Goal: Task Accomplishment & Management: Manage account settings

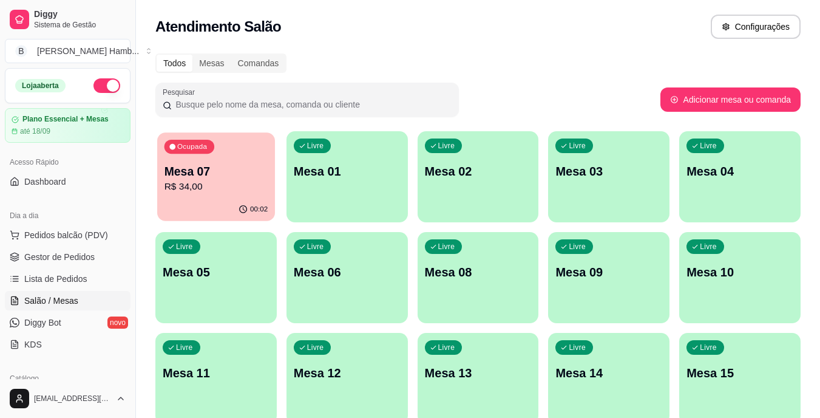
click at [233, 174] on p "Mesa 07" at bounding box center [217, 171] width 104 height 16
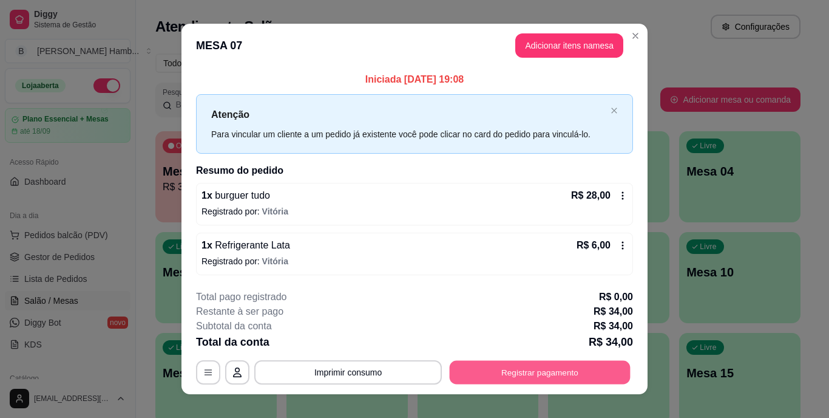
click at [529, 380] on button "Registrar pagamento" at bounding box center [540, 372] width 181 height 24
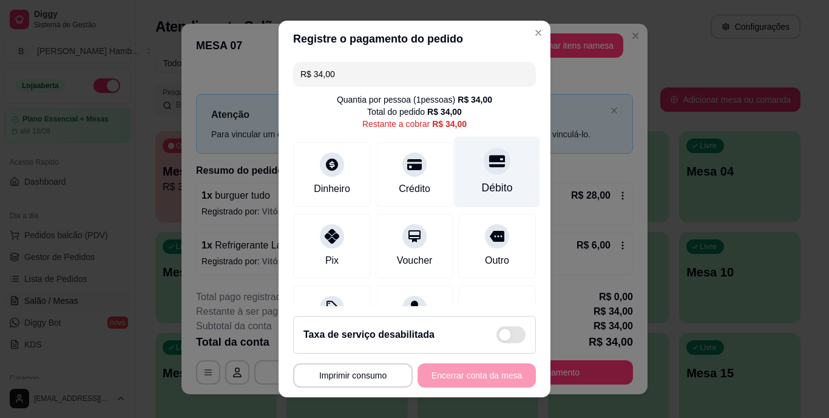
click at [475, 179] on div "Débito" at bounding box center [498, 172] width 86 height 71
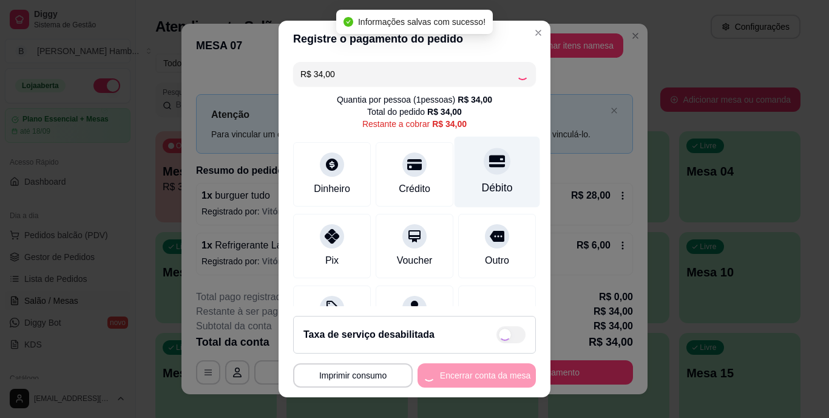
type input "R$ 0,00"
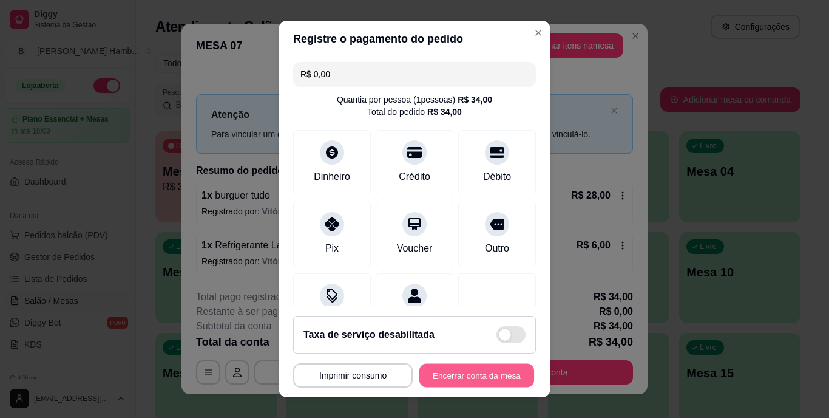
click at [438, 378] on button "Encerrar conta da mesa" at bounding box center [477, 375] width 115 height 24
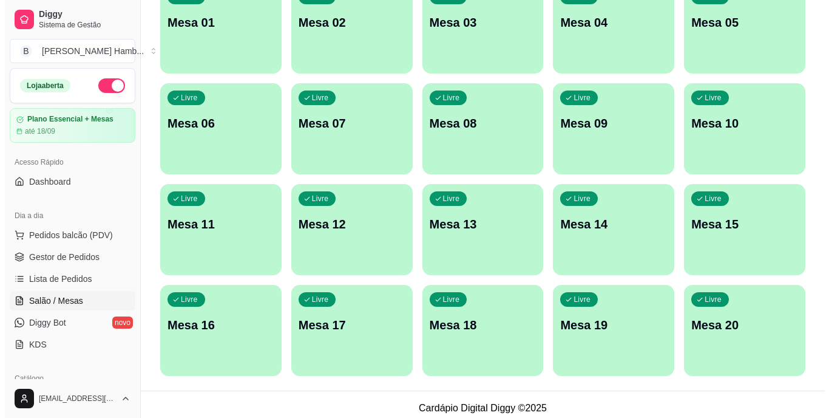
scroll to position [152, 0]
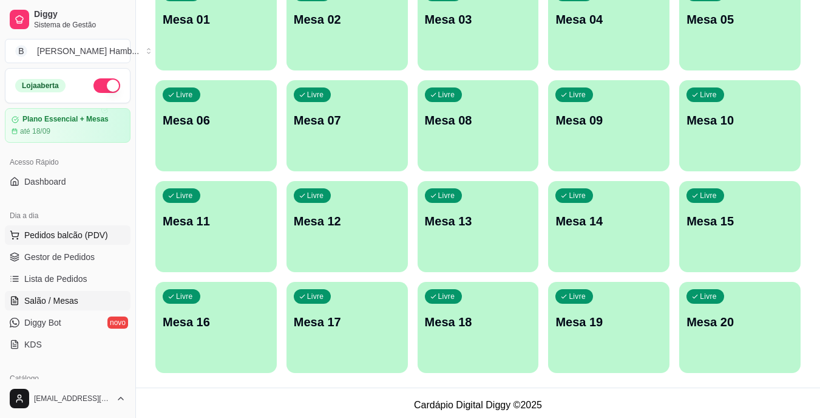
click at [46, 239] on span "Pedidos balcão (PDV)" at bounding box center [66, 235] width 84 height 12
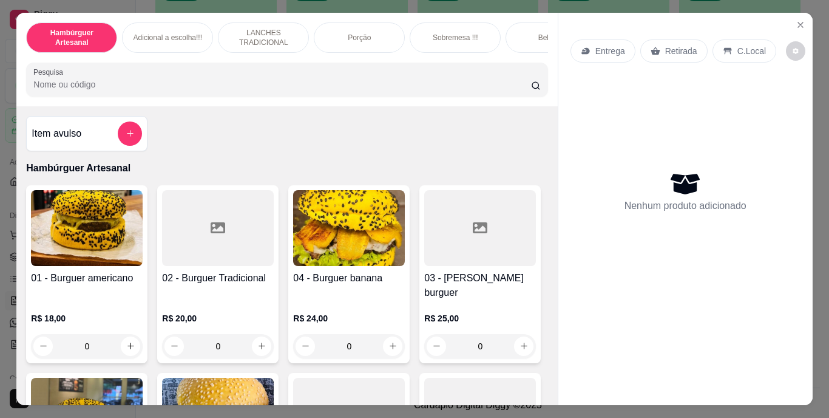
click at [679, 45] on p "Retirada" at bounding box center [682, 51] width 32 height 12
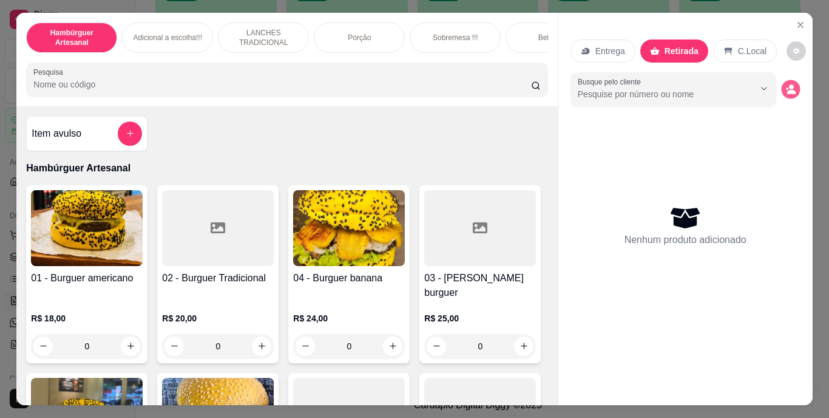
click at [786, 84] on icon "decrease-product-quantity" at bounding box center [791, 89] width 10 height 10
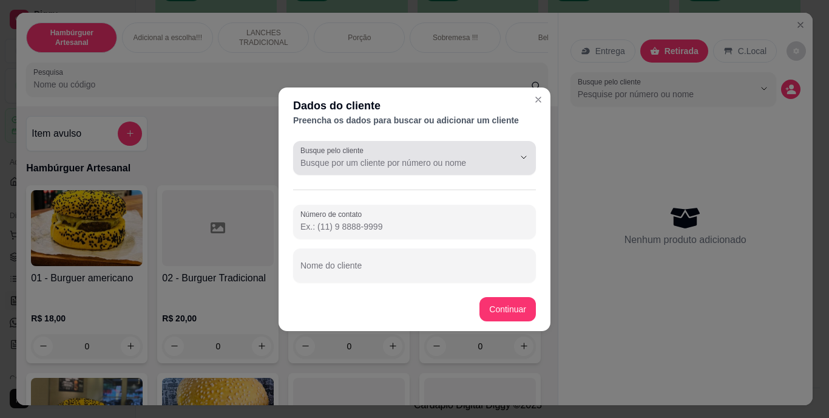
click at [495, 158] on div at bounding box center [514, 157] width 39 height 23
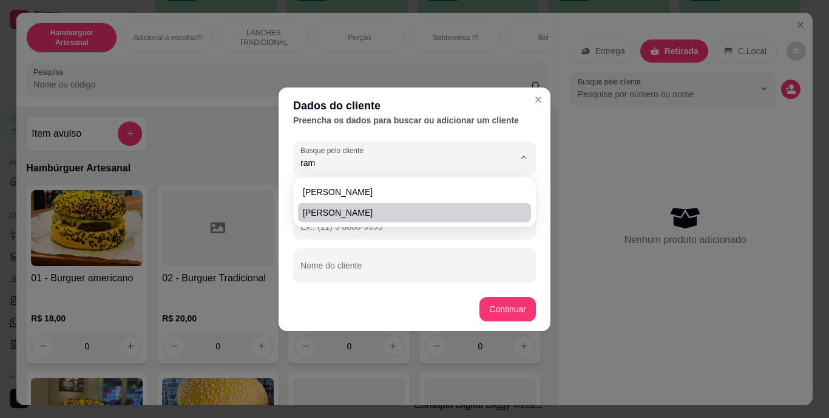
click at [460, 207] on span "[PERSON_NAME]" at bounding box center [408, 212] width 211 height 12
type input "[PERSON_NAME]"
type input "[PHONE_NUMBER]"
type input "[PERSON_NAME]"
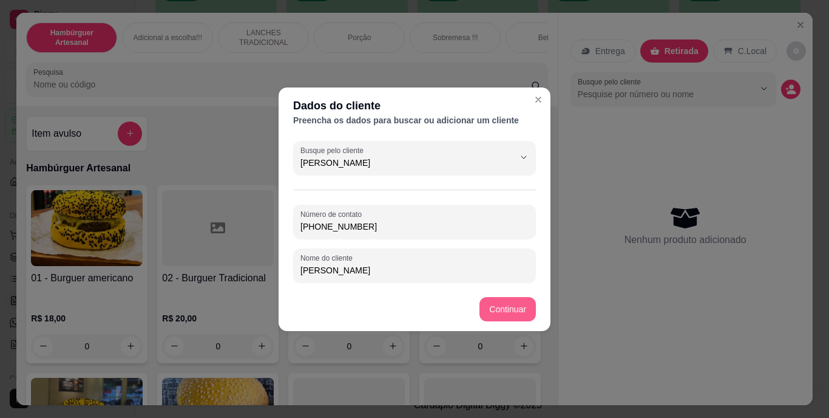
type input "[PERSON_NAME]"
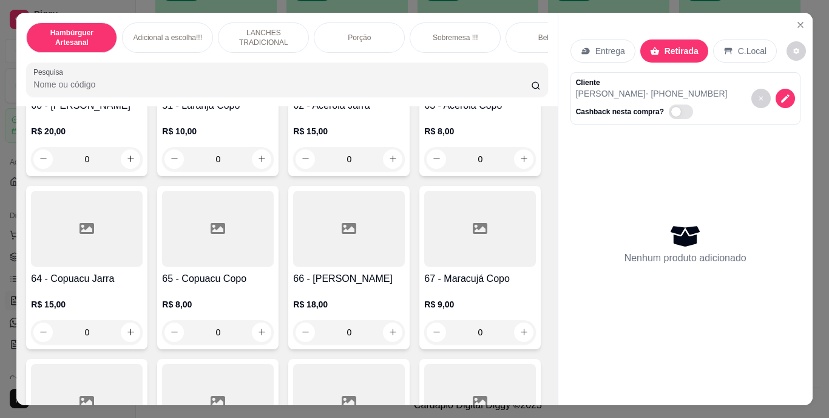
scroll to position [4026, 0]
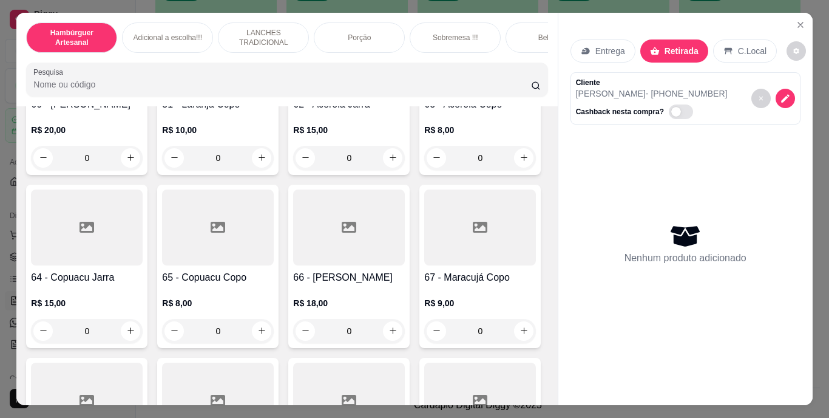
type input "1"
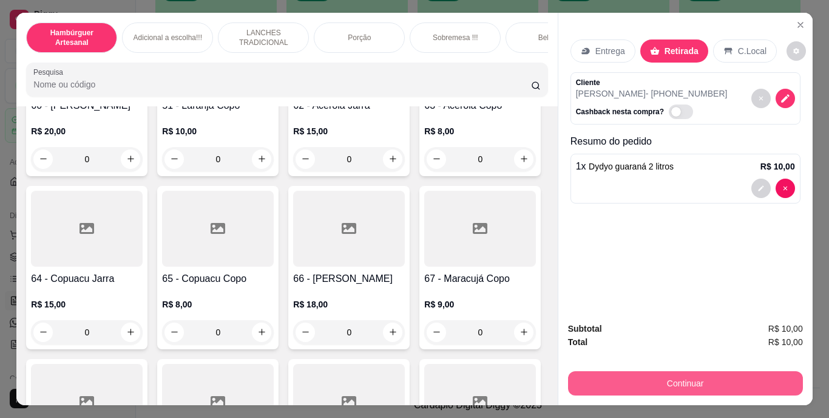
click at [607, 371] on button "Continuar" at bounding box center [685, 383] width 235 height 24
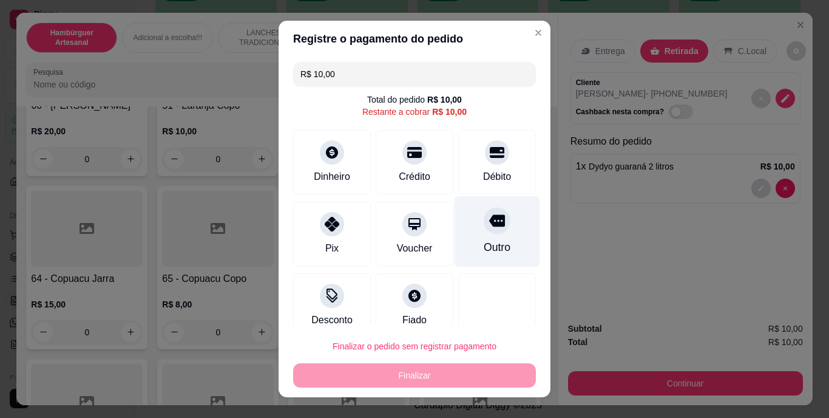
click at [465, 237] on div "Outro" at bounding box center [498, 231] width 86 height 71
type input "R$ 0,00"
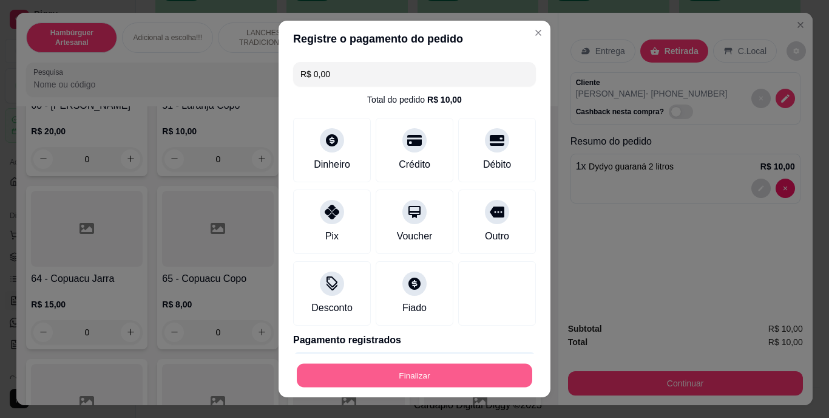
click at [434, 367] on button "Finalizar" at bounding box center [415, 375] width 236 height 24
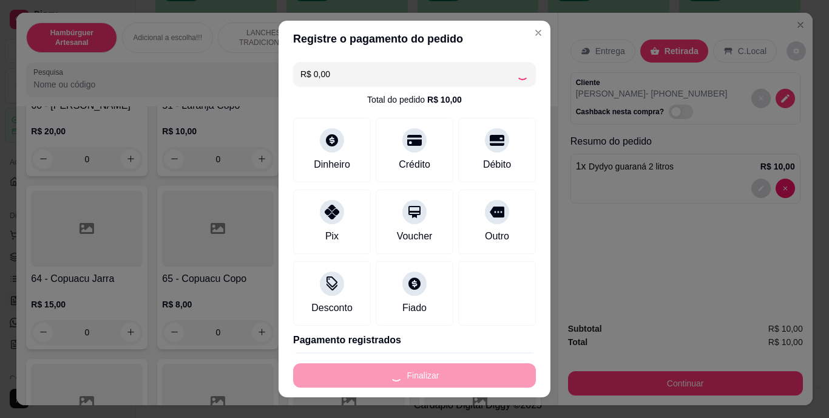
type input "0"
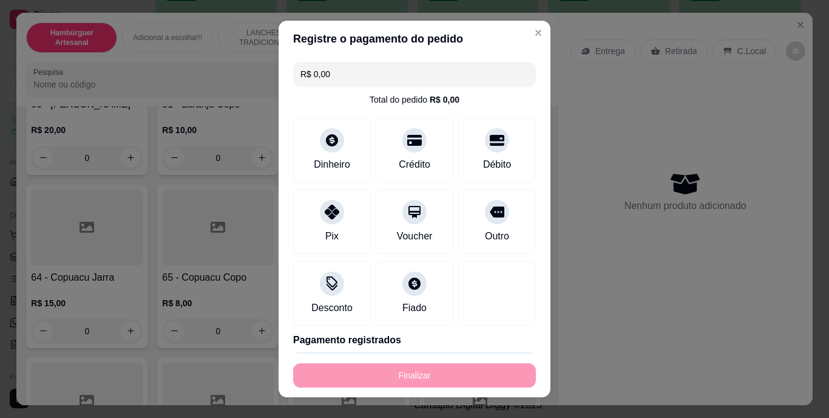
type input "-R$ 10,00"
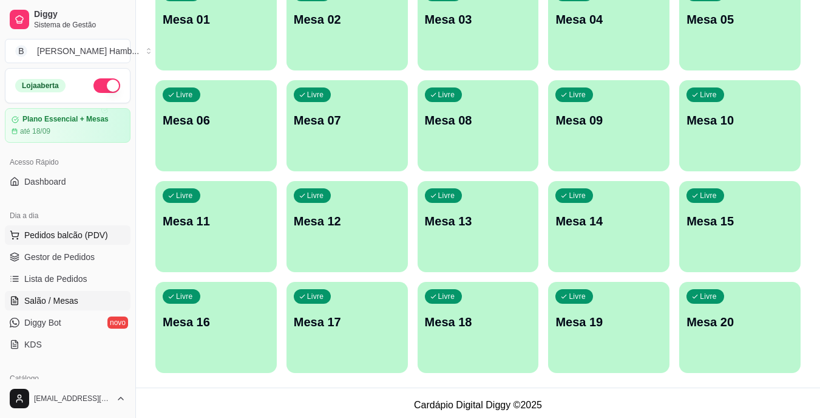
click at [106, 233] on button "Pedidos balcão (PDV)" at bounding box center [68, 234] width 126 height 19
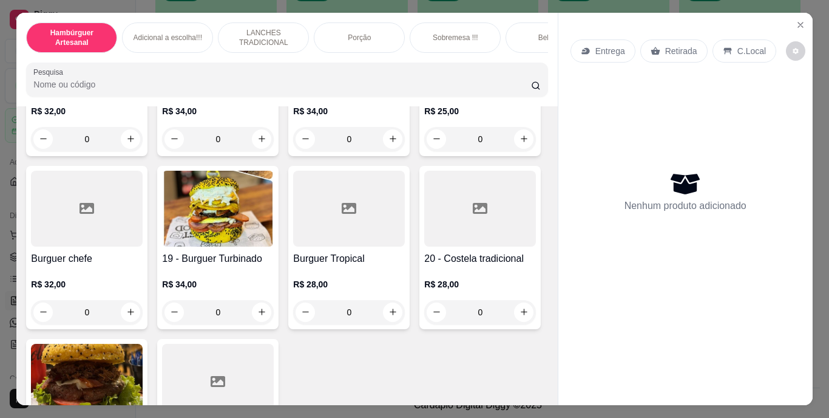
scroll to position [931, 0]
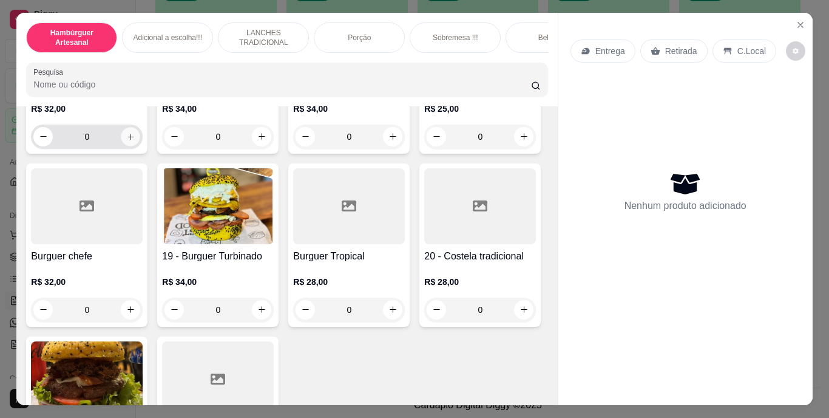
click at [134, 140] on icon "increase-product-quantity" at bounding box center [131, 137] width 6 height 6
click at [135, 141] on icon "increase-product-quantity" at bounding box center [130, 136] width 9 height 9
type input "2"
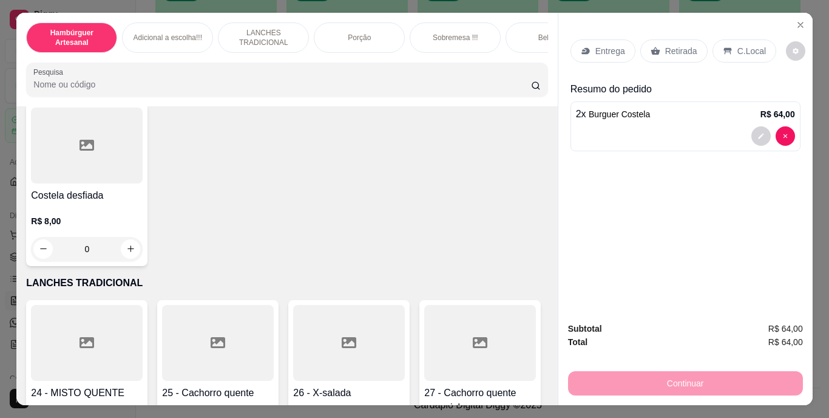
scroll to position [1618, 0]
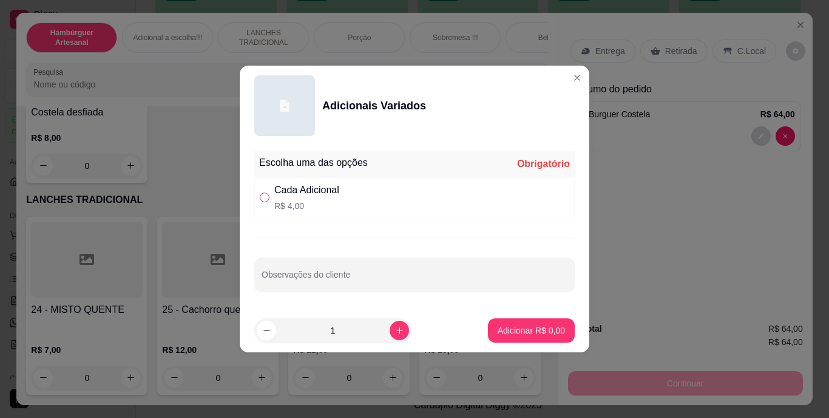
click at [267, 200] on input "" at bounding box center [265, 197] width 10 height 10
radio input "true"
click at [397, 330] on icon "increase-product-quantity" at bounding box center [400, 330] width 6 height 6
type input "2"
click at [386, 277] on input "Observações do cliente" at bounding box center [415, 279] width 306 height 12
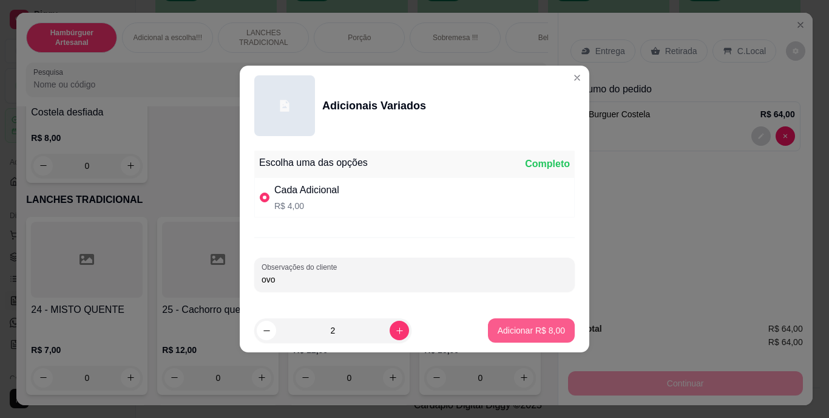
type input "ovo"
click at [503, 328] on p "Adicionar R$ 8,00" at bounding box center [532, 330] width 66 height 12
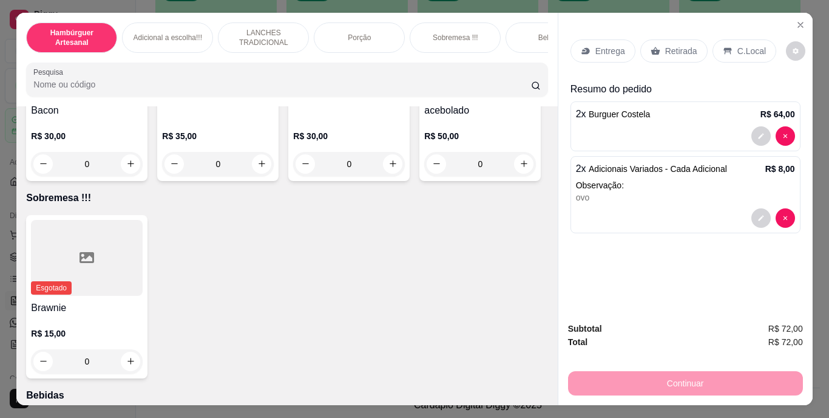
scroll to position [2578, 0]
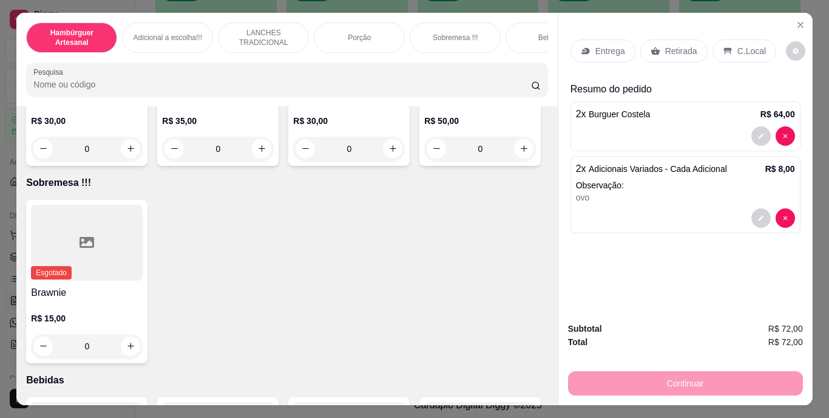
type input "1"
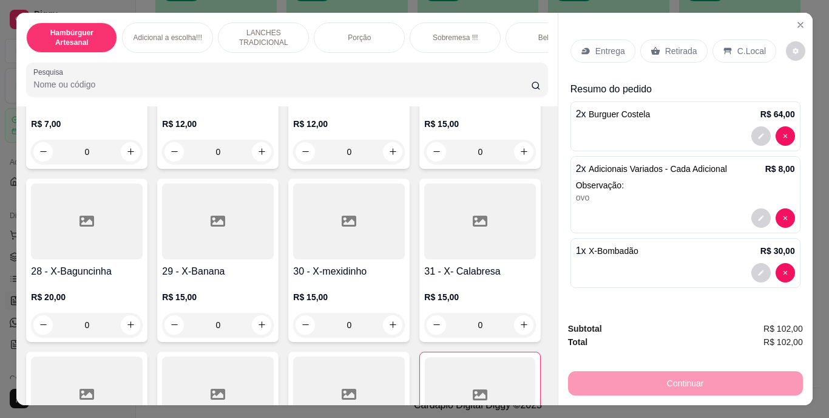
scroll to position [1844, 0]
type input "1"
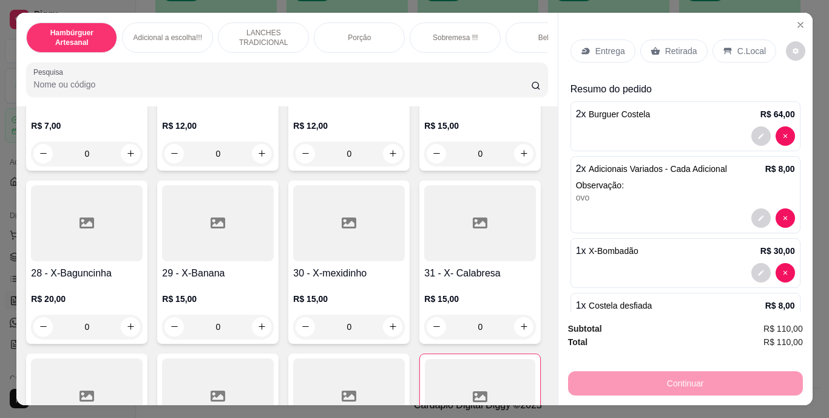
click at [596, 46] on p "Entrega" at bounding box center [611, 51] width 30 height 12
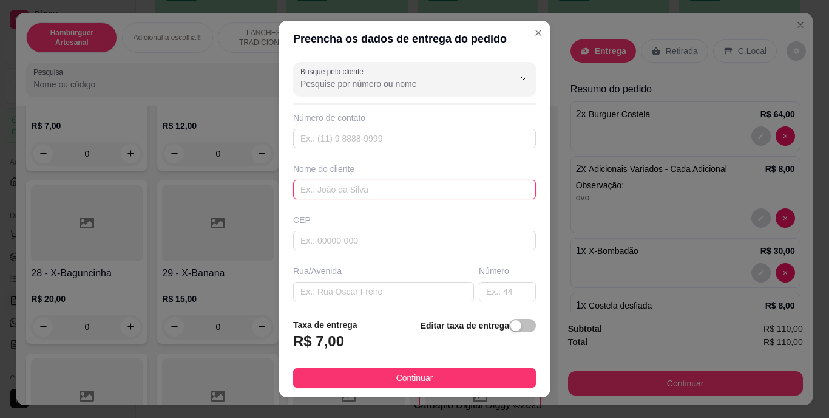
click at [461, 189] on input "text" at bounding box center [414, 189] width 243 height 19
click at [444, 185] on input "mari" at bounding box center [414, 189] width 243 height 19
type input "m"
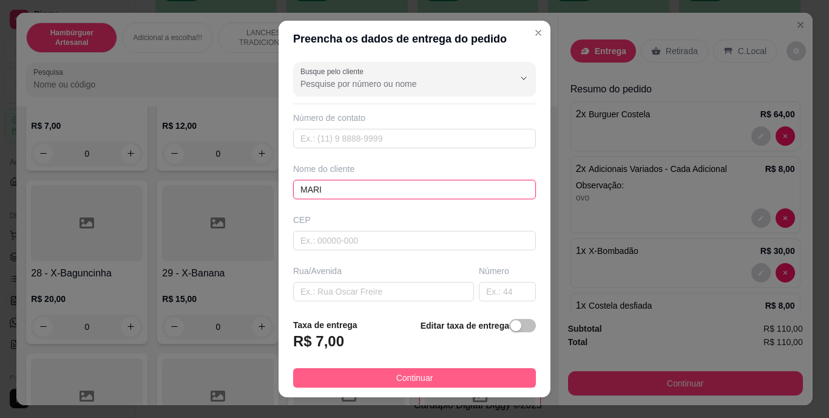
type input "MARI"
click at [407, 378] on span "Continuar" at bounding box center [415, 377] width 37 height 13
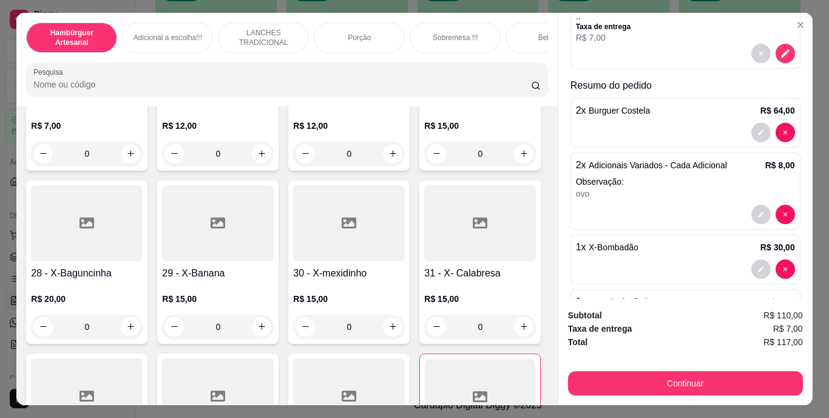
scroll to position [191, 0]
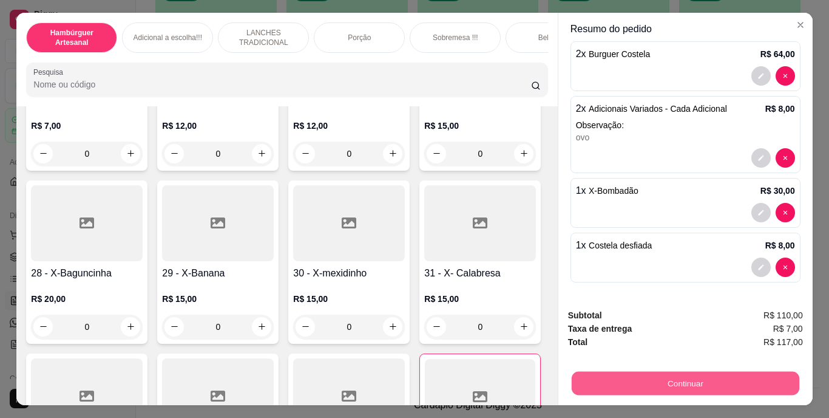
click at [670, 380] on button "Continuar" at bounding box center [685, 384] width 228 height 24
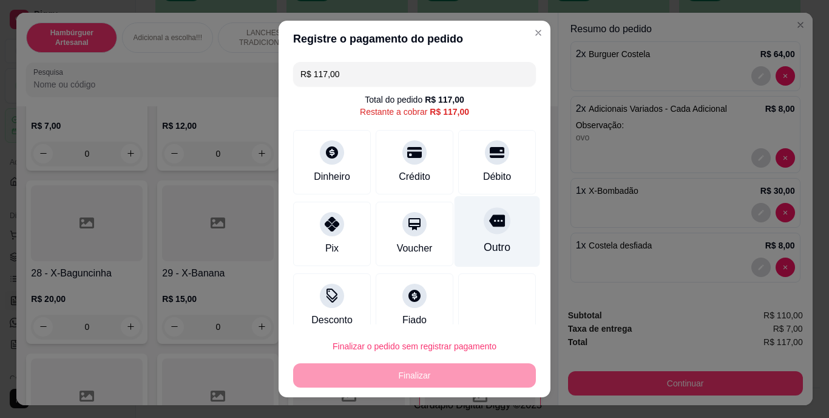
click at [484, 233] on div at bounding box center [497, 221] width 27 height 27
type input "R$ 0,00"
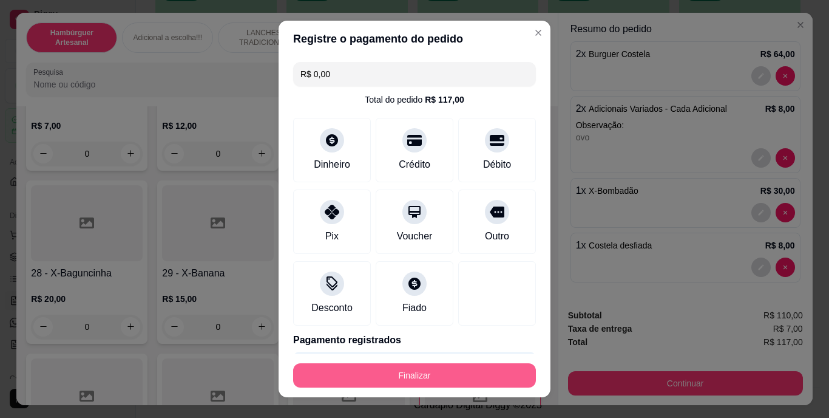
click at [423, 373] on button "Finalizar" at bounding box center [414, 375] width 243 height 24
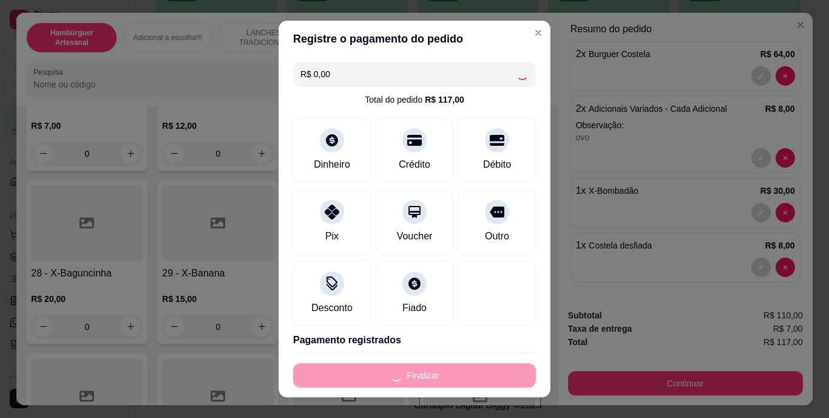
type input "0"
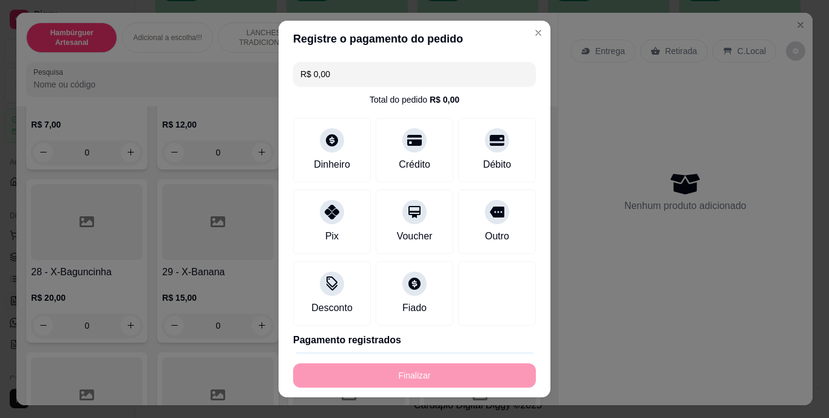
type input "-R$ 117,00"
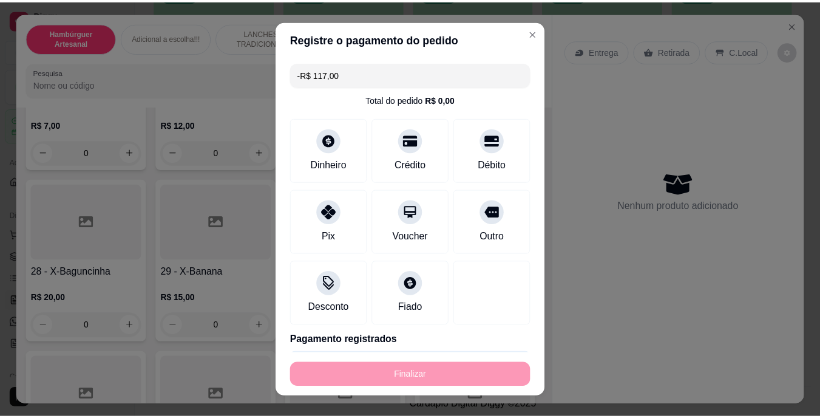
scroll to position [0, 0]
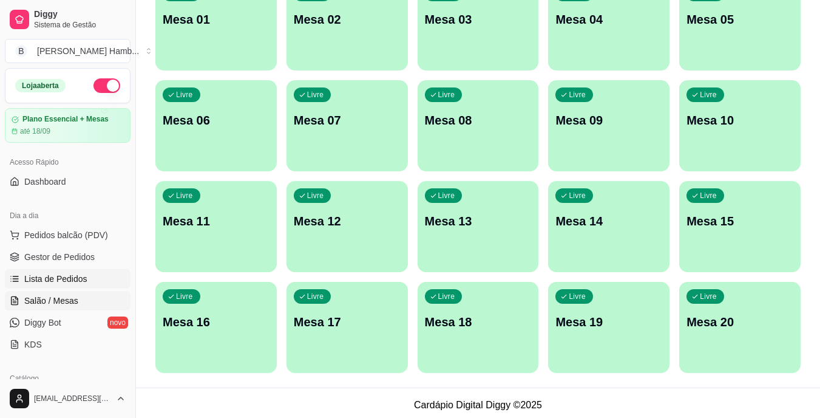
click at [47, 274] on span "Lista de Pedidos" at bounding box center [55, 279] width 63 height 12
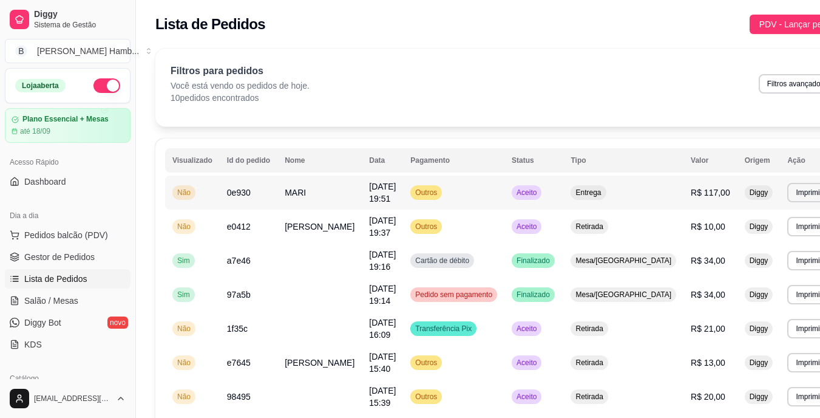
click at [500, 188] on td "Outros" at bounding box center [453, 192] width 101 height 34
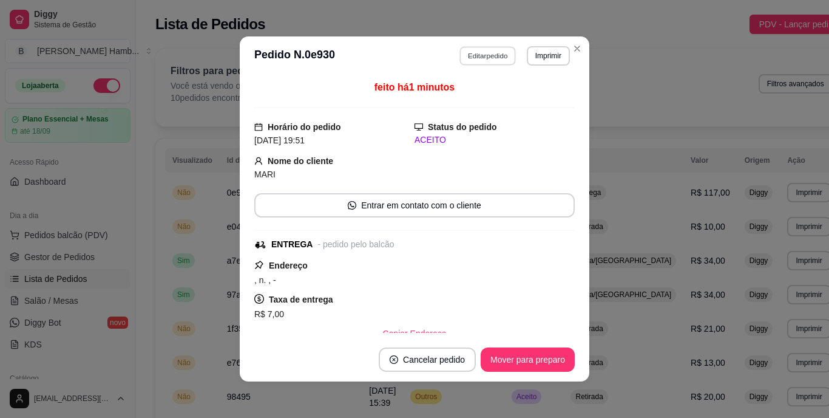
click at [478, 56] on button "Editar pedido" at bounding box center [488, 55] width 56 height 19
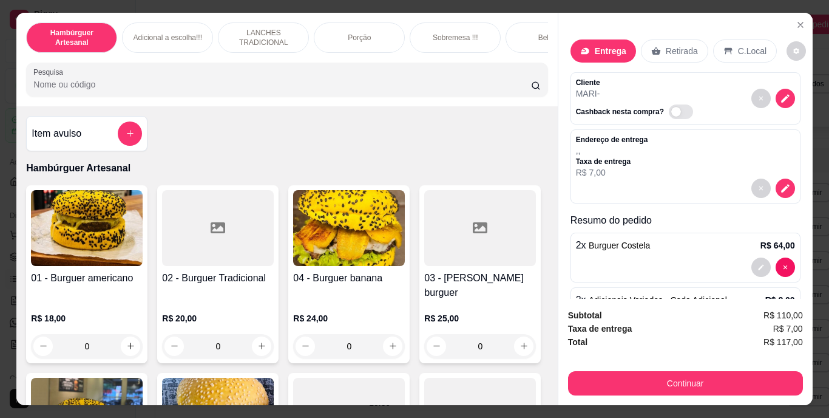
click at [431, 87] on input "Pesquisa" at bounding box center [282, 84] width 498 height 12
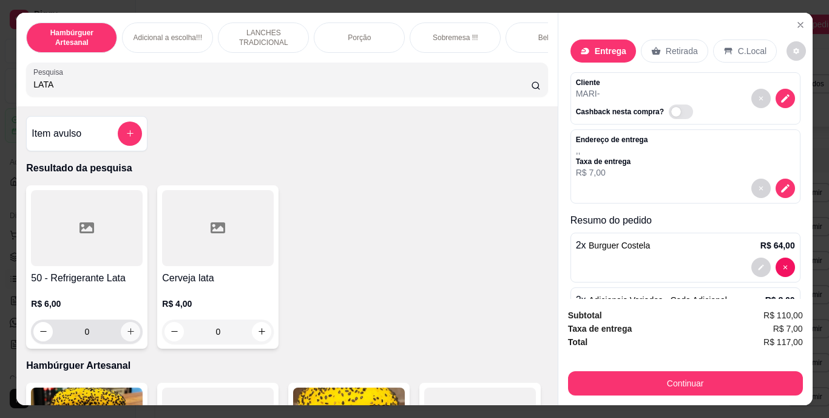
type input "LATA"
click at [128, 335] on icon "increase-product-quantity" at bounding box center [130, 331] width 9 height 9
type input "1"
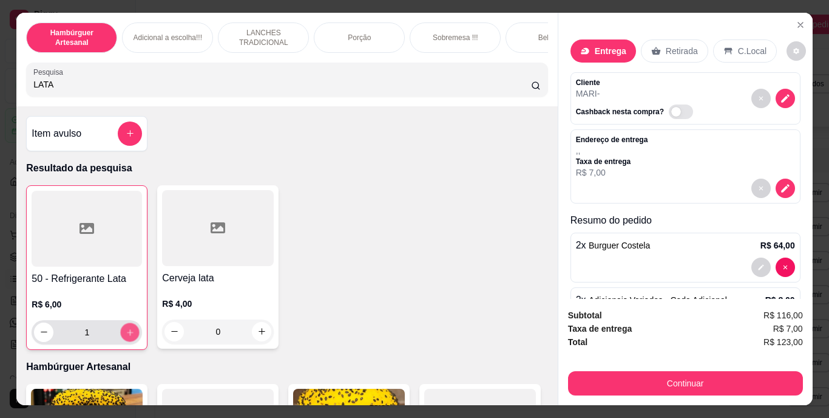
click at [128, 335] on icon "increase-product-quantity" at bounding box center [130, 331] width 9 height 9
type input "2"
click at [128, 335] on icon "increase-product-quantity" at bounding box center [130, 331] width 9 height 9
type input "3"
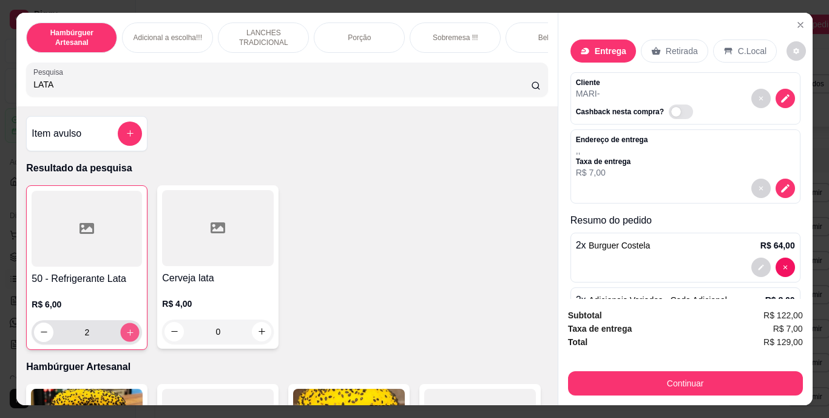
type input "3"
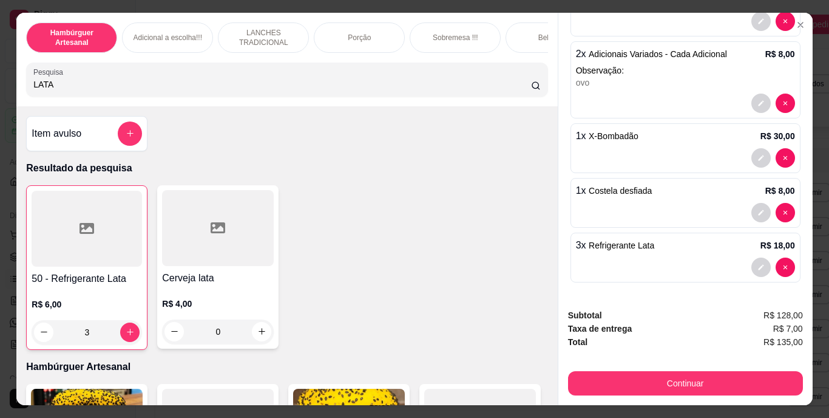
scroll to position [246, 0]
click at [758, 264] on icon "decrease-product-quantity" at bounding box center [761, 267] width 7 height 7
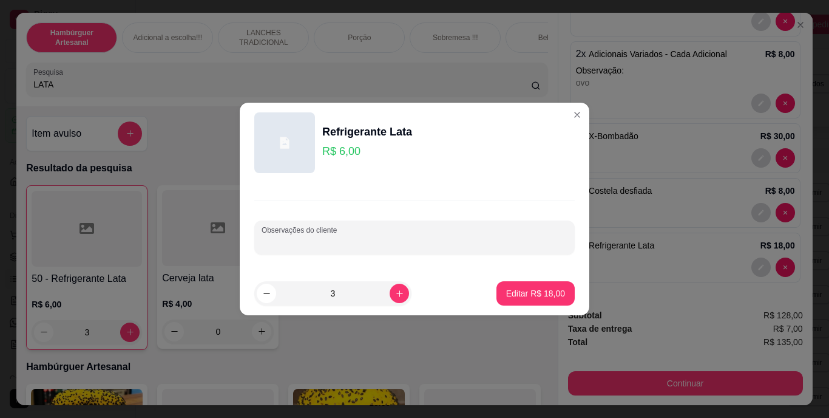
click at [522, 240] on input "Observações do cliente" at bounding box center [415, 242] width 306 height 12
type input "ZERO"
click at [528, 296] on p "Editar R$ 18,00" at bounding box center [535, 293] width 57 height 12
type input "0"
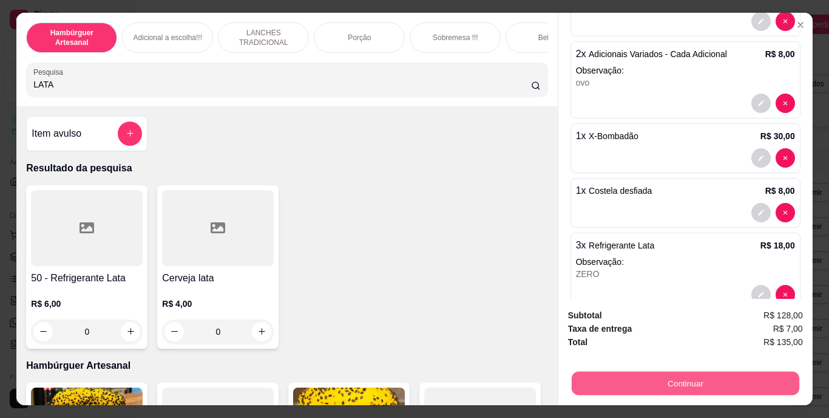
click at [659, 384] on button "Continuar" at bounding box center [685, 384] width 228 height 24
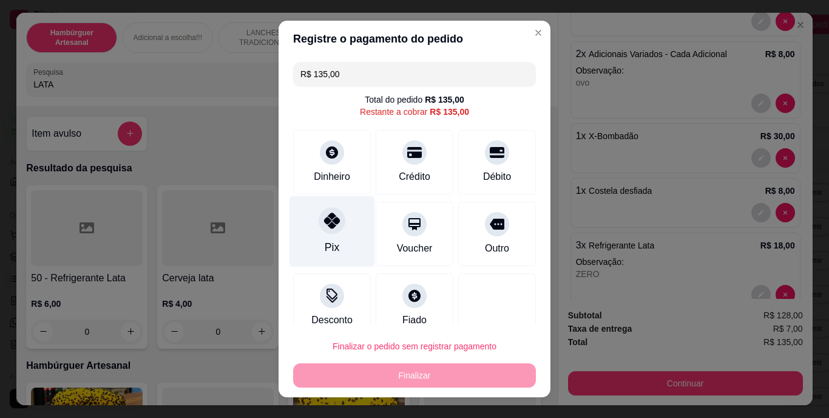
click at [302, 235] on div "Pix" at bounding box center [333, 231] width 86 height 71
type input "R$ 0,00"
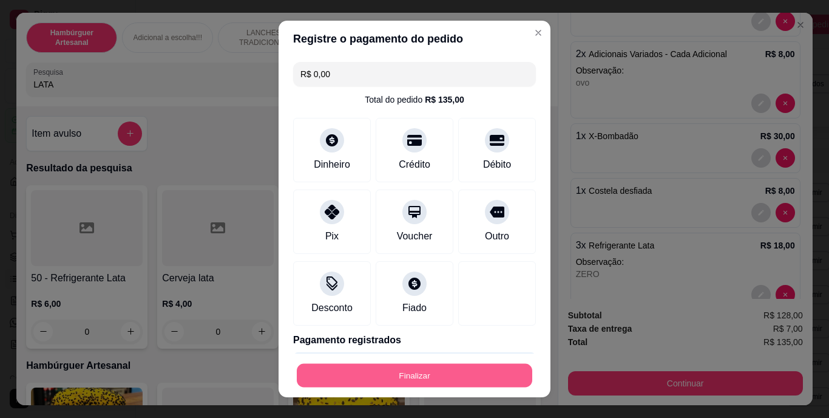
click at [384, 371] on button "Finalizar" at bounding box center [415, 375] width 236 height 24
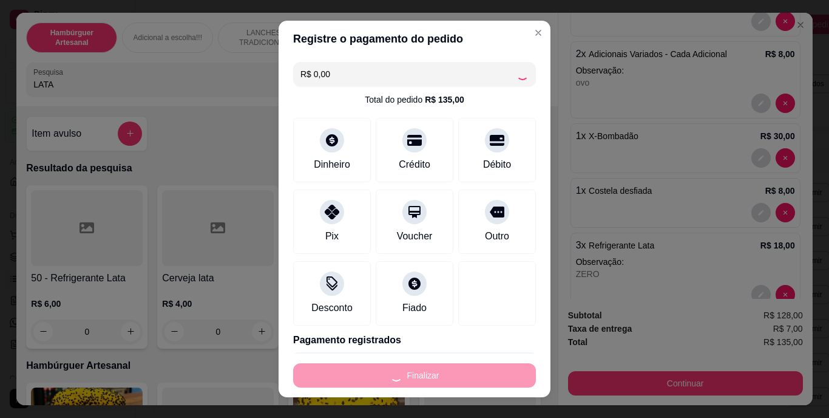
type input "0"
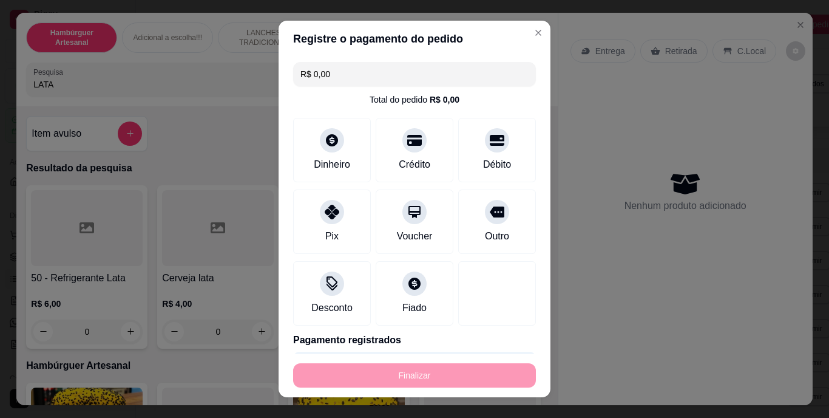
type input "-R$ 135,00"
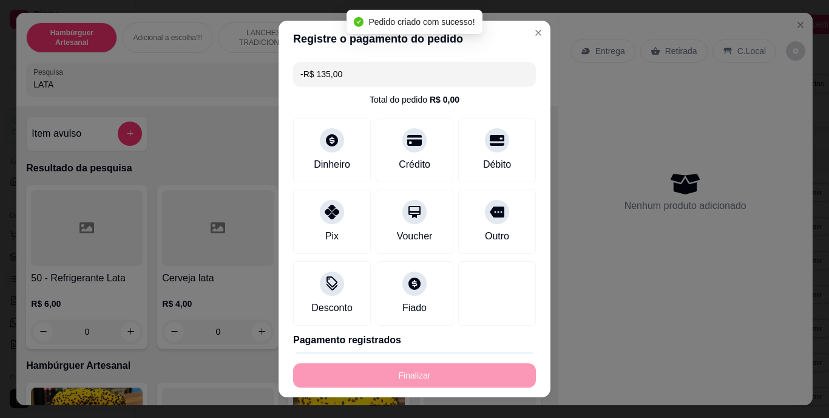
scroll to position [0, 0]
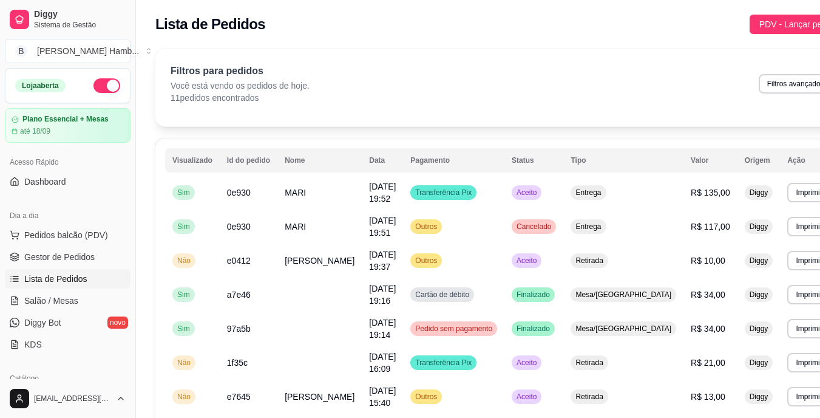
click at [577, 46] on div "**********" at bounding box center [502, 322] width 732 height 562
click at [90, 242] on button "Pedidos balcão (PDV)" at bounding box center [68, 234] width 126 height 19
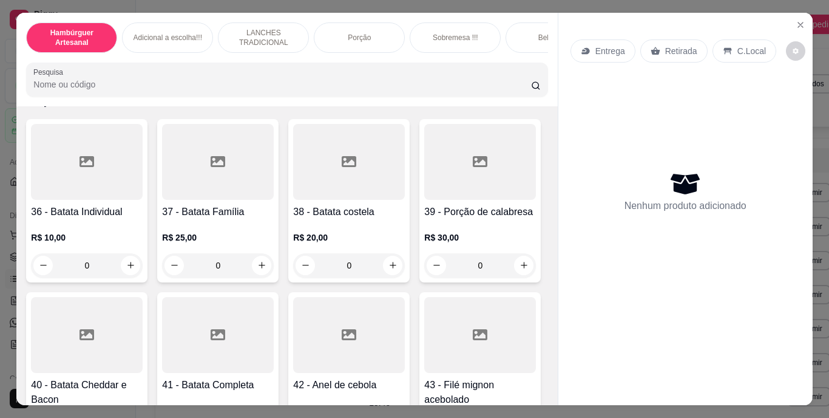
scroll to position [2281, 0]
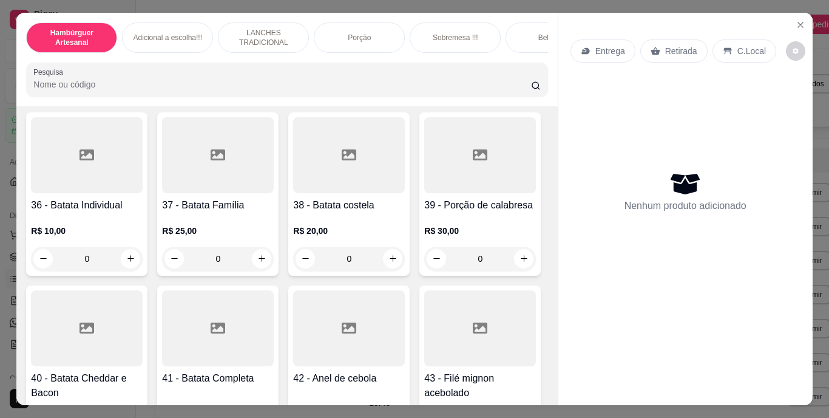
type input "1"
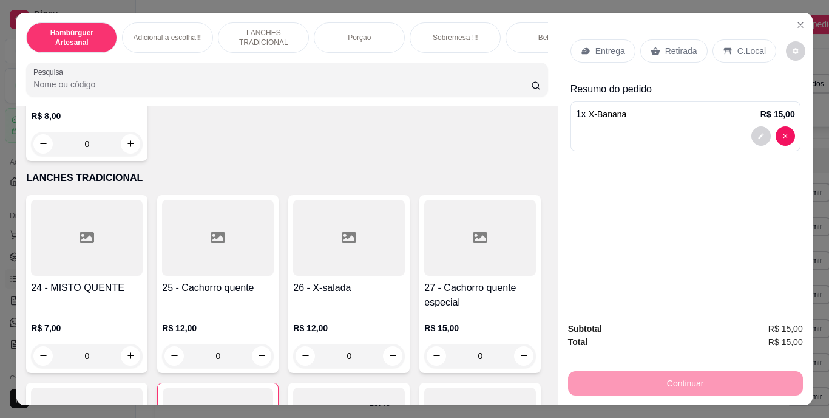
scroll to position [1639, 0]
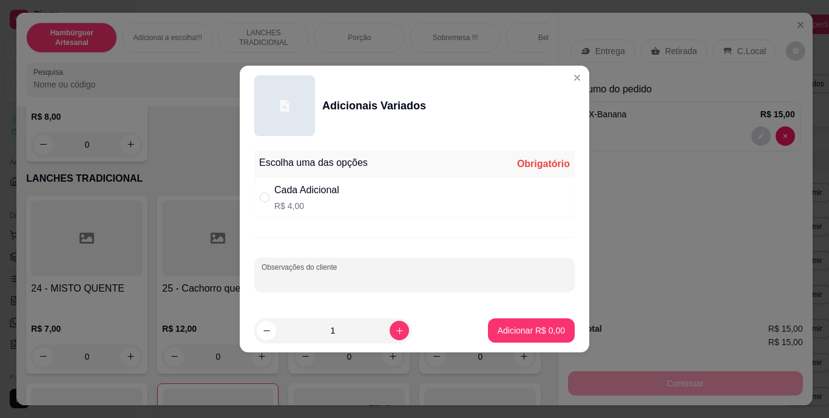
click at [317, 281] on input "Observações do cliente" at bounding box center [415, 279] width 306 height 12
type input "BANANA"
click at [266, 199] on input "" at bounding box center [265, 197] width 10 height 10
radio input "true"
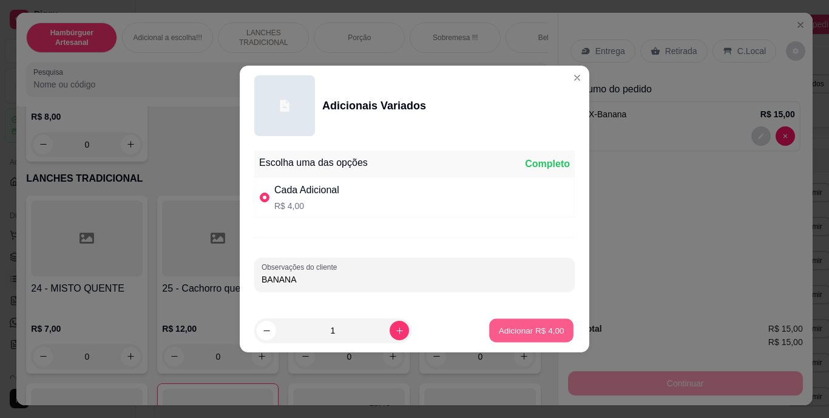
click at [509, 338] on button "Adicionar R$ 4,00" at bounding box center [531, 331] width 84 height 24
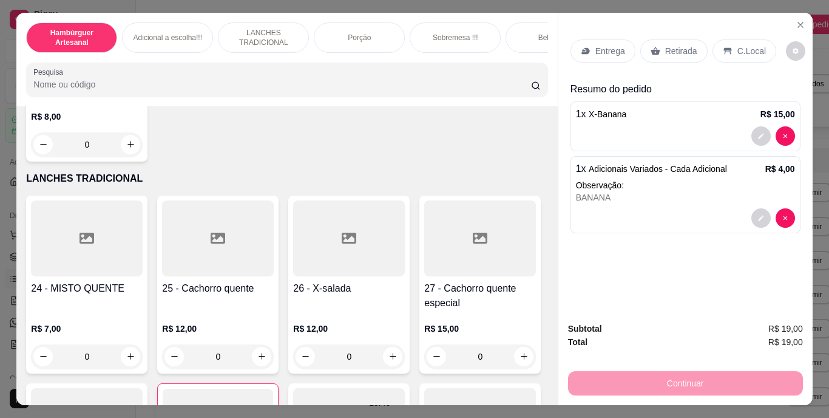
click at [612, 39] on div "Entrega" at bounding box center [603, 50] width 65 height 23
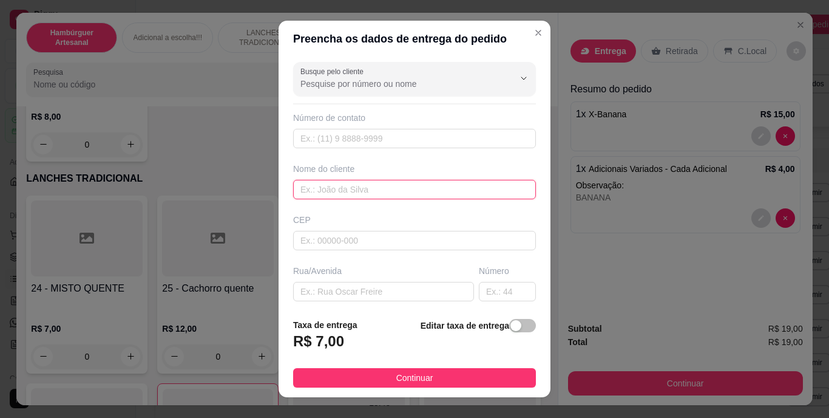
click at [454, 188] on input "text" at bounding box center [414, 189] width 243 height 19
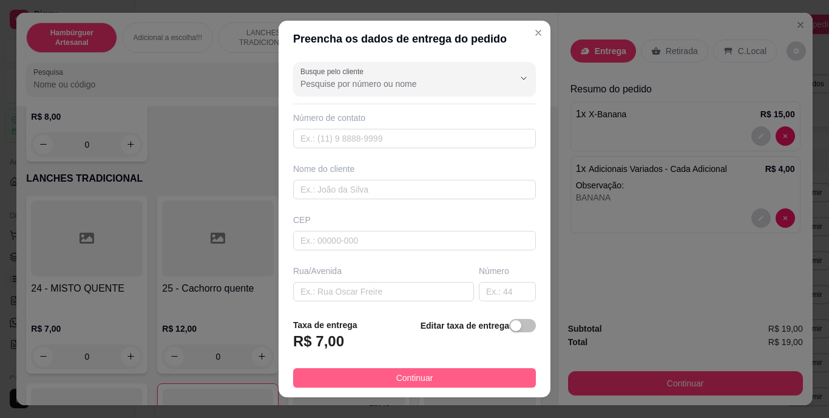
click at [432, 377] on button "Continuar" at bounding box center [414, 377] width 243 height 19
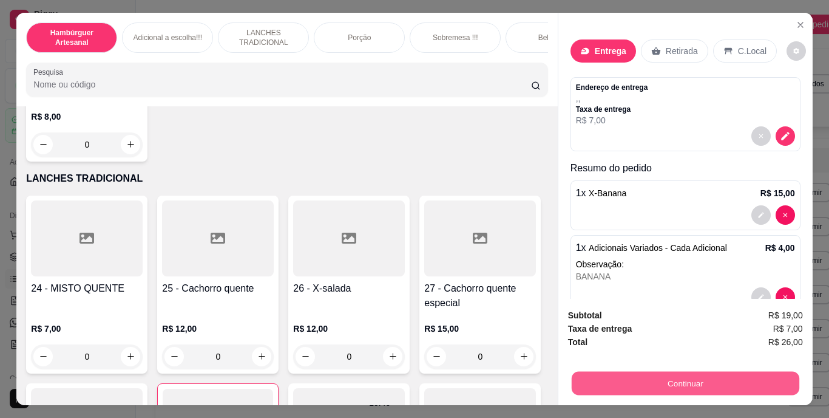
click at [646, 379] on button "Continuar" at bounding box center [685, 384] width 228 height 24
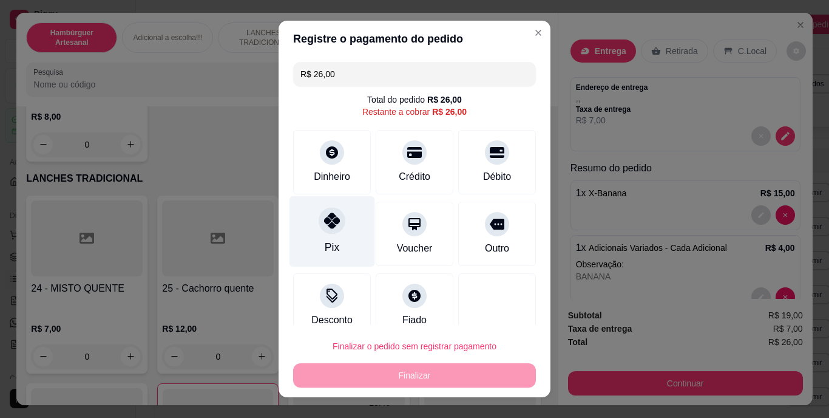
click at [315, 240] on div "Pix" at bounding box center [333, 231] width 86 height 71
type input "R$ 0,00"
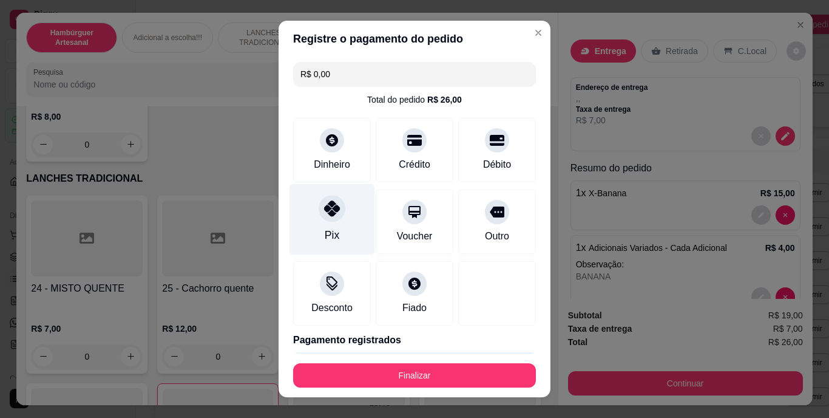
click at [315, 240] on div "Pix" at bounding box center [333, 219] width 86 height 71
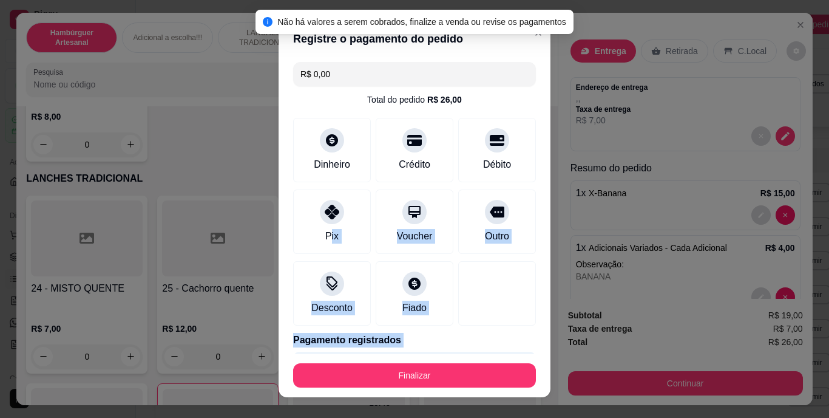
scroll to position [41, 0]
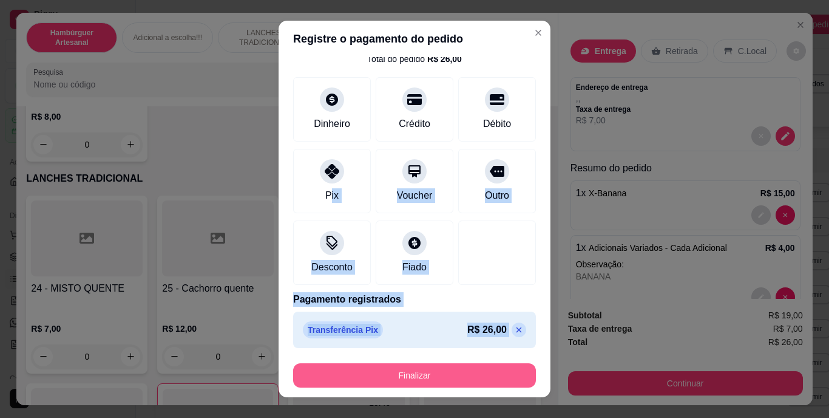
drag, startPoint x: 324, startPoint y: 225, endPoint x: 424, endPoint y: 379, distance: 183.7
click at [424, 379] on section "Registre o pagamento do pedido R$ 0,00 Total do pedido R$ 26,00 Dinheiro Crédit…" at bounding box center [415, 209] width 272 height 376
click at [424, 379] on button "Finalizar" at bounding box center [415, 375] width 236 height 24
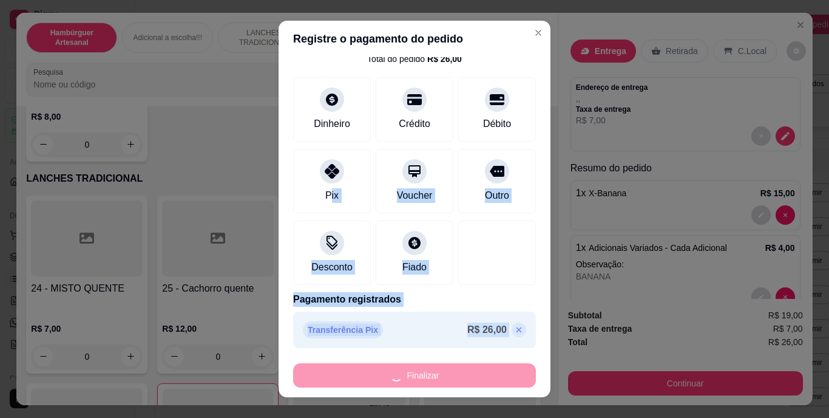
type input "0"
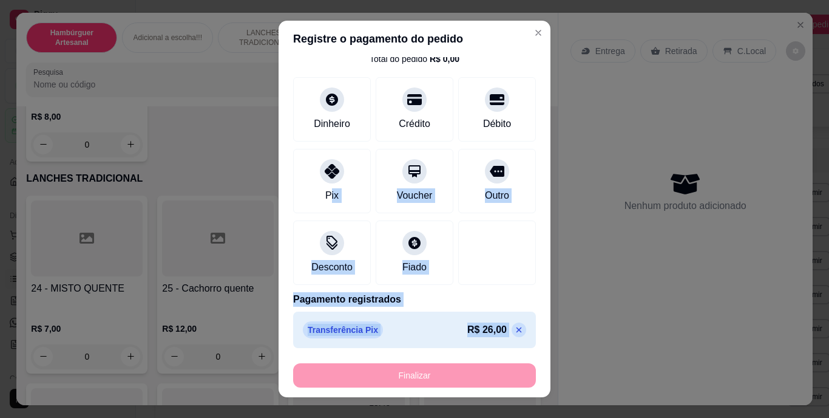
type input "-R$ 26,00"
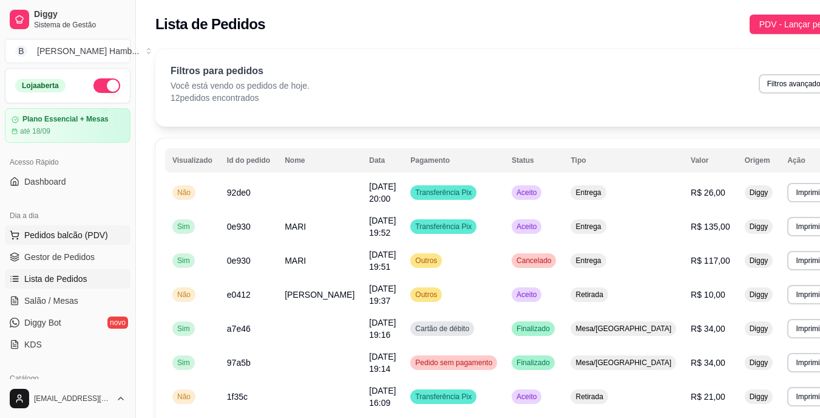
click at [90, 236] on span "Pedidos balcão (PDV)" at bounding box center [66, 235] width 84 height 12
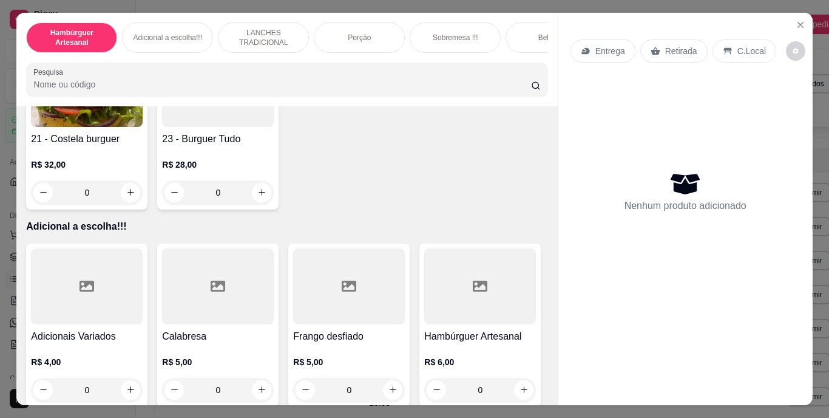
scroll to position [1223, 0]
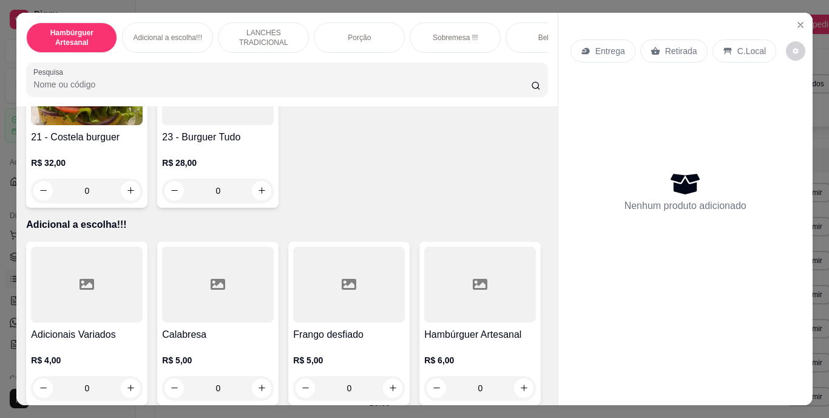
type input "1"
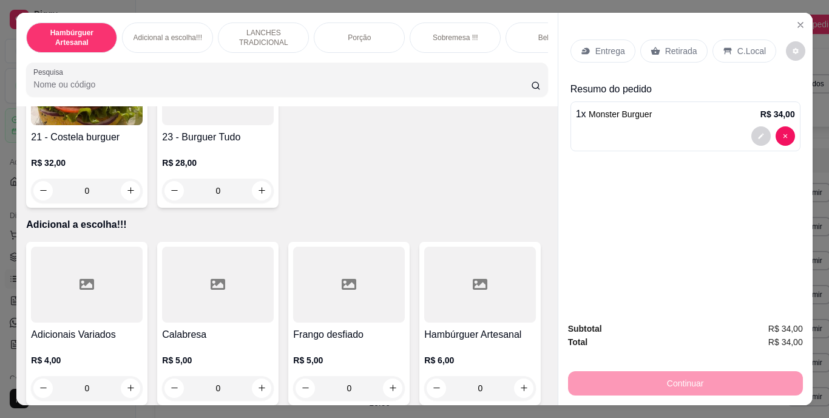
scroll to position [1224, 0]
click at [670, 49] on p "Retirada" at bounding box center [682, 51] width 32 height 12
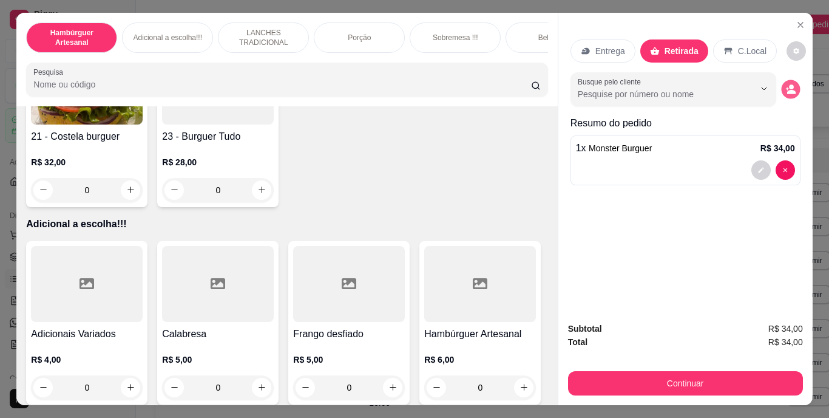
click at [786, 84] on icon "decrease-product-quantity" at bounding box center [791, 89] width 10 height 10
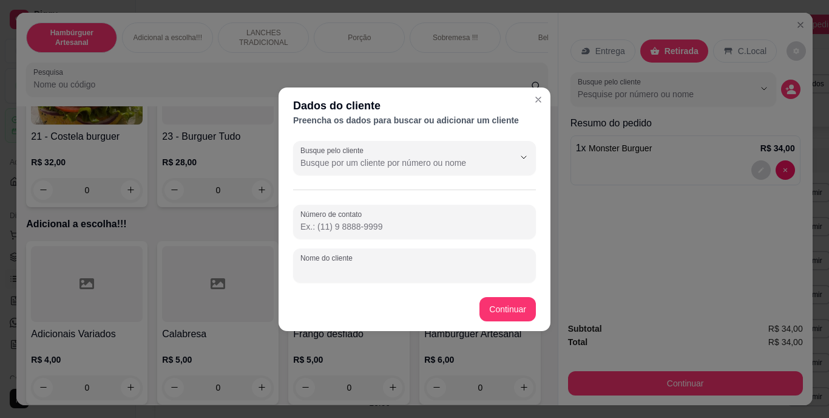
click at [424, 270] on input "Nome do cliente" at bounding box center [415, 270] width 228 height 12
type input "NILMA"
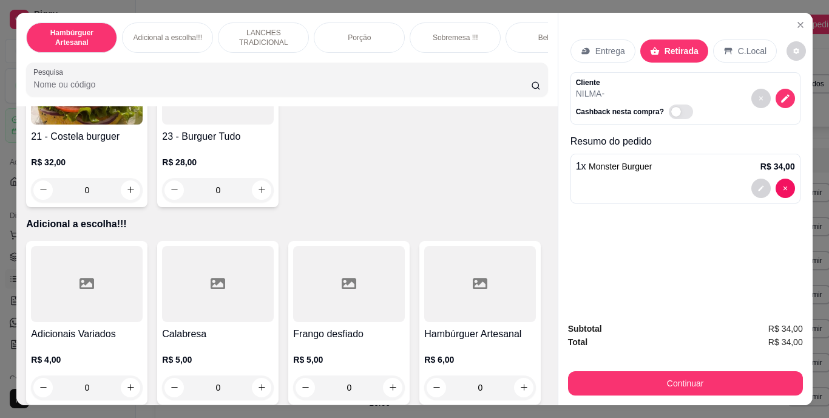
click at [601, 45] on p "Entrega" at bounding box center [611, 51] width 30 height 12
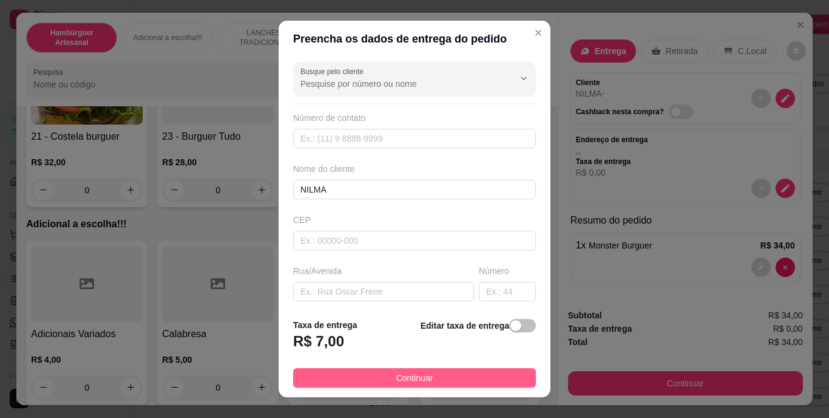
click at [397, 379] on span "Continuar" at bounding box center [415, 377] width 37 height 13
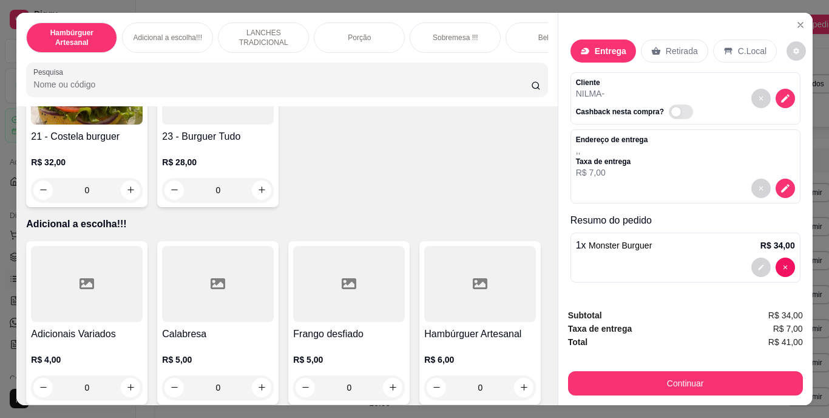
click at [577, 55] on div "Entrega" at bounding box center [604, 50] width 66 height 23
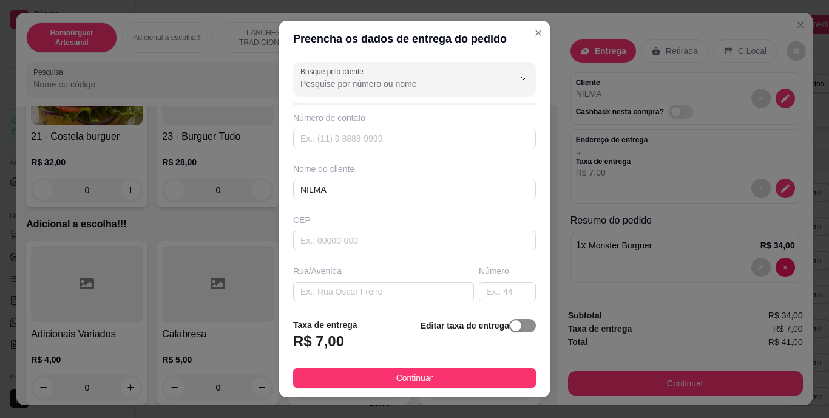
click at [511, 325] on div "button" at bounding box center [516, 325] width 11 height 11
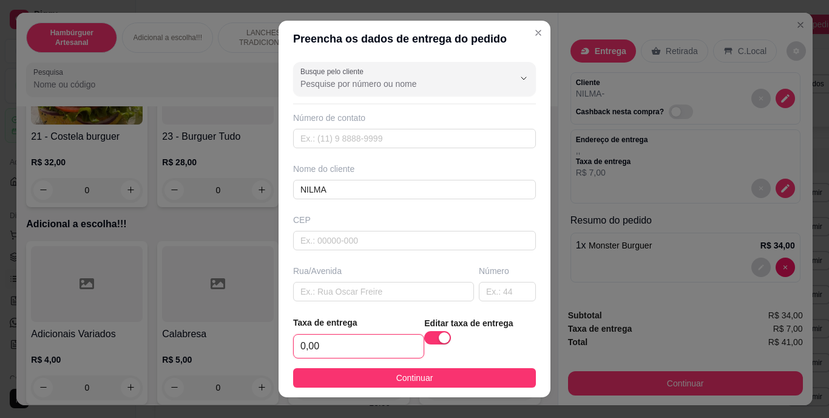
click at [377, 340] on input "0,00" at bounding box center [359, 346] width 130 height 23
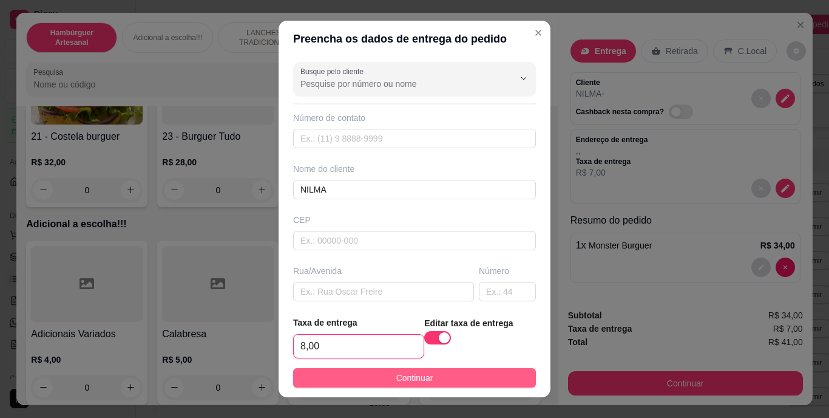
type input "8,00"
click at [400, 372] on span "Continuar" at bounding box center [415, 377] width 37 height 13
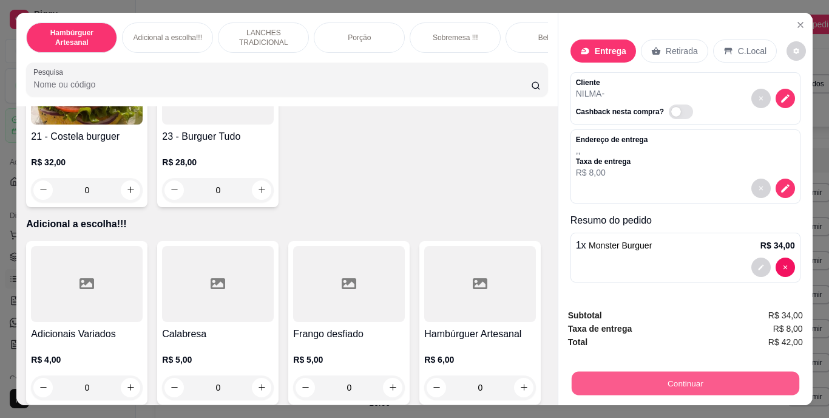
click at [635, 380] on button "Continuar" at bounding box center [685, 384] width 228 height 24
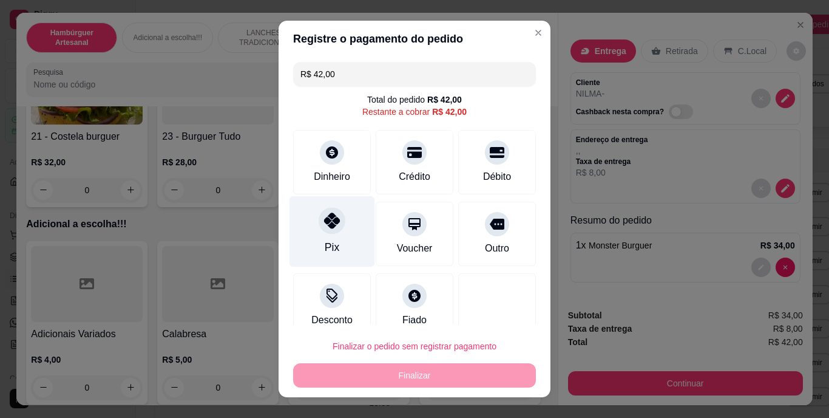
click at [312, 232] on div "Pix" at bounding box center [333, 231] width 86 height 71
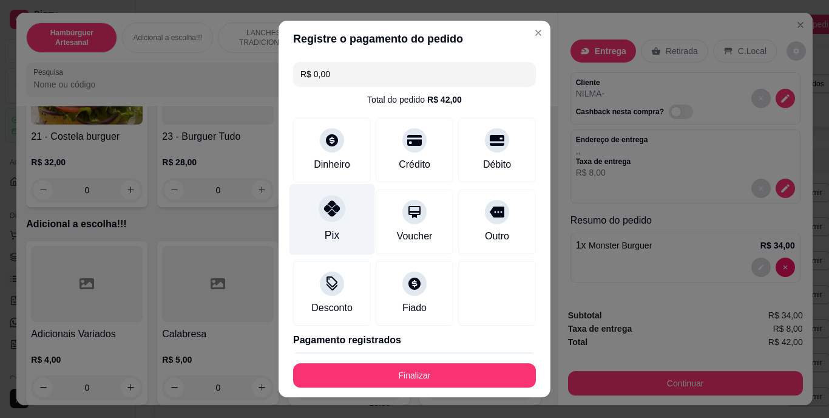
type input "R$ 0,00"
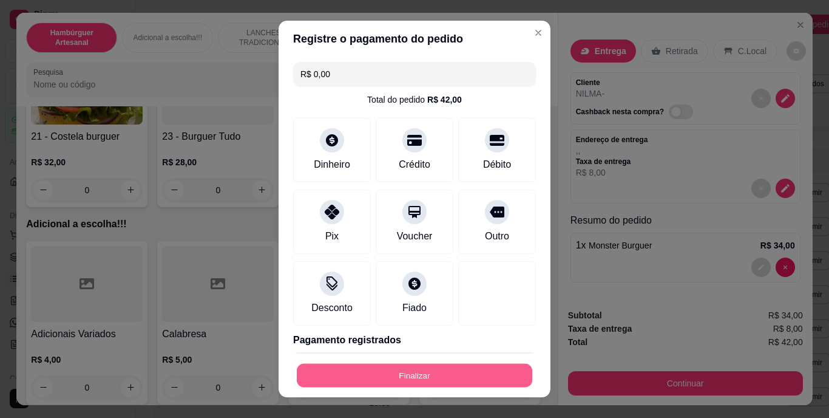
click at [408, 376] on button "Finalizar" at bounding box center [415, 375] width 236 height 24
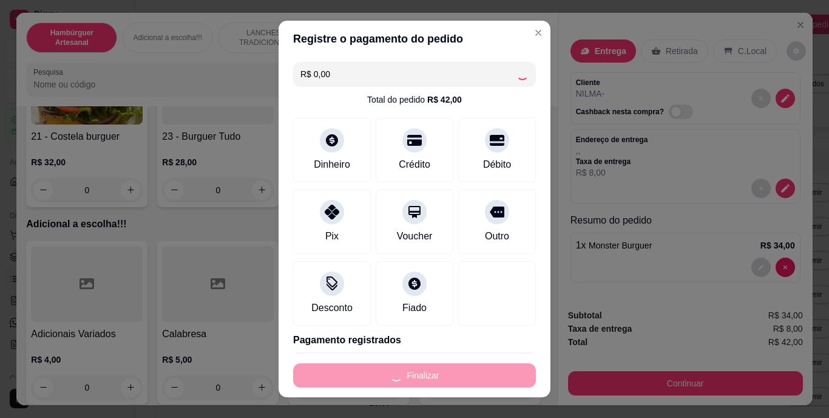
type input "0"
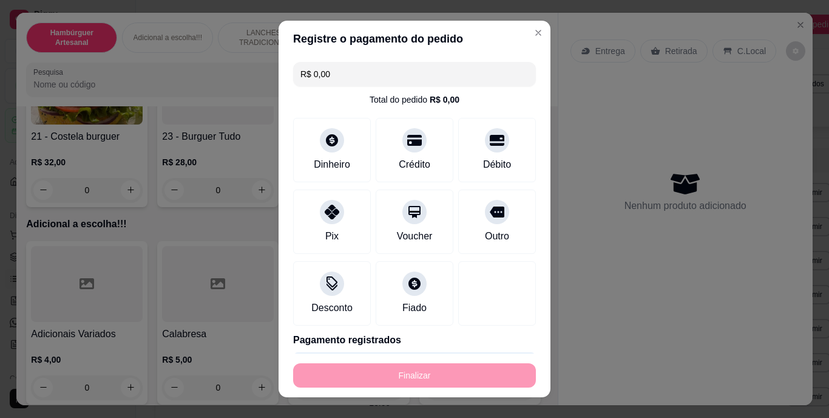
type input "-R$ 42,00"
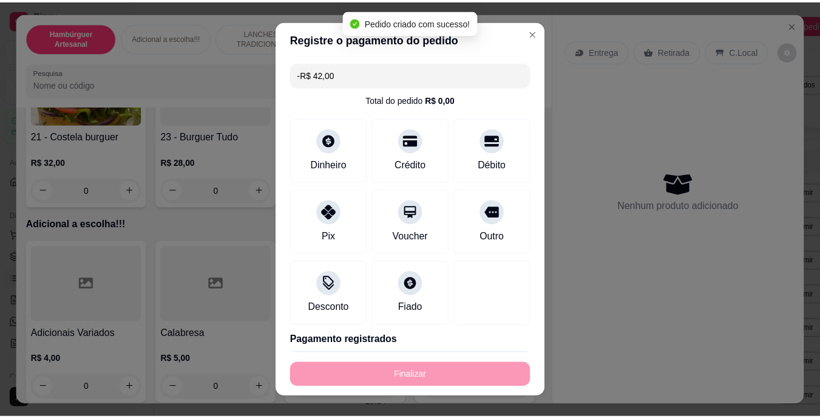
scroll to position [1223, 0]
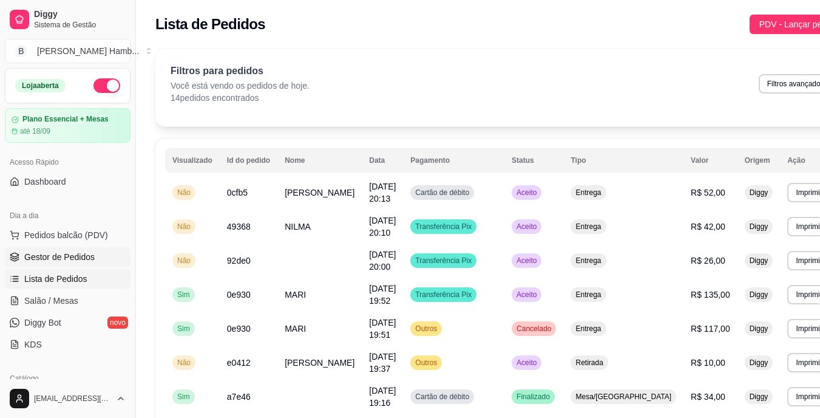
click at [33, 263] on link "Gestor de Pedidos" at bounding box center [68, 256] width 126 height 19
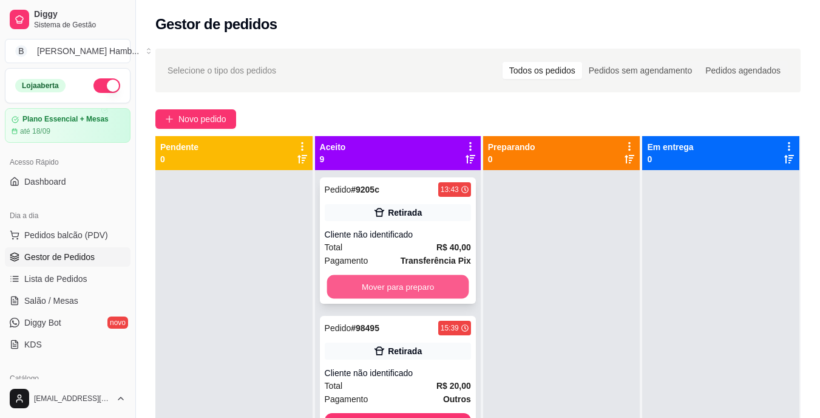
click at [363, 292] on button "Mover para preparo" at bounding box center [398, 287] width 142 height 24
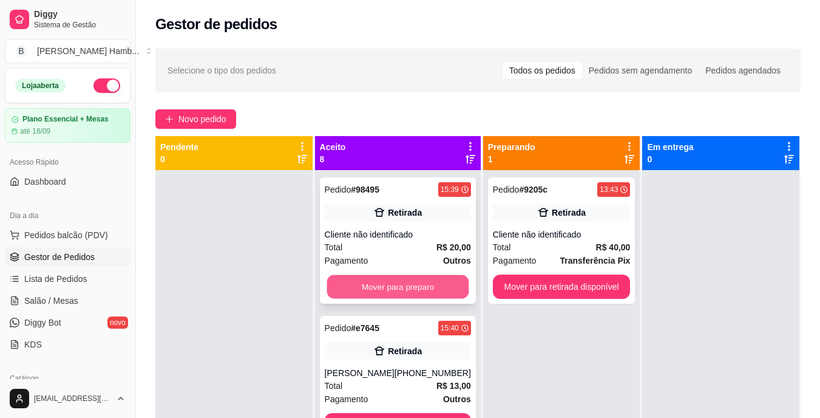
click at [362, 290] on button "Mover para preparo" at bounding box center [398, 287] width 142 height 24
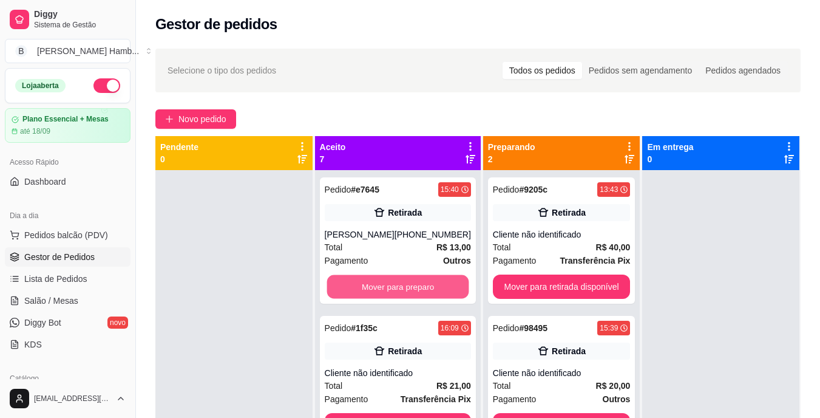
click at [362, 290] on button "Mover para preparo" at bounding box center [398, 287] width 142 height 24
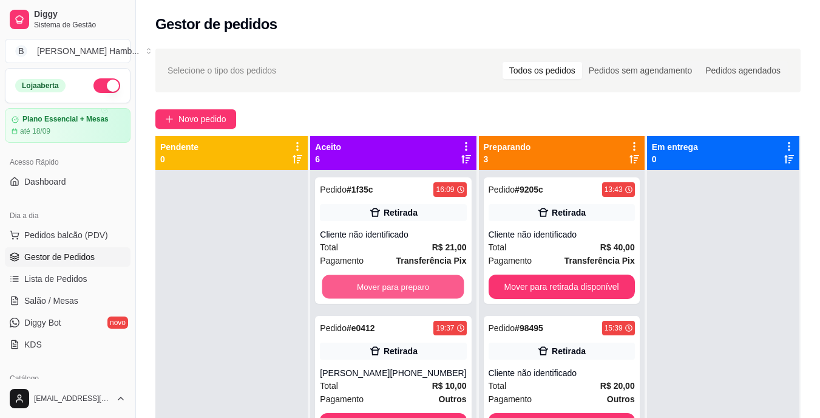
click at [362, 290] on button "Mover para preparo" at bounding box center [393, 287] width 142 height 24
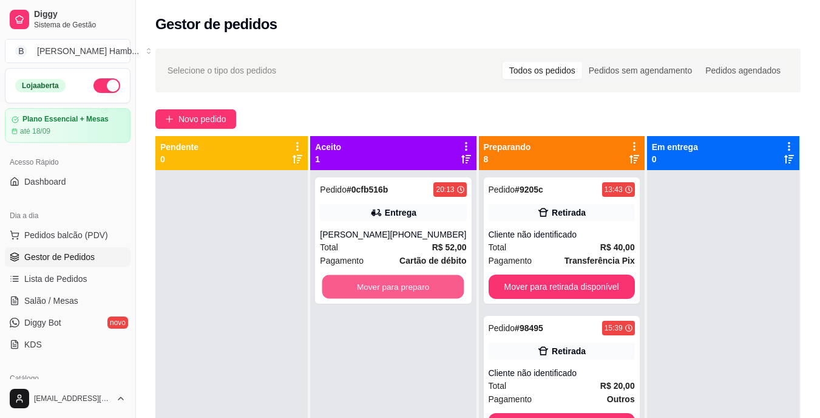
click at [362, 290] on button "Mover para preparo" at bounding box center [393, 287] width 142 height 24
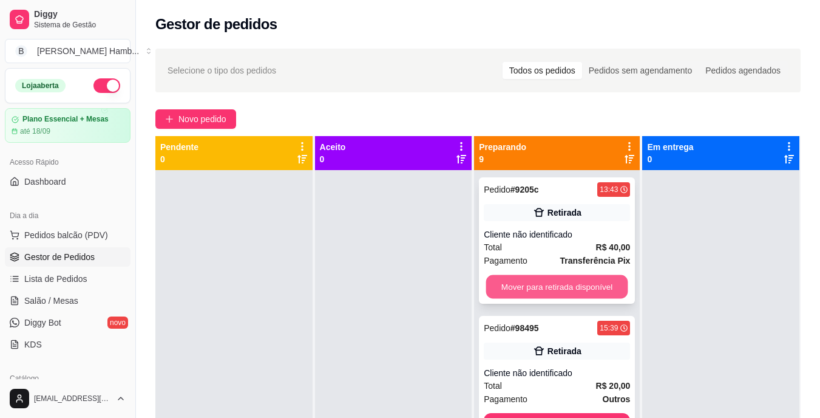
click at [502, 287] on button "Mover para retirada disponível" at bounding box center [557, 287] width 142 height 24
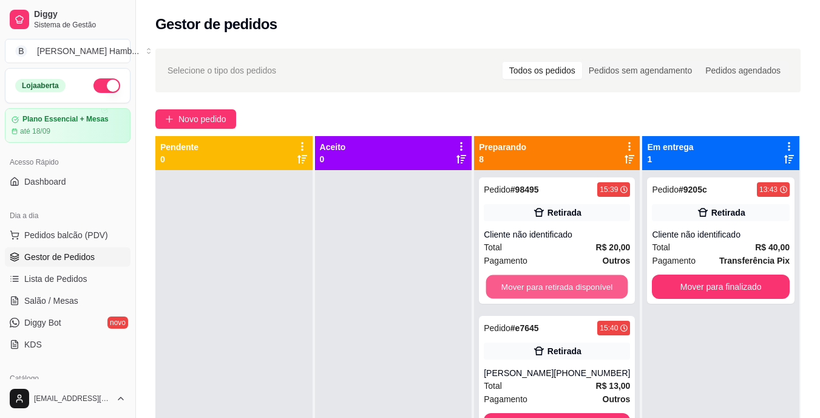
click at [502, 287] on button "Mover para retirada disponível" at bounding box center [557, 287] width 142 height 24
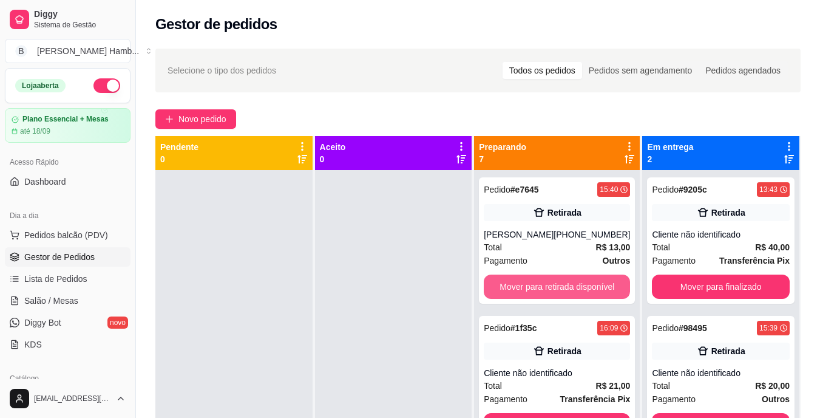
click at [502, 287] on button "Mover para retirada disponível" at bounding box center [557, 286] width 146 height 24
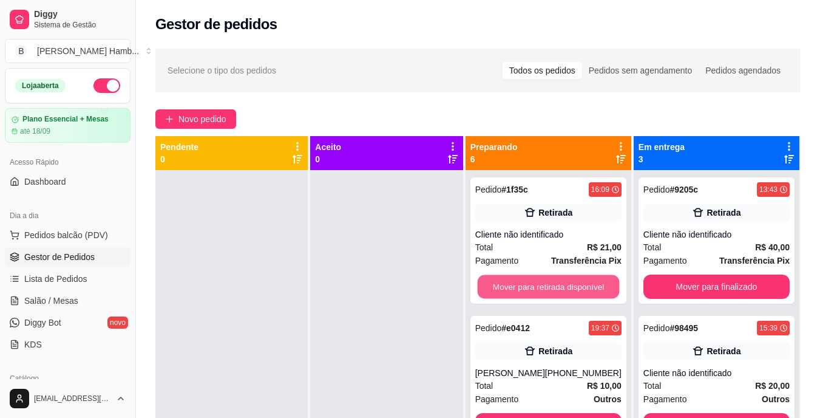
click at [502, 287] on button "Mover para retirada disponível" at bounding box center [548, 287] width 142 height 24
click at [502, 287] on button "Mover para entrega" at bounding box center [548, 286] width 146 height 24
click at [502, 287] on button "Mover para entrega" at bounding box center [548, 287] width 142 height 24
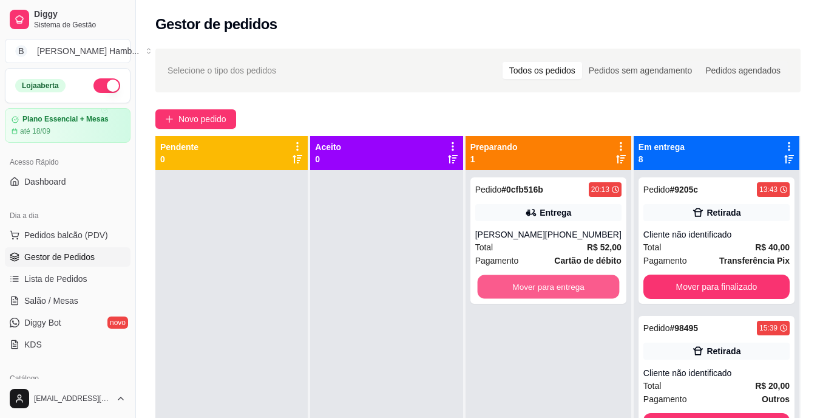
click at [502, 287] on button "Mover para entrega" at bounding box center [548, 287] width 142 height 24
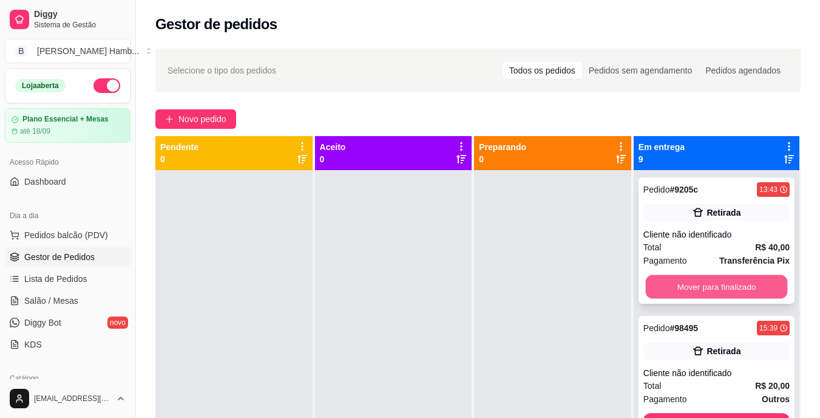
click at [757, 285] on button "Mover para finalizado" at bounding box center [716, 287] width 142 height 24
click at [757, 285] on div "Mover para finalizado" at bounding box center [717, 286] width 146 height 24
click at [753, 295] on button "Mover para finalizado" at bounding box center [716, 287] width 142 height 24
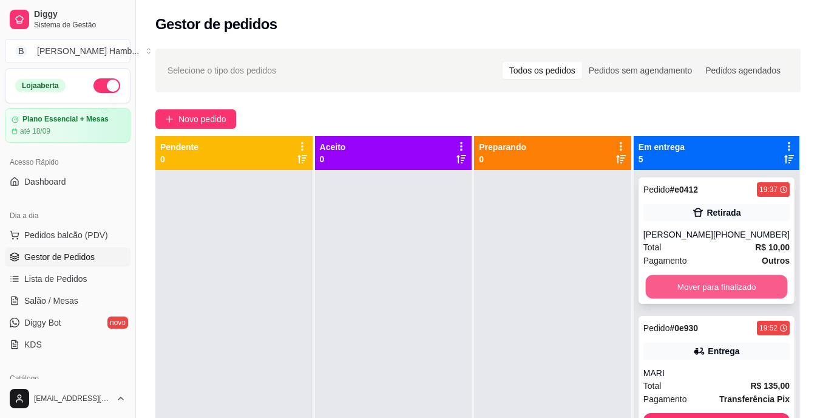
click at [728, 288] on button "Mover para finalizado" at bounding box center [716, 287] width 142 height 24
click at [714, 296] on button "Mover para finalizado" at bounding box center [716, 287] width 142 height 24
click at [722, 284] on button "Mover para finalizado" at bounding box center [716, 287] width 142 height 24
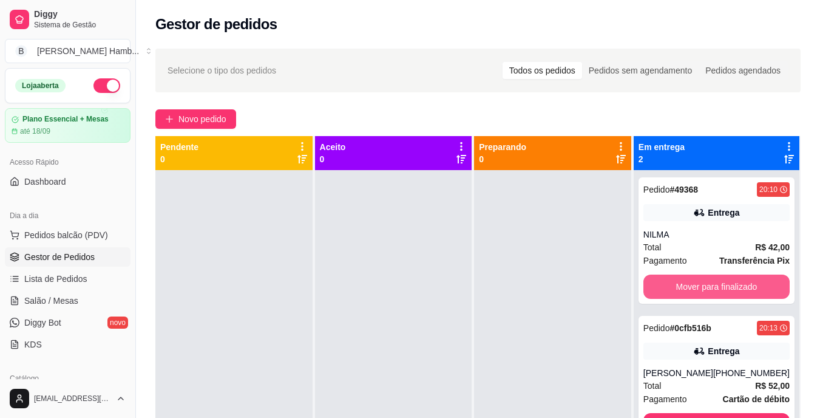
click at [722, 284] on button "Mover para finalizado" at bounding box center [717, 286] width 146 height 24
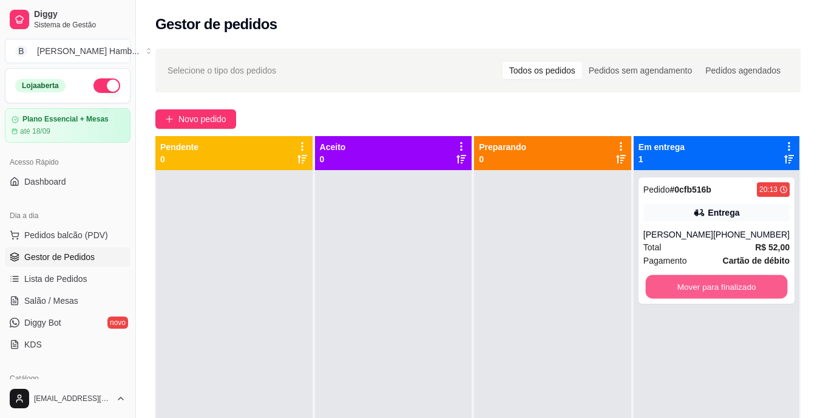
click at [722, 284] on button "Mover para finalizado" at bounding box center [716, 287] width 142 height 24
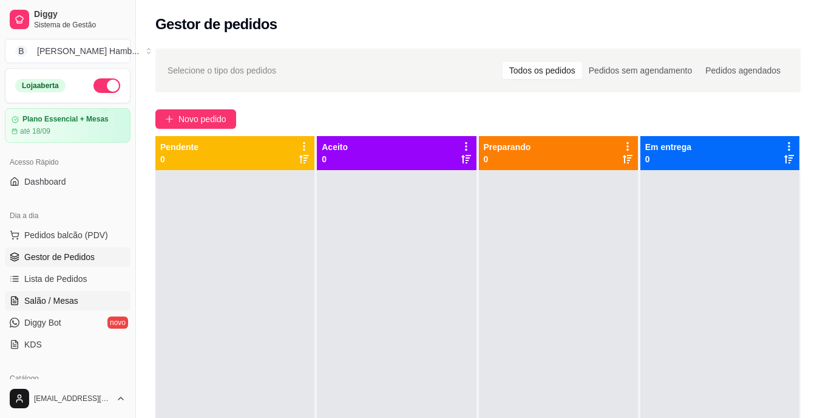
click at [56, 305] on span "Salão / Mesas" at bounding box center [51, 301] width 54 height 12
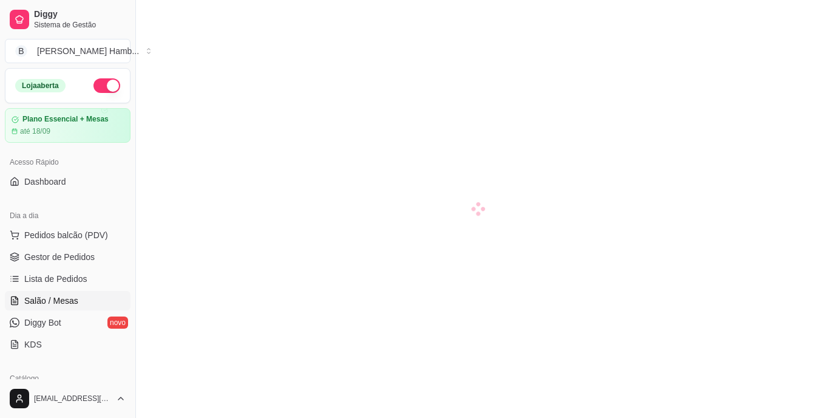
click at [56, 305] on span "Salão / Mesas" at bounding box center [51, 301] width 54 height 12
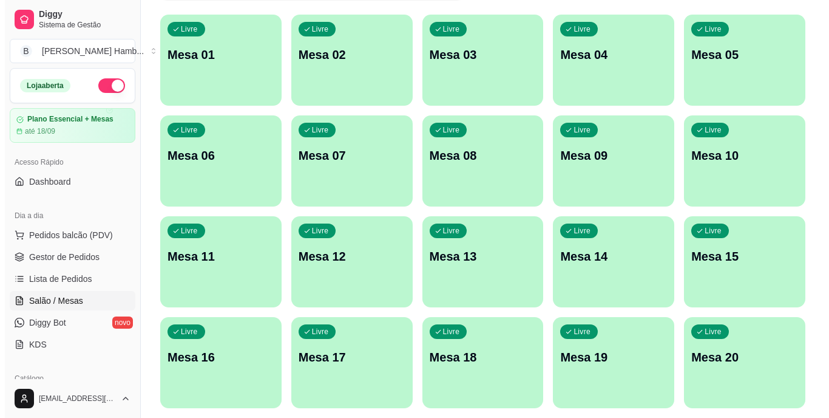
scroll to position [117, 0]
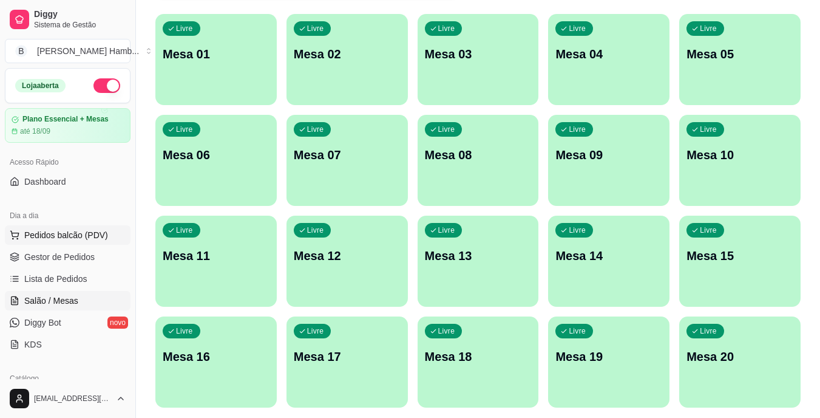
click at [36, 236] on span "Pedidos balcão (PDV)" at bounding box center [66, 235] width 84 height 12
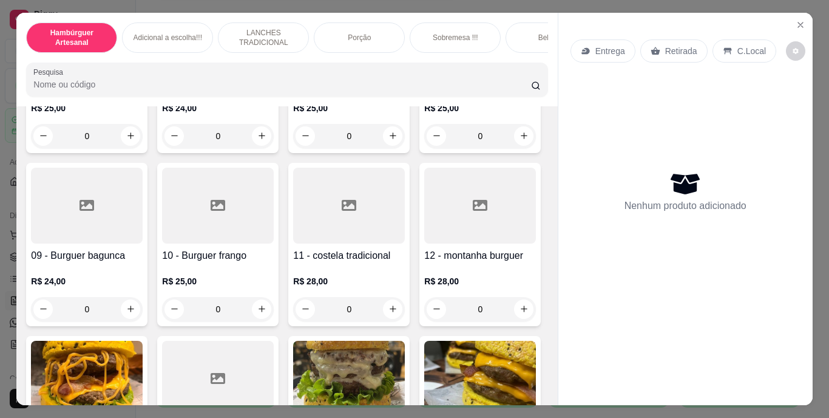
scroll to position [397, 0]
click at [520, 141] on icon "increase-product-quantity" at bounding box center [524, 136] width 9 height 9
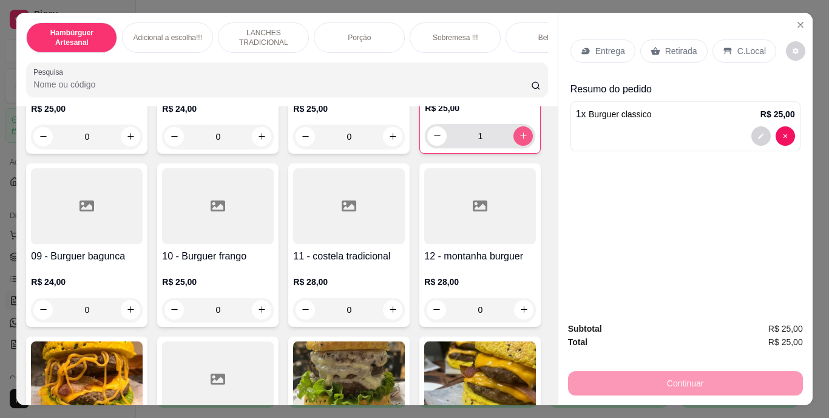
type input "1"
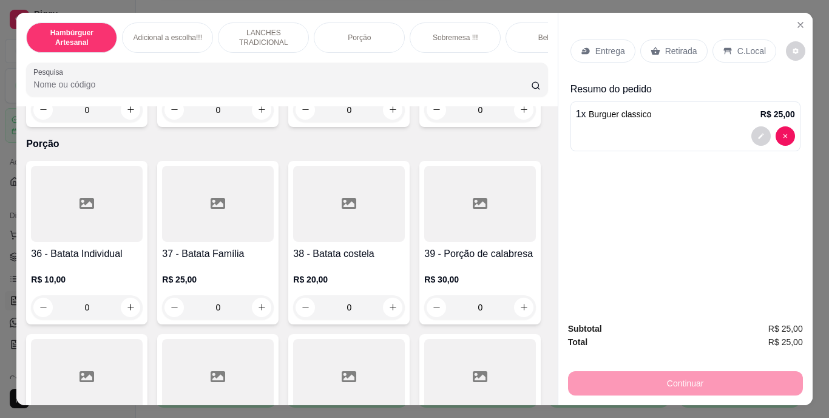
scroll to position [2077, 0]
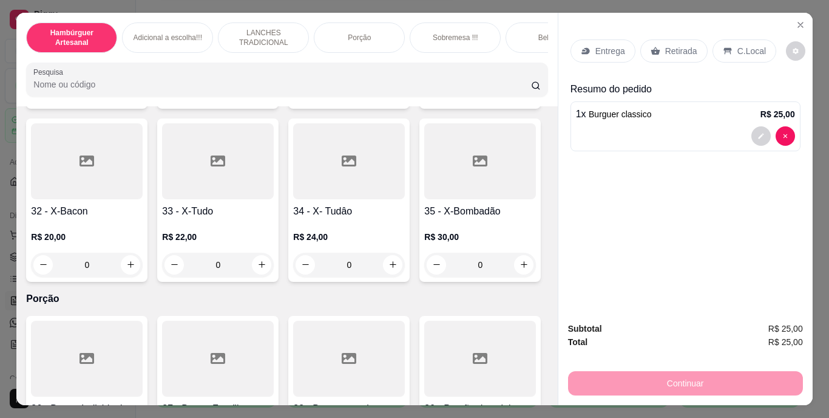
type input "1"
click at [758, 187] on icon "decrease-product-quantity" at bounding box center [761, 190] width 7 height 7
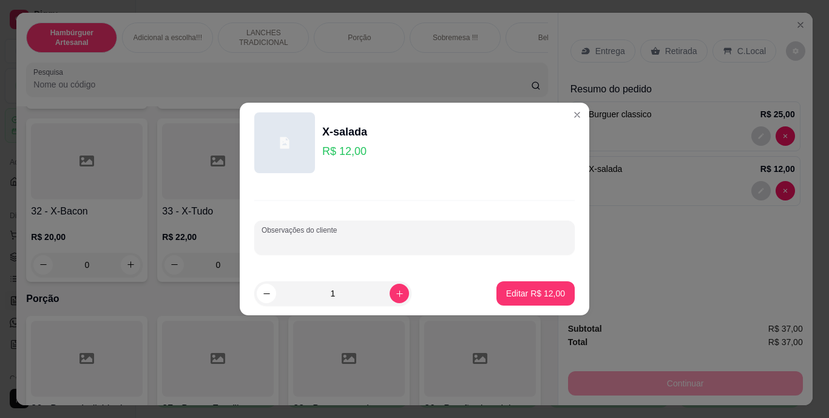
click at [463, 245] on input "Observações do cliente" at bounding box center [415, 242] width 306 height 12
type input "Z"
type input "SEM SALADA"
click at [512, 286] on button "Editar R$ 12,00" at bounding box center [536, 294] width 76 height 24
type input "0"
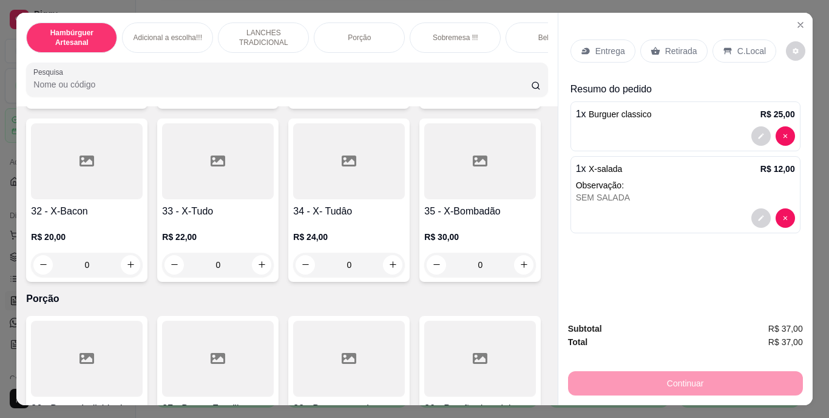
click at [662, 53] on div "Retirada" at bounding box center [674, 50] width 67 height 23
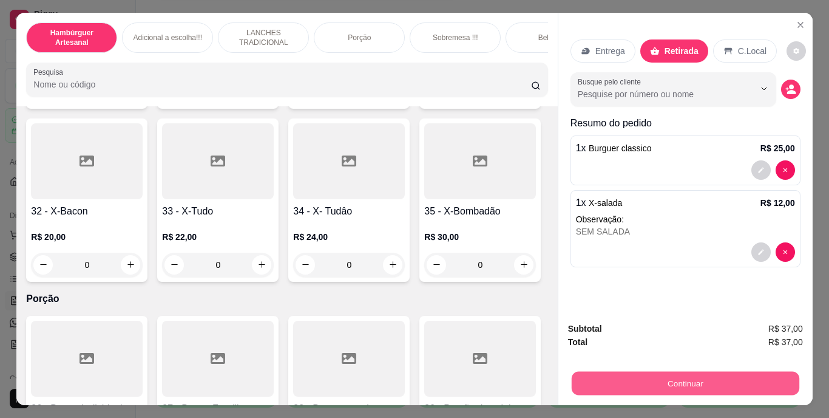
click at [661, 373] on button "Continuar" at bounding box center [685, 384] width 228 height 24
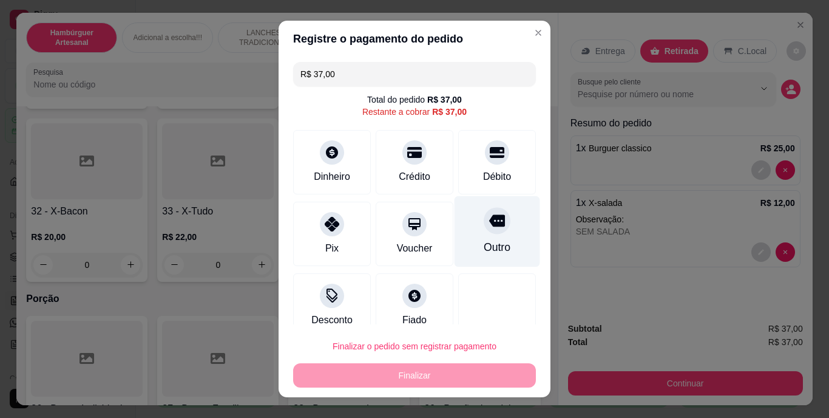
click at [494, 248] on div "Outro" at bounding box center [498, 231] width 86 height 71
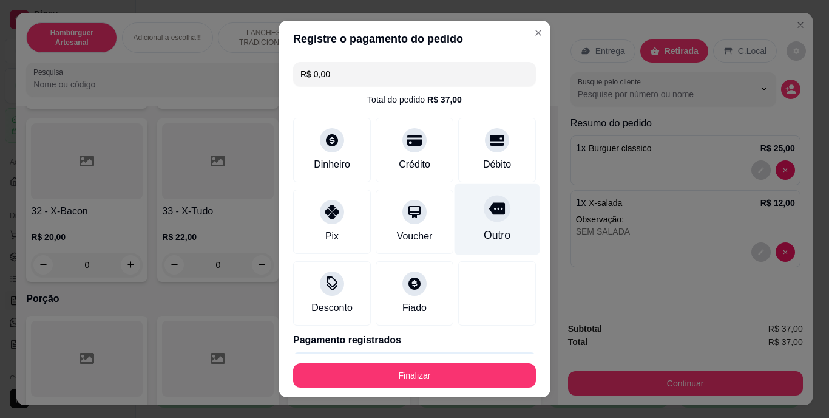
type input "R$ 0,00"
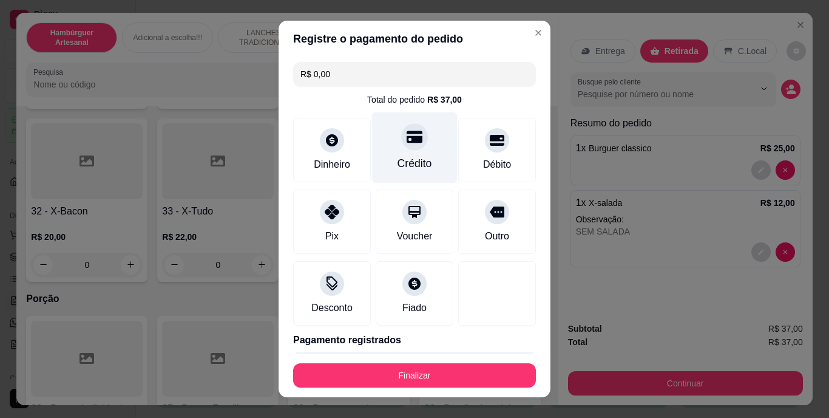
click at [421, 146] on div "Crédito" at bounding box center [415, 147] width 86 height 71
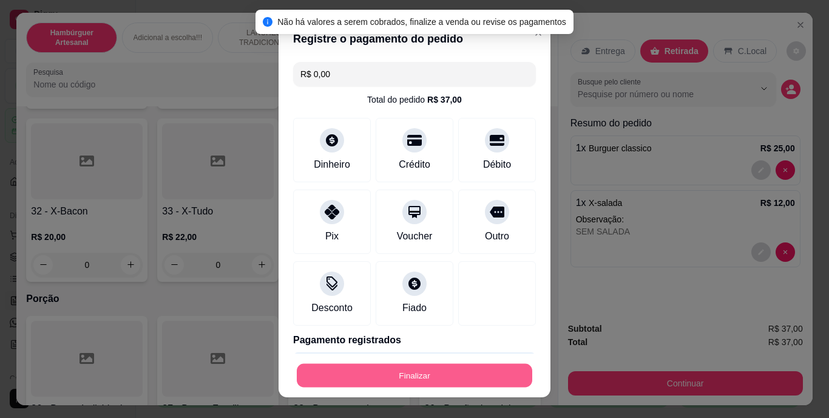
click at [382, 372] on button "Finalizar" at bounding box center [415, 375] width 236 height 24
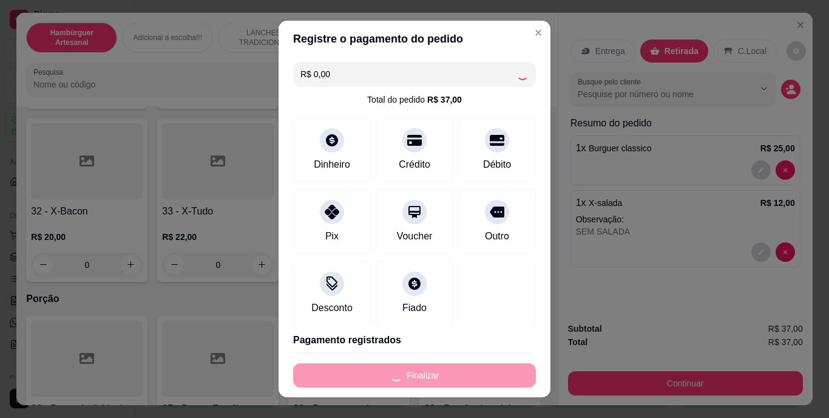
type input "0"
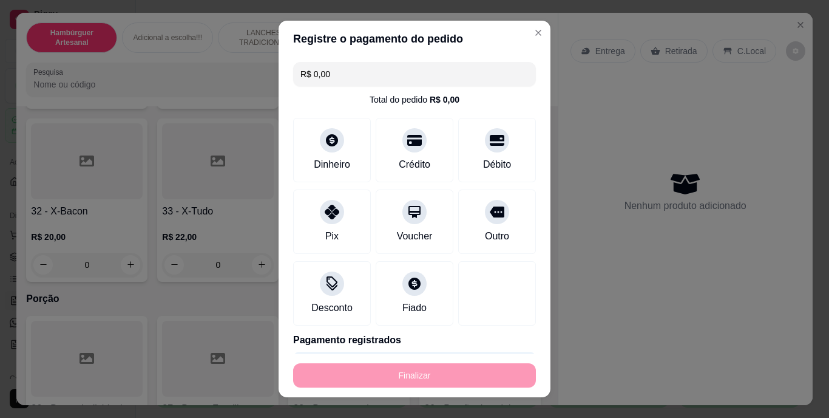
type input "-R$ 37,00"
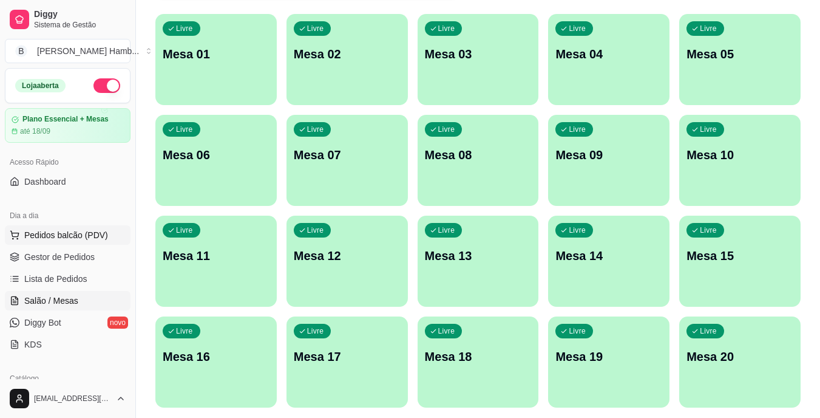
click at [88, 237] on span "Pedidos balcão (PDV)" at bounding box center [66, 235] width 84 height 12
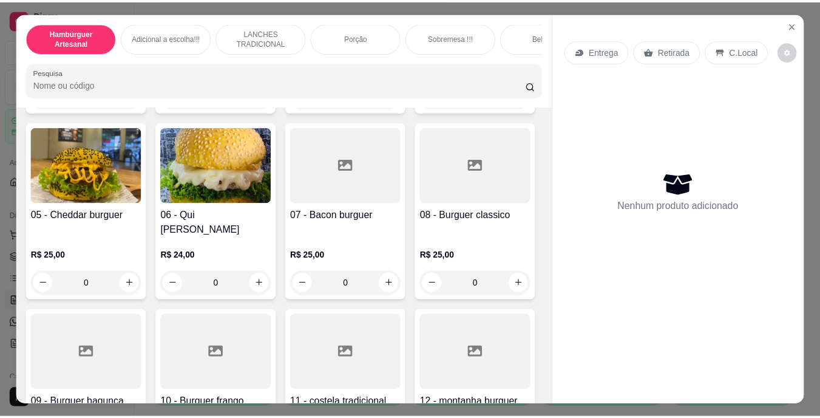
scroll to position [364, 0]
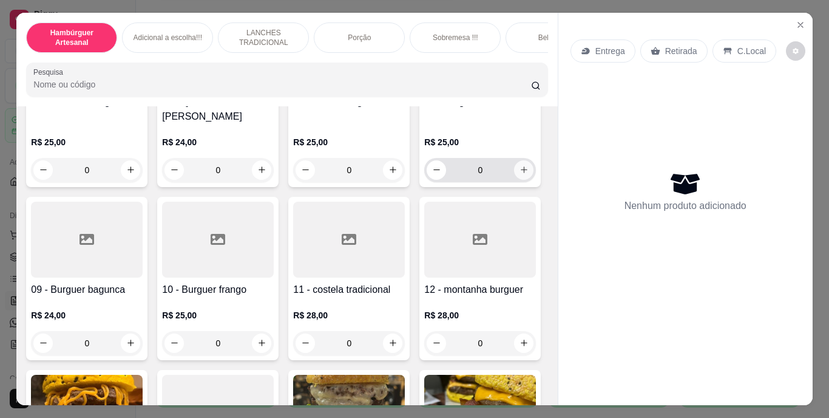
click at [520, 174] on icon "increase-product-quantity" at bounding box center [524, 169] width 9 height 9
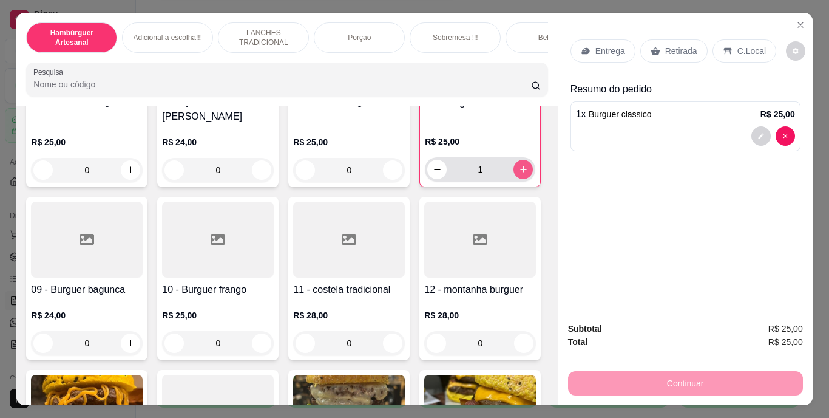
type input "1"
click at [673, 33] on div "Entrega Retirada C.Local" at bounding box center [686, 51] width 230 height 43
click at [673, 45] on p "Retirada" at bounding box center [682, 51] width 32 height 12
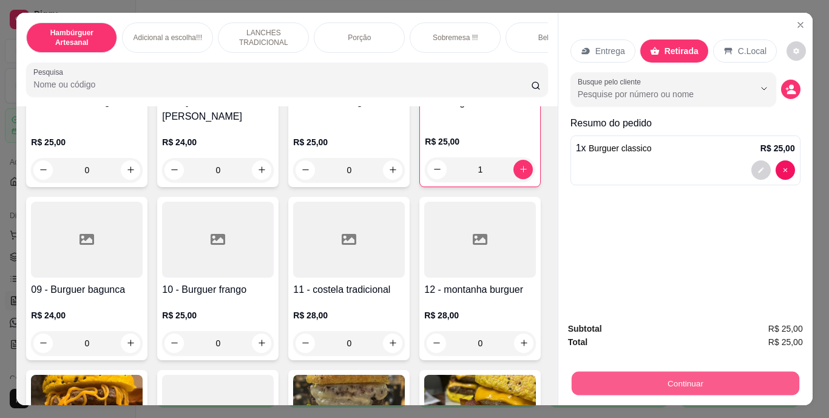
click at [607, 372] on button "Continuar" at bounding box center [685, 384] width 228 height 24
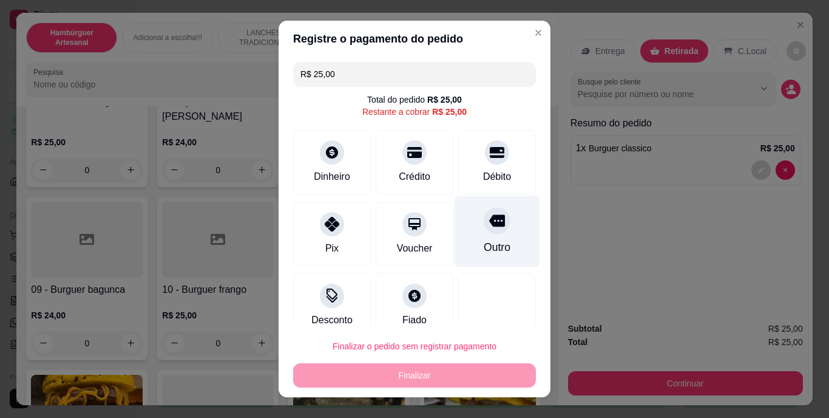
click at [489, 248] on div "Outro" at bounding box center [497, 248] width 27 height 16
type input "R$ 0,00"
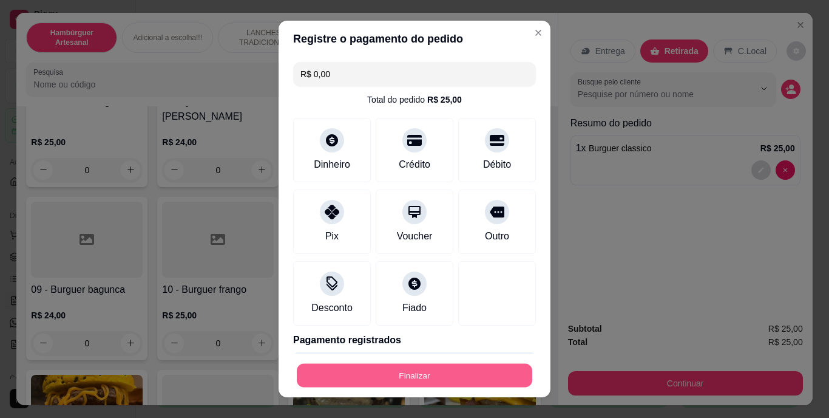
click at [469, 371] on button "Finalizar" at bounding box center [415, 375] width 236 height 24
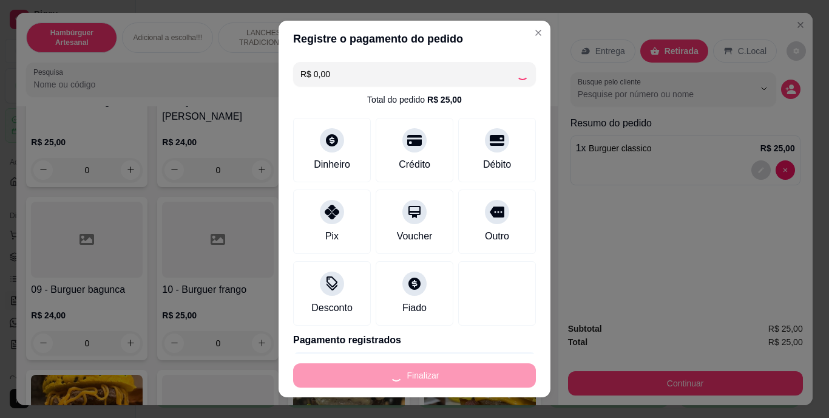
type input "0"
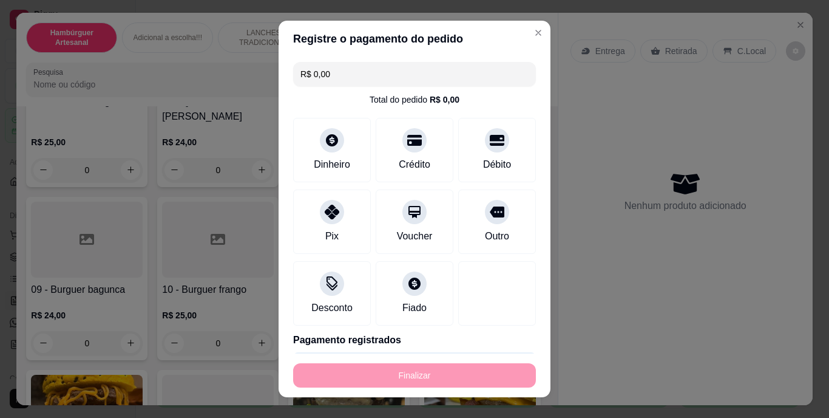
type input "-R$ 25,00"
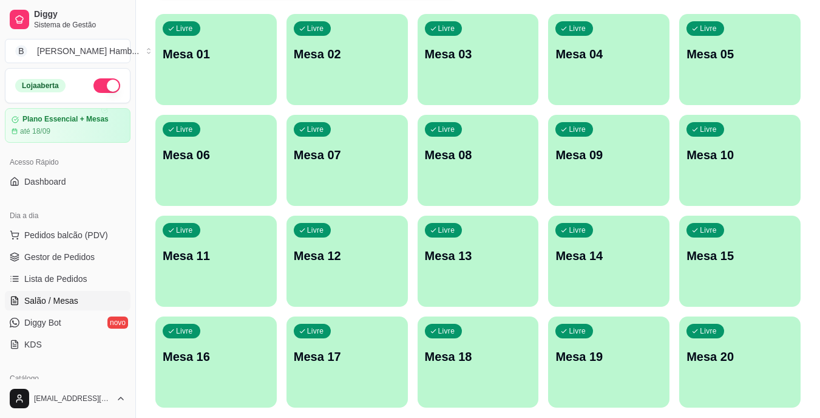
click at [76, 267] on ul "Pedidos balcão (PDV) Gestor de Pedidos Lista de Pedidos Salão / Mesas Diggy Bot…" at bounding box center [68, 289] width 126 height 129
click at [78, 281] on span "Lista de Pedidos" at bounding box center [55, 279] width 63 height 12
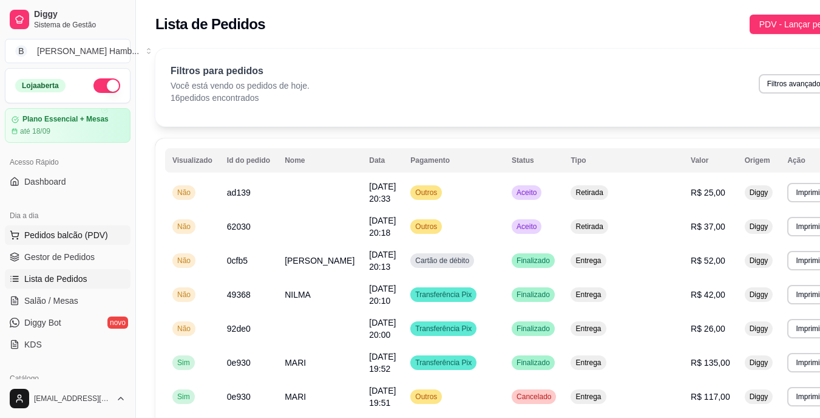
click at [89, 231] on span "Pedidos balcão (PDV)" at bounding box center [66, 235] width 84 height 12
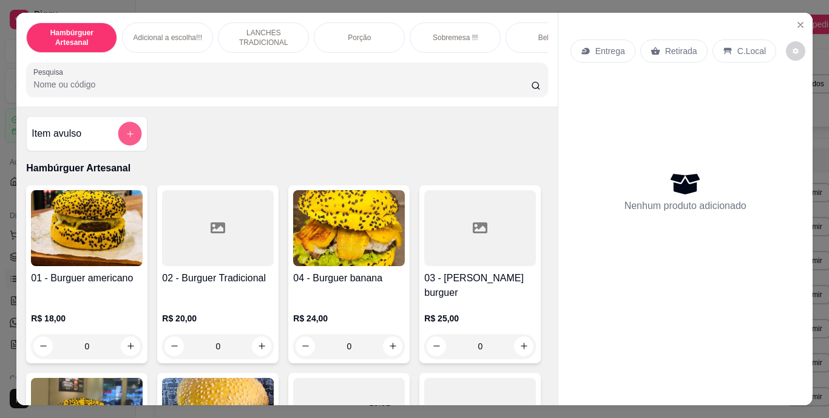
click at [128, 145] on button "add-separate-item" at bounding box center [130, 133] width 24 height 24
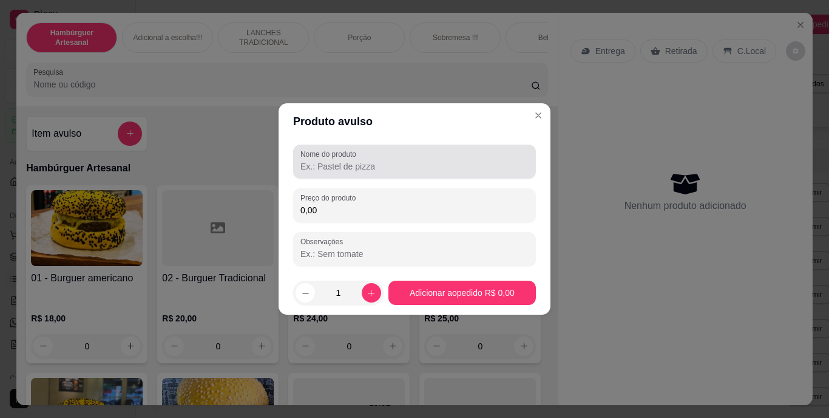
click at [317, 162] on input "Nome do produto" at bounding box center [415, 166] width 228 height 12
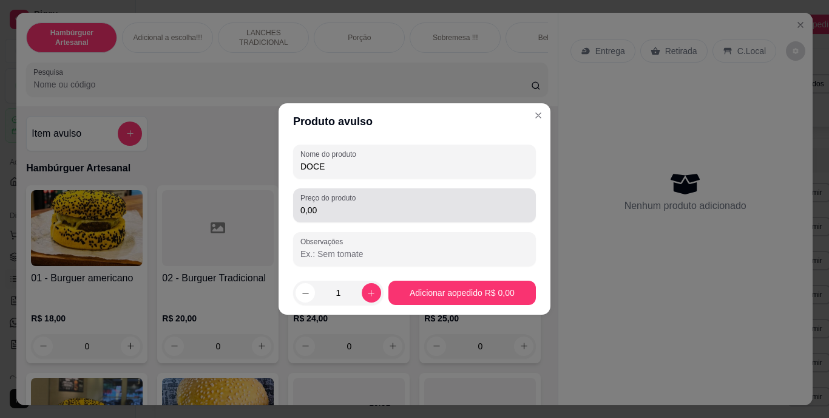
type input "DOCE"
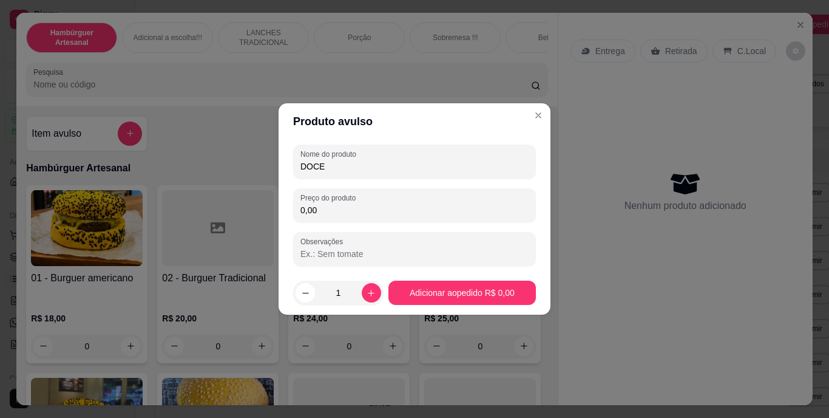
click at [320, 207] on input "0,00" at bounding box center [415, 210] width 228 height 12
type input "3,00"
click at [367, 298] on button "increase-product-quantity" at bounding box center [371, 292] width 19 height 19
type input "2"
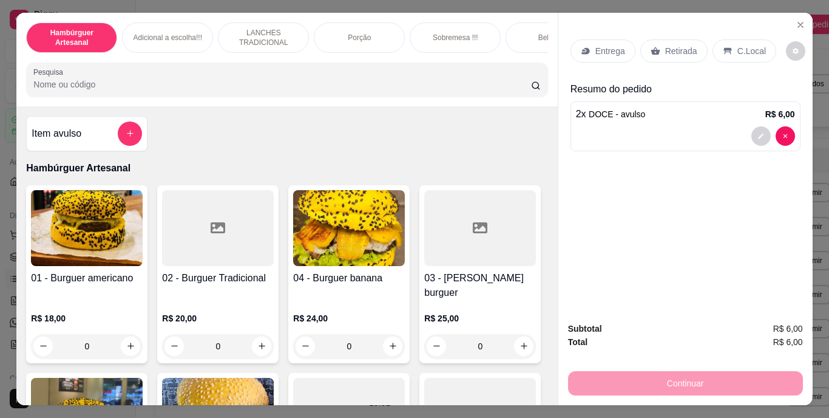
click at [674, 45] on p "Retirada" at bounding box center [682, 51] width 32 height 12
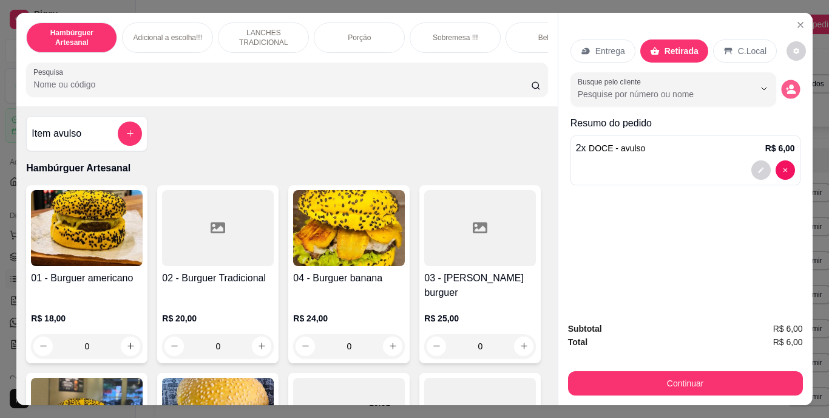
click at [786, 84] on icon "decrease-product-quantity" at bounding box center [791, 89] width 10 height 10
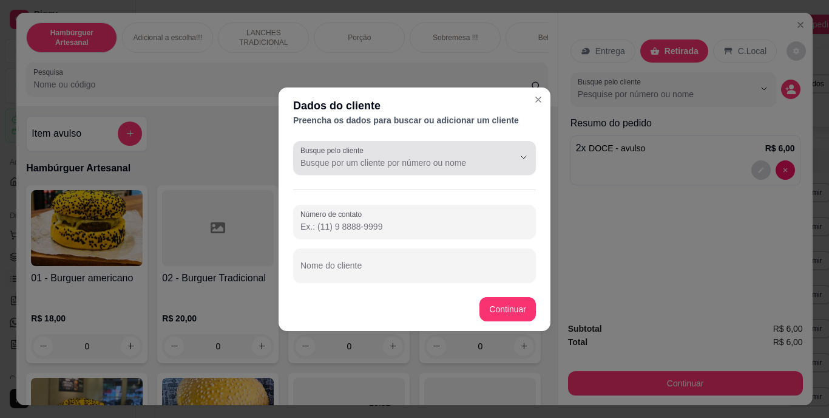
click at [454, 149] on div at bounding box center [415, 158] width 228 height 24
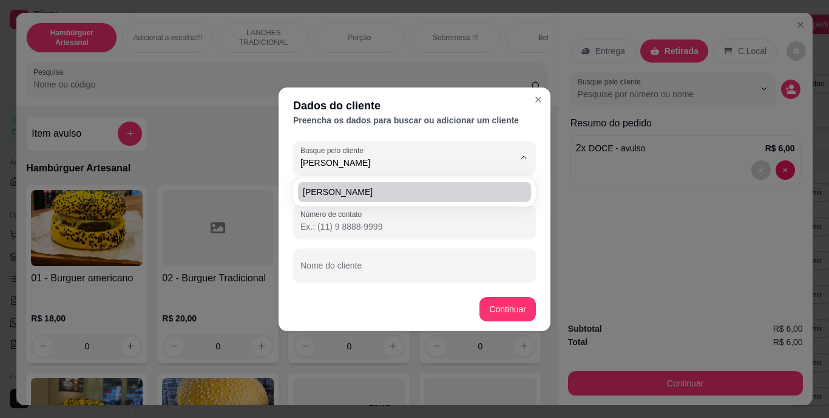
drag, startPoint x: 437, startPoint y: 202, endPoint x: 439, endPoint y: 191, distance: 10.5
click at [439, 191] on div "[PERSON_NAME]" at bounding box center [415, 192] width 238 height 24
type input "[PERSON_NAME]"
type input "[PHONE_NUMBER]"
type input "[PERSON_NAME]"
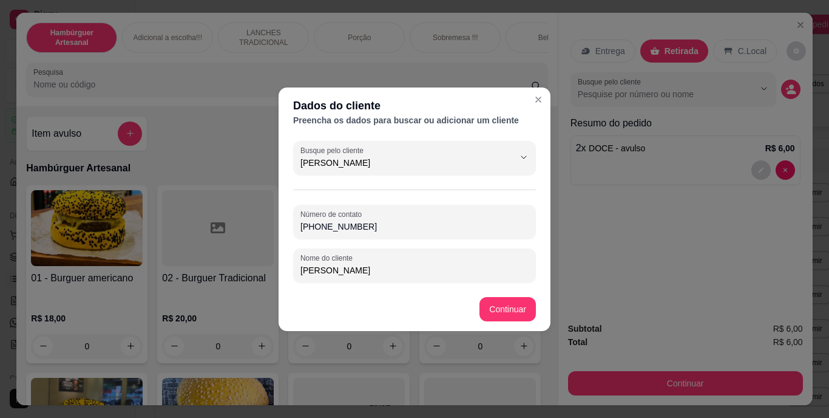
click at [439, 191] on div "Busque pelo cliente [PERSON_NAME] Número de contato [PHONE_NUMBER] Nome do clie…" at bounding box center [415, 211] width 272 height 151
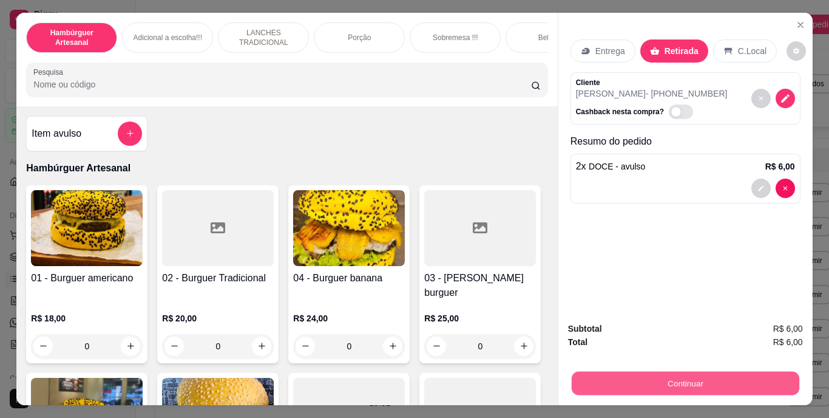
click at [593, 372] on button "Continuar" at bounding box center [685, 384] width 228 height 24
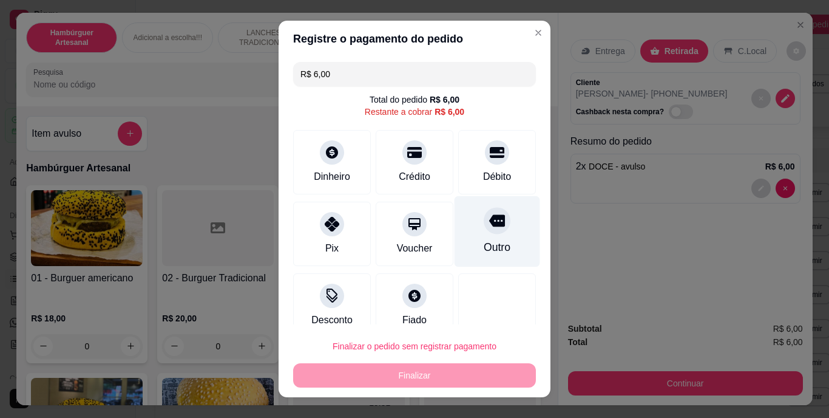
click at [480, 237] on div "Outro" at bounding box center [498, 231] width 86 height 71
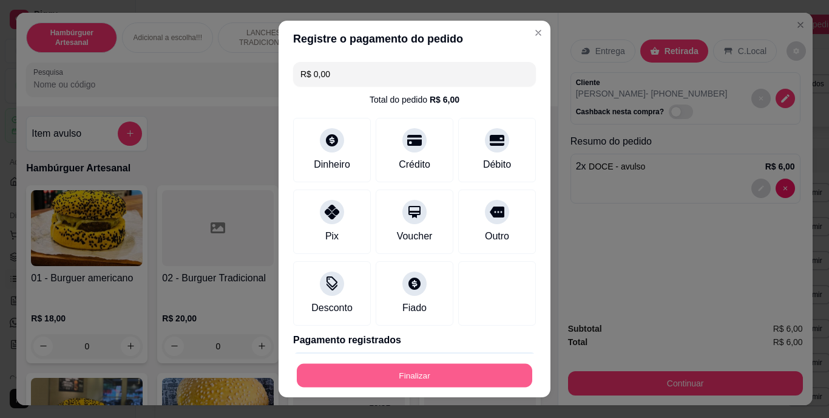
click at [418, 381] on button "Finalizar" at bounding box center [415, 375] width 236 height 24
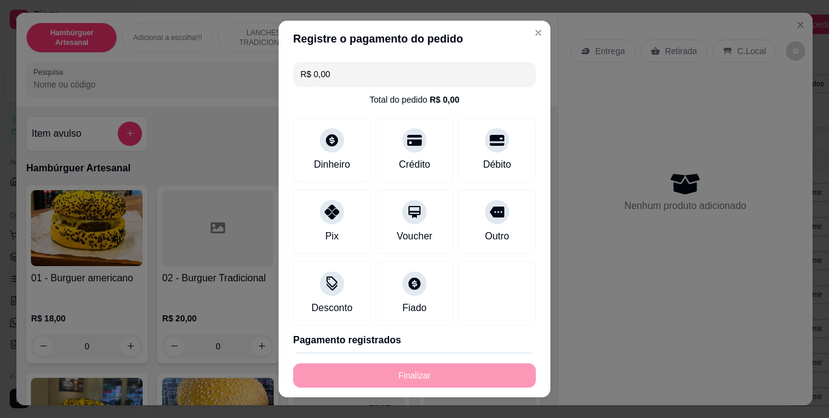
type input "-R$ 6,00"
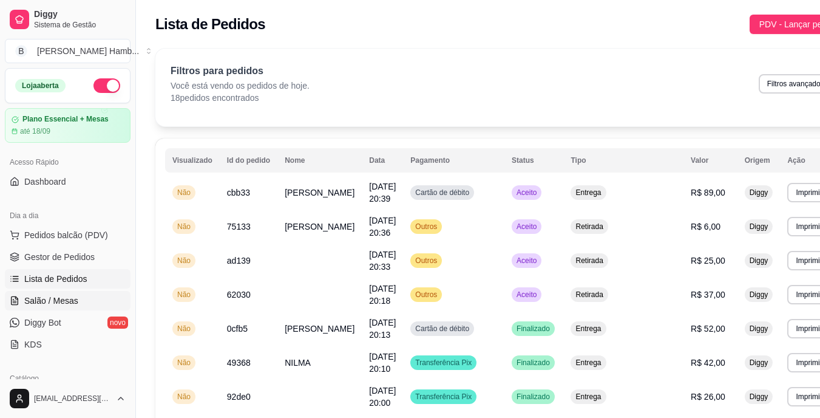
click at [84, 294] on link "Salão / Mesas" at bounding box center [68, 300] width 126 height 19
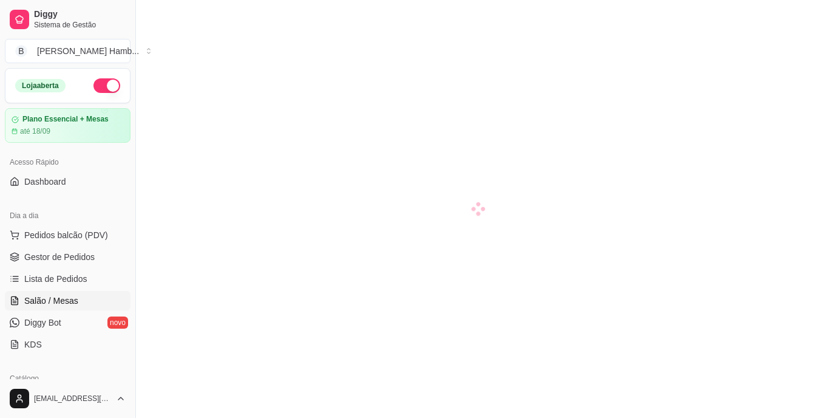
click at [69, 303] on span "Salão / Mesas" at bounding box center [51, 301] width 54 height 12
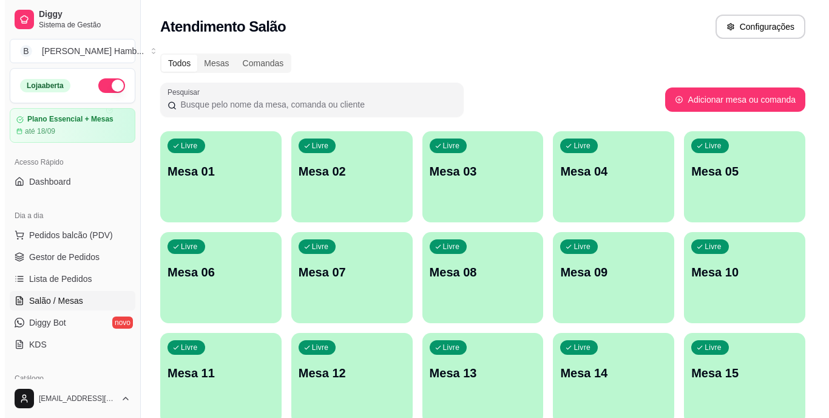
scroll to position [156, 0]
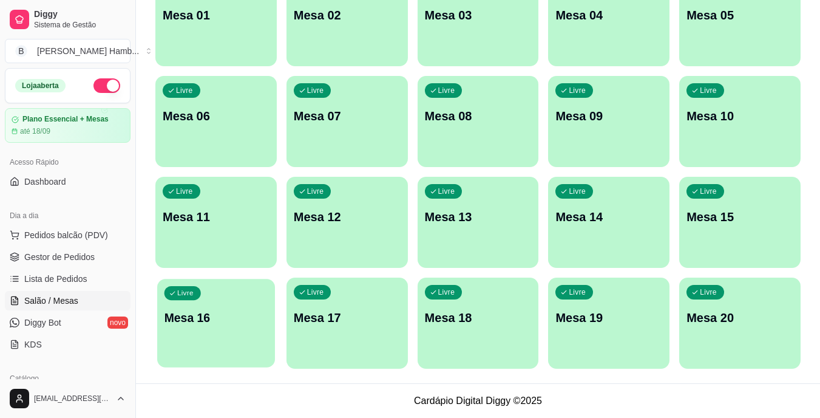
click at [202, 330] on div "Livre Mesa 16" at bounding box center [216, 316] width 118 height 74
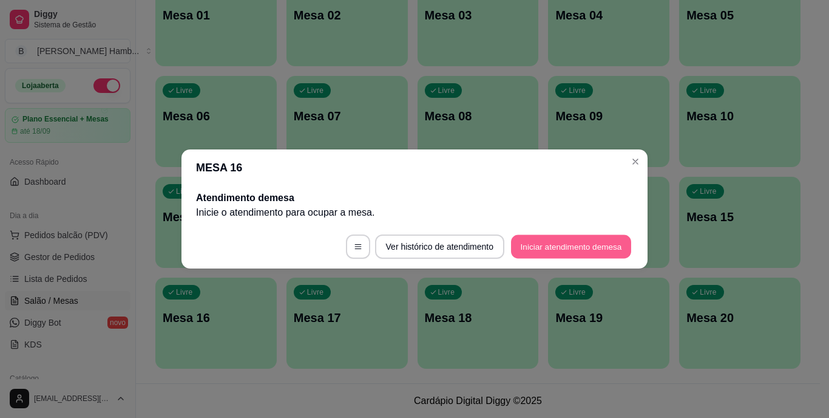
click at [559, 245] on button "Iniciar atendimento de mesa" at bounding box center [571, 247] width 120 height 24
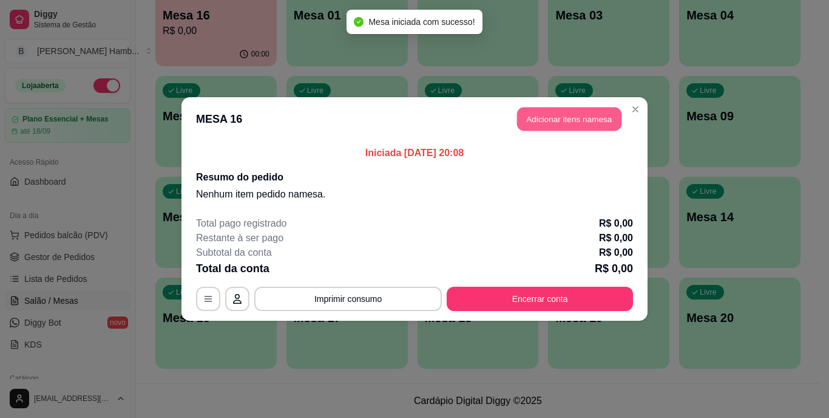
click at [571, 123] on button "Adicionar itens na mesa" at bounding box center [569, 119] width 104 height 24
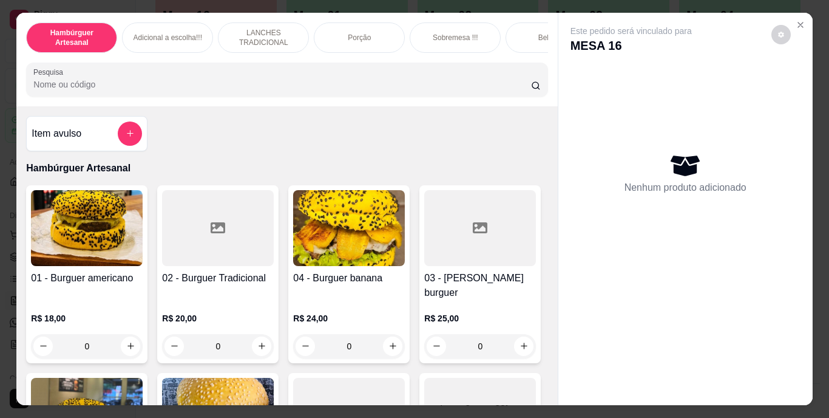
click at [441, 87] on input "Pesquisa" at bounding box center [282, 84] width 498 height 12
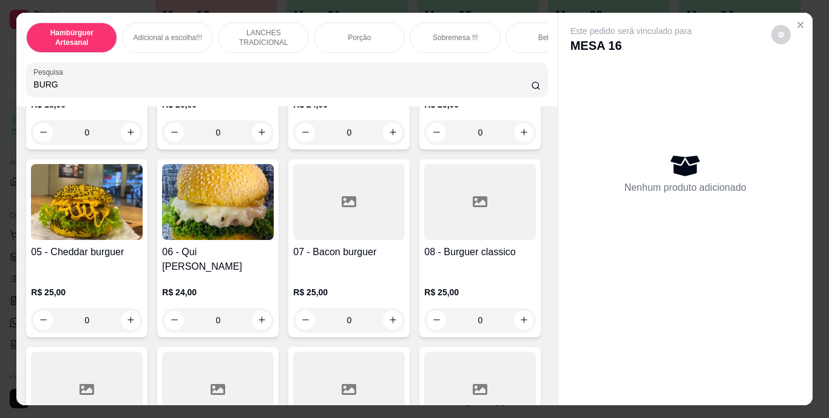
scroll to position [1329, 0]
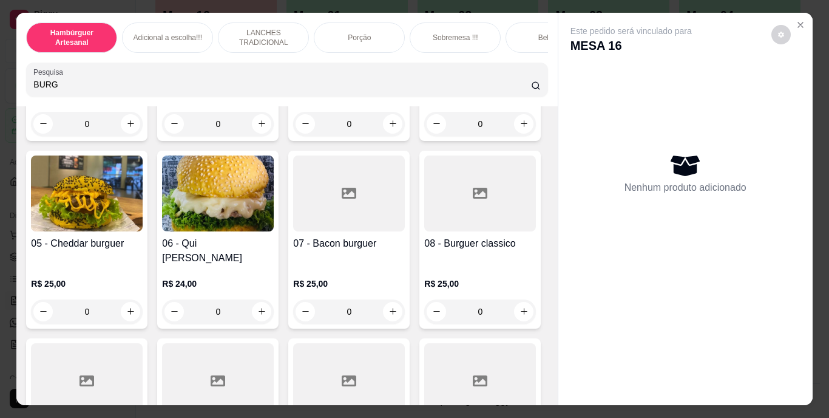
type input "BURG"
type input "1"
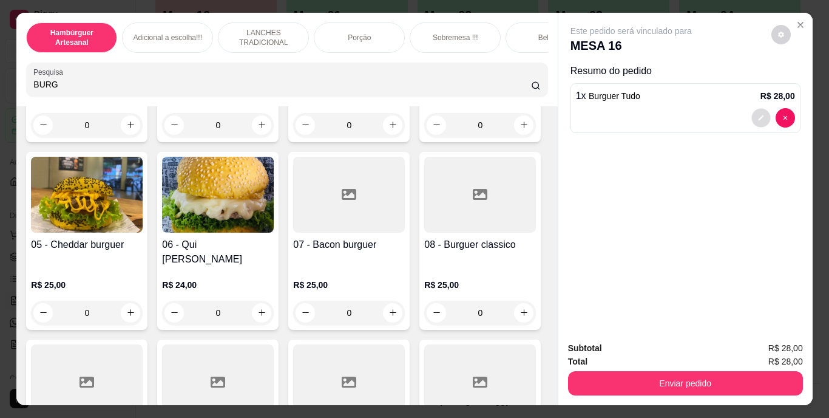
click at [752, 115] on button "decrease-product-quantity" at bounding box center [761, 117] width 19 height 19
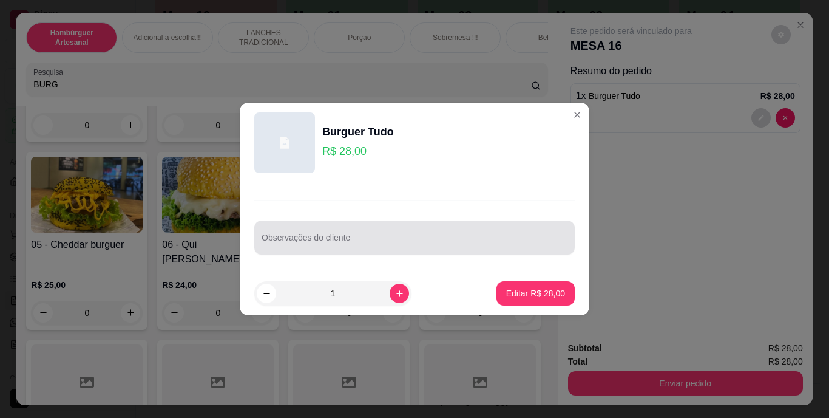
click at [445, 231] on div at bounding box center [415, 237] width 306 height 24
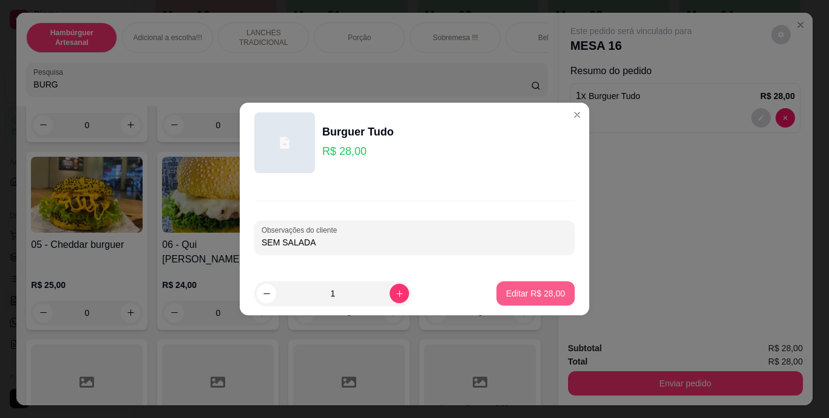
type input "SEM SALADA"
click at [519, 283] on button "Editar R$ 28,00" at bounding box center [536, 294] width 76 height 24
type input "0"
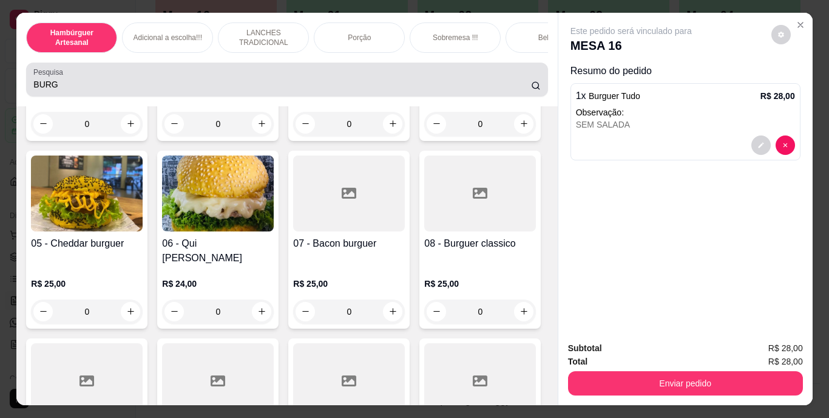
click at [343, 97] on div "Pesquisa BURG" at bounding box center [287, 80] width 522 height 34
type input "B"
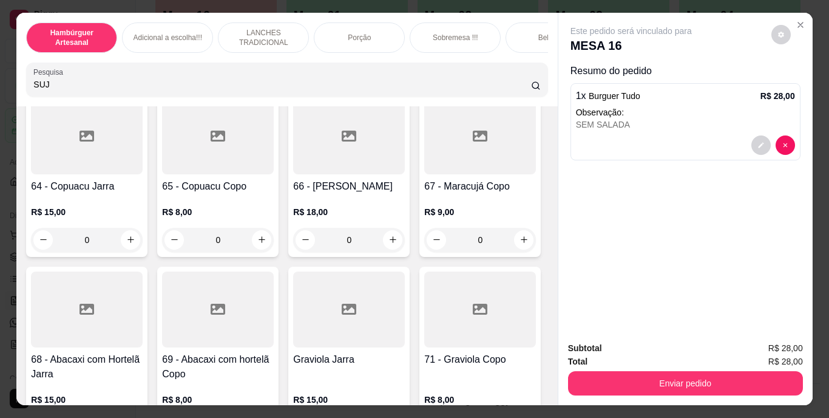
scroll to position [4433, 0]
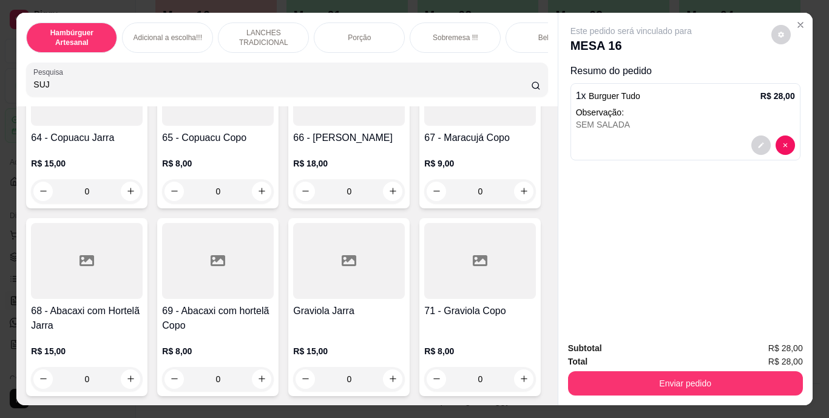
type input "SUJ"
type input "1"
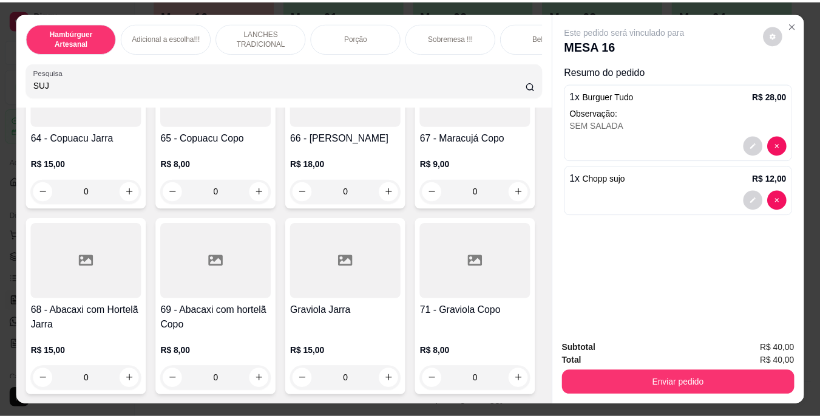
scroll to position [4434, 0]
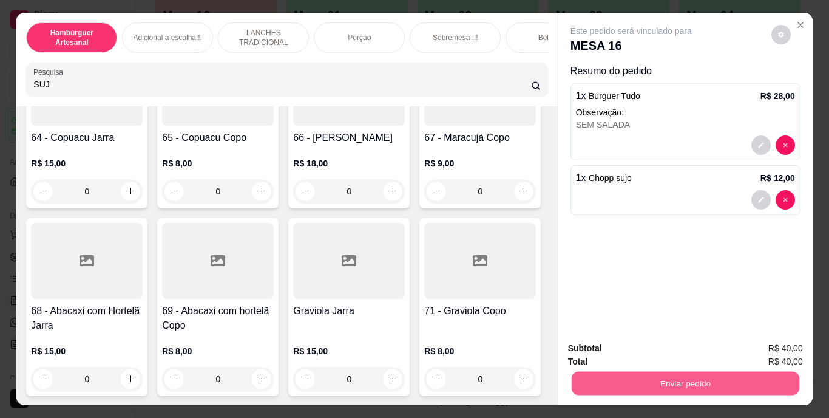
click at [712, 380] on button "Enviar pedido" at bounding box center [685, 384] width 228 height 24
click at [667, 349] on button "Não registrar e enviar pedido" at bounding box center [645, 349] width 123 height 22
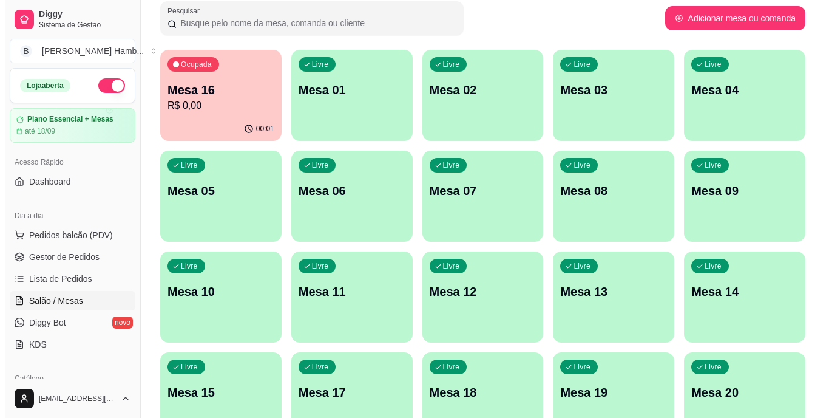
scroll to position [156, 0]
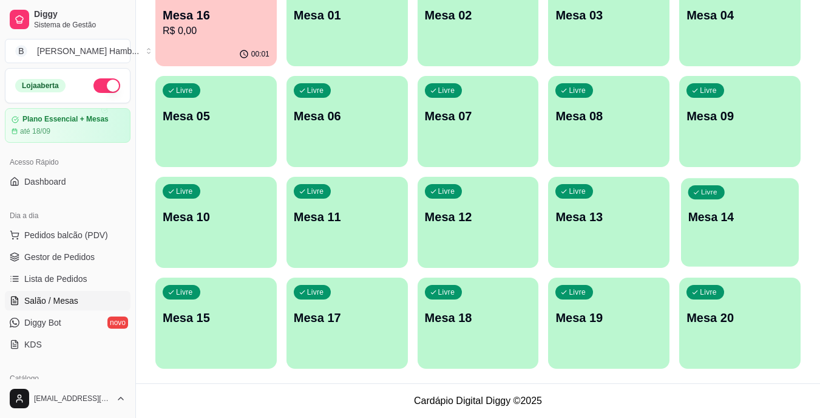
click at [724, 219] on p "Mesa 14" at bounding box center [741, 217] width 104 height 16
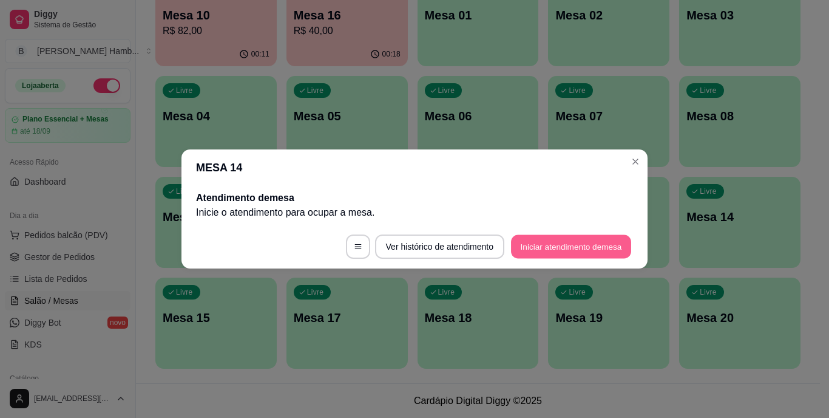
click at [581, 244] on button "Iniciar atendimento de mesa" at bounding box center [571, 247] width 120 height 24
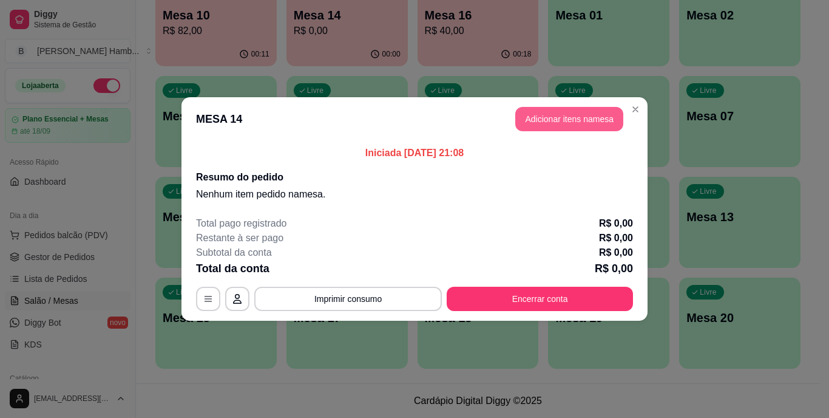
click at [586, 117] on button "Adicionar itens na mesa" at bounding box center [570, 119] width 108 height 24
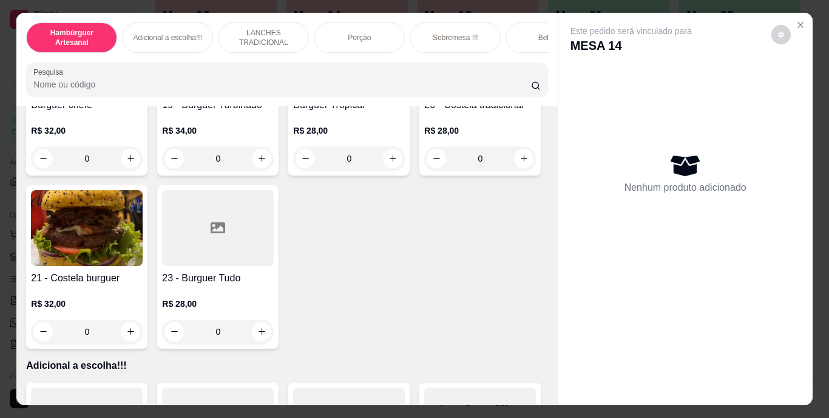
scroll to position [1157, 0]
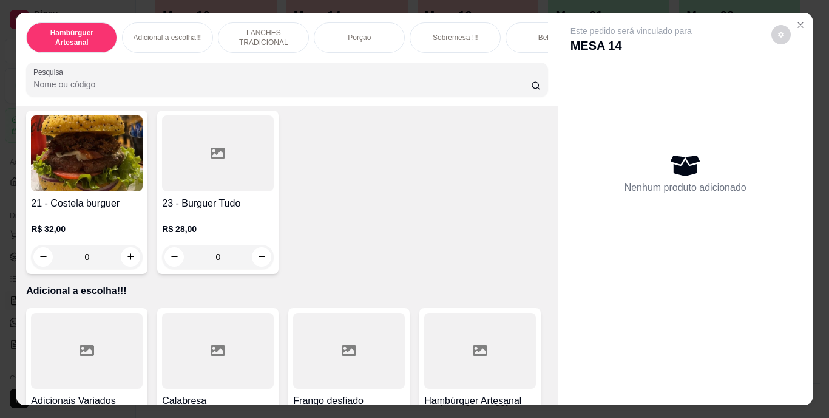
click at [135, 88] on icon "increase-product-quantity" at bounding box center [130, 83] width 9 height 9
type input "1"
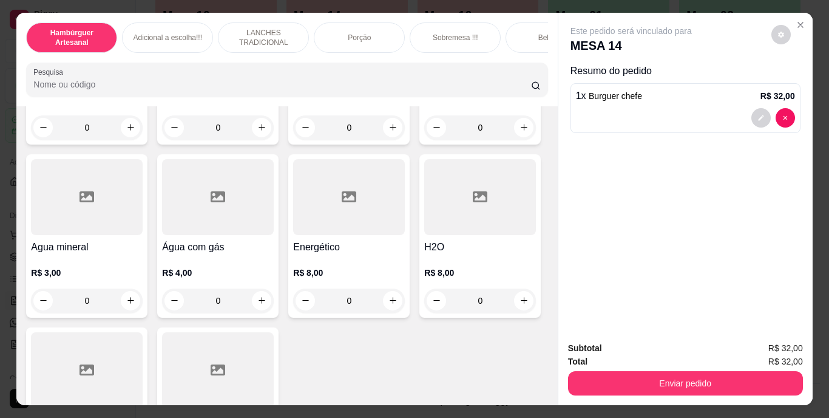
scroll to position [3558, 0]
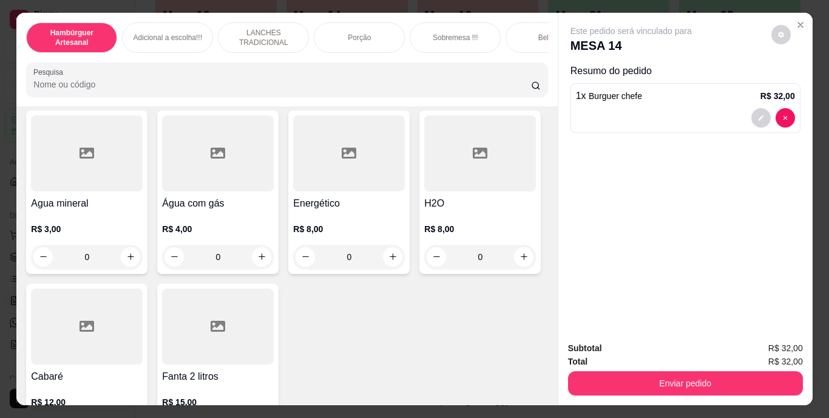
type input "1"
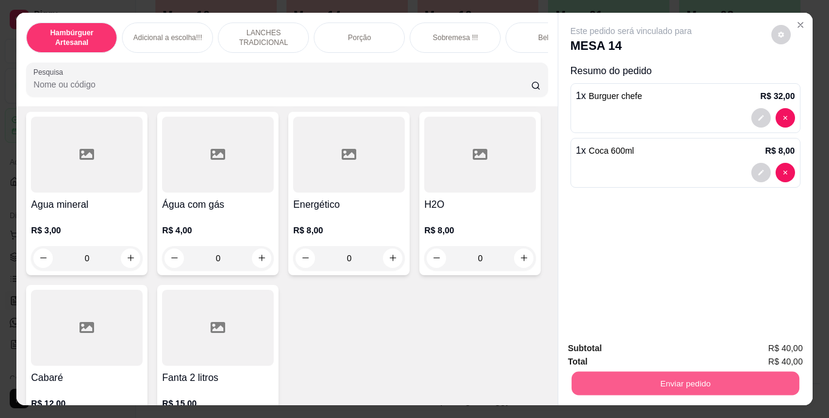
click at [609, 383] on button "Enviar pedido" at bounding box center [685, 384] width 228 height 24
click at [604, 352] on button "Não registrar e enviar pedido" at bounding box center [645, 349] width 123 height 22
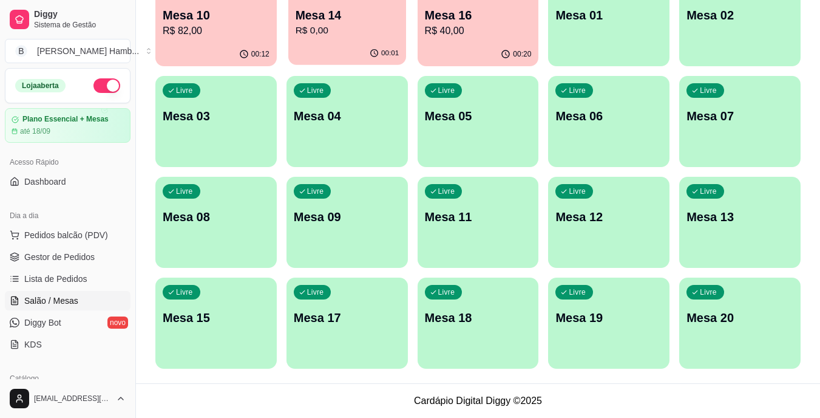
click at [352, 41] on div "Ocupada Mesa 14 R$ 0,00" at bounding box center [347, 9] width 118 height 66
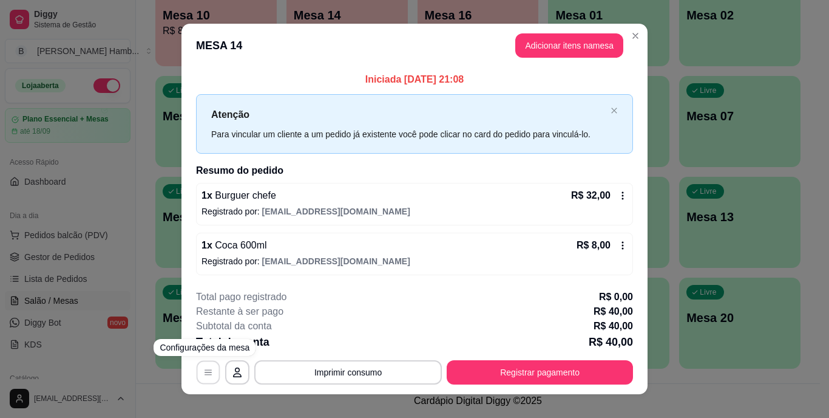
click at [205, 376] on icon "button" at bounding box center [208, 372] width 10 height 10
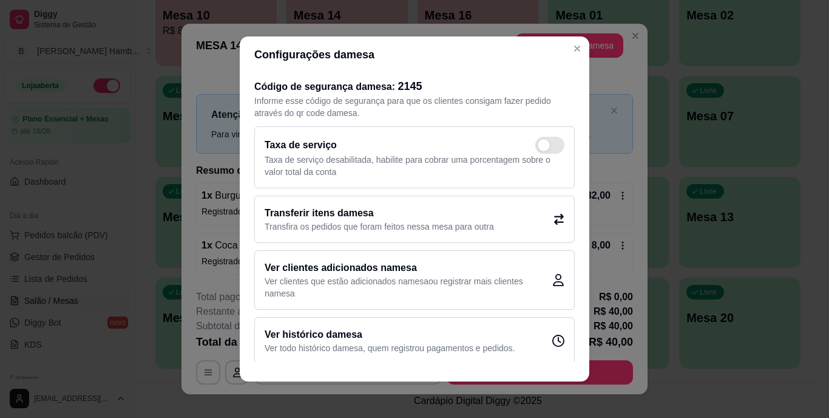
click at [375, 219] on h2 "Transferir itens da mesa" at bounding box center [380, 213] width 230 height 15
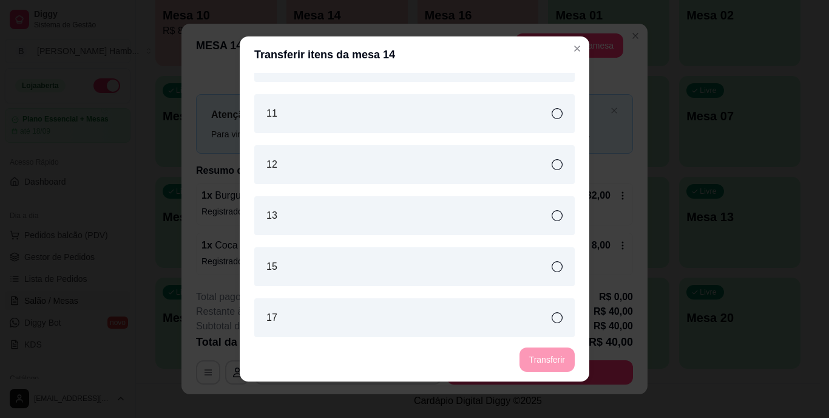
scroll to position [442, 0]
click at [375, 219] on div "13" at bounding box center [414, 216] width 321 height 39
click at [556, 358] on button "Transferir" at bounding box center [547, 360] width 54 height 24
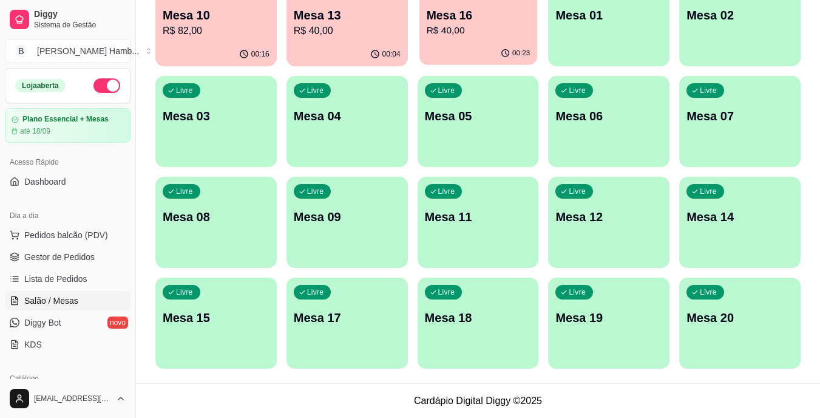
click at [508, 10] on p "Mesa 16" at bounding box center [478, 15] width 104 height 16
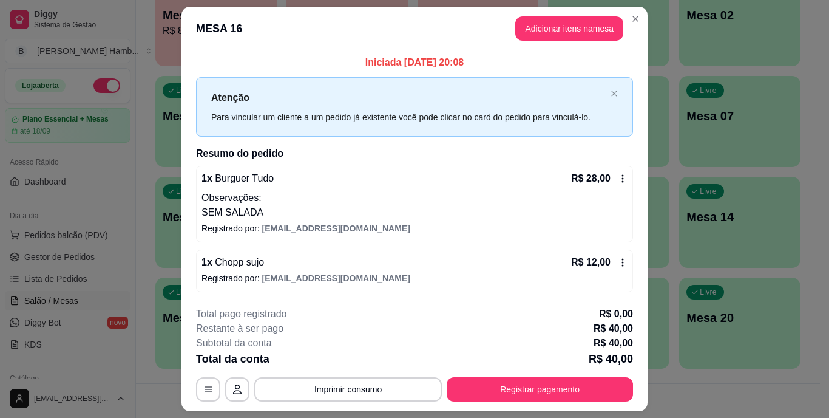
scroll to position [32, 0]
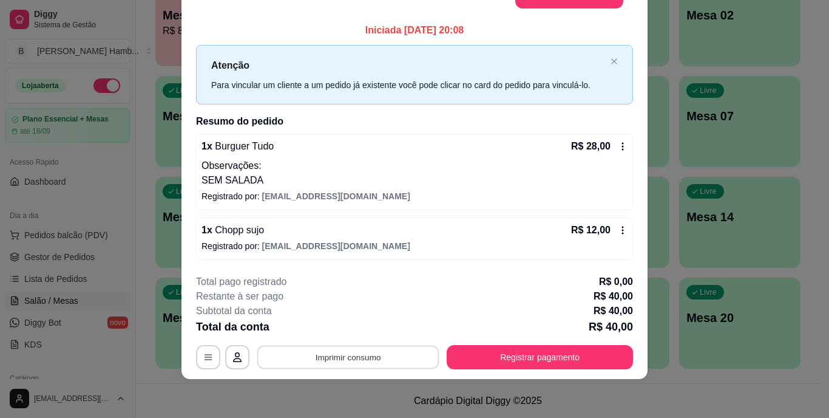
click at [397, 354] on button "Imprimir consumo" at bounding box center [348, 357] width 182 height 24
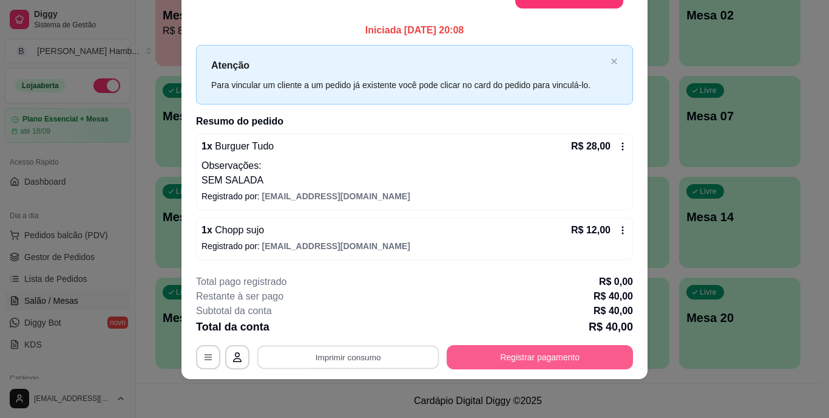
click at [491, 354] on button "Registrar pagamento" at bounding box center [540, 357] width 186 height 24
click at [495, 356] on button "Registrar pagamento" at bounding box center [540, 357] width 181 height 24
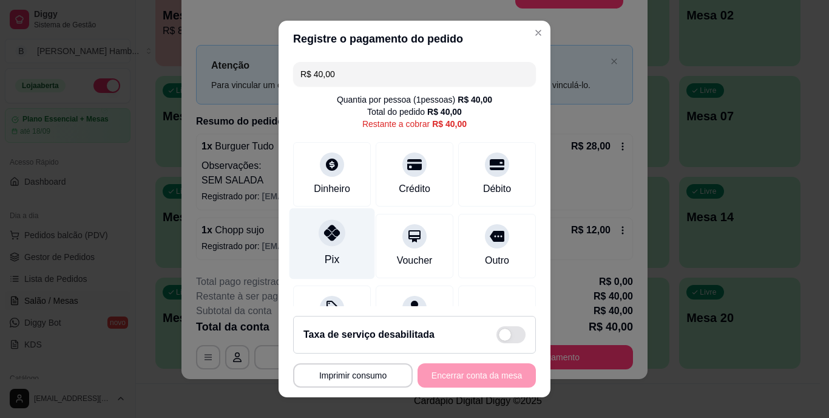
click at [327, 245] on div at bounding box center [332, 233] width 27 height 27
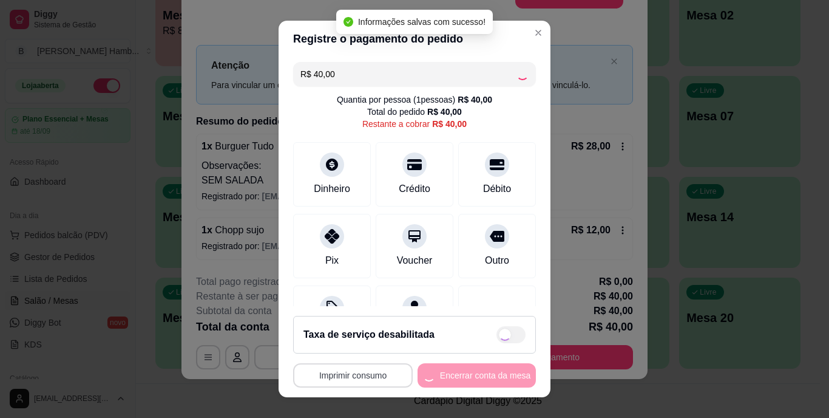
type input "R$ 0,00"
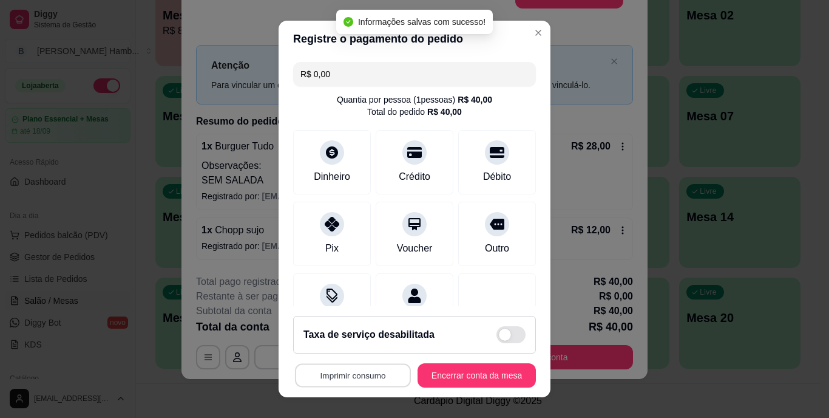
click at [344, 365] on button "Imprimir consumo" at bounding box center [353, 375] width 116 height 24
click at [355, 312] on div "Escolha a impressora IMPRESSORA IMPRESSORA" at bounding box center [350, 327] width 100 height 66
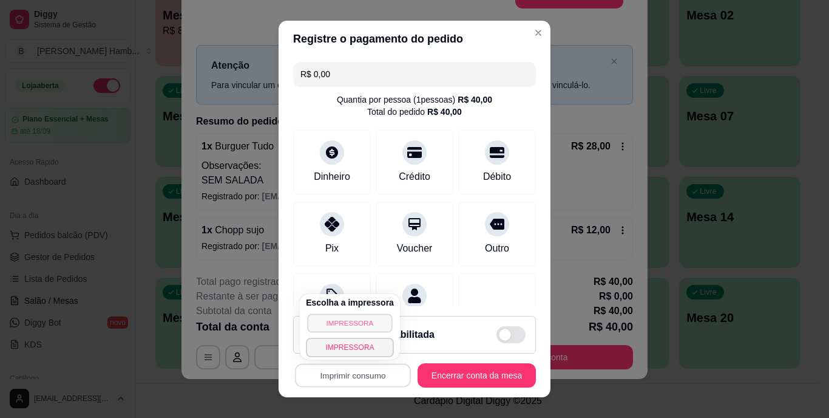
click at [355, 319] on button "IMPRESSORA" at bounding box center [349, 322] width 85 height 19
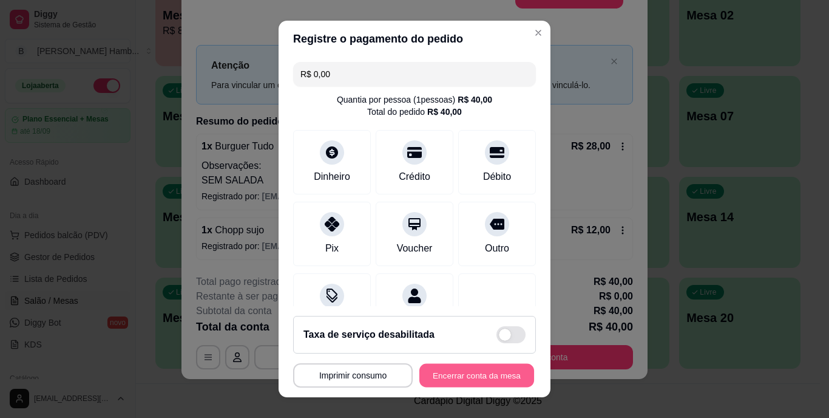
click at [441, 380] on button "Encerrar conta da mesa" at bounding box center [477, 375] width 115 height 24
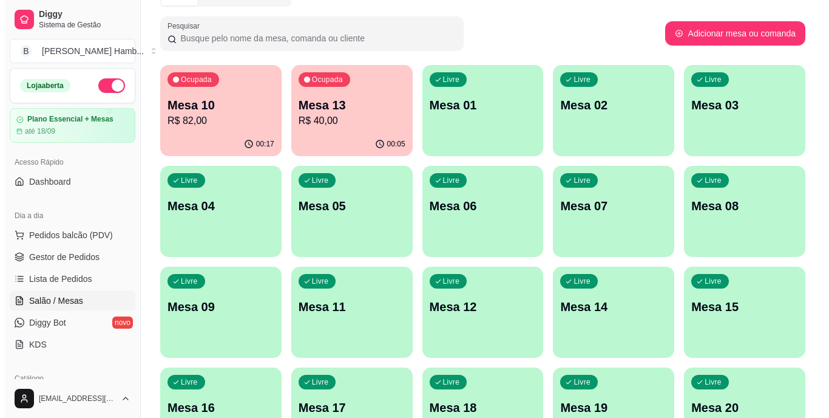
scroll to position [64, 0]
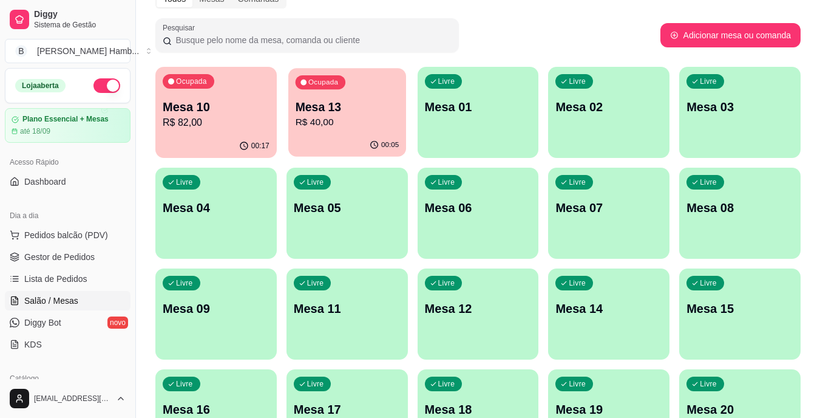
click at [357, 106] on p "Mesa 13" at bounding box center [347, 107] width 104 height 16
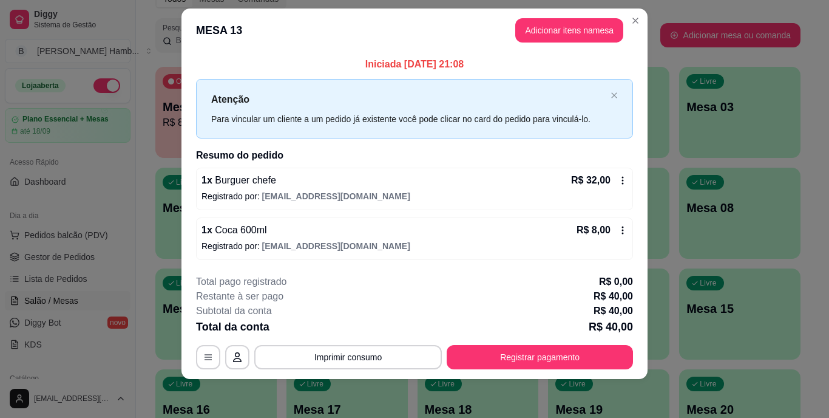
scroll to position [15, 0]
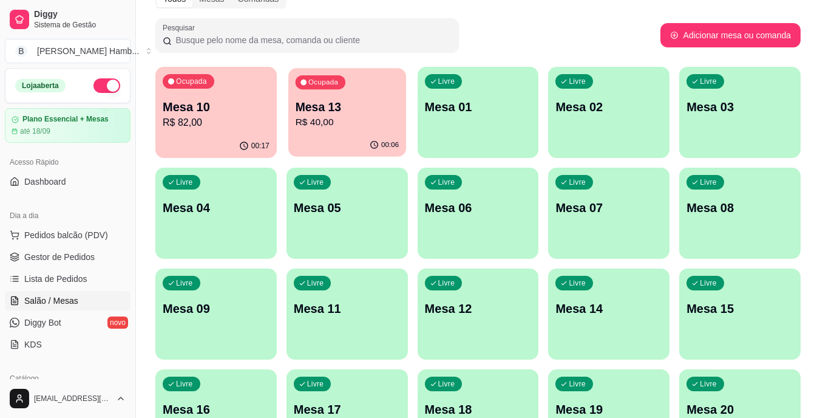
click at [369, 140] on div "00:06" at bounding box center [347, 145] width 118 height 23
click at [355, 383] on div "Livre Mesa 17" at bounding box center [347, 407] width 118 height 74
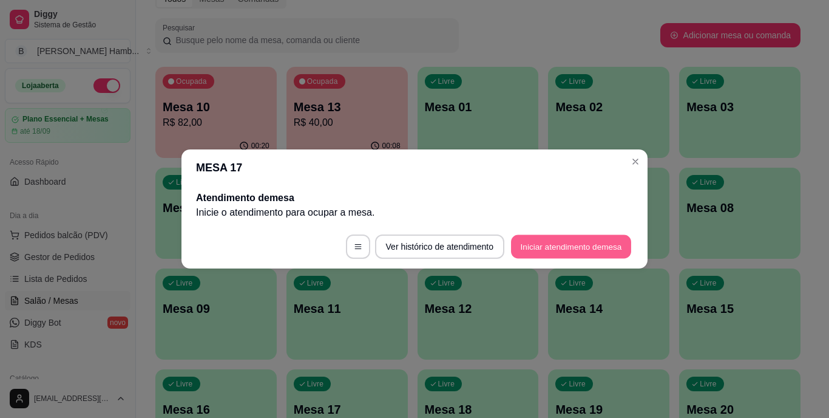
click at [558, 242] on button "Iniciar atendimento de mesa" at bounding box center [571, 247] width 120 height 24
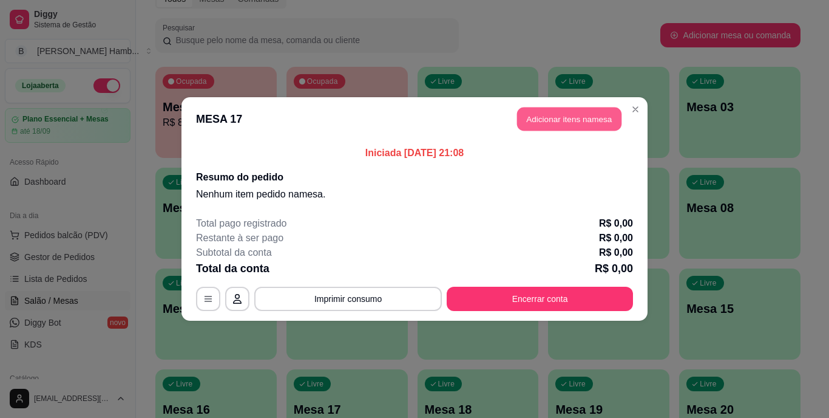
click at [557, 117] on button "Adicionar itens na mesa" at bounding box center [569, 119] width 104 height 24
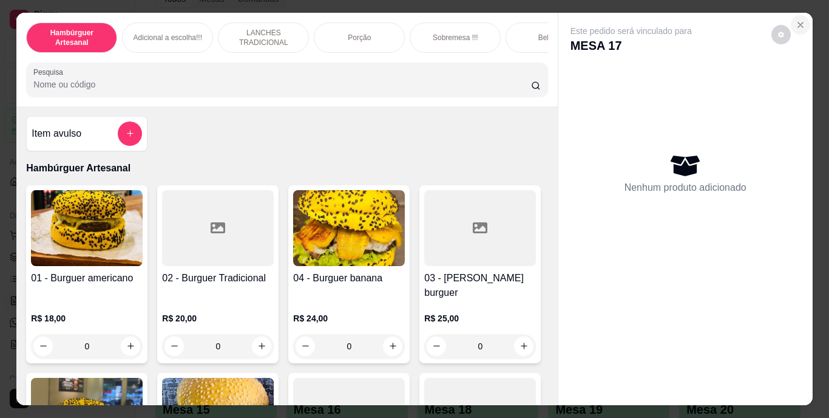
click at [796, 23] on icon "Close" at bounding box center [801, 25] width 10 height 10
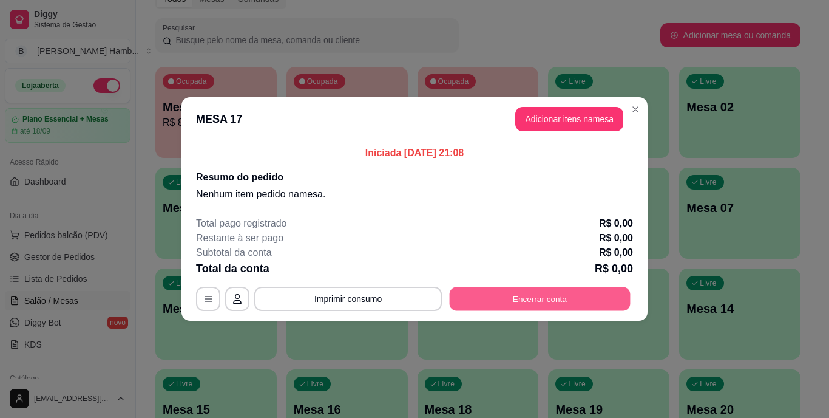
click at [542, 305] on button "Encerrar conta" at bounding box center [540, 299] width 181 height 24
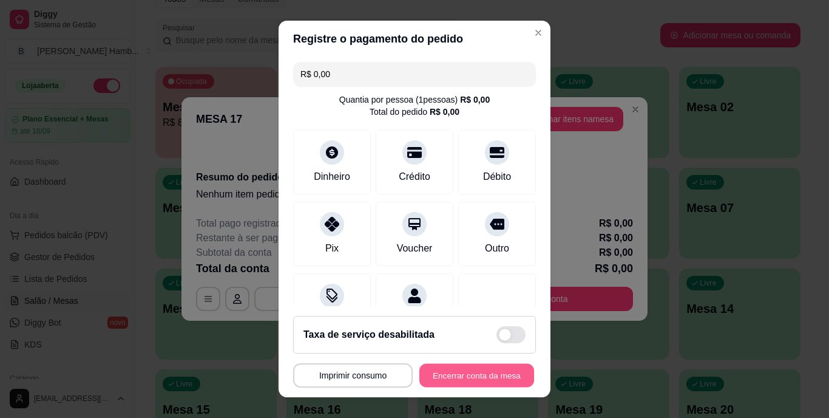
click at [474, 380] on button "Encerrar conta da mesa" at bounding box center [477, 375] width 115 height 24
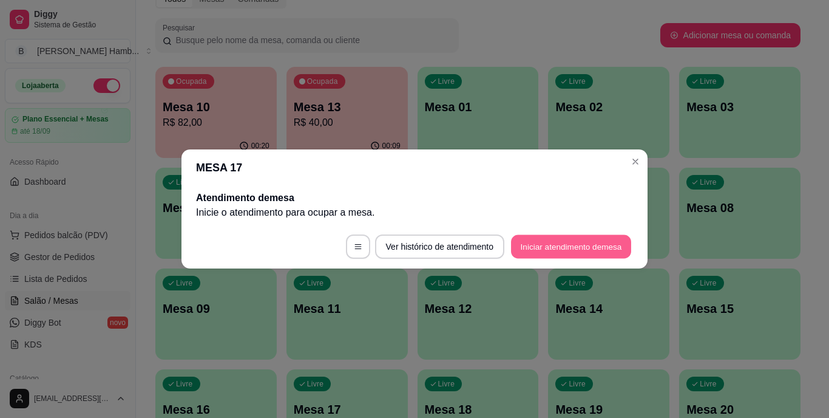
click at [585, 248] on button "Iniciar atendimento de mesa" at bounding box center [571, 247] width 120 height 24
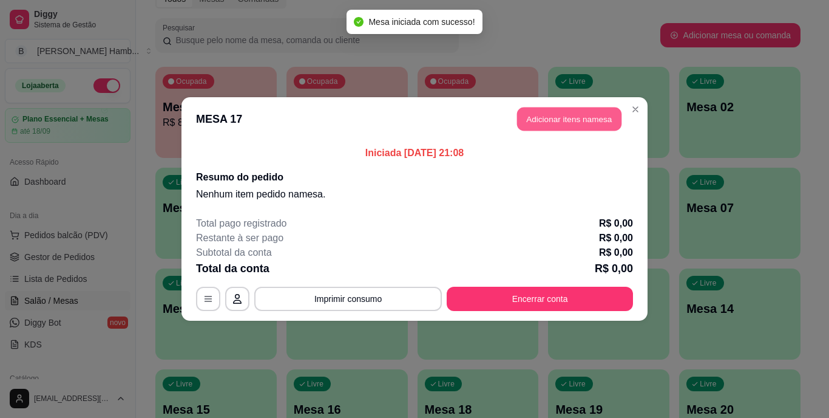
click at [581, 109] on button "Adicionar itens na mesa" at bounding box center [569, 119] width 104 height 24
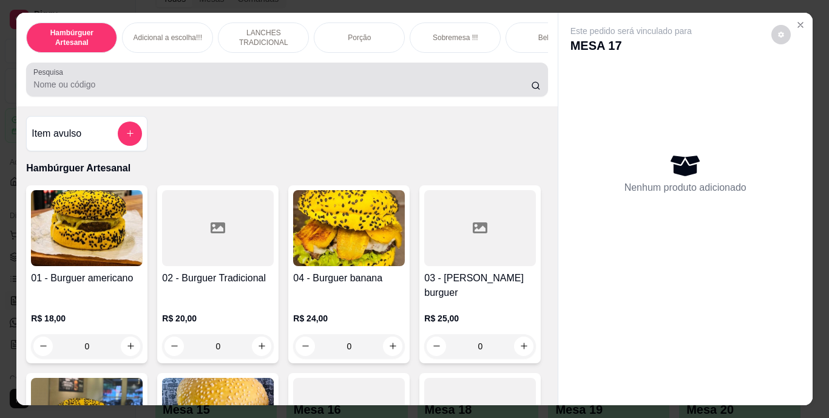
click at [406, 82] on div at bounding box center [286, 79] width 507 height 24
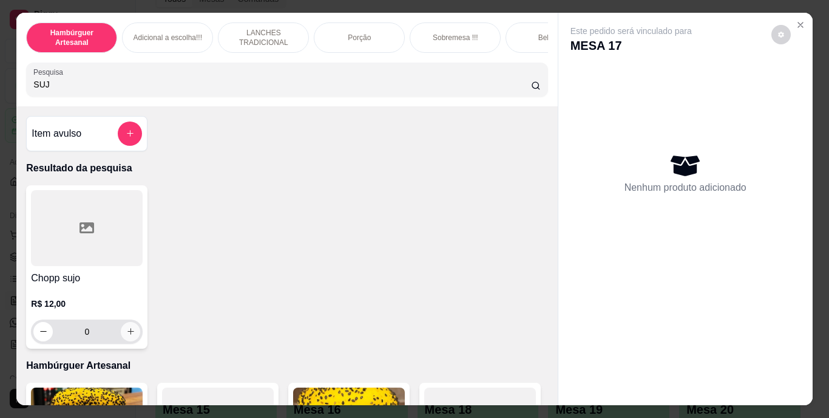
type input "SUJ"
click at [128, 336] on icon "increase-product-quantity" at bounding box center [130, 331] width 9 height 9
type input "1"
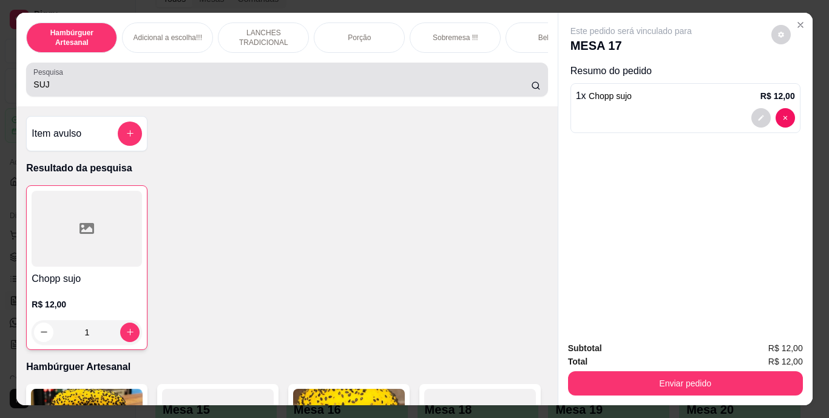
click at [254, 84] on input "SUJ" at bounding box center [282, 84] width 498 height 12
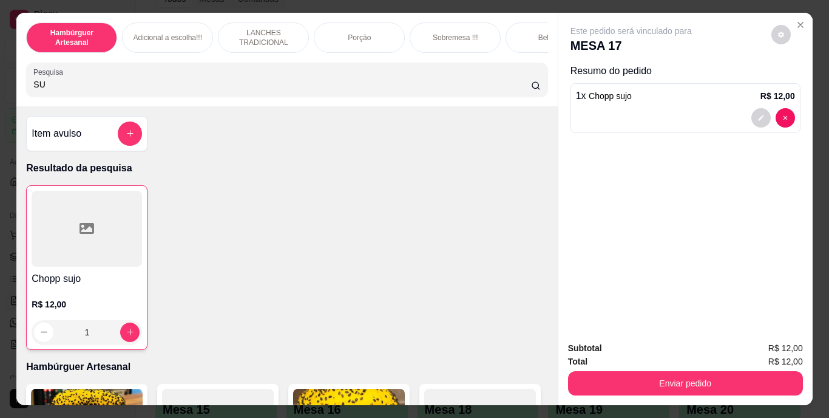
type input "S"
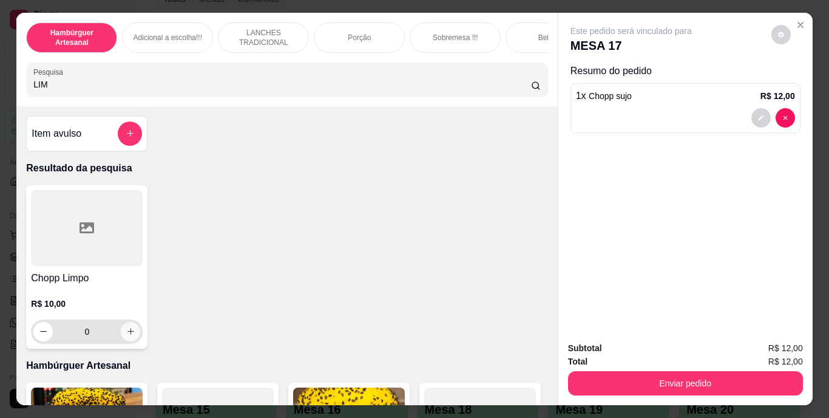
type input "LIM"
click at [126, 332] on icon "increase-product-quantity" at bounding box center [130, 331] width 9 height 9
type input "1"
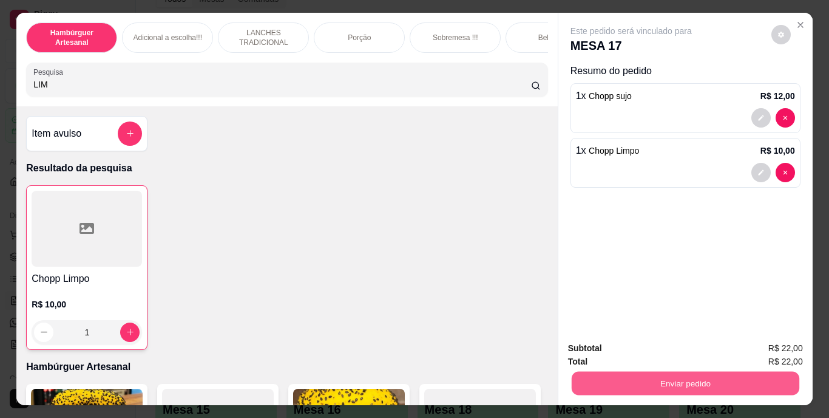
click at [589, 376] on button "Enviar pedido" at bounding box center [685, 384] width 228 height 24
click at [597, 349] on button "Não registrar e enviar pedido" at bounding box center [645, 349] width 123 height 22
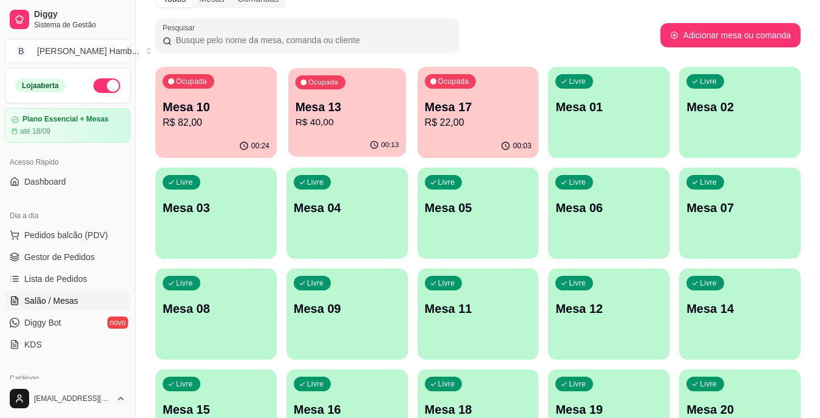
click at [396, 108] on p "Mesa 13" at bounding box center [347, 107] width 104 height 16
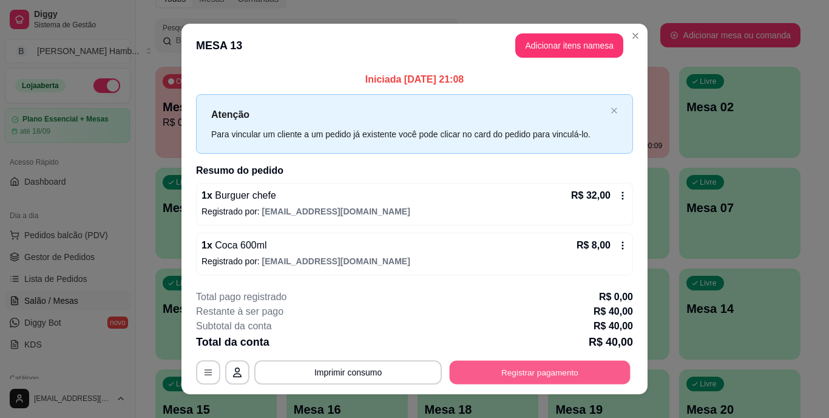
click at [498, 365] on button "Registrar pagamento" at bounding box center [540, 372] width 181 height 24
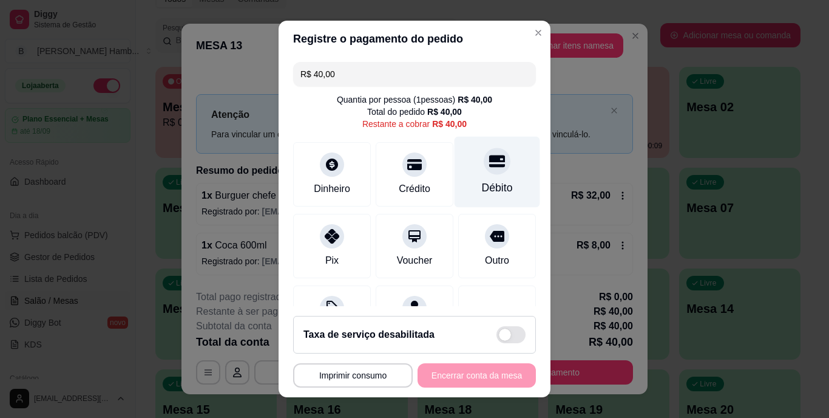
click at [484, 172] on div at bounding box center [497, 161] width 27 height 27
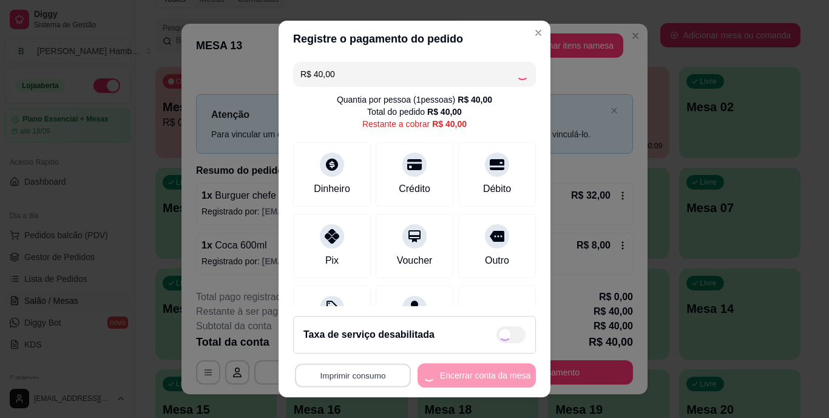
click at [372, 366] on button "Imprimir consumo" at bounding box center [353, 375] width 116 height 24
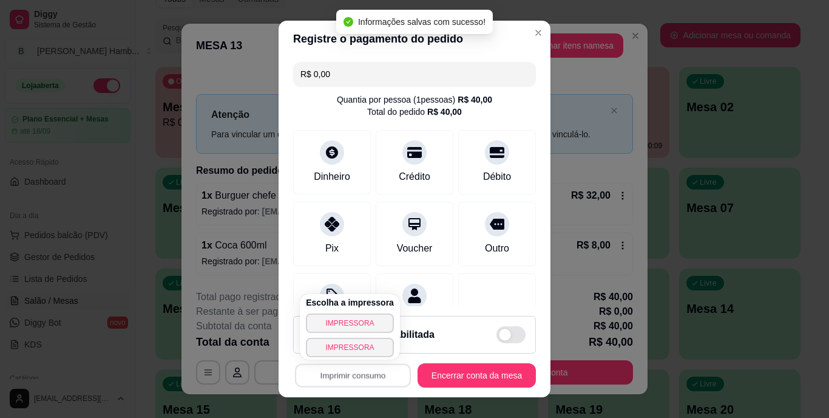
type input "R$ 0,00"
click at [366, 327] on button "IMPRESSORA" at bounding box center [349, 322] width 85 height 19
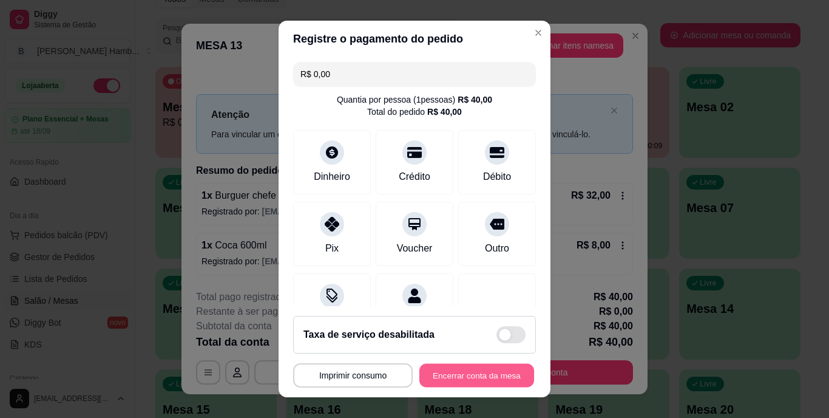
click at [441, 380] on button "Encerrar conta da mesa" at bounding box center [477, 375] width 115 height 24
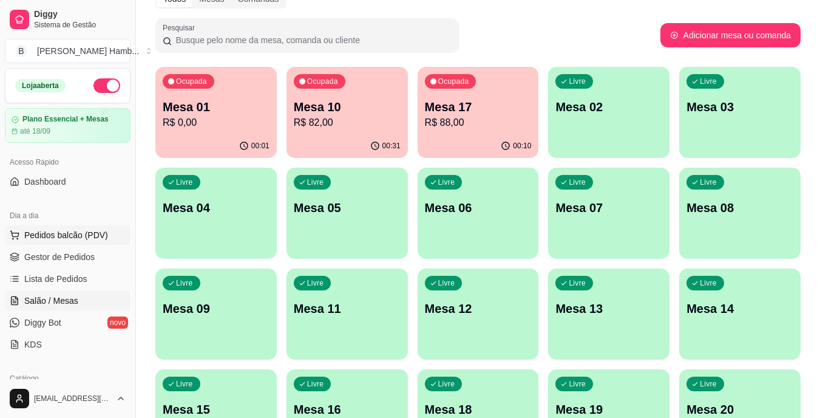
click at [91, 232] on span "Pedidos balcão (PDV)" at bounding box center [66, 235] width 84 height 12
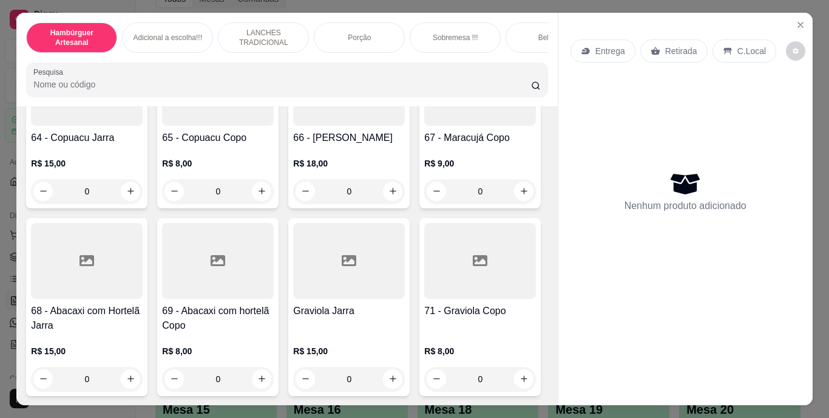
scroll to position [4442, 0]
type input "1"
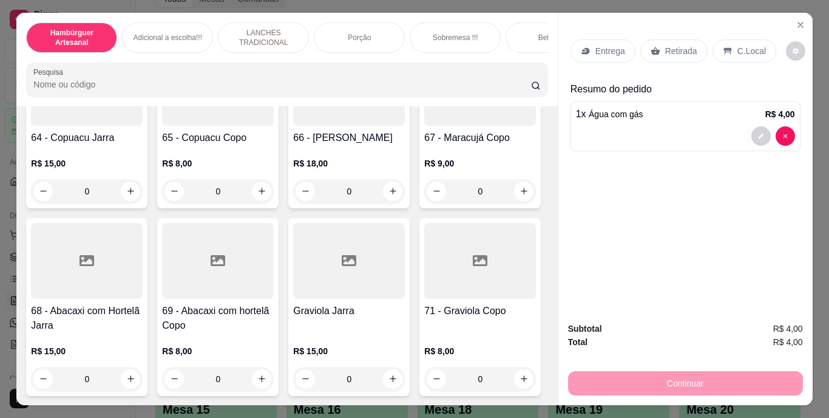
click at [674, 45] on p "Retirada" at bounding box center [682, 51] width 32 height 12
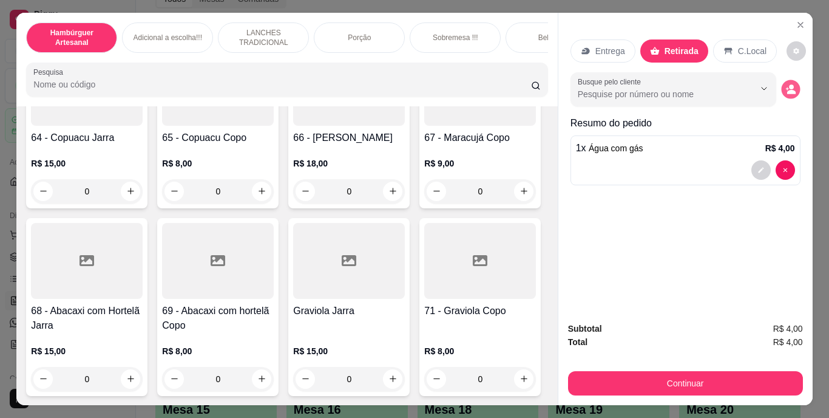
click at [782, 80] on button "decrease-product-quantity" at bounding box center [790, 89] width 19 height 19
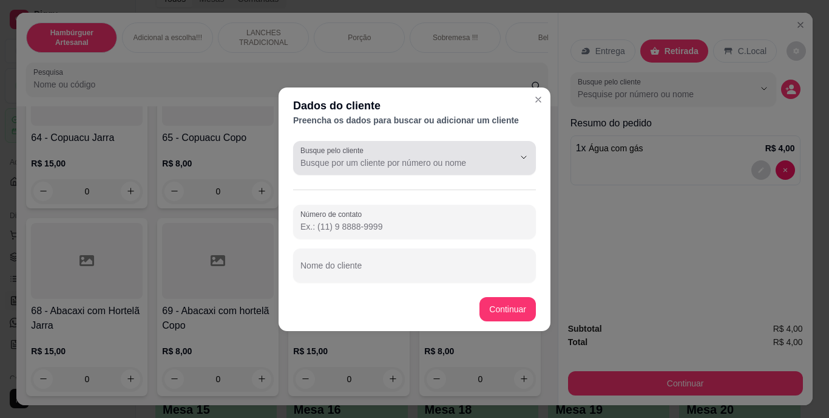
click at [511, 162] on icon "Show suggestions" at bounding box center [507, 157] width 10 height 10
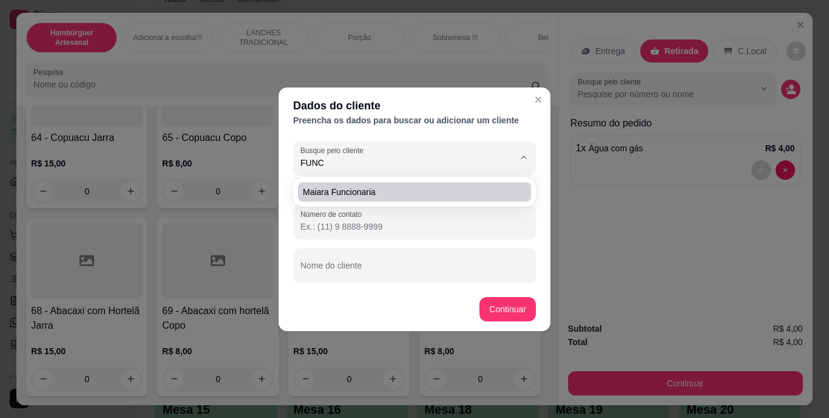
click at [499, 197] on span "maiara funcionaria" at bounding box center [408, 192] width 211 height 12
type input "maiara funcionaria"
type input "[PHONE_NUMBER]"
type input "maiara funcionaria"
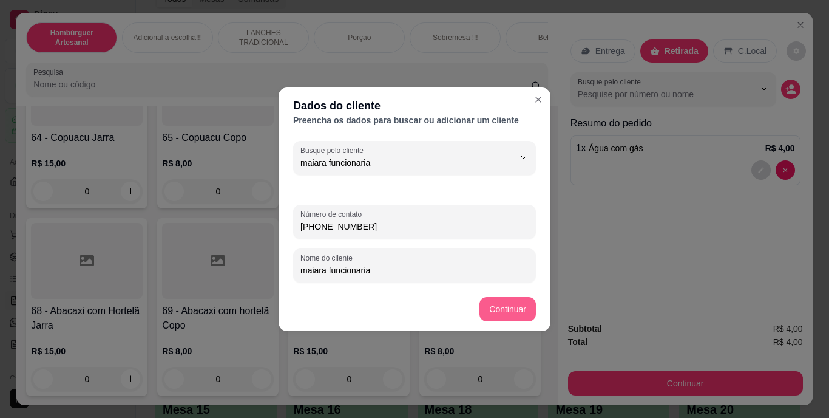
type input "maiara funcionaria"
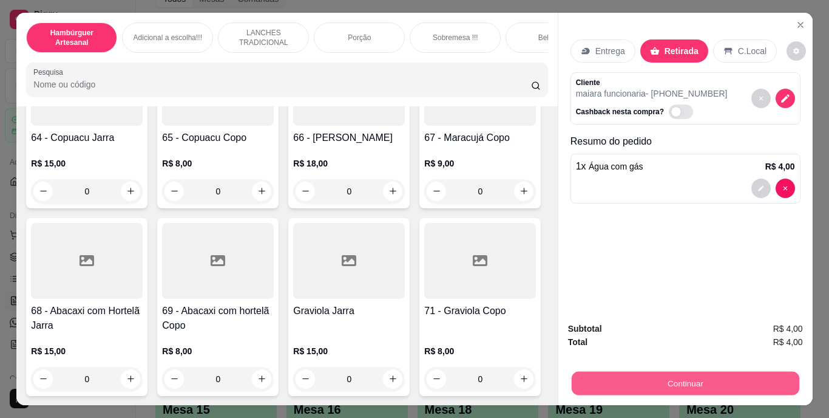
click at [591, 373] on button "Continuar" at bounding box center [685, 384] width 228 height 24
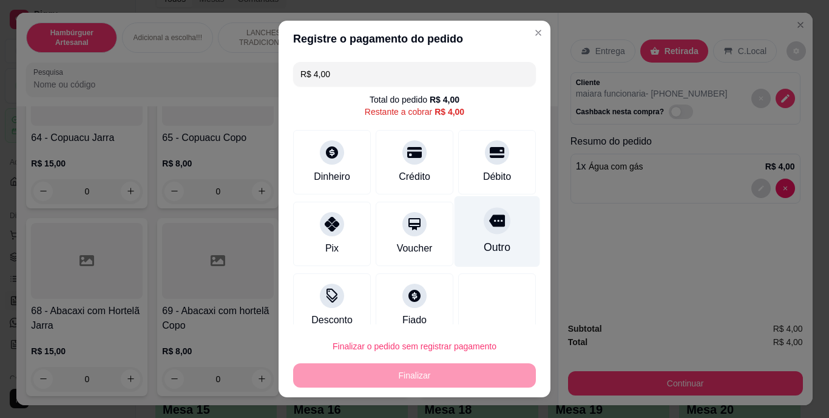
click at [484, 232] on div at bounding box center [497, 221] width 27 height 27
type input "R$ 0,00"
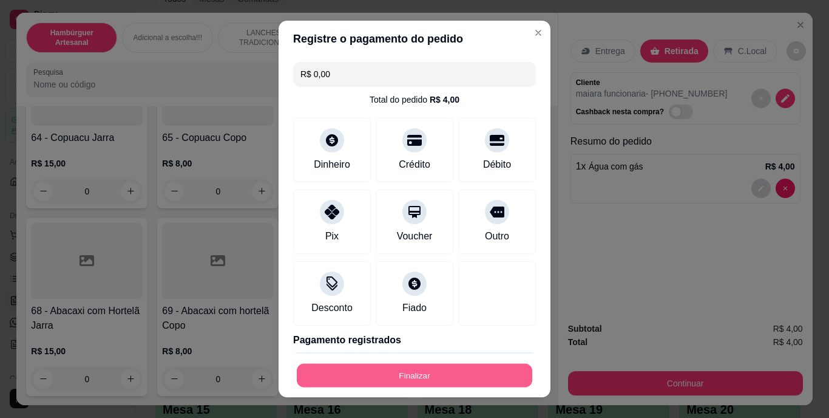
click at [438, 377] on button "Finalizar" at bounding box center [415, 375] width 236 height 24
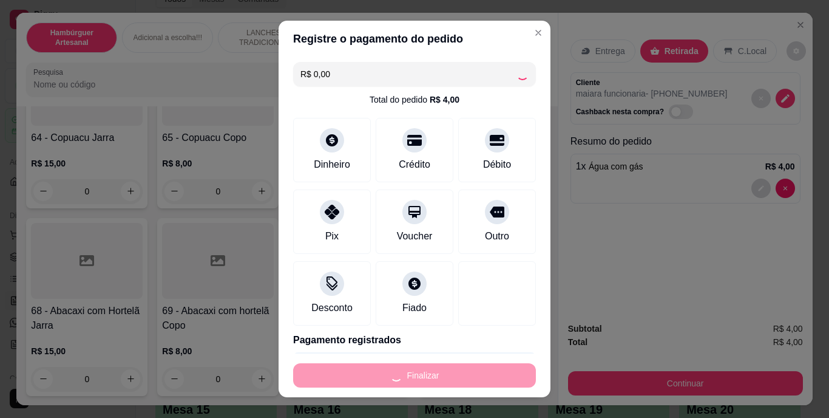
type input "0"
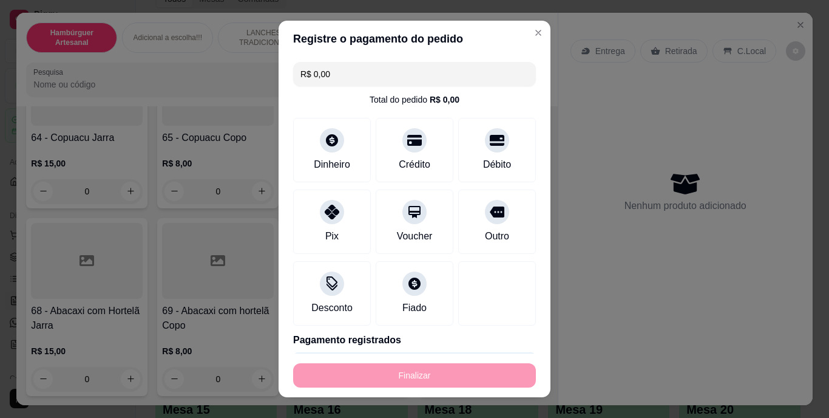
type input "-R$ 4,00"
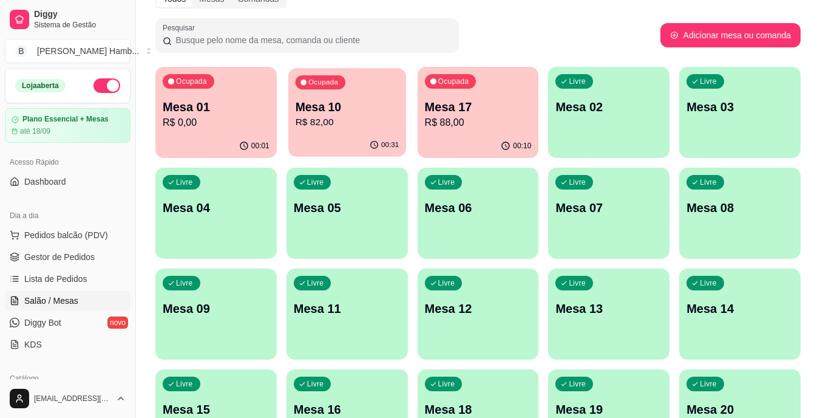
click at [366, 130] on div "Ocupada Mesa 10 R$ 82,00" at bounding box center [347, 101] width 118 height 66
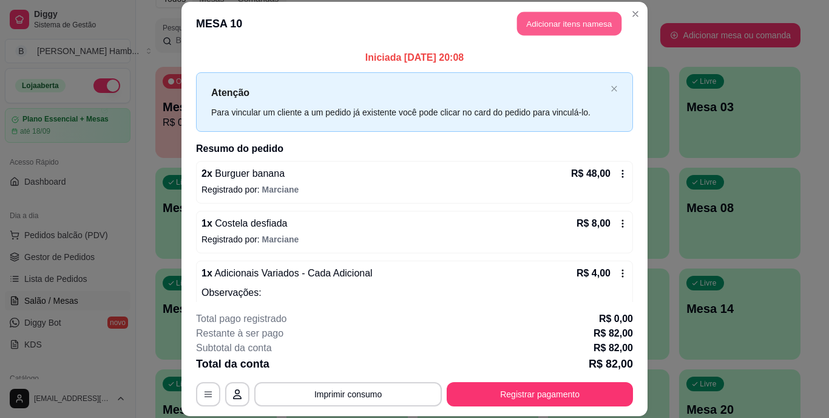
click at [557, 24] on button "Adicionar itens na mesa" at bounding box center [569, 24] width 104 height 24
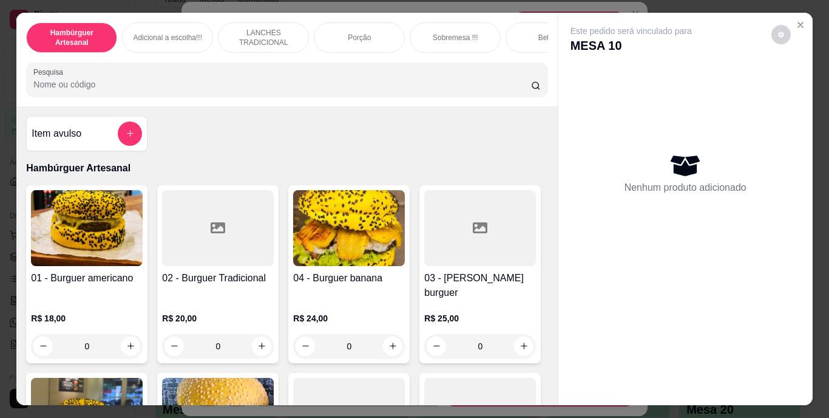
click at [444, 64] on div "Hambúrguer Artesanal Adicional a escolha!!! LANCHES TRADICIONAL Porção Sobremes…" at bounding box center [286, 60] width 541 height 94
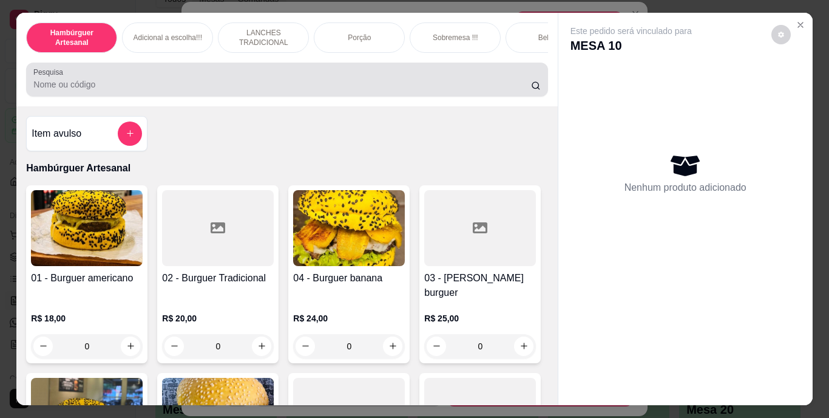
click at [440, 80] on div at bounding box center [286, 79] width 507 height 24
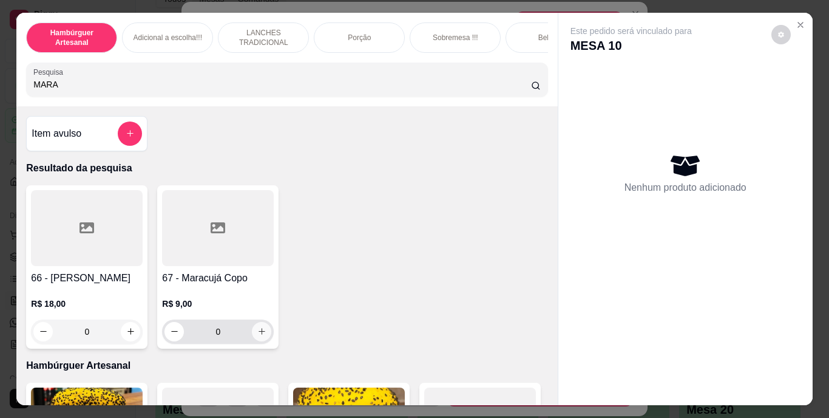
type input "MARA"
click at [257, 336] on icon "increase-product-quantity" at bounding box center [261, 331] width 9 height 9
type input "1"
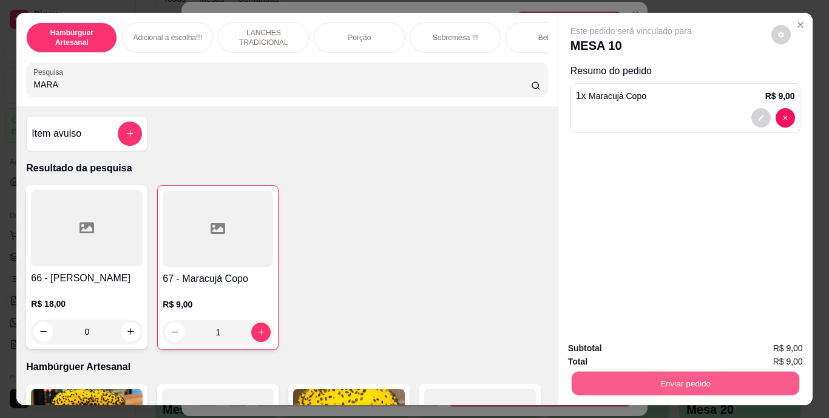
click at [660, 382] on button "Enviar pedido" at bounding box center [685, 384] width 228 height 24
click at [637, 347] on button "Não registrar e enviar pedido" at bounding box center [645, 349] width 123 height 22
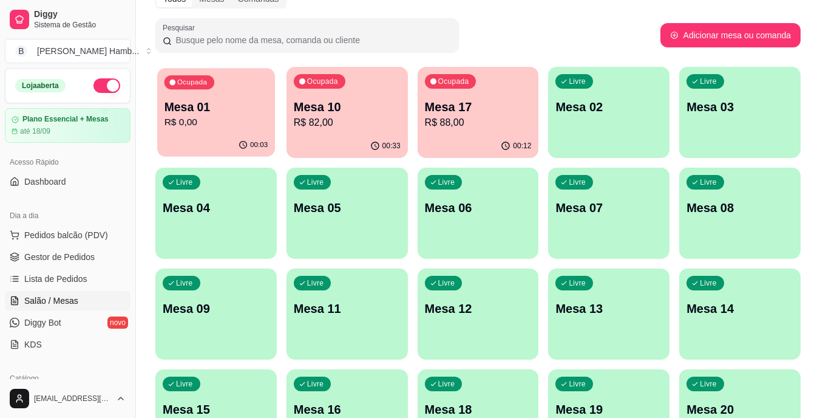
click at [249, 98] on div "Ocupada Mesa 01 R$ 0,00" at bounding box center [216, 101] width 118 height 66
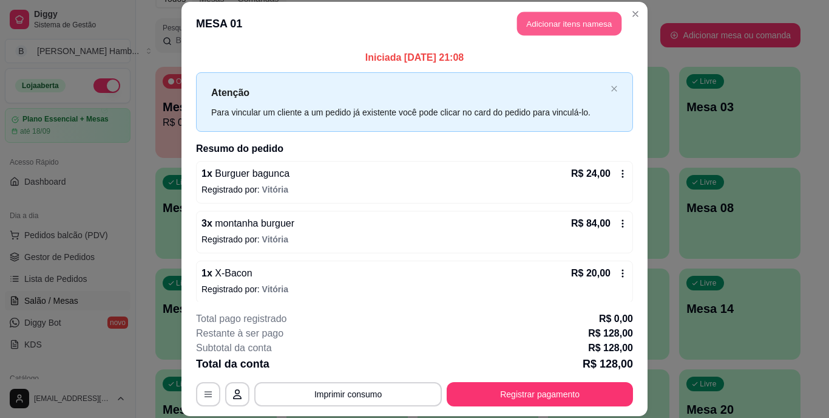
click at [568, 19] on button "Adicionar itens na mesa" at bounding box center [569, 24] width 104 height 24
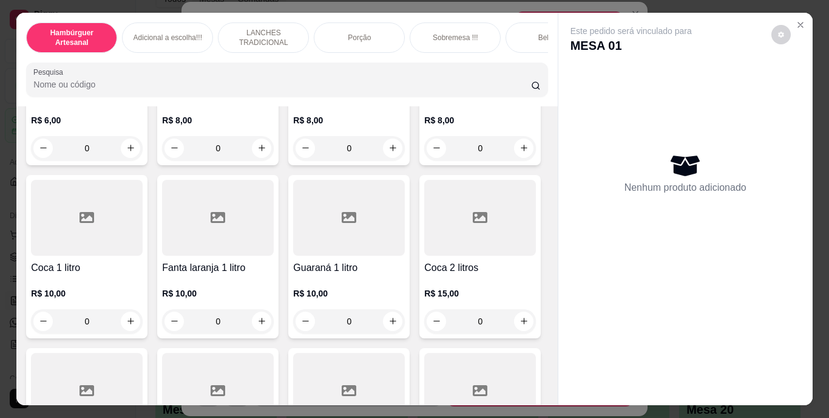
scroll to position [2999, 0]
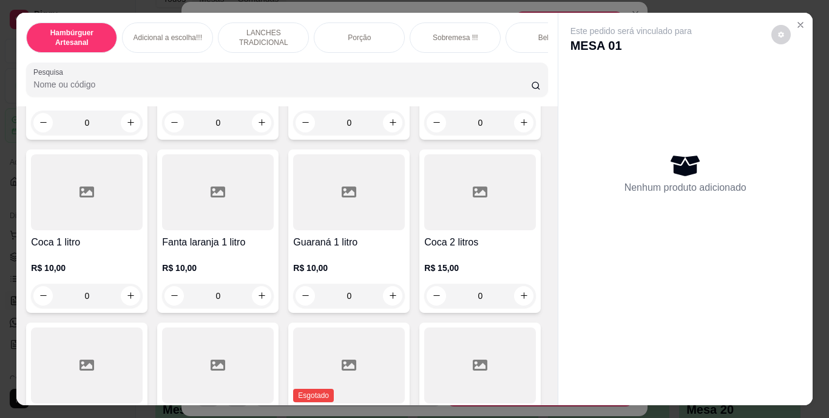
type input "1"
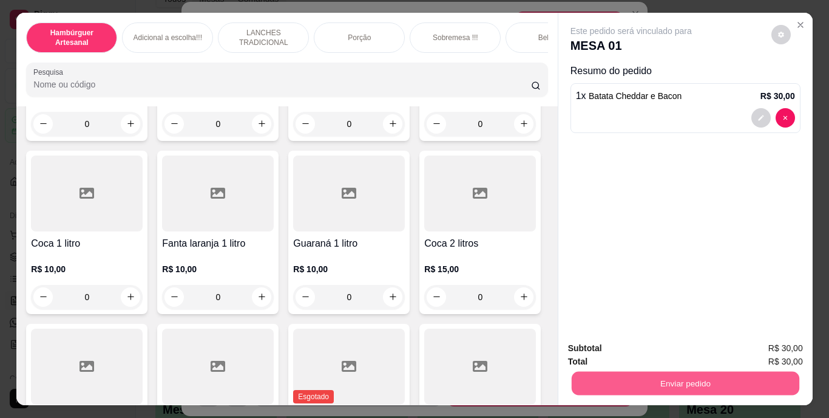
click at [593, 372] on button "Enviar pedido" at bounding box center [685, 384] width 228 height 24
click at [599, 348] on button "Não registrar e enviar pedido" at bounding box center [645, 349] width 123 height 22
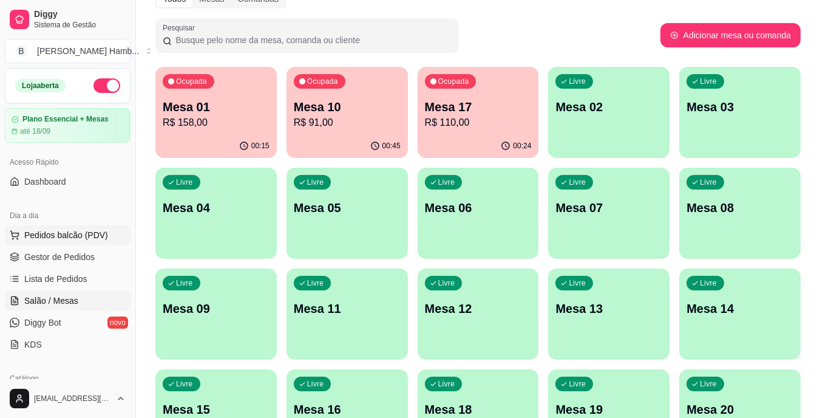
click at [87, 228] on button "Pedidos balcão (PDV)" at bounding box center [68, 234] width 126 height 19
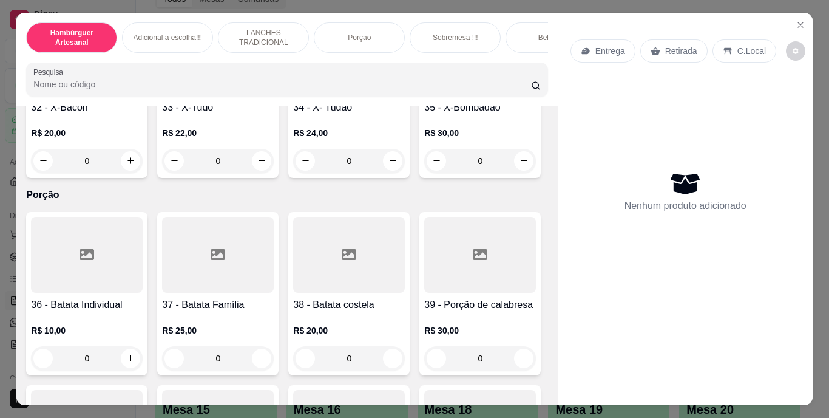
scroll to position [2203, 0]
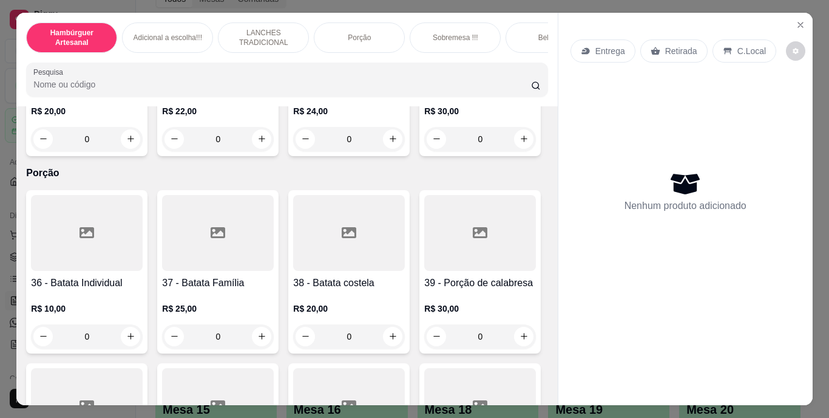
type input "1"
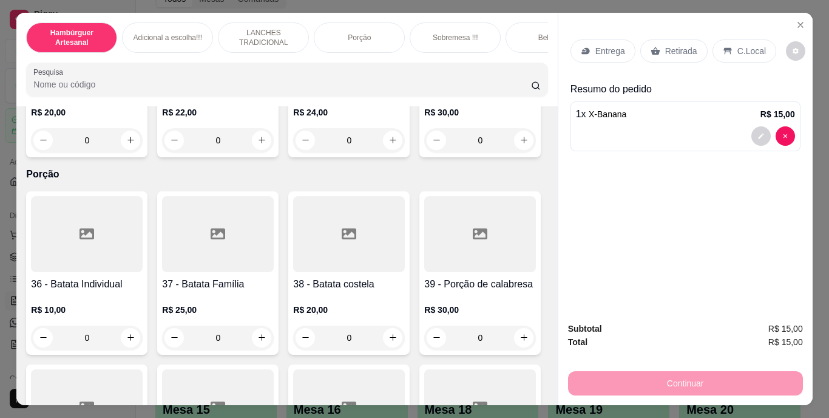
click at [667, 45] on p "Retirada" at bounding box center [682, 51] width 32 height 12
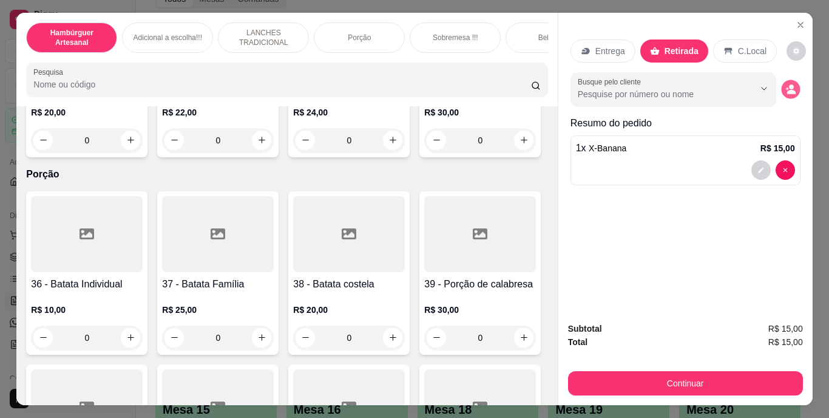
click at [790, 85] on icon "decrease-product-quantity" at bounding box center [791, 89] width 10 height 10
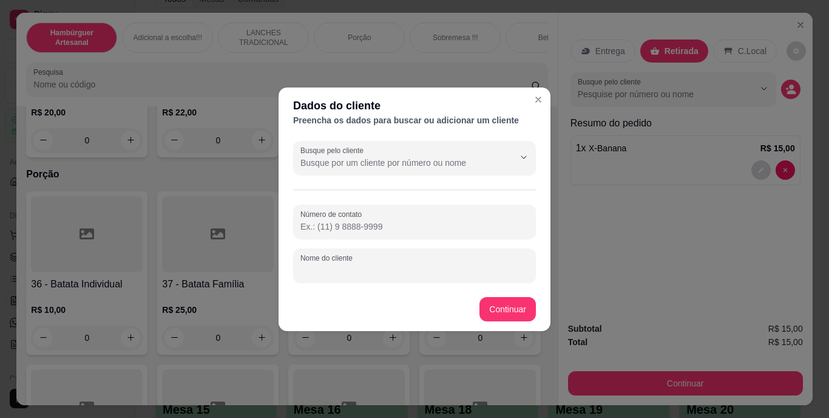
click at [496, 264] on input "Nome do cliente" at bounding box center [415, 270] width 228 height 12
type input "KERULLIY"
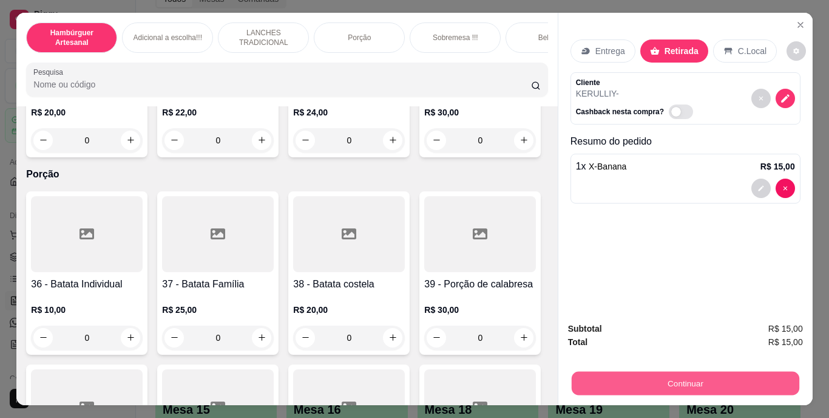
click at [636, 374] on button "Continuar" at bounding box center [685, 384] width 228 height 24
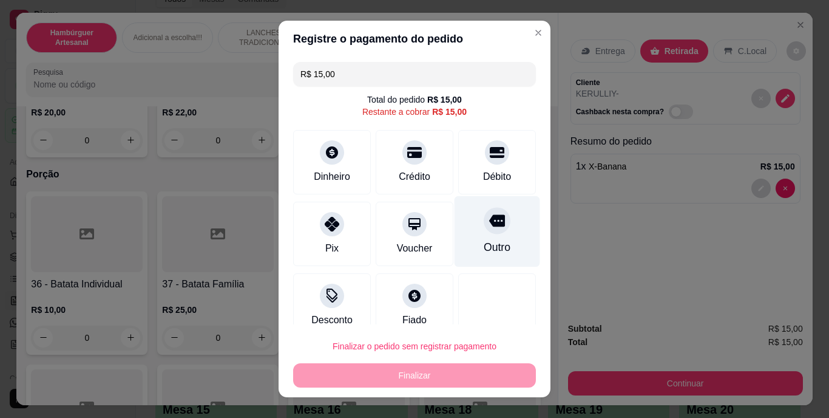
click at [492, 246] on div "Outro" at bounding box center [498, 231] width 86 height 71
type input "R$ 0,00"
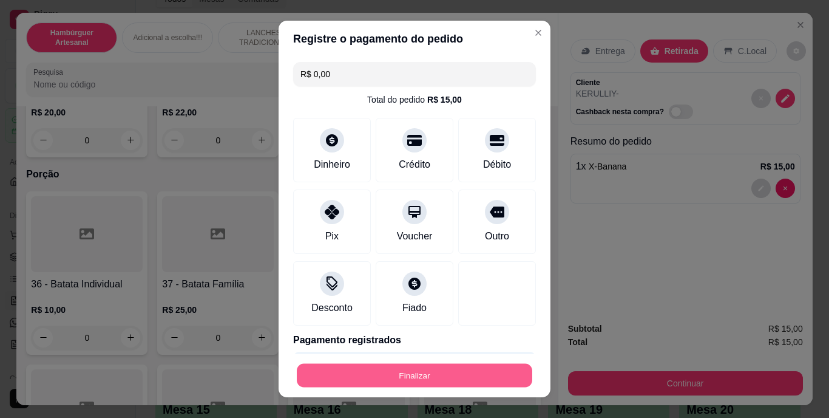
click at [448, 375] on button "Finalizar" at bounding box center [415, 375] width 236 height 24
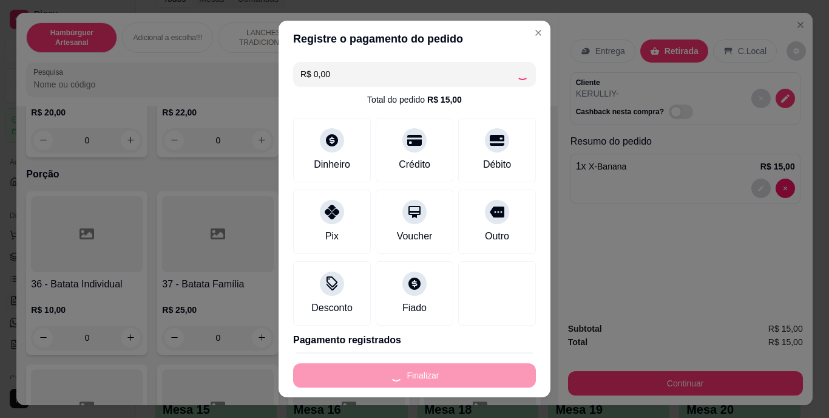
type input "0"
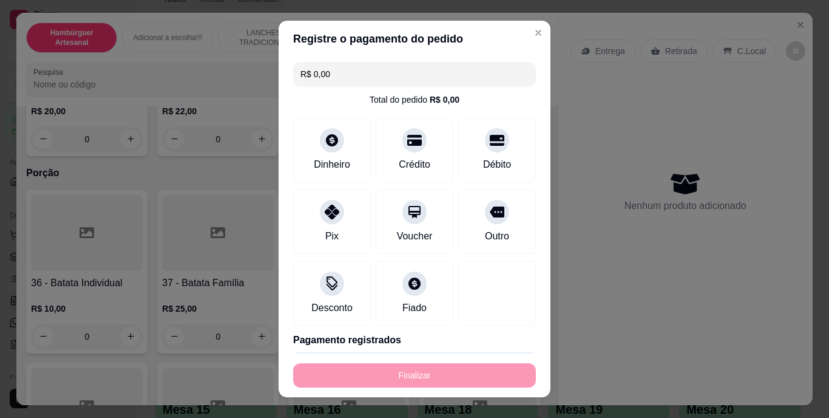
type input "-R$ 15,00"
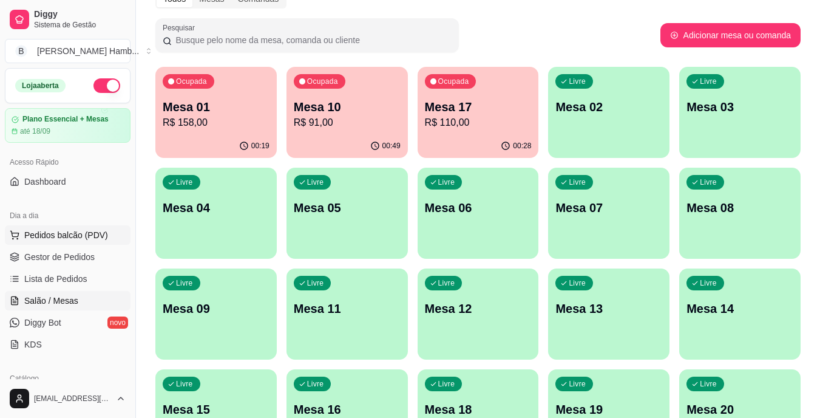
click at [54, 227] on button "Pedidos balcão (PDV)" at bounding box center [68, 234] width 126 height 19
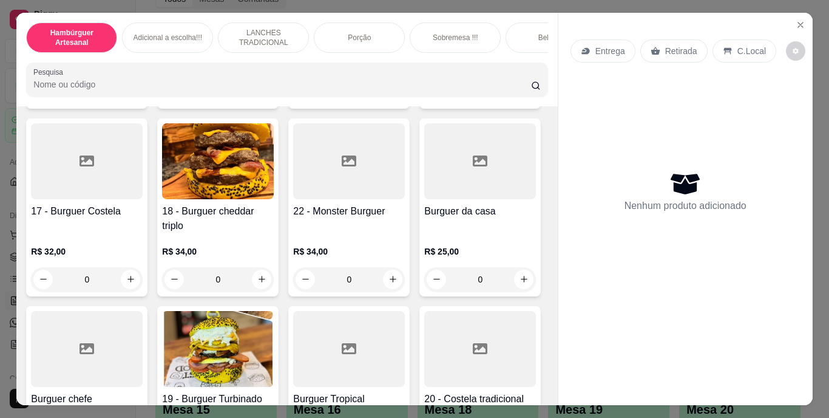
scroll to position [755, 0]
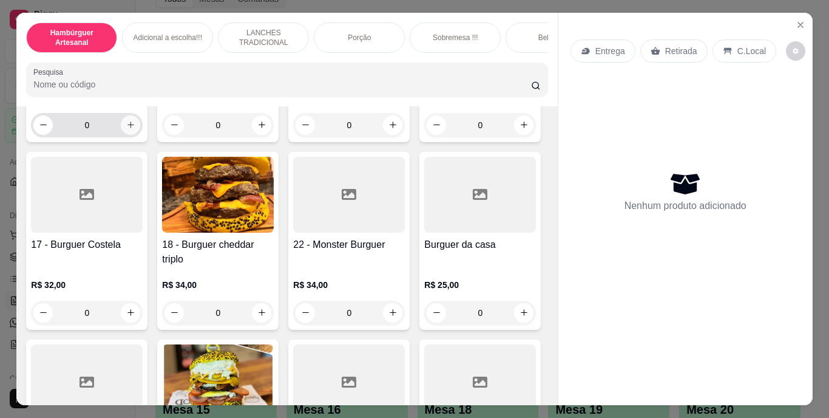
click at [129, 129] on icon "increase-product-quantity" at bounding box center [130, 124] width 9 height 9
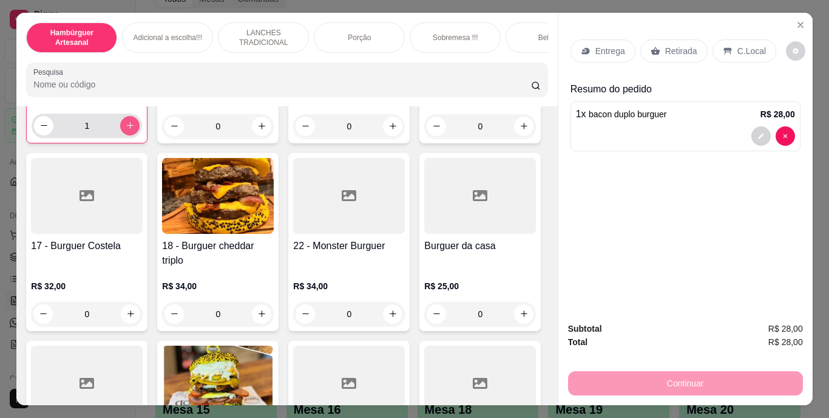
type input "1"
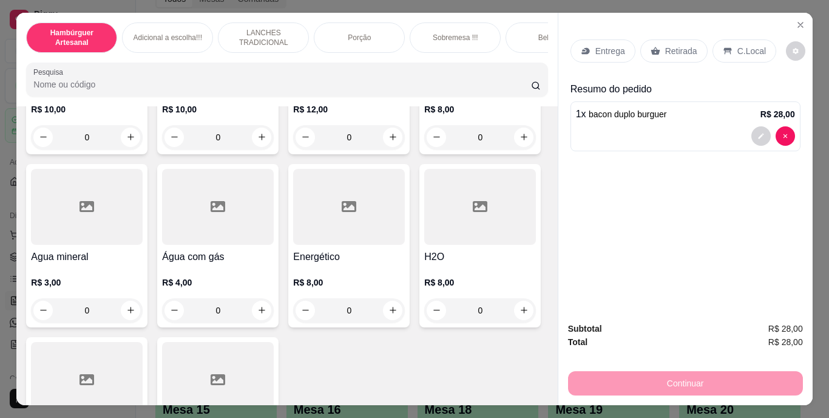
scroll to position [3504, 0]
type input "1"
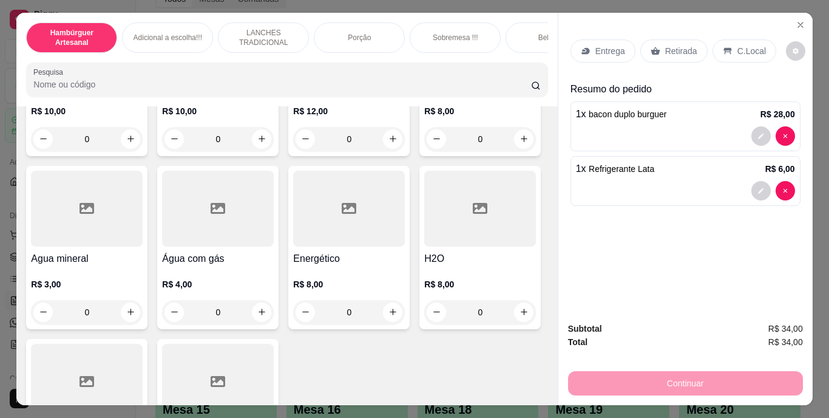
click at [611, 45] on p "Entrega" at bounding box center [611, 51] width 30 height 12
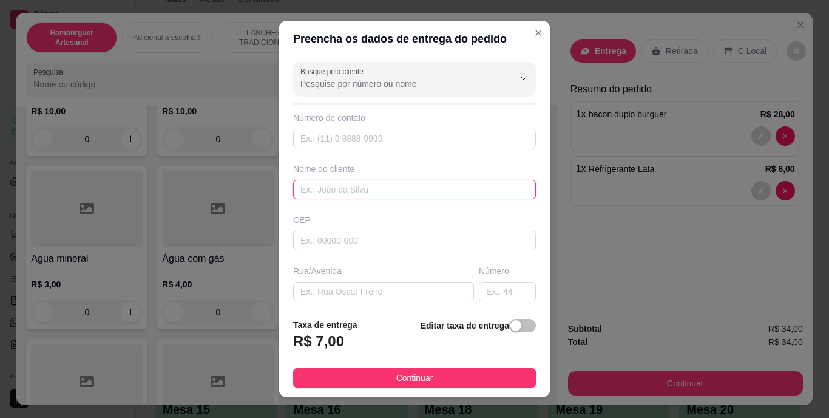
click at [430, 184] on input "text" at bounding box center [414, 189] width 243 height 19
type input "DIOGO"
click at [386, 367] on footer "Taxa de entrega R$ 7,00 Editar taxa de entrega Continuar" at bounding box center [415, 352] width 272 height 89
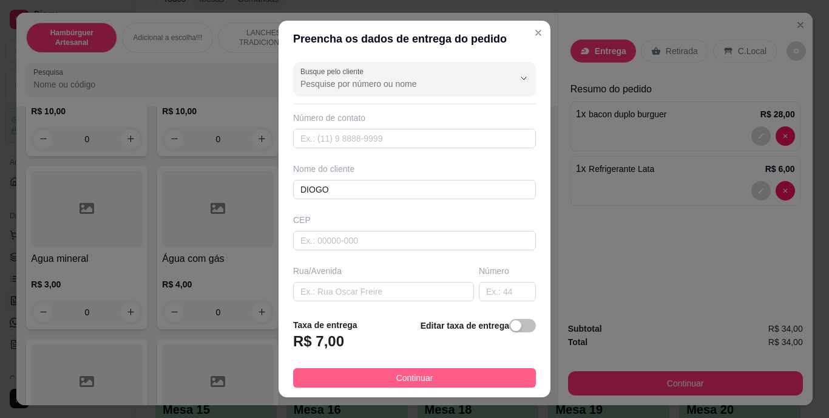
click at [386, 381] on button "Continuar" at bounding box center [414, 377] width 243 height 19
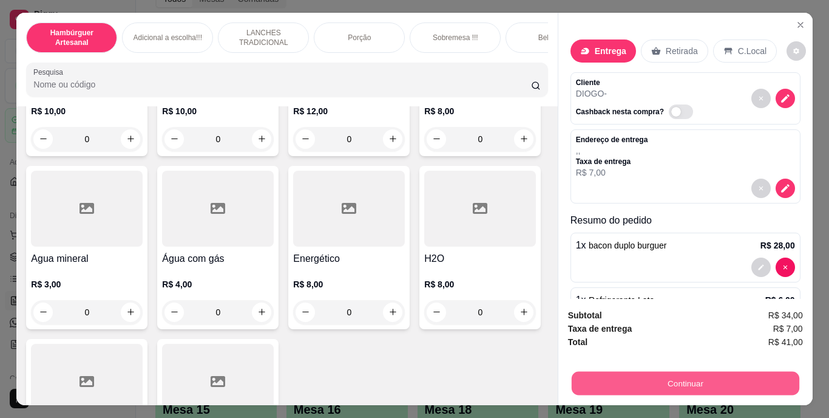
click at [614, 382] on button "Continuar" at bounding box center [685, 384] width 228 height 24
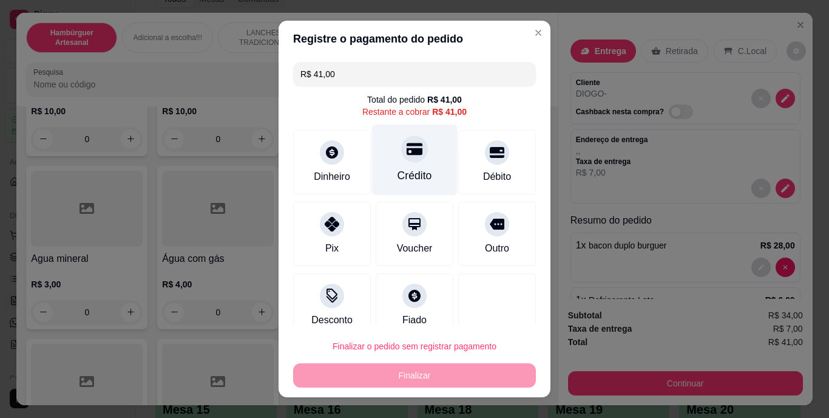
click at [406, 175] on div "Crédito" at bounding box center [415, 176] width 35 height 16
type input "R$ 0,00"
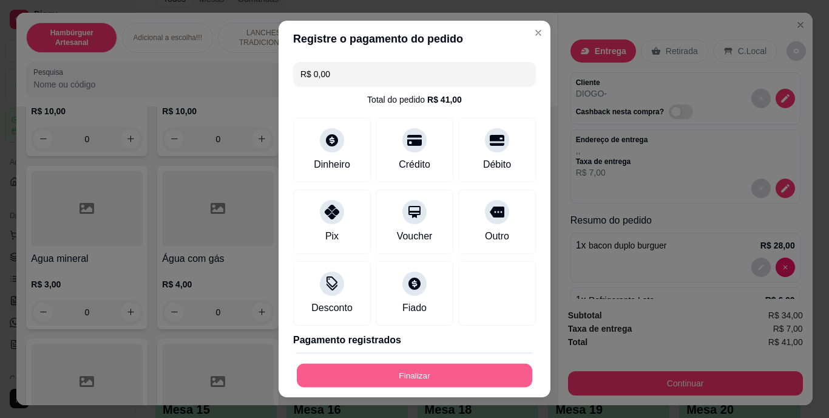
click at [376, 369] on button "Finalizar" at bounding box center [415, 375] width 236 height 24
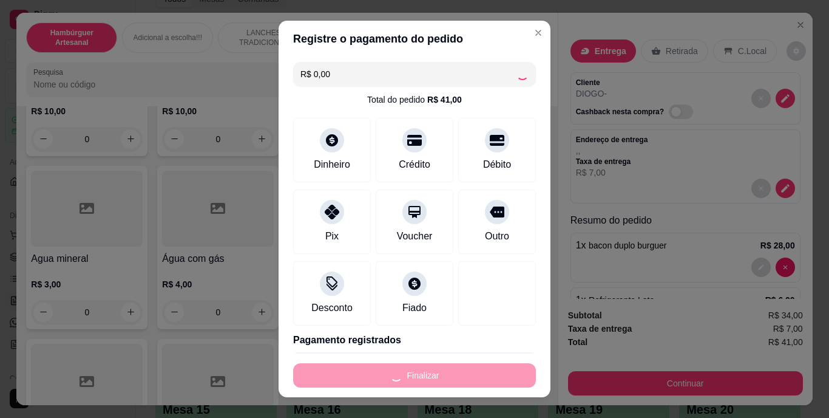
type input "0"
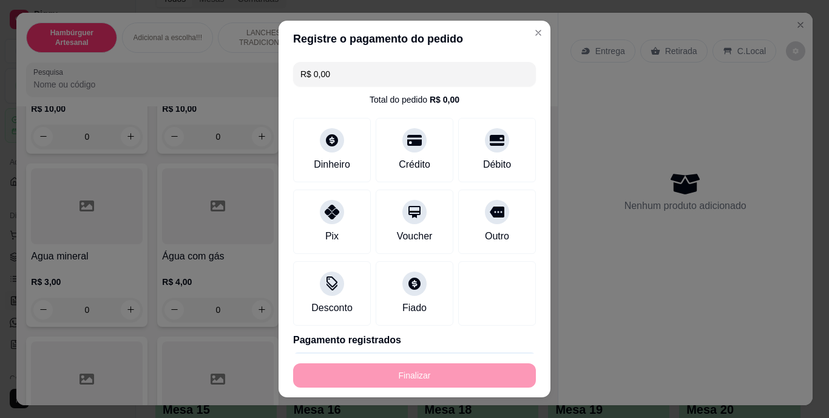
type input "-R$ 41,00"
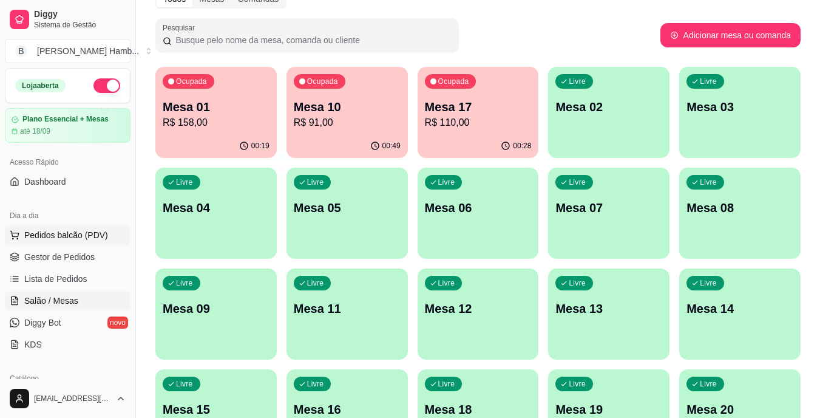
click at [82, 239] on span "Pedidos balcão (PDV)" at bounding box center [66, 235] width 84 height 12
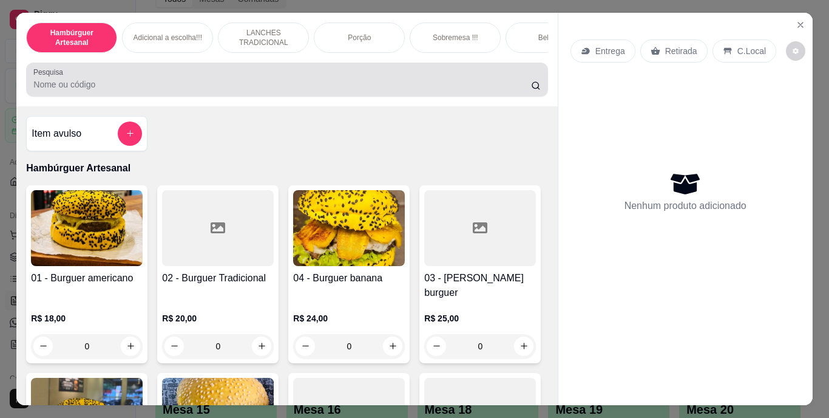
click at [287, 92] on div at bounding box center [286, 79] width 507 height 24
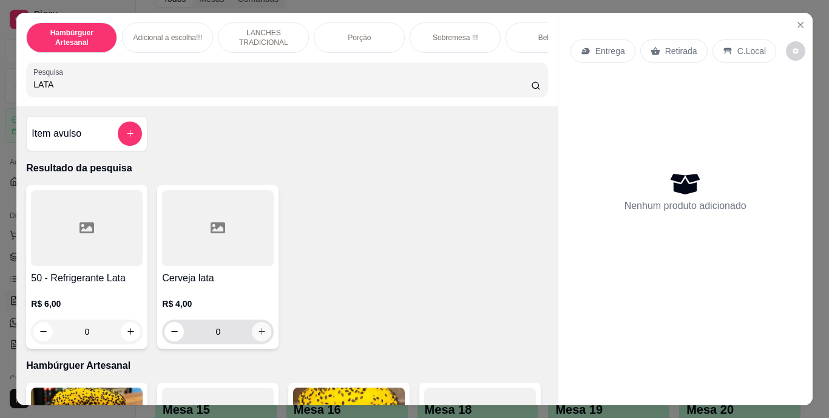
type input "LATA"
click at [257, 332] on icon "increase-product-quantity" at bounding box center [261, 331] width 9 height 9
type input "1"
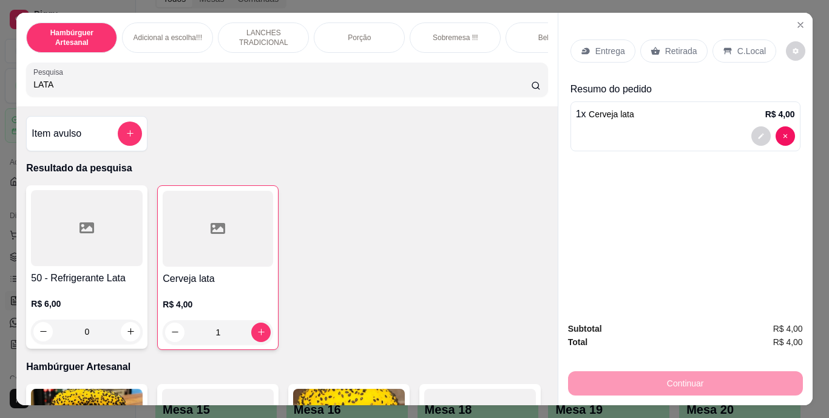
click at [666, 49] on p "Retirada" at bounding box center [682, 51] width 32 height 12
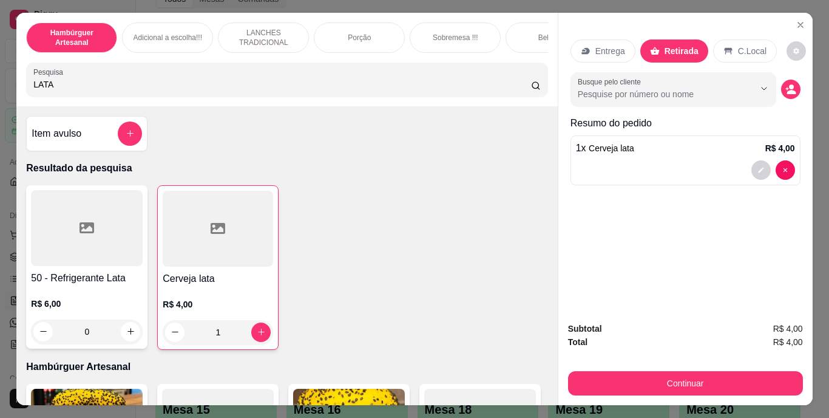
click at [595, 368] on div "Continuar" at bounding box center [685, 381] width 235 height 27
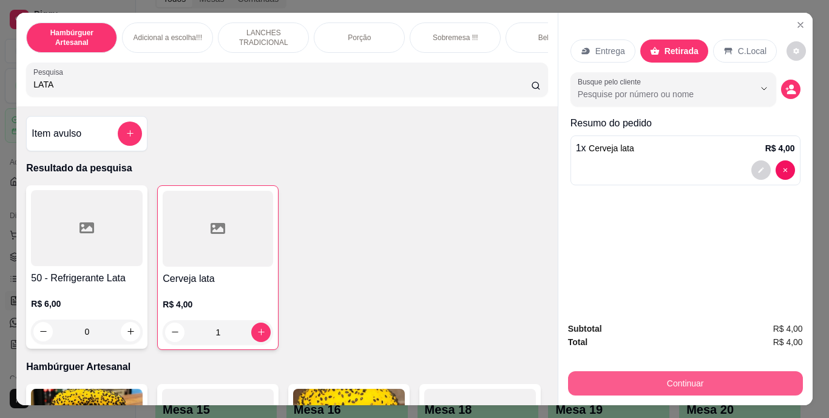
click at [595, 368] on div "Continuar" at bounding box center [685, 381] width 235 height 27
click at [595, 372] on button "Continuar" at bounding box center [685, 384] width 228 height 24
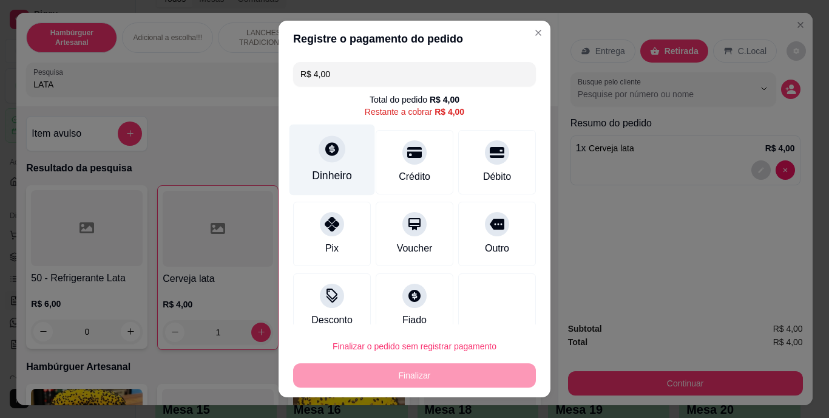
click at [331, 178] on div "Dinheiro" at bounding box center [332, 176] width 40 height 16
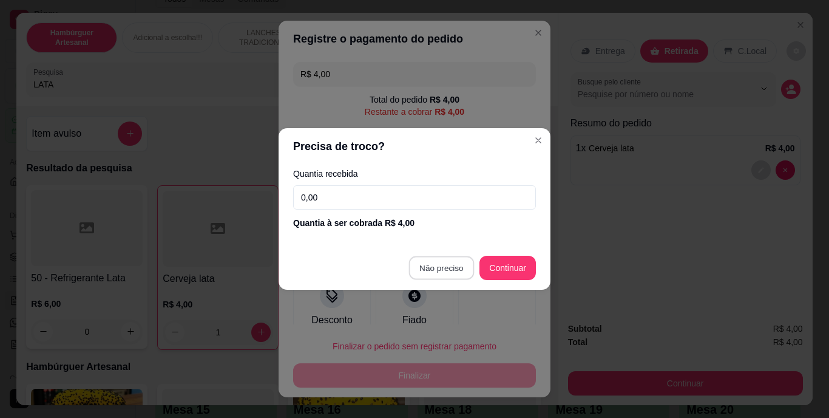
type input "R$ 0,00"
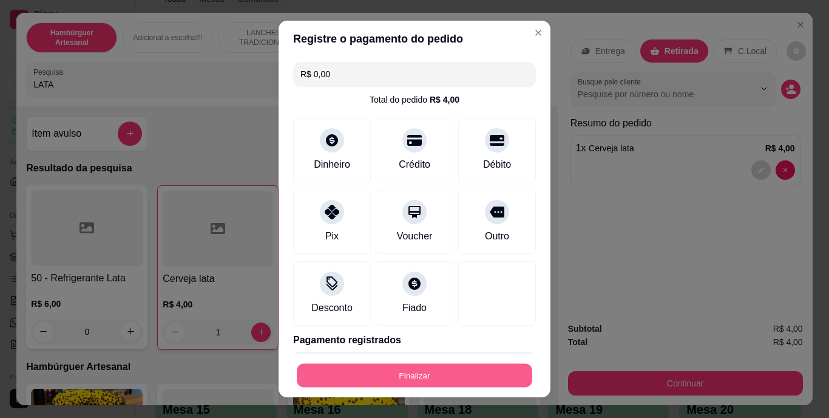
click at [406, 380] on button "Finalizar" at bounding box center [415, 375] width 236 height 24
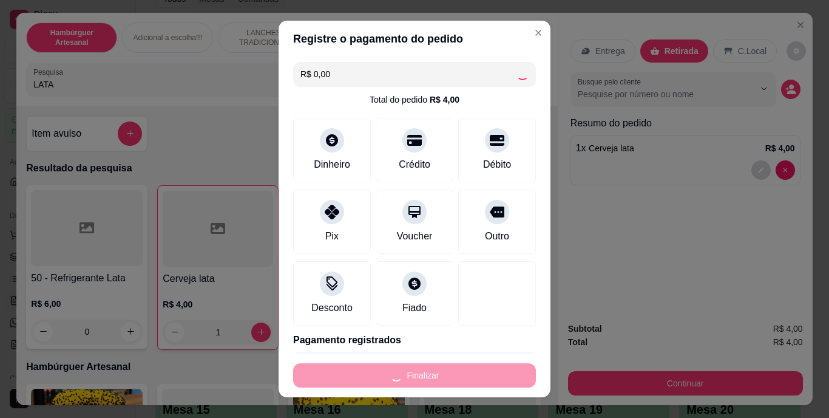
type input "0"
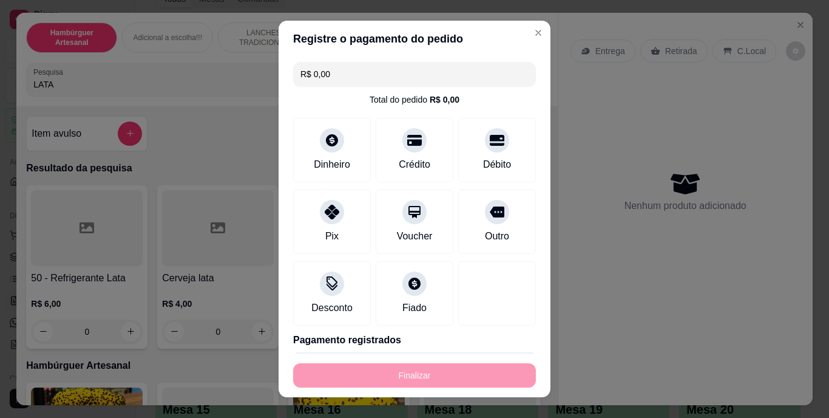
type input "-R$ 4,00"
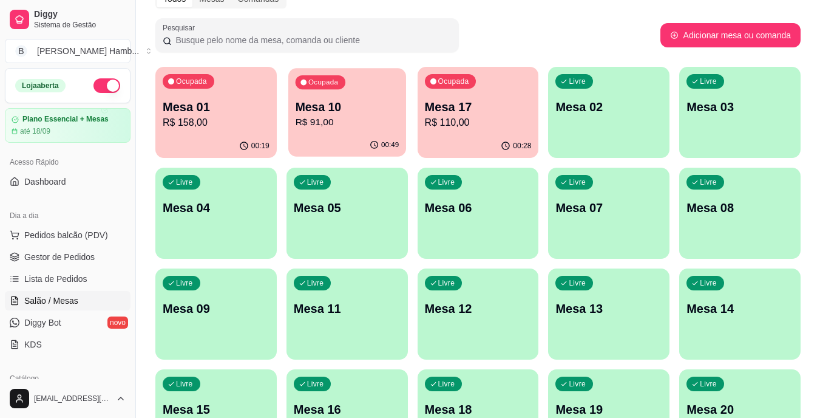
click at [331, 99] on p "Mesa 10" at bounding box center [347, 107] width 104 height 16
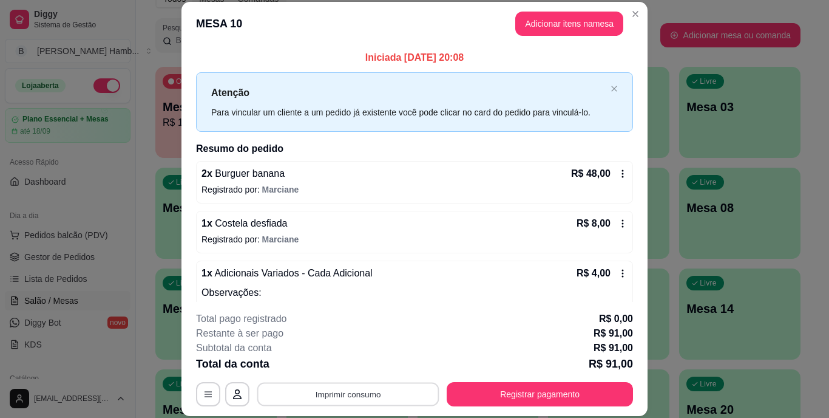
click at [329, 393] on button "Imprimir consumo" at bounding box center [348, 394] width 182 height 24
click at [460, 392] on button "Registrar pagamento" at bounding box center [540, 394] width 186 height 24
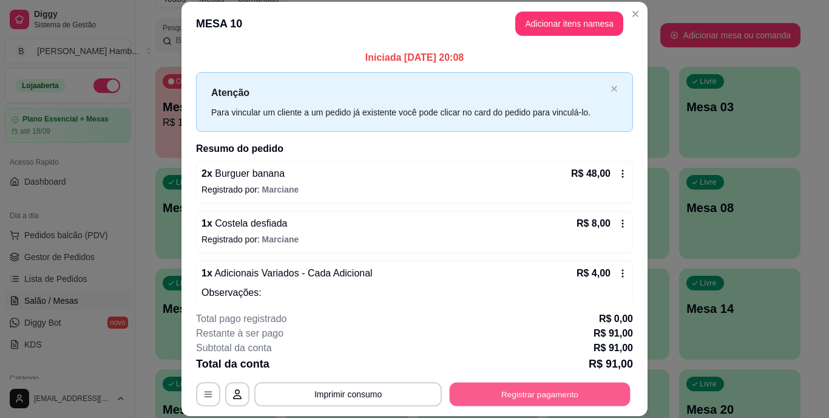
click at [485, 401] on button "Registrar pagamento" at bounding box center [540, 394] width 181 height 24
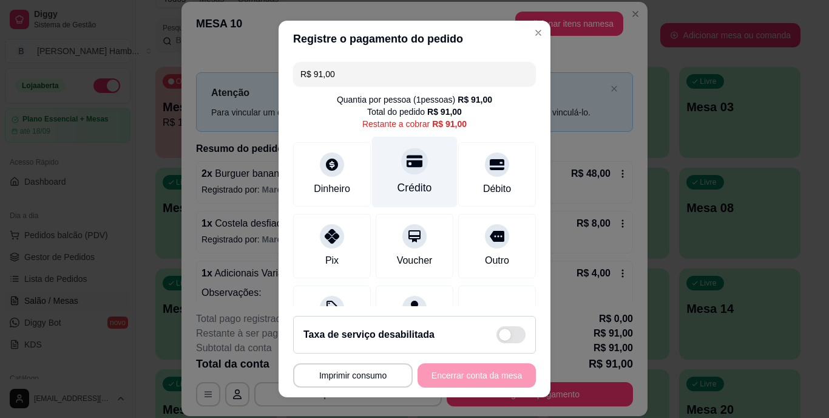
click at [427, 190] on div "Crédito" at bounding box center [415, 172] width 86 height 71
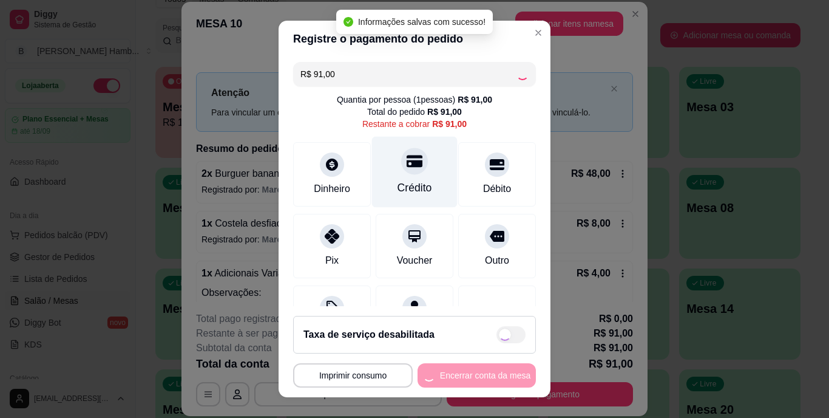
type input "R$ 0,00"
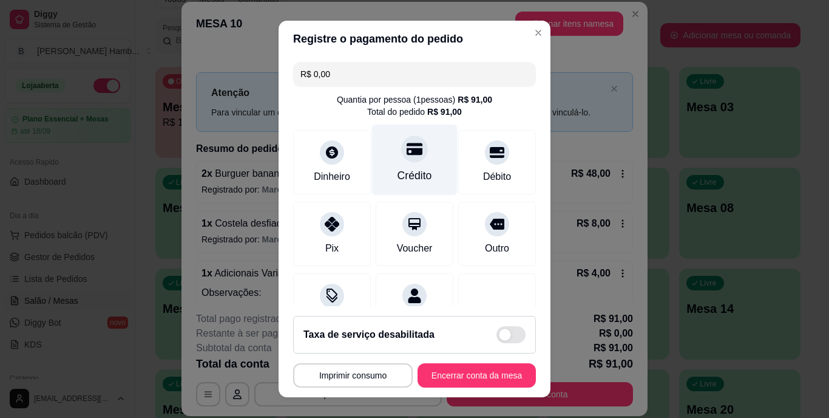
click at [427, 189] on div "Crédito" at bounding box center [415, 159] width 86 height 71
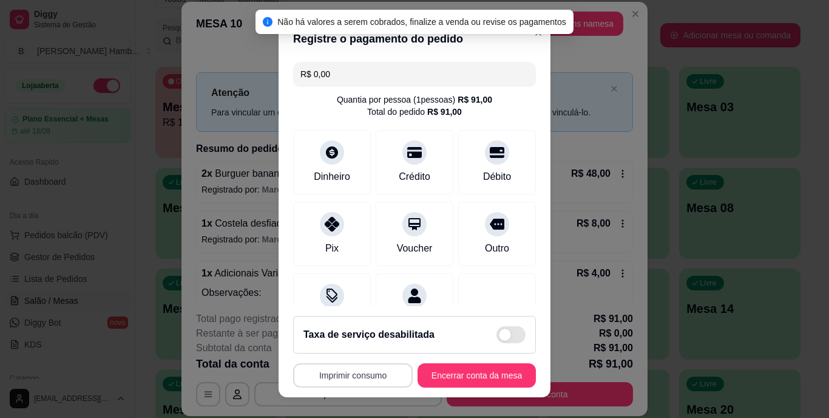
click at [353, 369] on div "**********" at bounding box center [414, 375] width 243 height 24
click at [353, 369] on button "Imprimir consumo" at bounding box center [353, 375] width 120 height 24
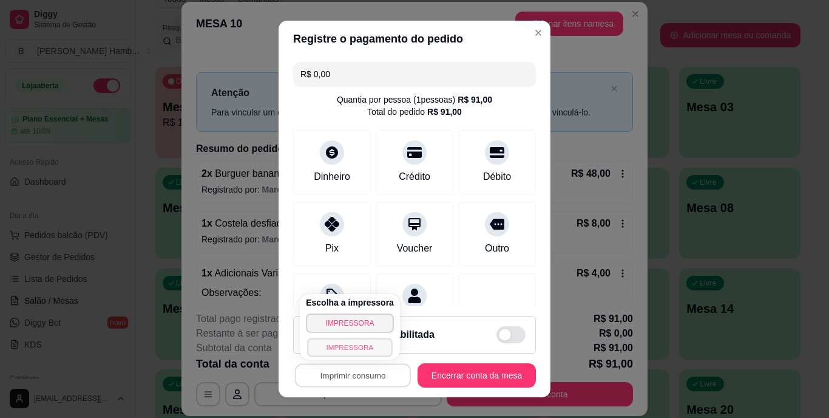
click at [364, 345] on button "IMPRESSORA" at bounding box center [349, 347] width 85 height 19
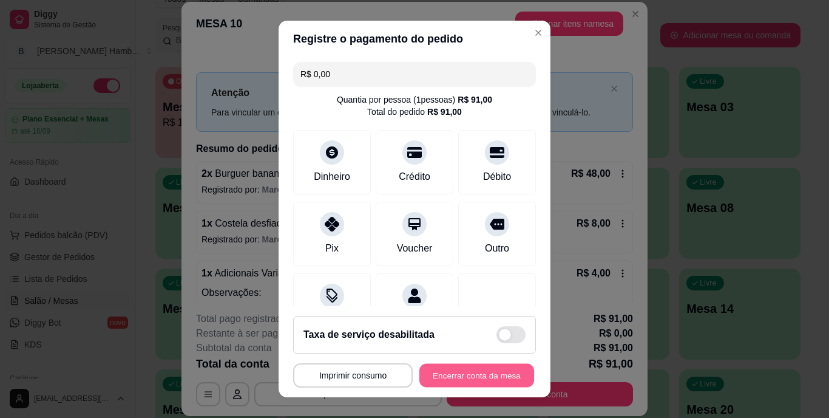
click at [445, 380] on button "Encerrar conta da mesa" at bounding box center [477, 375] width 115 height 24
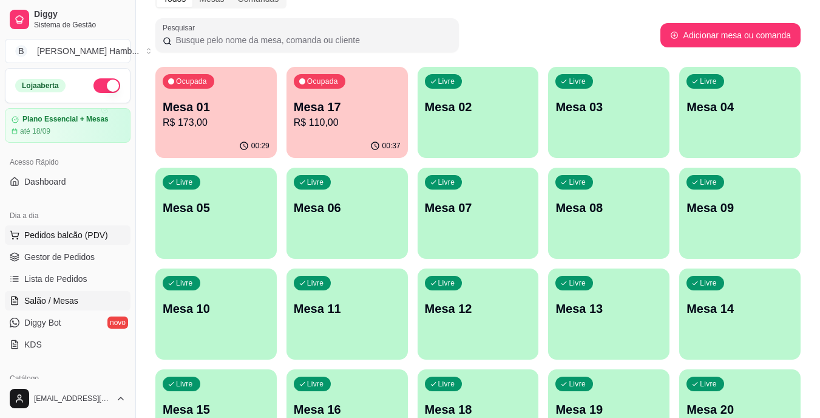
click at [88, 236] on span "Pedidos balcão (PDV)" at bounding box center [66, 235] width 84 height 12
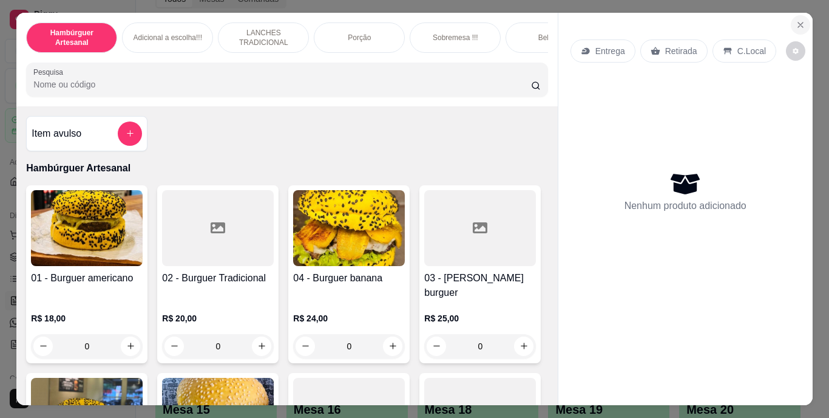
click at [796, 20] on icon "Close" at bounding box center [801, 25] width 10 height 10
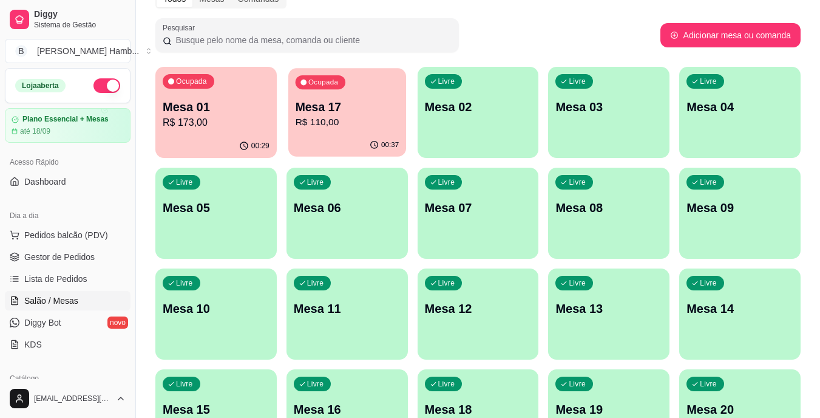
click at [398, 103] on p "Mesa 17" at bounding box center [347, 107] width 104 height 16
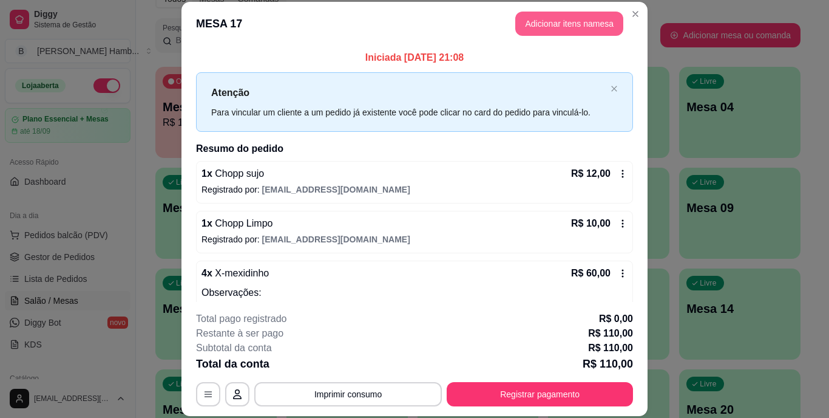
click at [548, 31] on button "Adicionar itens na mesa" at bounding box center [570, 24] width 108 height 24
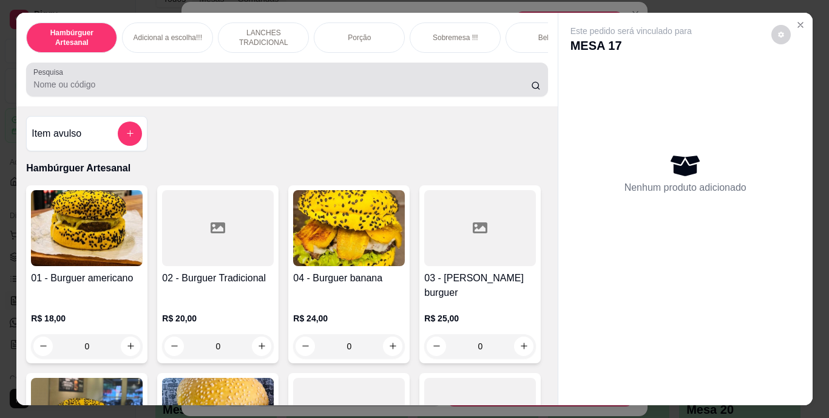
click at [387, 97] on div "Pesquisa" at bounding box center [287, 80] width 522 height 34
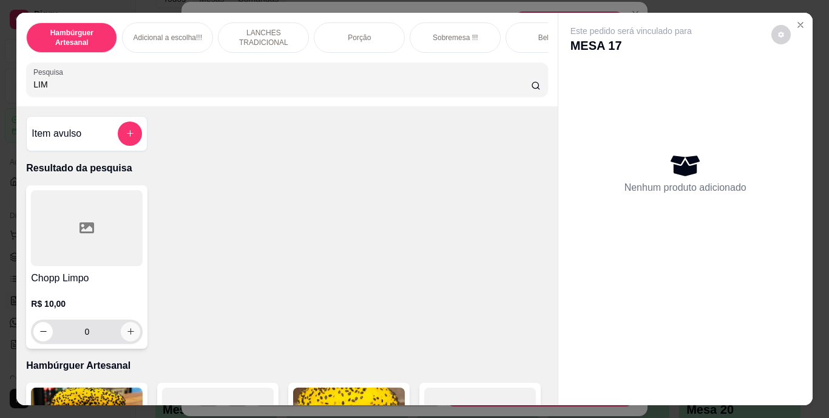
type input "LIM"
click at [126, 333] on icon "increase-product-quantity" at bounding box center [130, 331] width 9 height 9
type input "1"
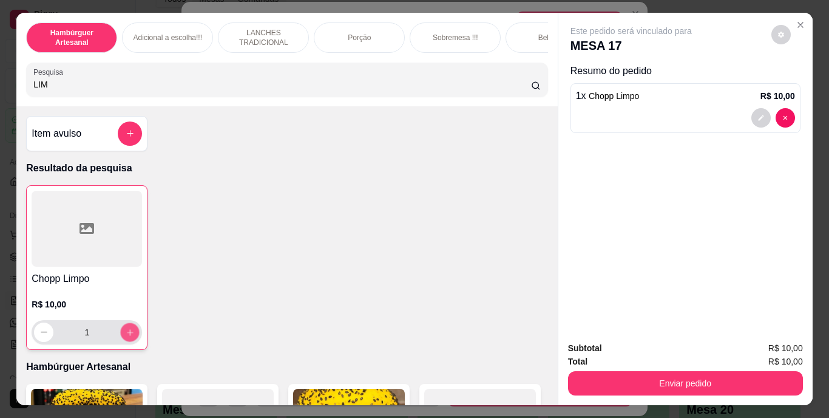
click at [126, 333] on icon "increase-product-quantity" at bounding box center [130, 331] width 9 height 9
type input "2"
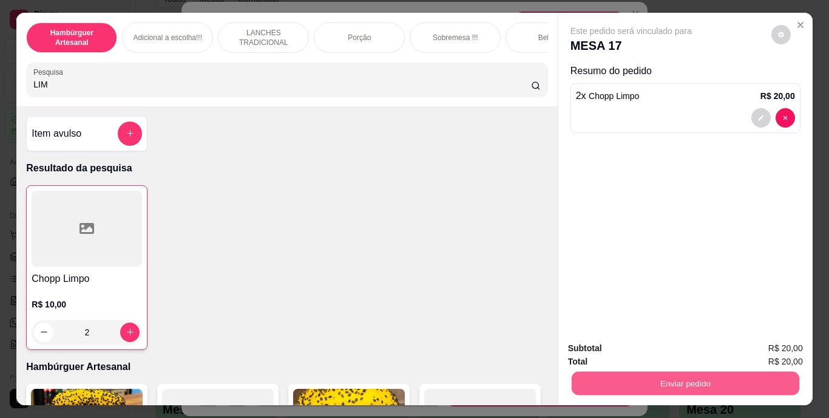
click at [585, 372] on button "Enviar pedido" at bounding box center [685, 384] width 228 height 24
click at [597, 344] on button "Não registrar e enviar pedido" at bounding box center [645, 349] width 126 height 23
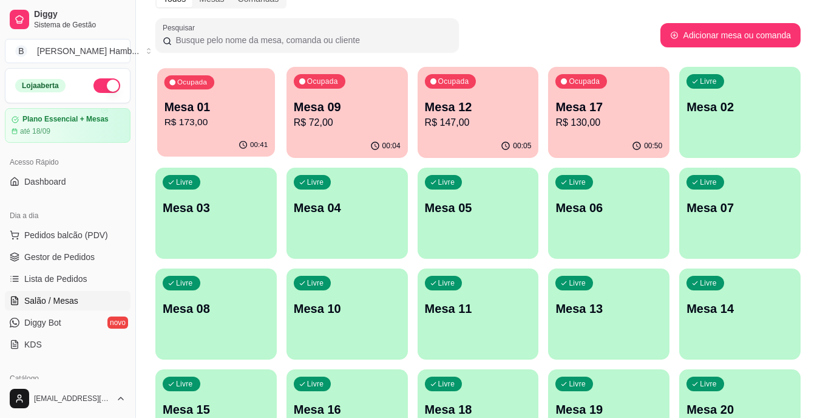
click at [213, 115] on p "R$ 173,00" at bounding box center [217, 122] width 104 height 14
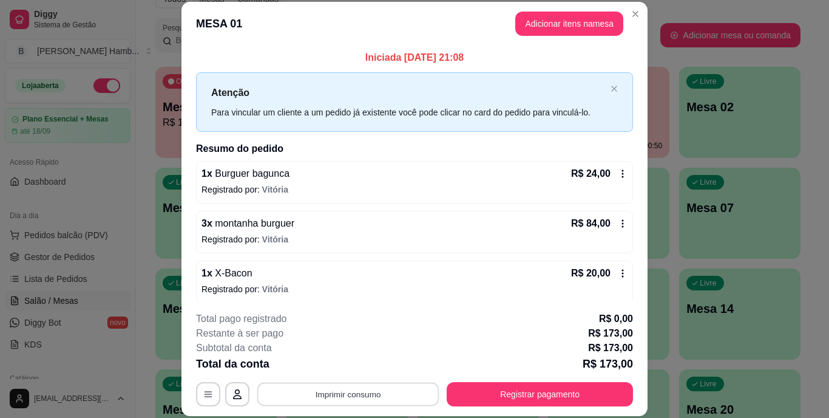
click at [342, 389] on button "Imprimir consumo" at bounding box center [348, 394] width 182 height 24
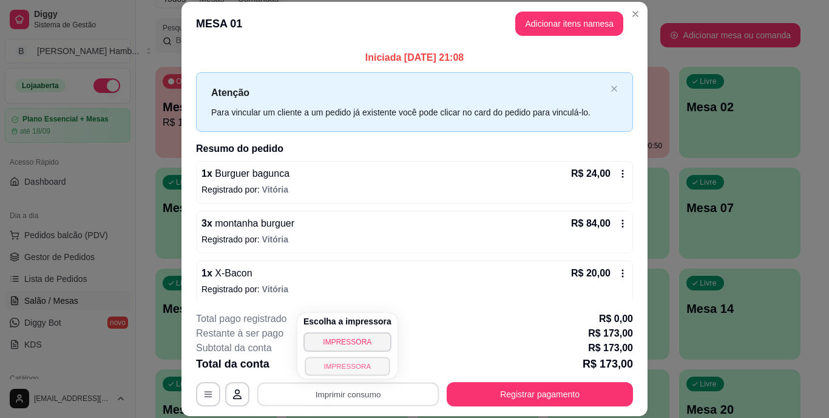
click at [356, 369] on button "IMPRESSORA" at bounding box center [347, 365] width 85 height 19
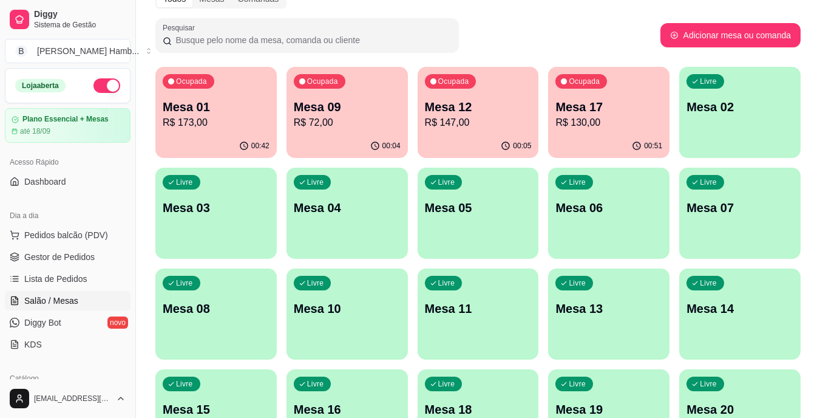
click at [99, 236] on span "Pedidos balcão (PDV)" at bounding box center [66, 235] width 84 height 12
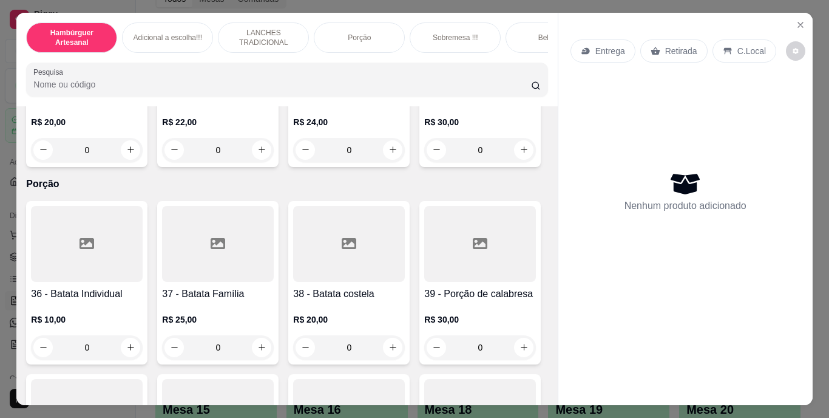
scroll to position [2192, 0]
type input "1"
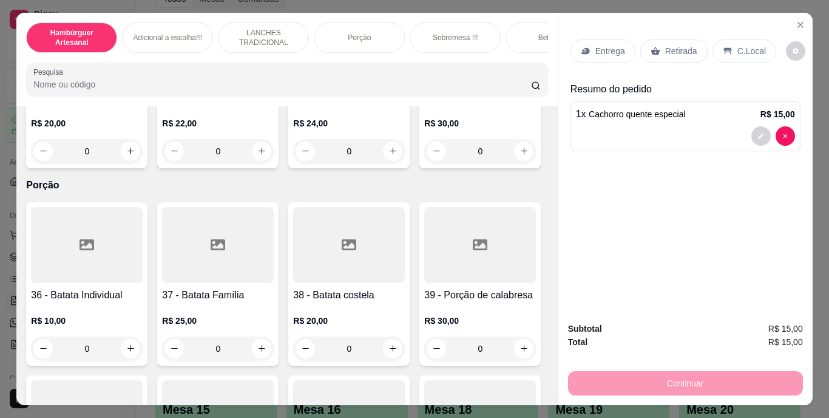
click at [651, 47] on icon at bounding box center [655, 51] width 9 height 8
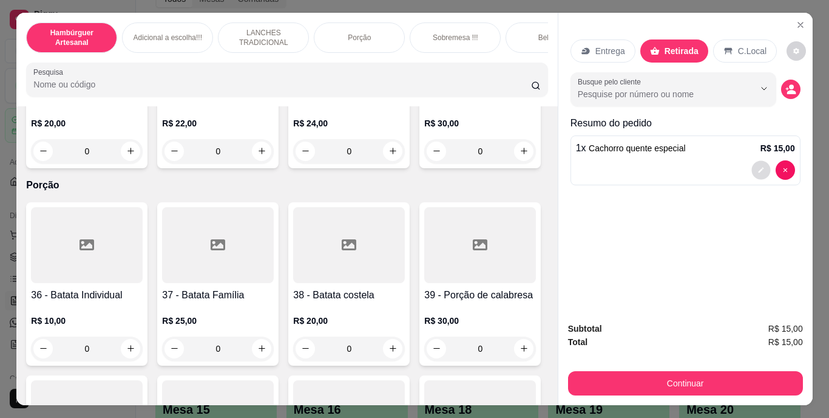
click at [752, 164] on button "decrease-product-quantity" at bounding box center [761, 169] width 19 height 19
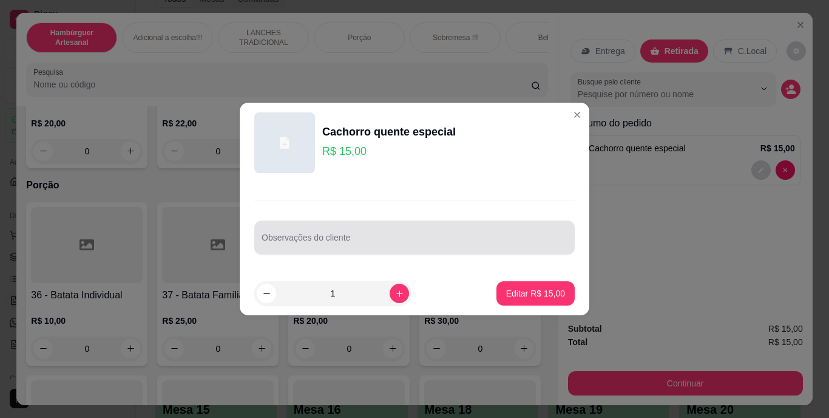
click at [475, 232] on div at bounding box center [415, 237] width 306 height 24
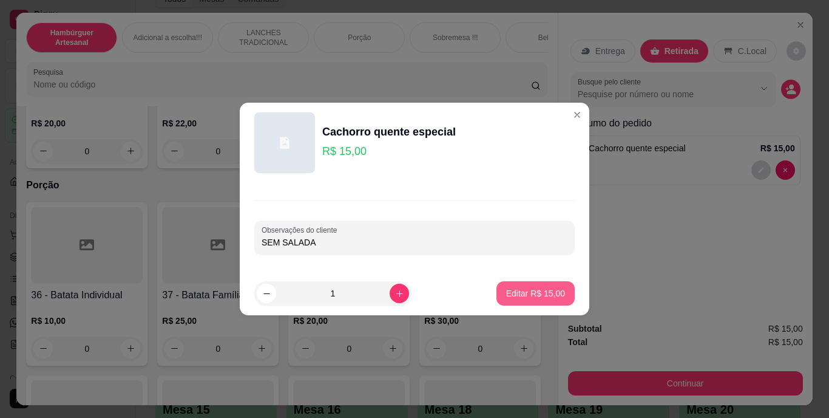
type input "SEM SALADA"
click at [513, 289] on p "Editar R$ 15,00" at bounding box center [535, 293] width 57 height 12
type input "0"
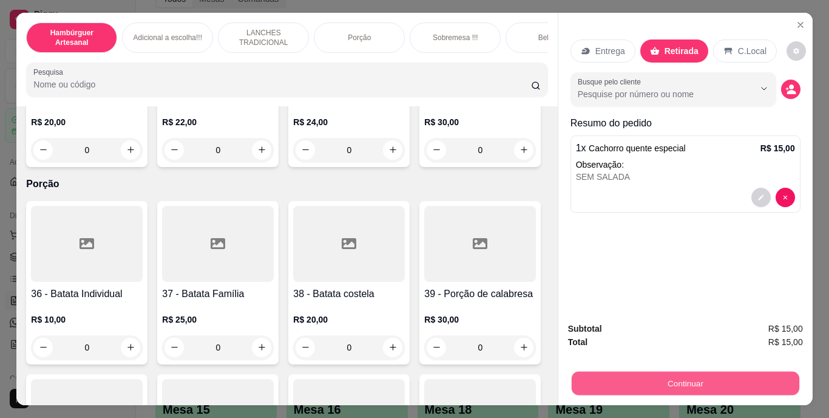
click at [618, 374] on button "Continuar" at bounding box center [685, 384] width 228 height 24
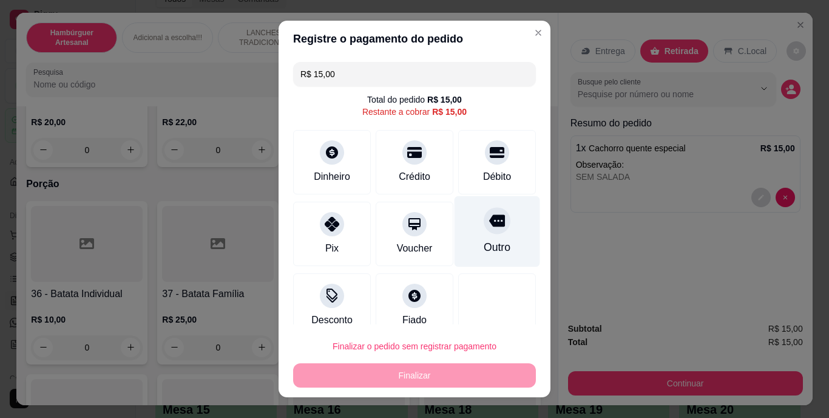
click at [484, 240] on div "Outro" at bounding box center [497, 248] width 27 height 16
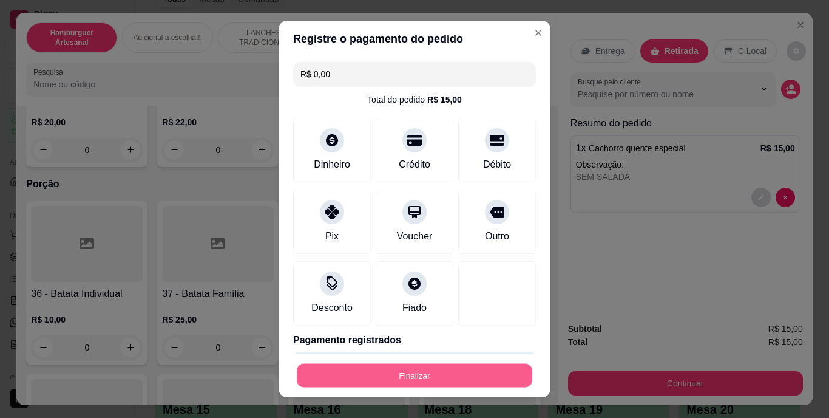
click at [442, 375] on button "Finalizar" at bounding box center [415, 375] width 236 height 24
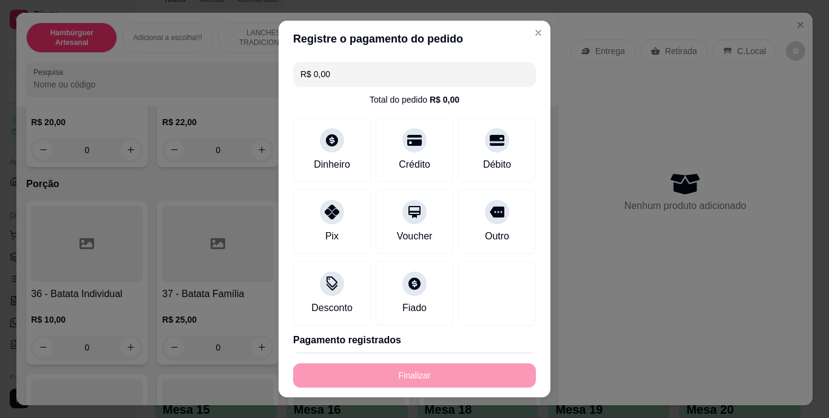
type input "-R$ 15,00"
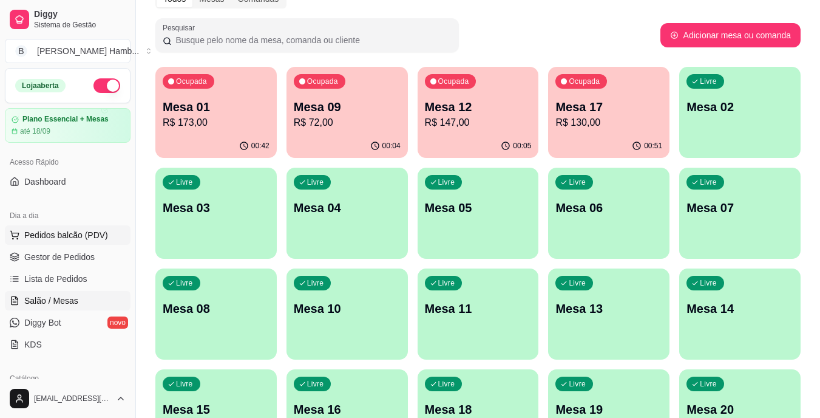
click at [98, 236] on span "Pedidos balcão (PDV)" at bounding box center [66, 235] width 84 height 12
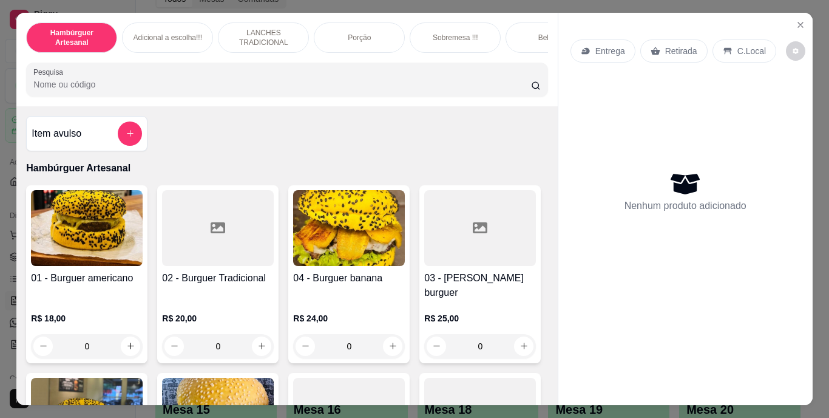
scroll to position [82, 0]
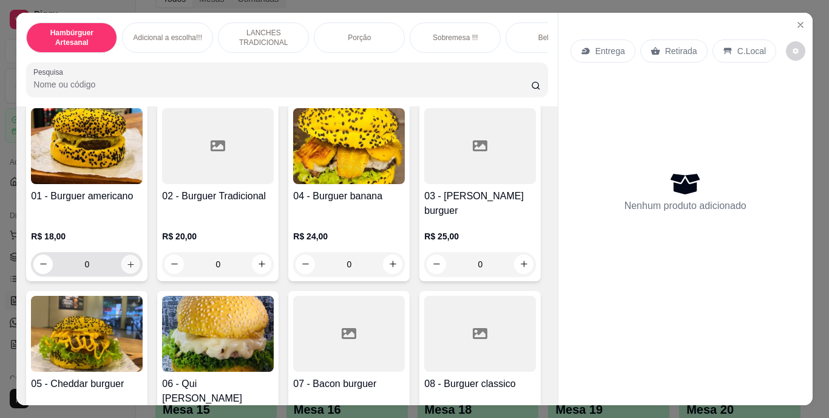
click at [131, 254] on button "increase-product-quantity" at bounding box center [130, 263] width 19 height 19
type input "1"
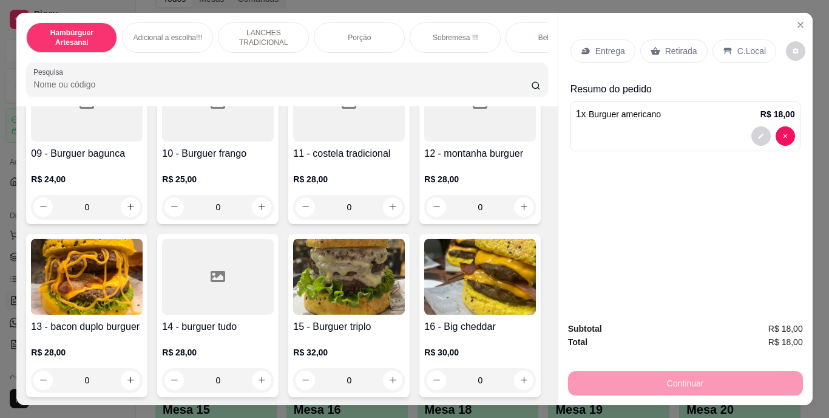
scroll to position [632, 0]
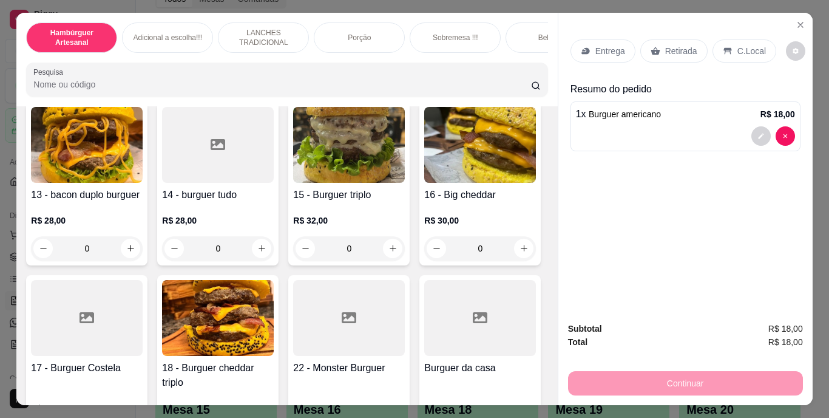
click at [520, 80] on icon "increase-product-quantity" at bounding box center [524, 74] width 9 height 9
type input "1"
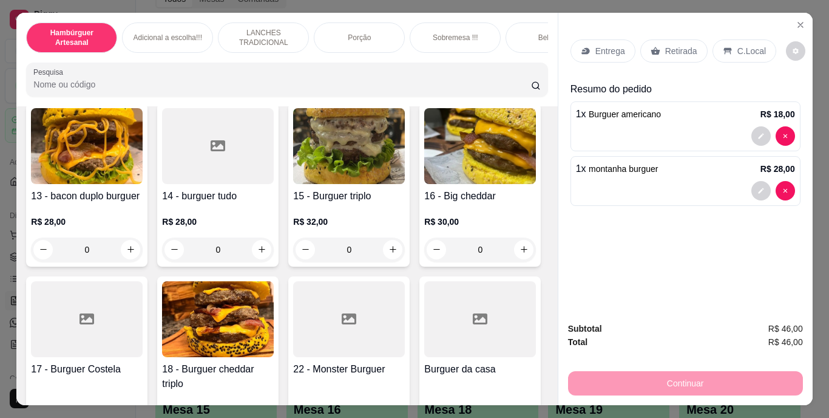
click at [670, 47] on p "Retirada" at bounding box center [682, 51] width 32 height 12
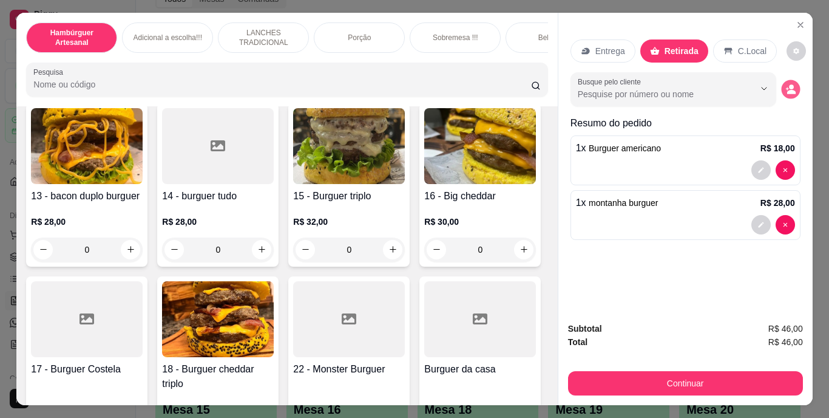
click at [781, 88] on button "decrease-product-quantity" at bounding box center [790, 89] width 19 height 19
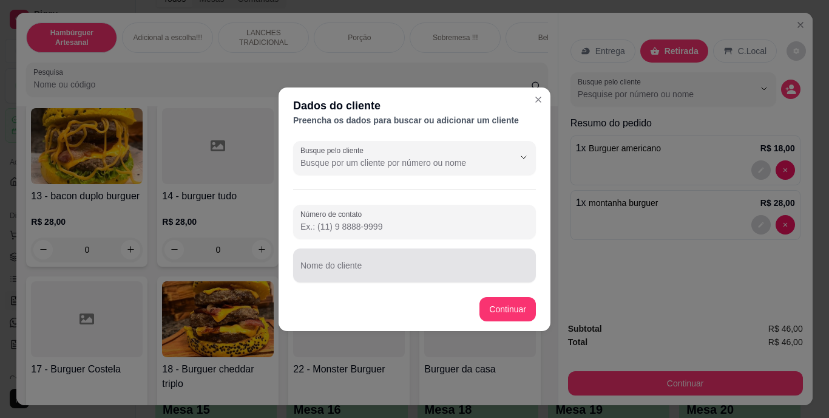
click at [483, 259] on div at bounding box center [415, 265] width 228 height 24
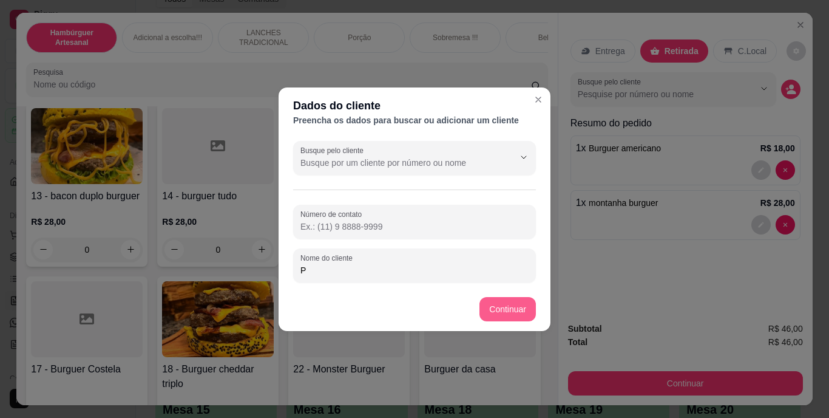
type input "P"
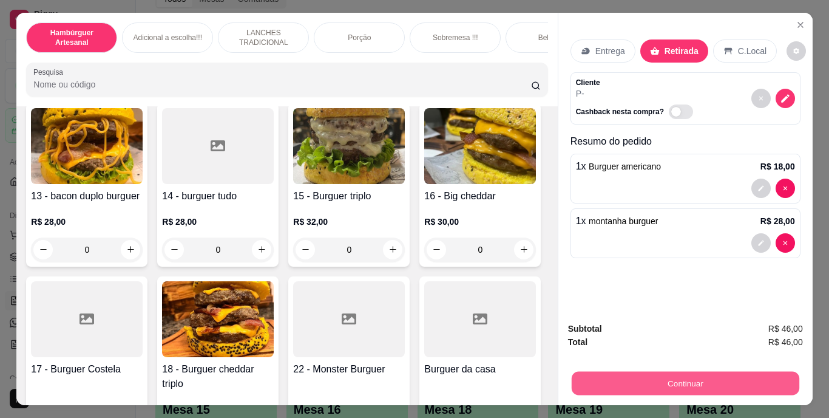
click at [607, 377] on button "Continuar" at bounding box center [685, 384] width 228 height 24
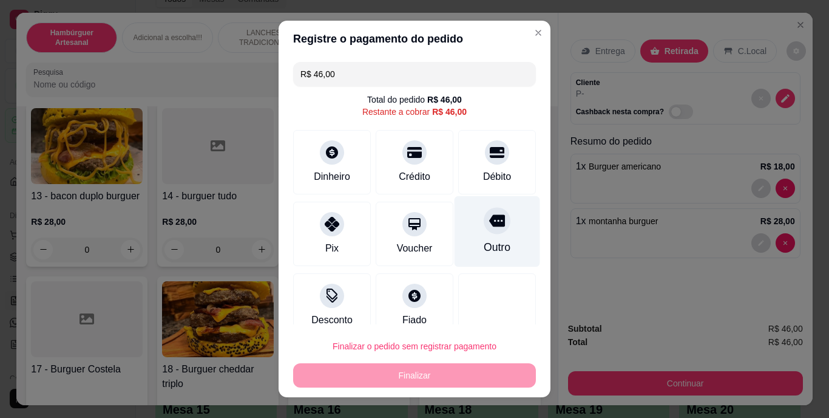
click at [483, 259] on div "Outro" at bounding box center [498, 231] width 86 height 71
type input "R$ 0,00"
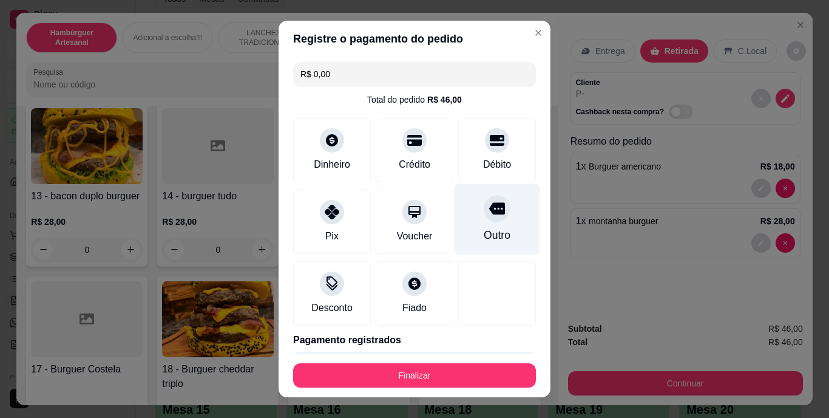
click at [479, 225] on div "Outro" at bounding box center [498, 219] width 86 height 71
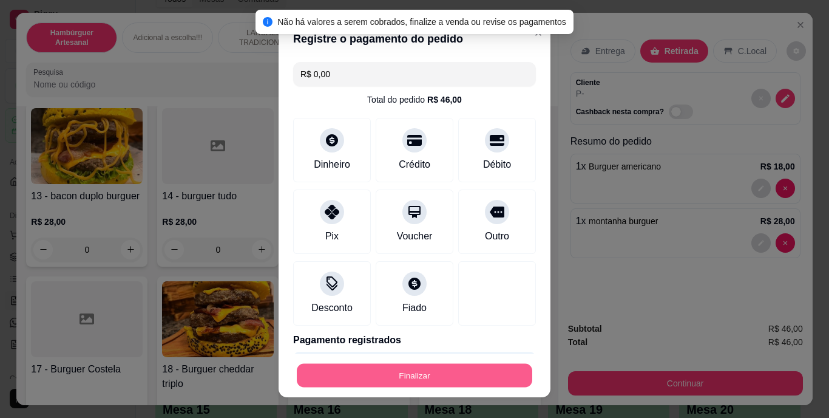
click at [417, 373] on button "Finalizar" at bounding box center [415, 375] width 236 height 24
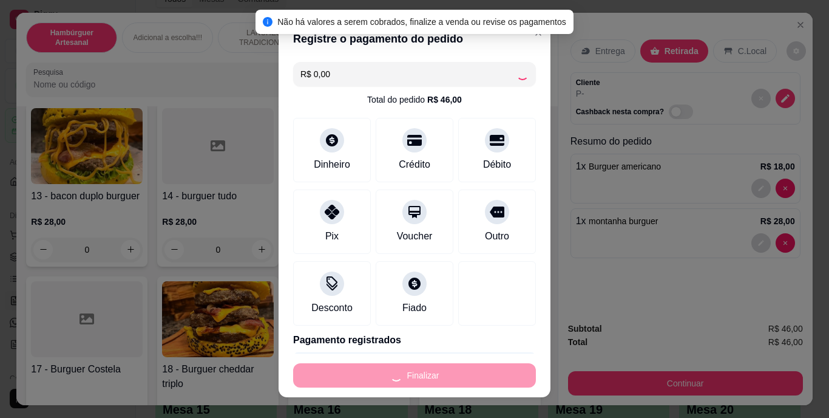
type input "0"
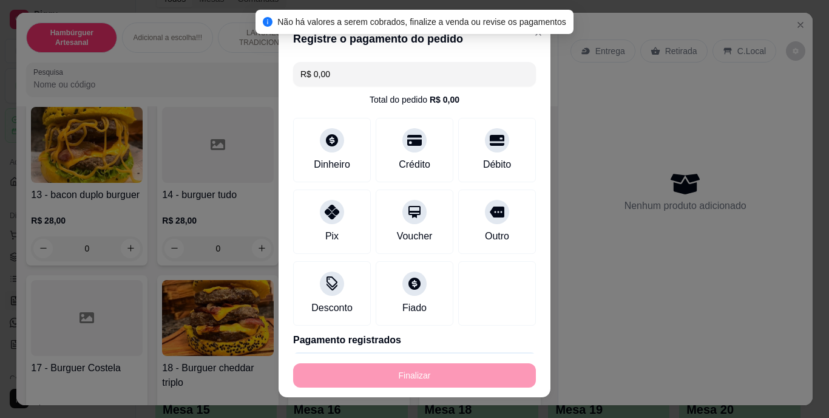
type input "-R$ 46,00"
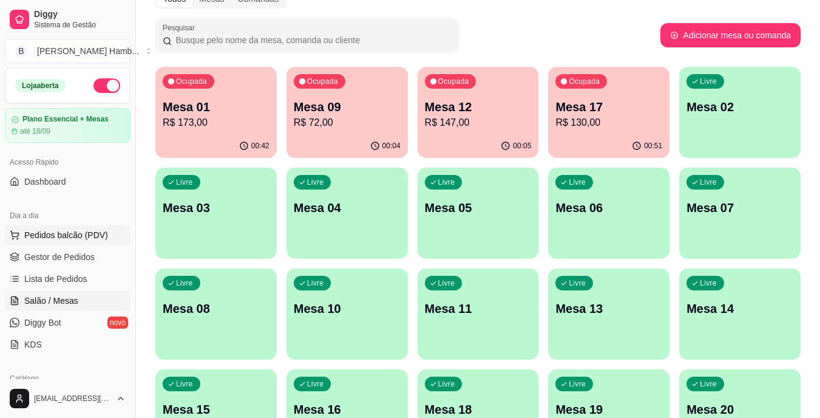
click at [61, 233] on span "Pedidos balcão (PDV)" at bounding box center [66, 235] width 84 height 12
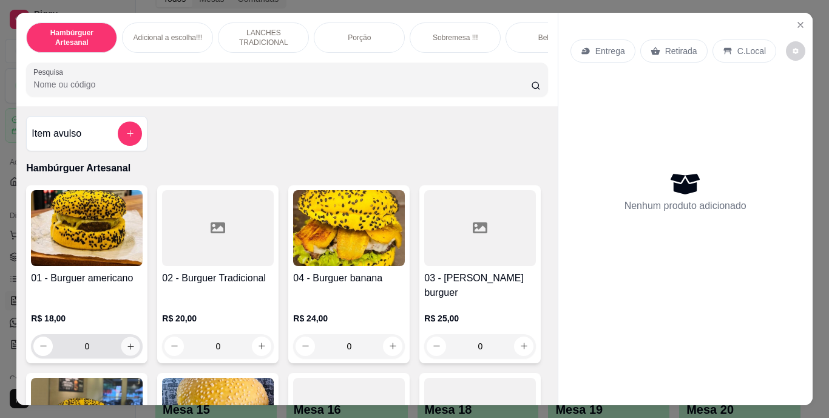
click at [126, 341] on icon "increase-product-quantity" at bounding box center [130, 345] width 9 height 9
type input "1"
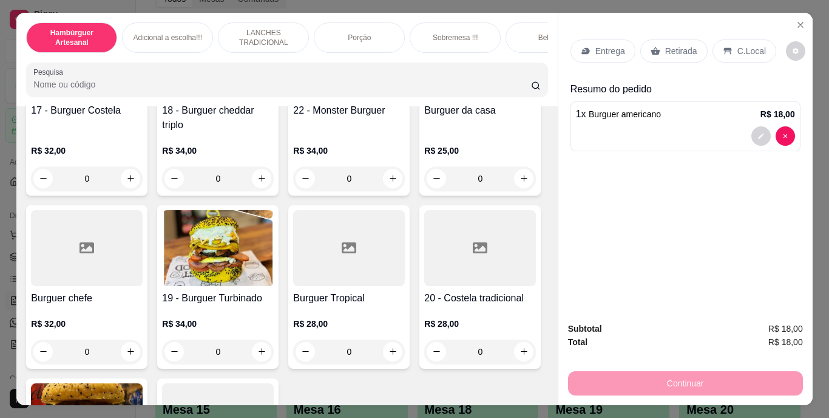
scroll to position [894, 0]
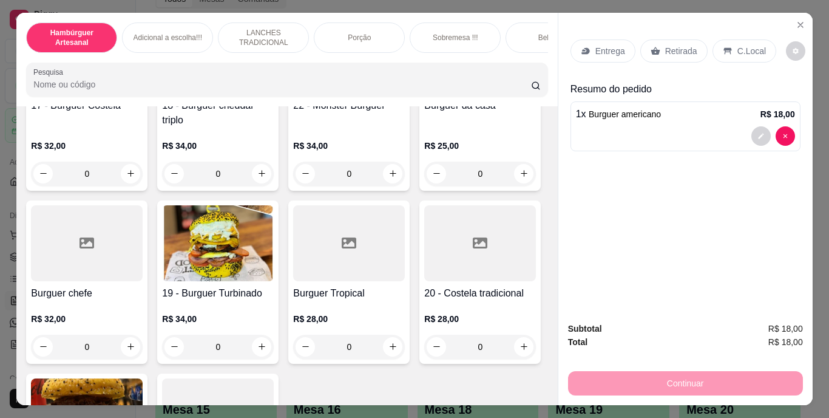
type input "1"
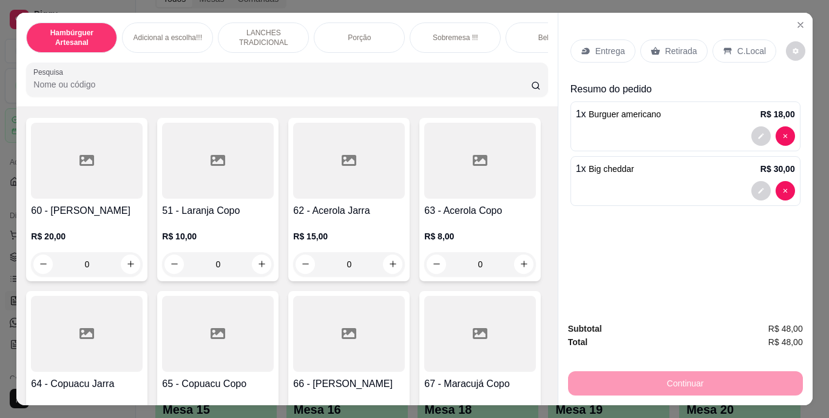
scroll to position [3921, 0]
type input "1"
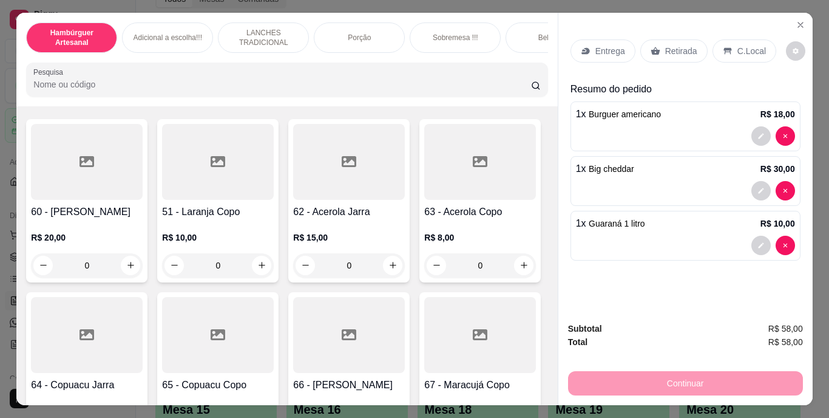
scroll to position [3922, 0]
click at [762, 236] on button "decrease-product-quantity" at bounding box center [761, 245] width 19 height 19
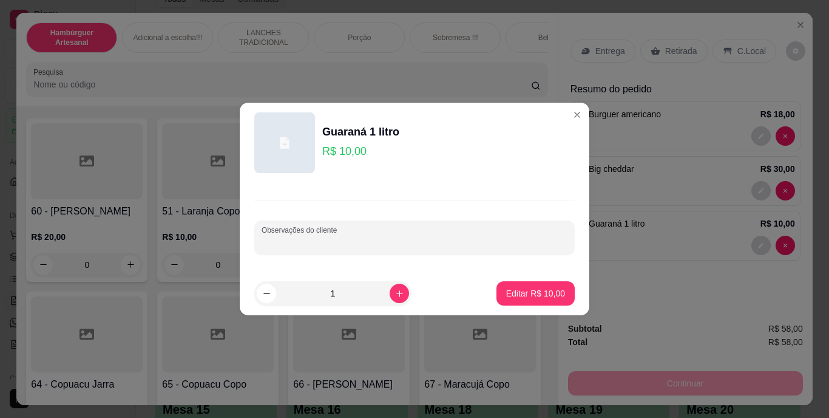
click at [534, 239] on input "Observações do cliente" at bounding box center [415, 242] width 306 height 12
type input "LARANJA"
click at [526, 294] on p "Editar R$ 10,00" at bounding box center [535, 293] width 57 height 12
type input "0"
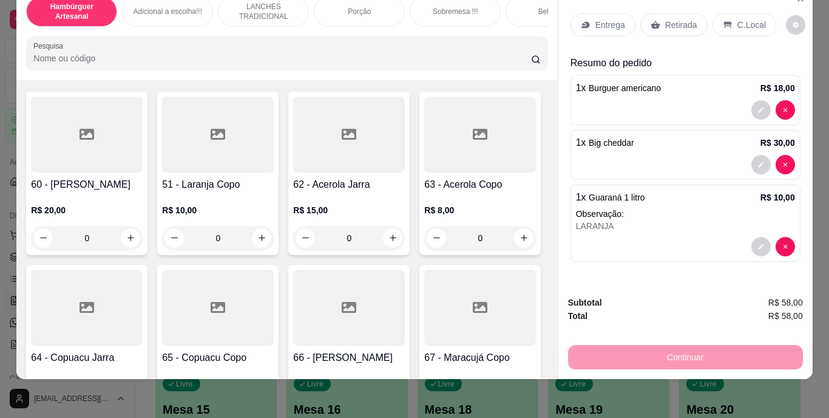
scroll to position [31, 0]
click at [666, 19] on p "Retirada" at bounding box center [682, 25] width 32 height 12
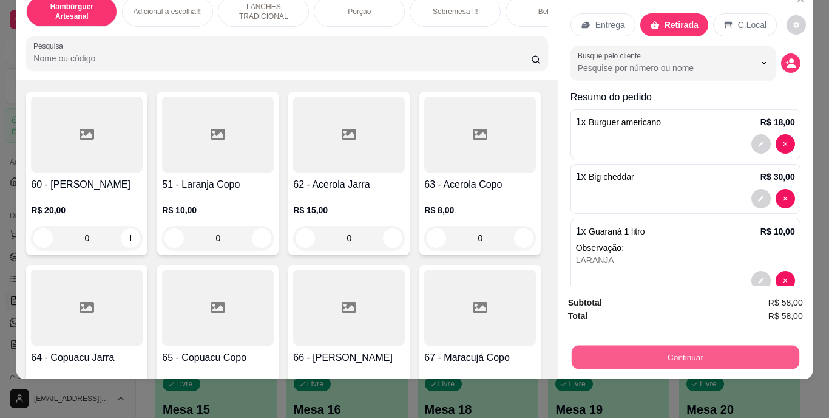
click at [632, 347] on button "Continuar" at bounding box center [685, 358] width 228 height 24
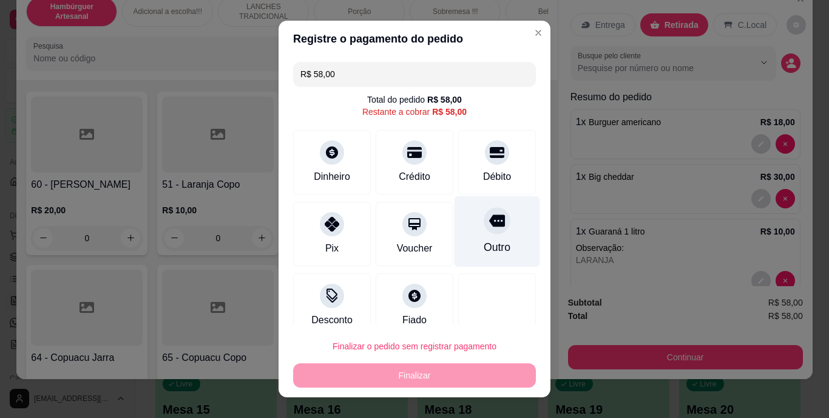
click at [484, 240] on div "Outro" at bounding box center [497, 248] width 27 height 16
type input "R$ 0,00"
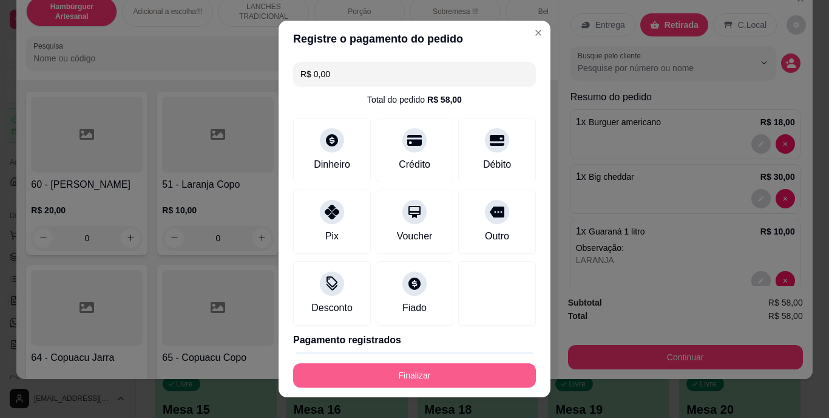
click at [407, 378] on button "Finalizar" at bounding box center [414, 375] width 243 height 24
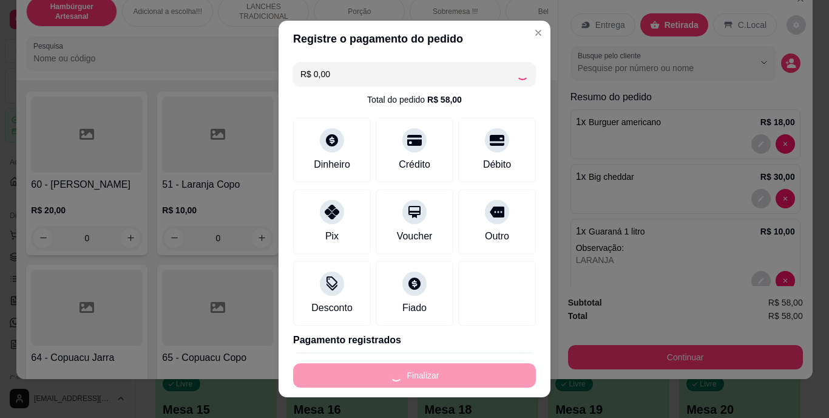
type input "0"
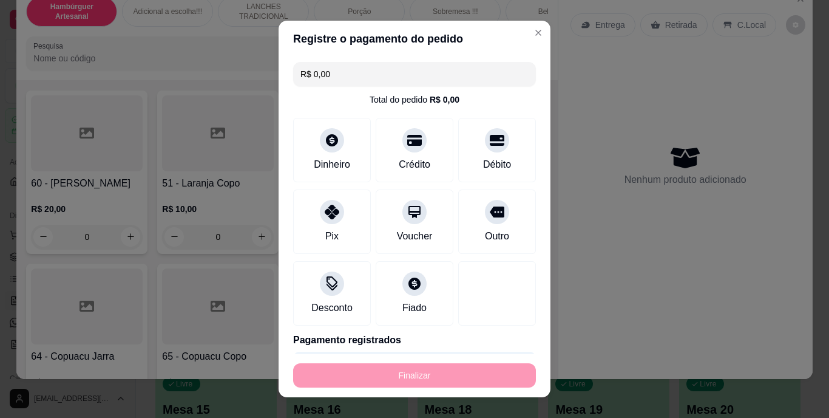
type input "-R$ 58,00"
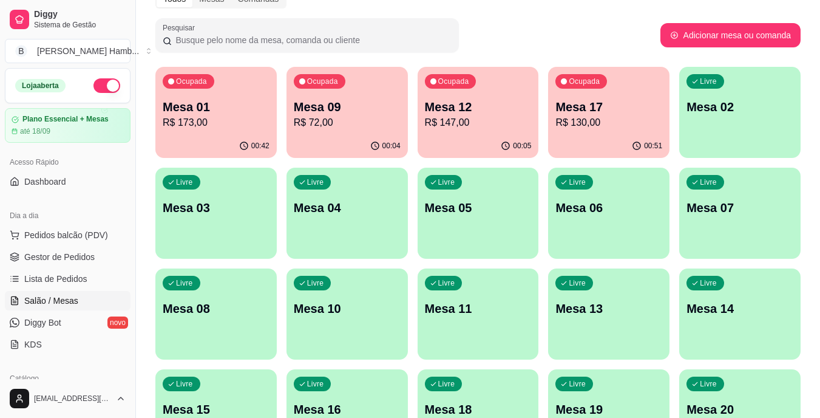
click at [187, 125] on p "R$ 173,00" at bounding box center [216, 122] width 107 height 15
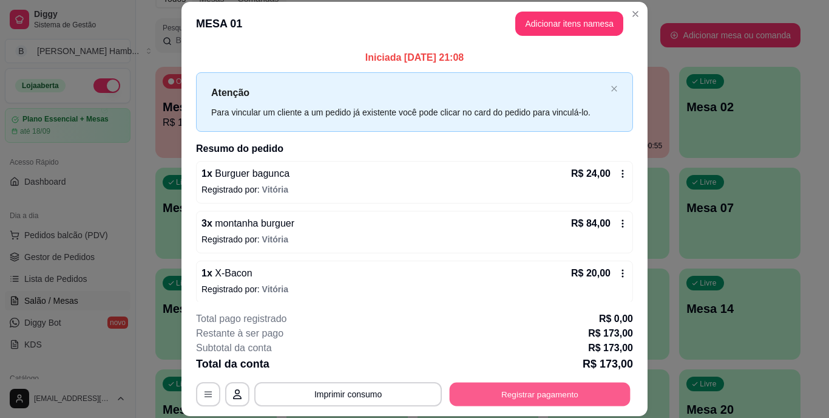
click at [483, 393] on button "Registrar pagamento" at bounding box center [540, 394] width 181 height 24
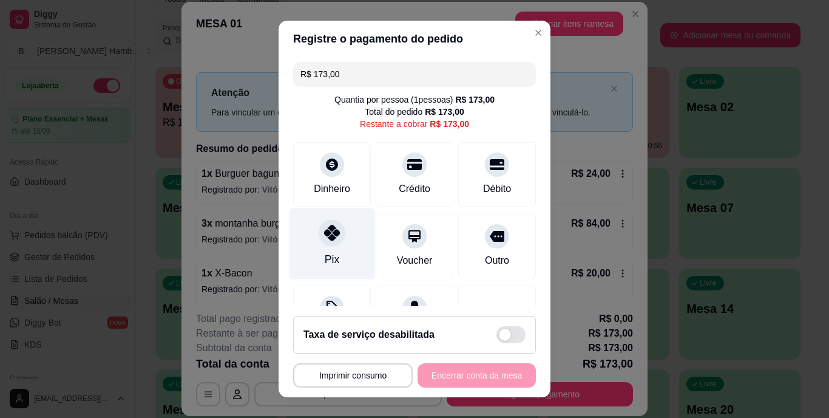
click at [328, 237] on icon at bounding box center [332, 233] width 16 height 16
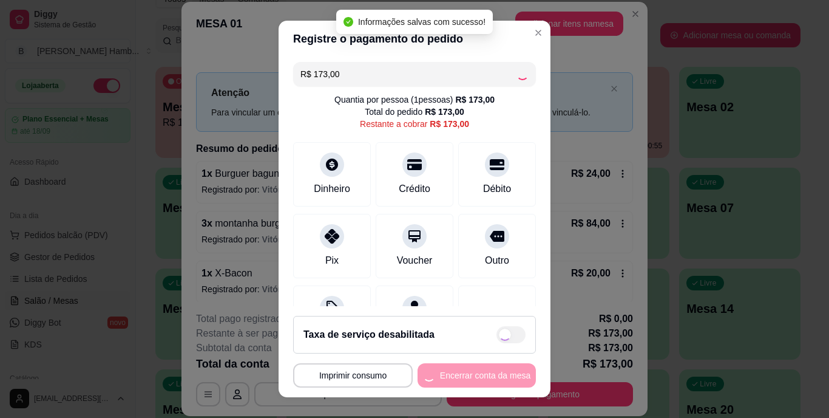
type input "R$ 0,00"
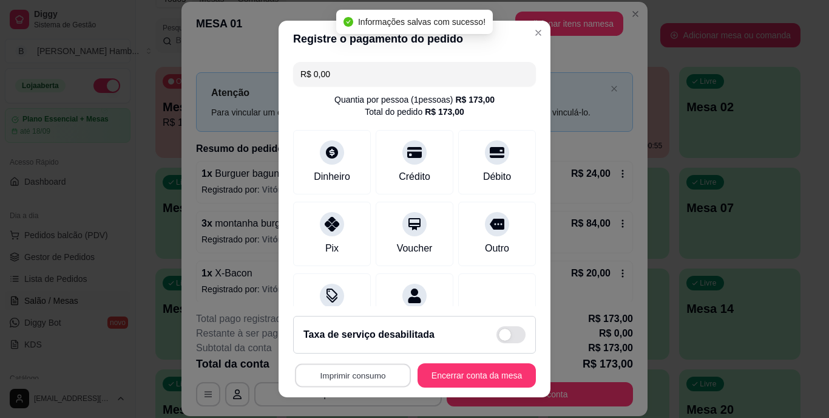
click at [339, 374] on button "Imprimir consumo" at bounding box center [353, 375] width 116 height 24
click at [364, 328] on button "IMPRESSORA" at bounding box center [349, 322] width 85 height 19
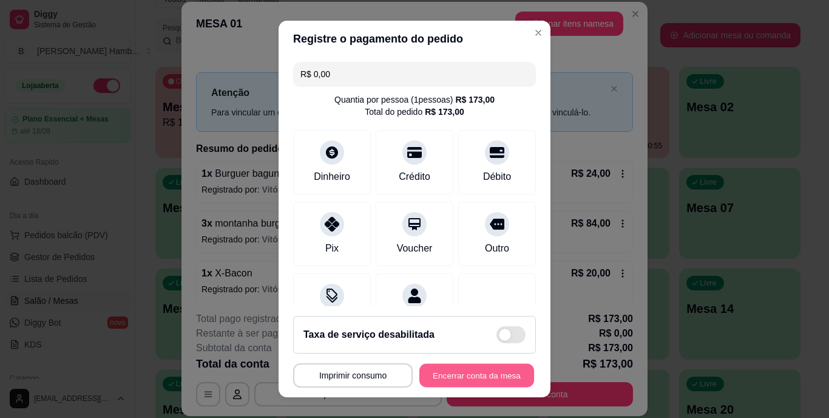
click at [436, 368] on button "Encerrar conta da mesa" at bounding box center [477, 375] width 115 height 24
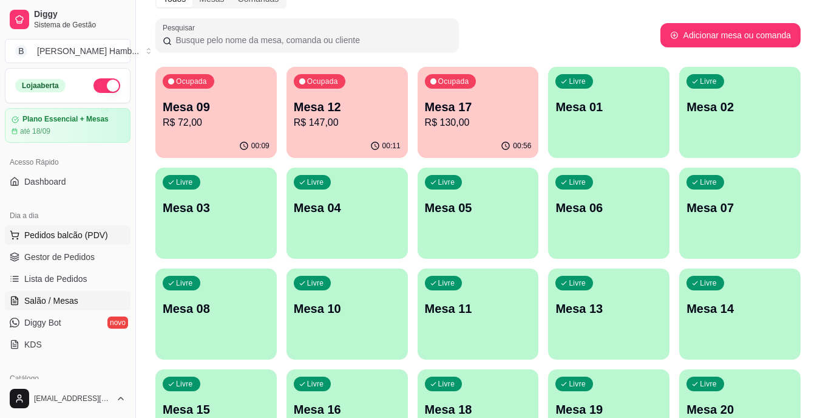
click at [80, 238] on span "Pedidos balcão (PDV)" at bounding box center [66, 235] width 84 height 12
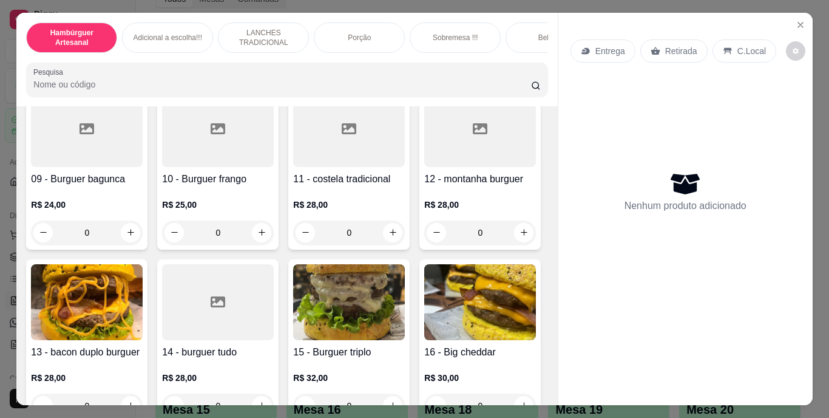
scroll to position [435, 0]
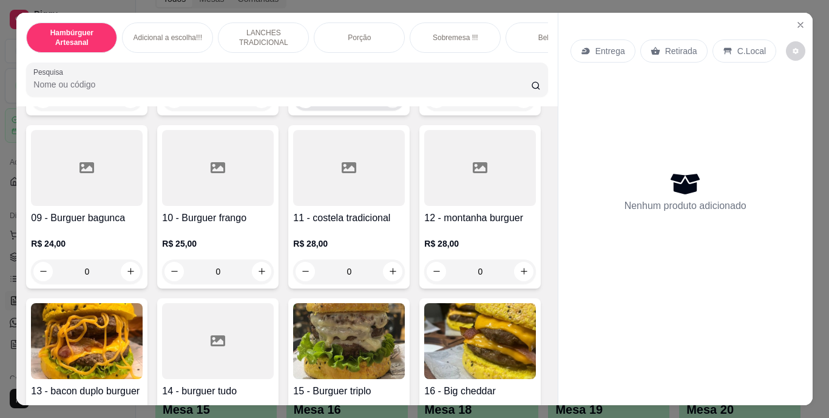
click at [389, 103] on icon "increase-product-quantity" at bounding box center [393, 98] width 9 height 9
type input "1"
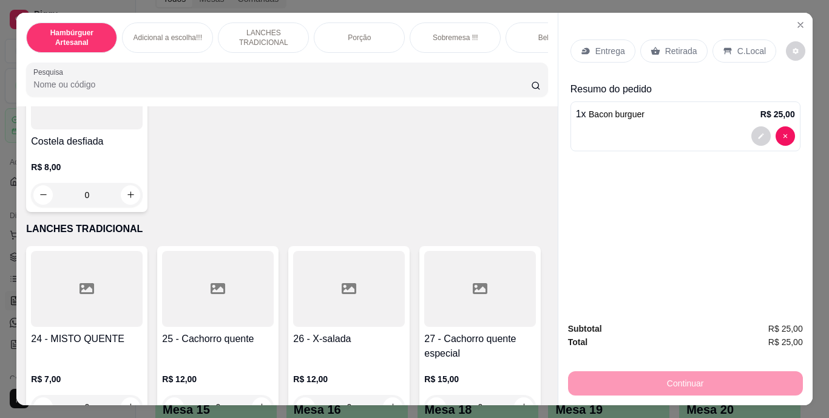
scroll to position [1647, 0]
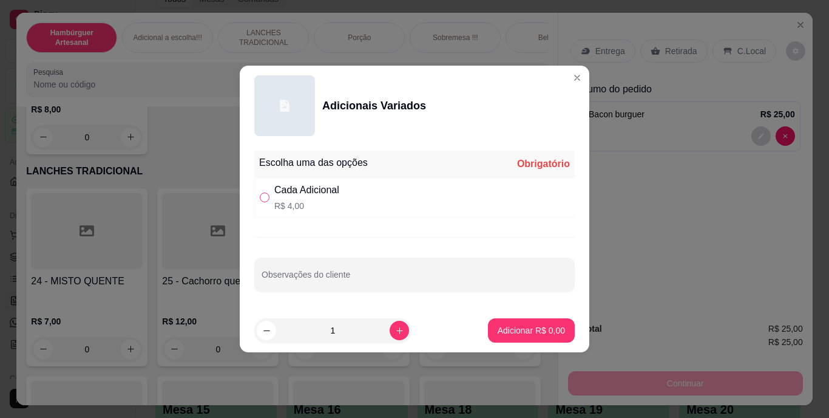
click at [268, 195] on input "" at bounding box center [265, 197] width 10 height 10
radio input "true"
click at [308, 276] on input "Observações do cliente" at bounding box center [415, 279] width 306 height 12
click at [337, 280] on input "[GEOGRAPHIC_DATA]" at bounding box center [415, 279] width 306 height 12
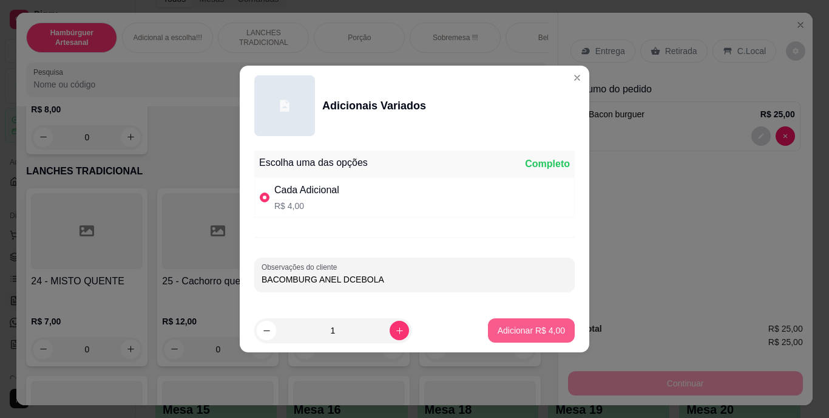
type input "BACOMBURG ANEL DCEBOLA"
click at [491, 324] on button "Adicionar R$ 4,00" at bounding box center [531, 331] width 84 height 24
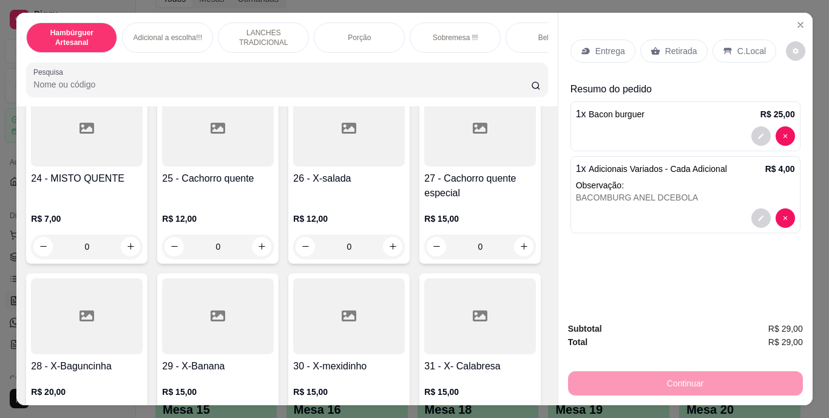
scroll to position [1751, 0]
click at [135, 38] on icon "increase-product-quantity" at bounding box center [130, 33] width 9 height 9
type input "1"
click at [598, 191] on div "BACOMBURG ANEL DCEBOLA" at bounding box center [685, 197] width 219 height 12
click at [601, 191] on div "BACOMBURG ANEL DCEBOLA" at bounding box center [685, 197] width 219 height 12
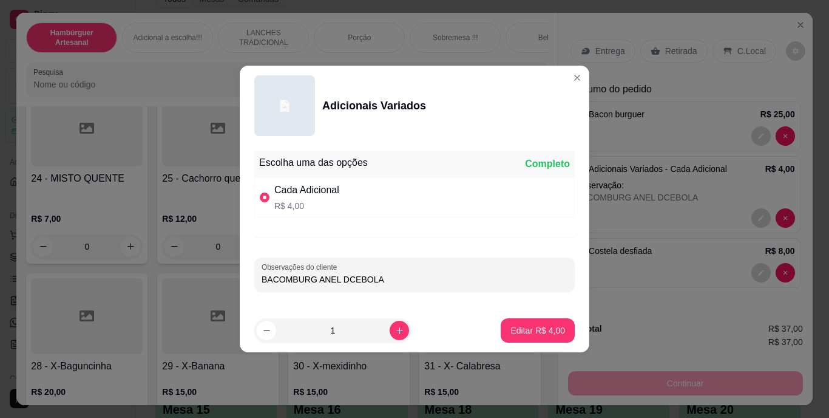
drag, startPoint x: 295, startPoint y: 283, endPoint x: 290, endPoint y: 278, distance: 6.5
click at [290, 278] on input "BACOMBURG ANEL DCEBOLA" at bounding box center [415, 279] width 306 height 12
type input "BACOM BURG ANEL DCEBOLA"
click at [550, 335] on p "Editar R$ 4,00" at bounding box center [538, 330] width 53 height 12
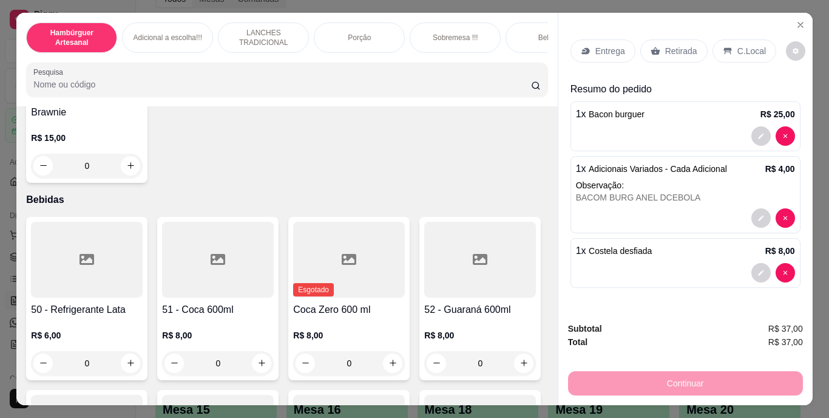
scroll to position [2753, 0]
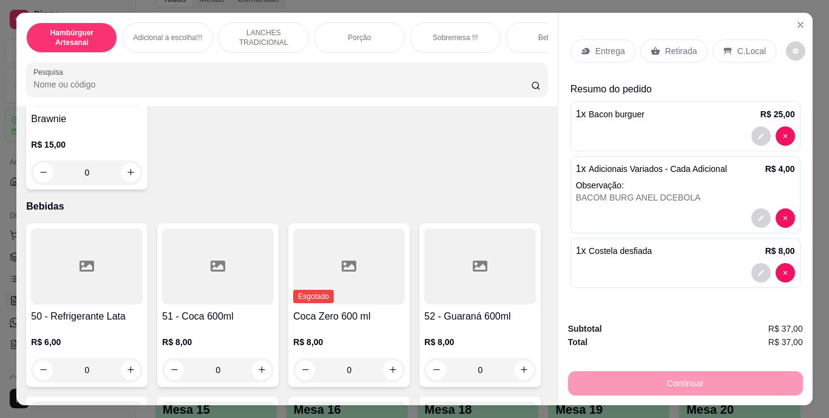
type input "1"
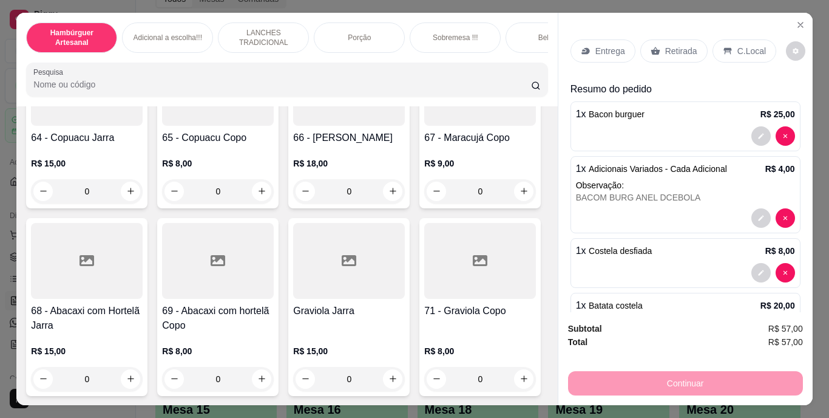
scroll to position [5007, 0]
click at [126, 22] on icon "increase-product-quantity" at bounding box center [130, 17] width 9 height 9
type input "1"
click at [680, 47] on p "Retirada" at bounding box center [682, 51] width 32 height 12
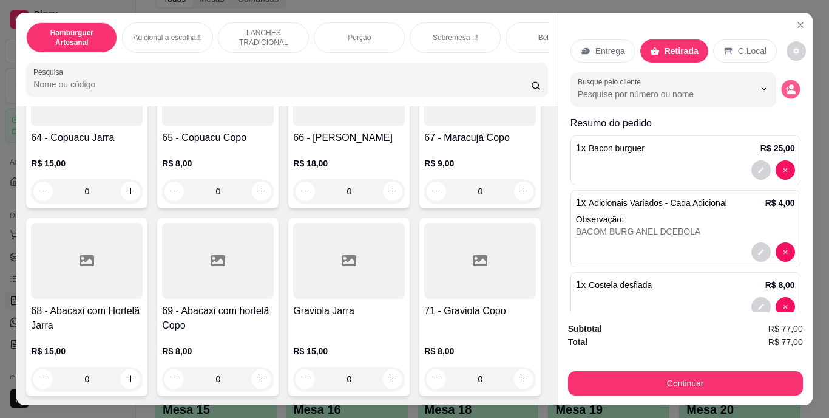
click at [788, 90] on icon "decrease-product-quantity" at bounding box center [792, 92] width 9 height 4
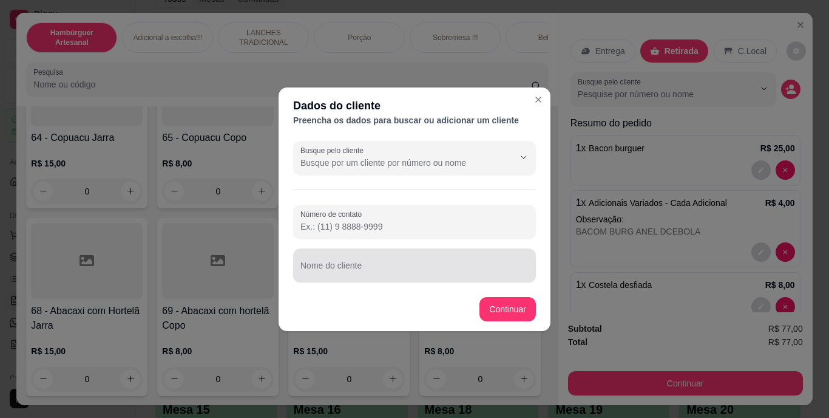
click at [426, 255] on div at bounding box center [415, 265] width 228 height 24
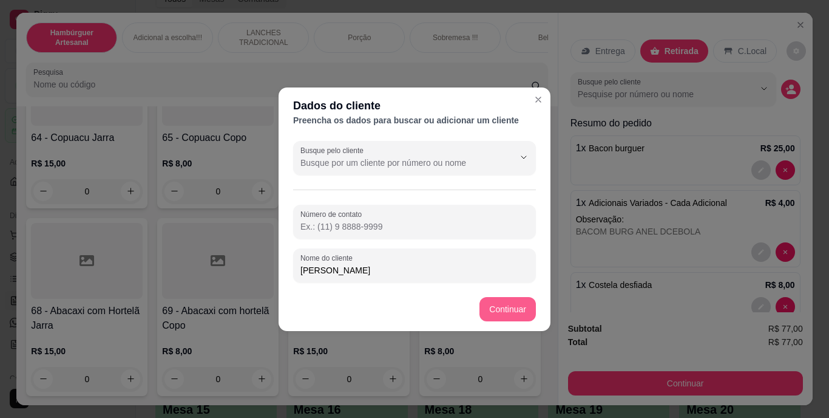
type input "[PERSON_NAME]"
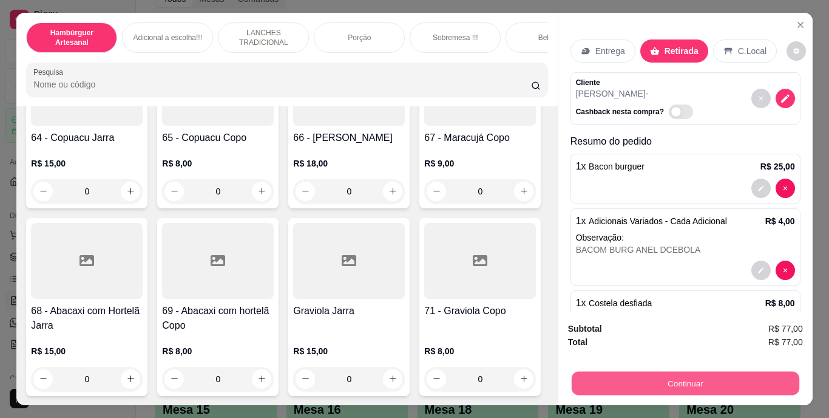
click at [611, 376] on button "Continuar" at bounding box center [685, 384] width 228 height 24
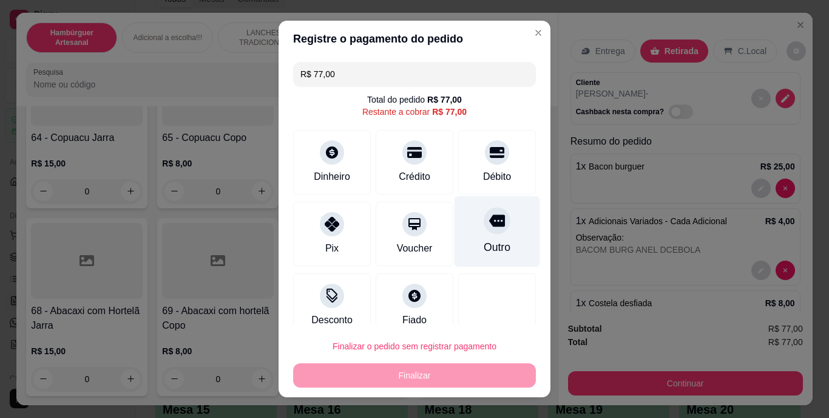
click at [484, 231] on div at bounding box center [497, 221] width 27 height 27
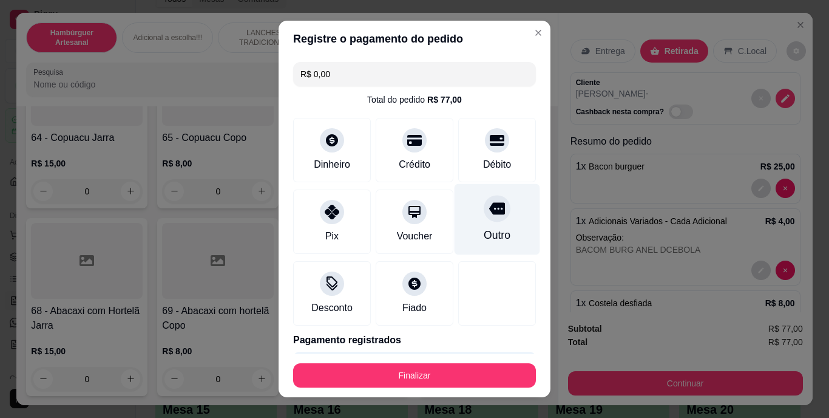
type input "R$ 0,00"
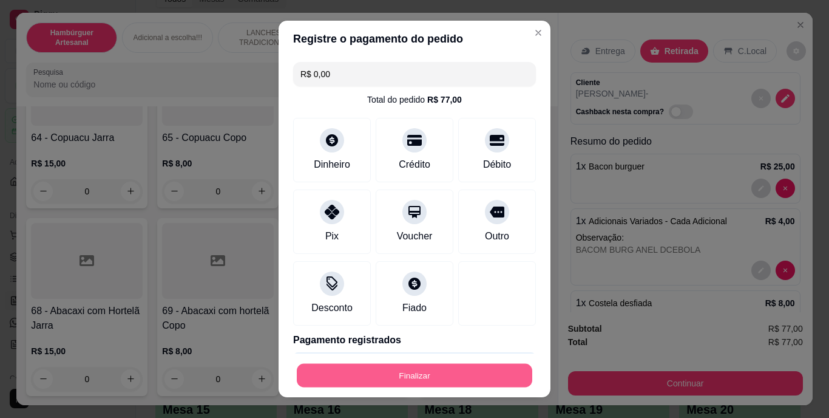
click at [434, 376] on button "Finalizar" at bounding box center [415, 375] width 236 height 24
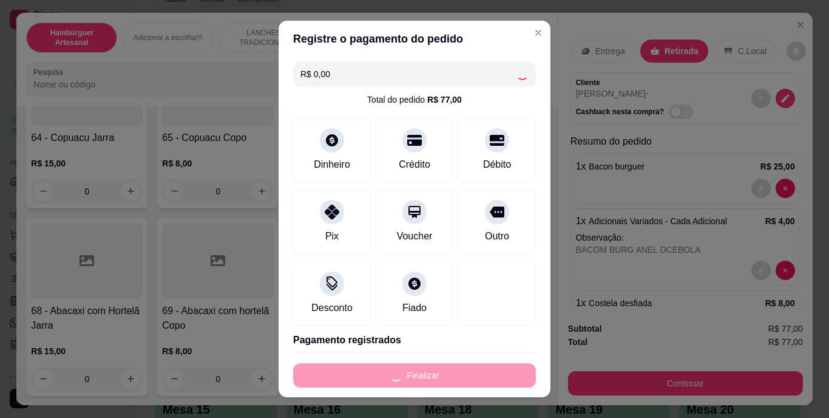
type input "0"
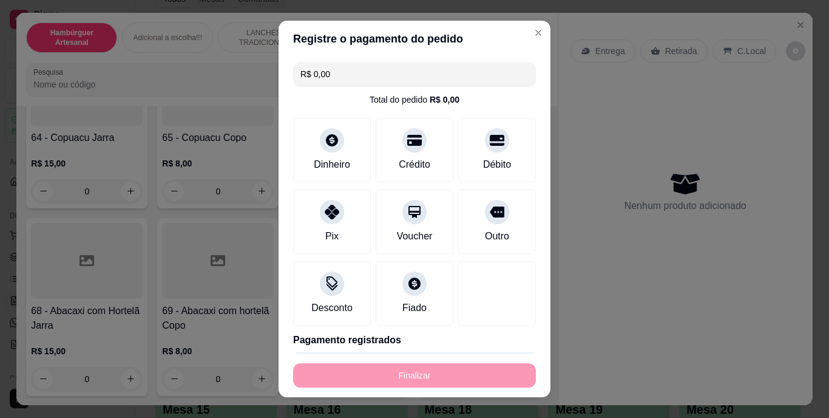
type input "-R$ 77,00"
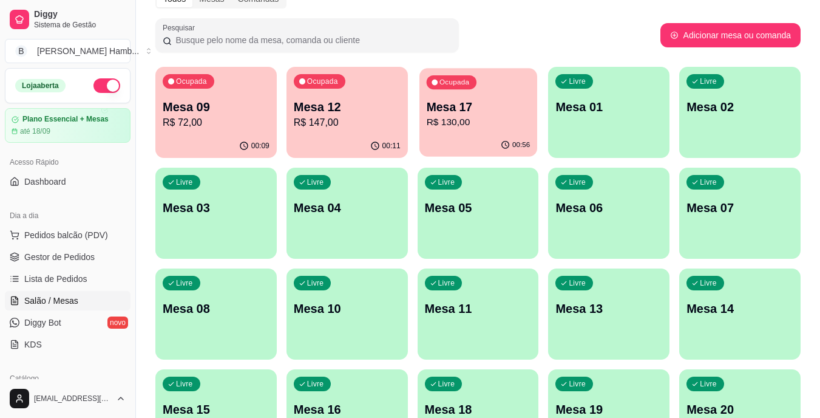
click at [484, 146] on div "00:56" at bounding box center [479, 145] width 118 height 23
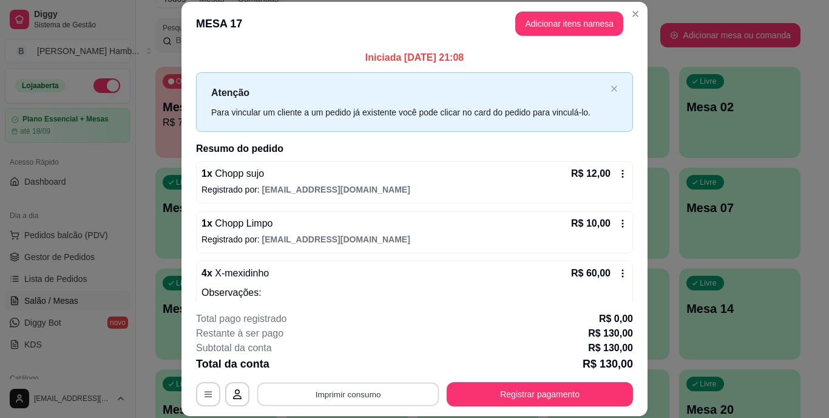
click at [352, 398] on button "Imprimir consumo" at bounding box center [348, 394] width 182 height 24
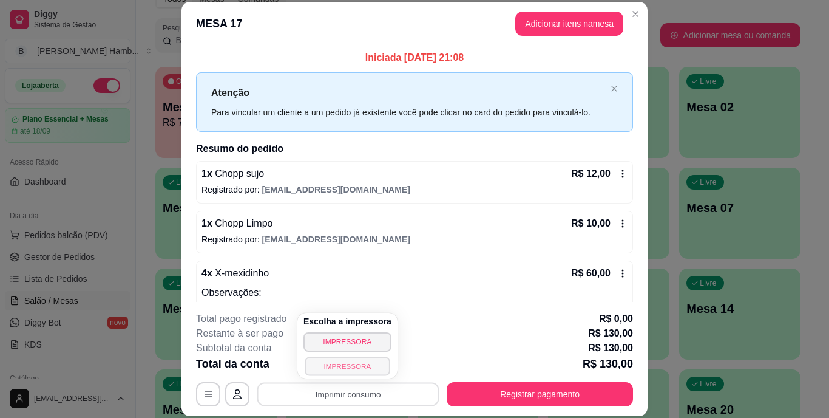
click at [375, 363] on button "IMPRESSORA" at bounding box center [347, 365] width 85 height 19
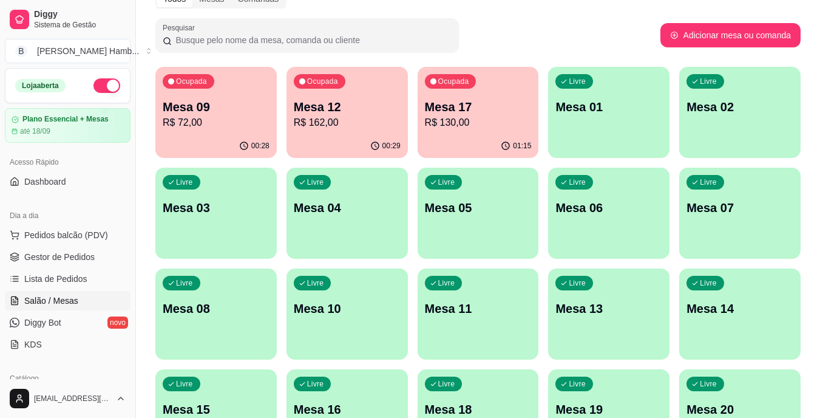
click at [101, 230] on span "Pedidos balcão (PDV)" at bounding box center [66, 235] width 84 height 12
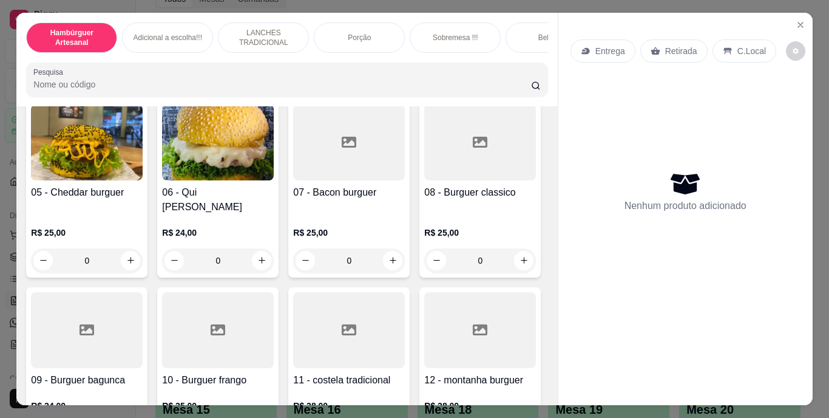
scroll to position [273, 0]
click at [135, 256] on icon "increase-product-quantity" at bounding box center [130, 260] width 9 height 9
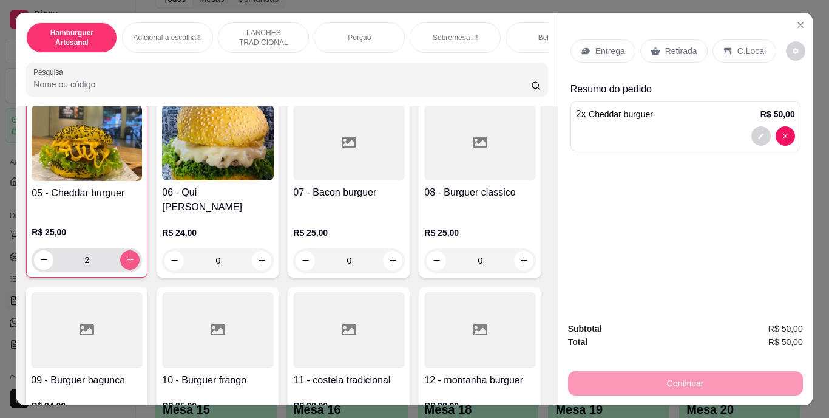
type input "2"
click at [672, 46] on p "Retirada" at bounding box center [682, 51] width 32 height 12
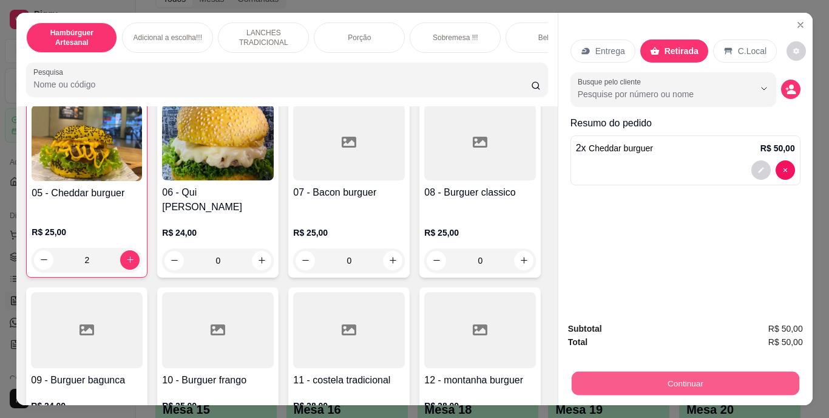
click at [624, 372] on button "Continuar" at bounding box center [685, 384] width 228 height 24
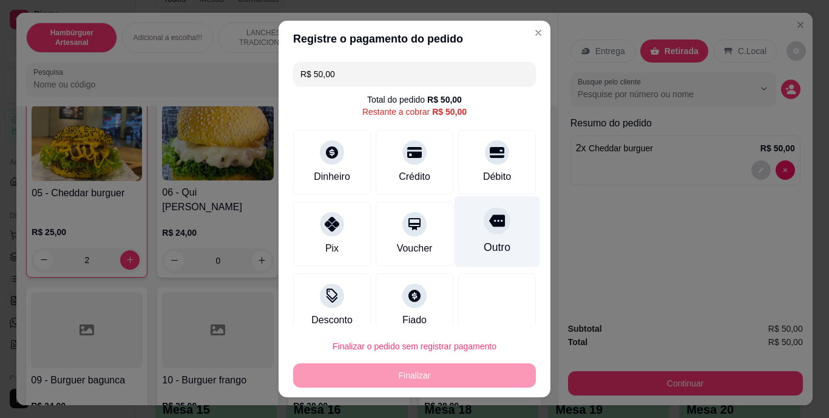
click at [483, 237] on div "Outro" at bounding box center [498, 231] width 86 height 71
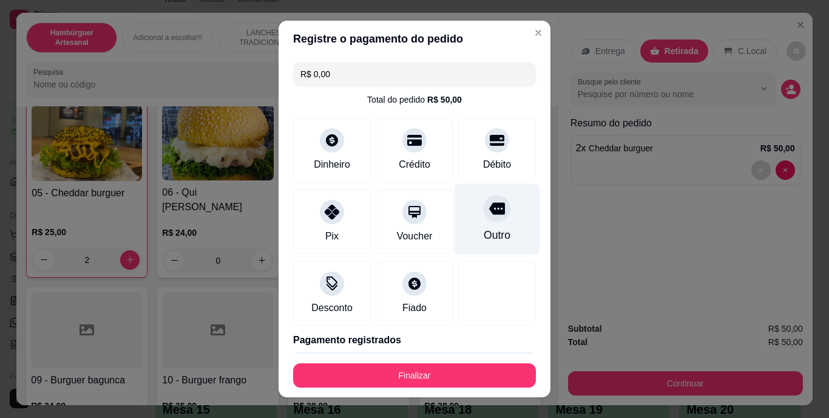
type input "R$ 0,00"
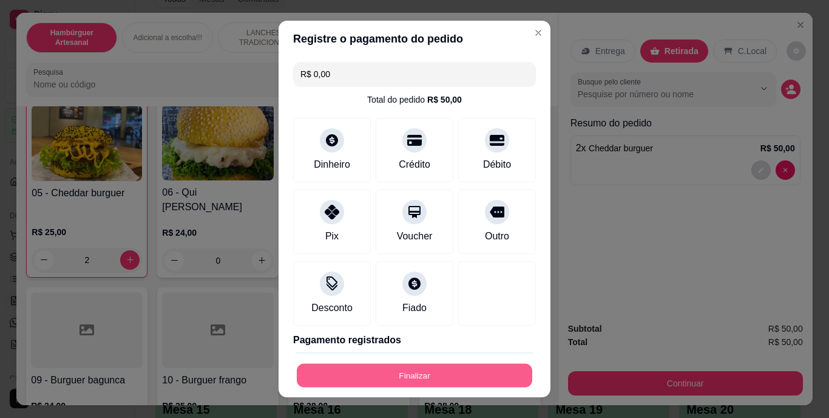
click at [444, 367] on button "Finalizar" at bounding box center [415, 375] width 236 height 24
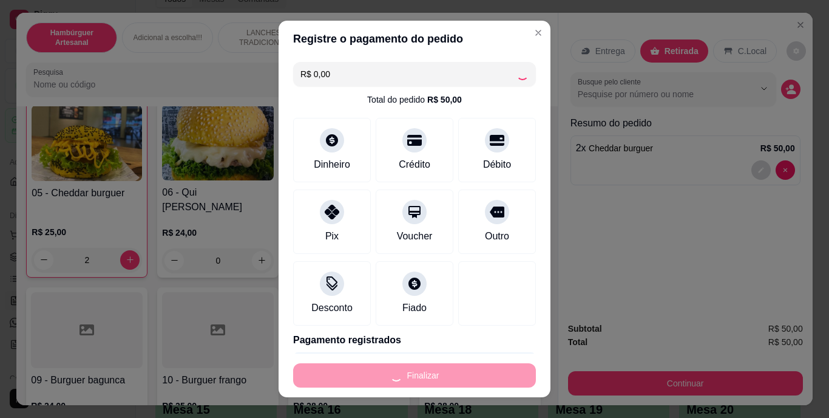
type input "0"
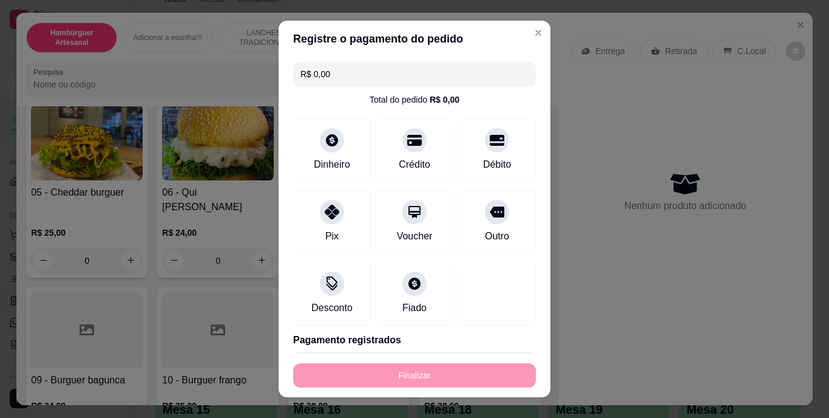
type input "-R$ 50,00"
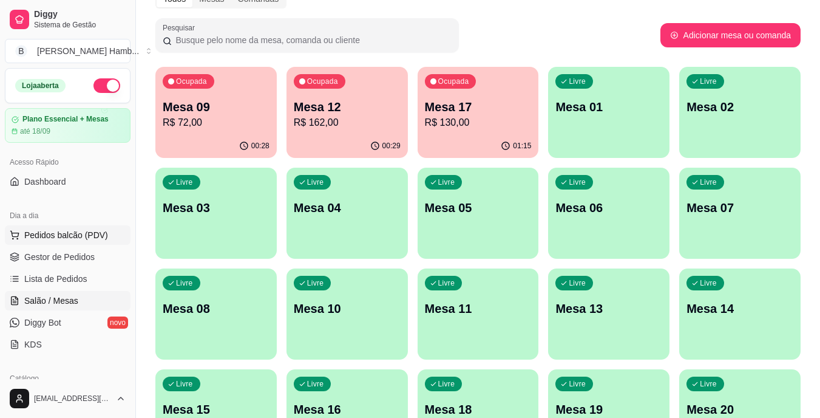
click at [80, 231] on span "Pedidos balcão (PDV)" at bounding box center [66, 235] width 84 height 12
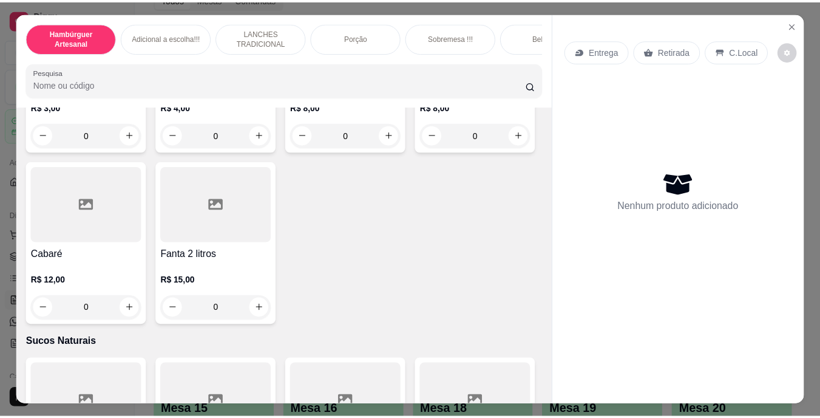
scroll to position [3680, 0]
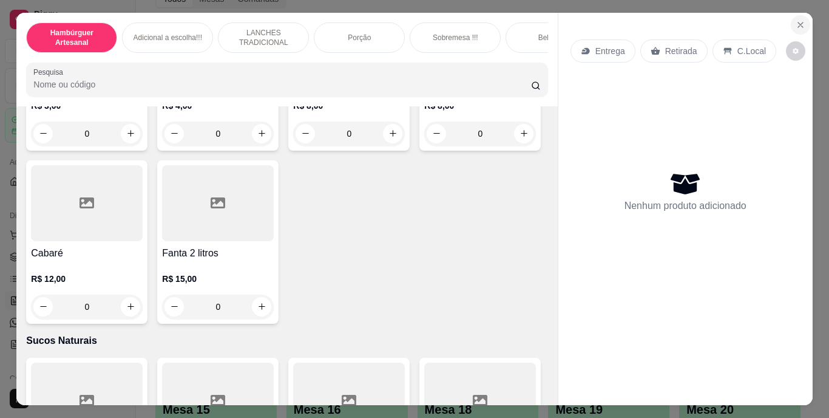
click at [798, 15] on button "Close" at bounding box center [800, 24] width 19 height 19
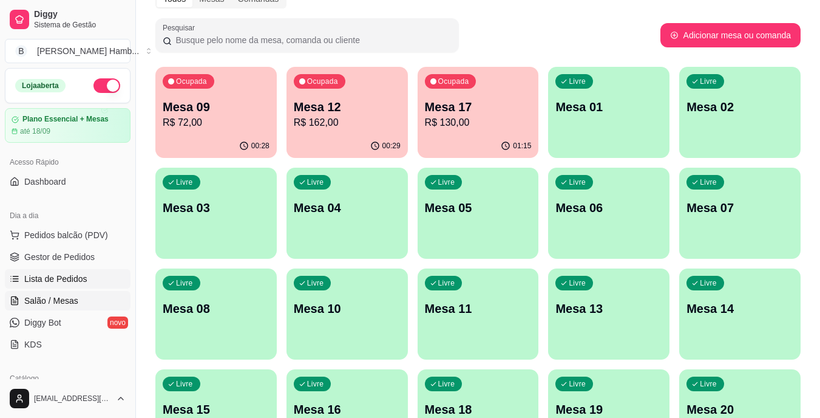
click at [80, 277] on span "Lista de Pedidos" at bounding box center [55, 279] width 63 height 12
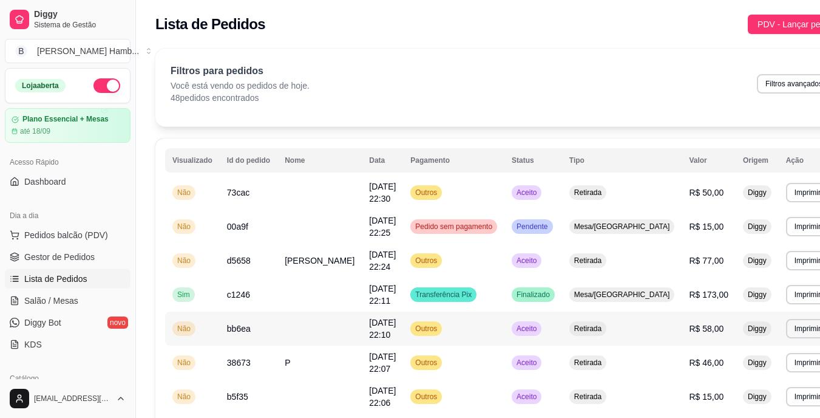
click at [689, 326] on span "R$ 58,00" at bounding box center [706, 329] width 35 height 10
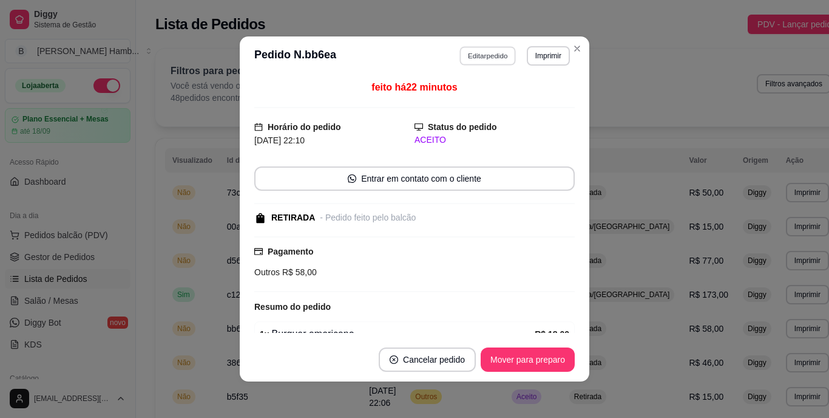
click at [489, 53] on button "Editar pedido" at bounding box center [488, 55] width 56 height 19
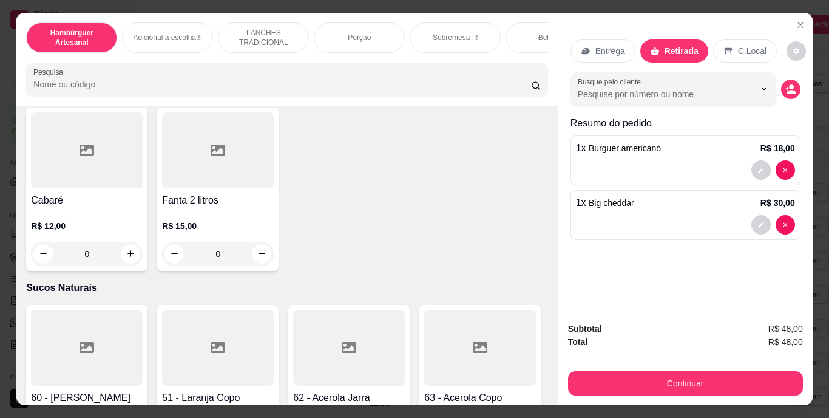
scroll to position [3774, 0]
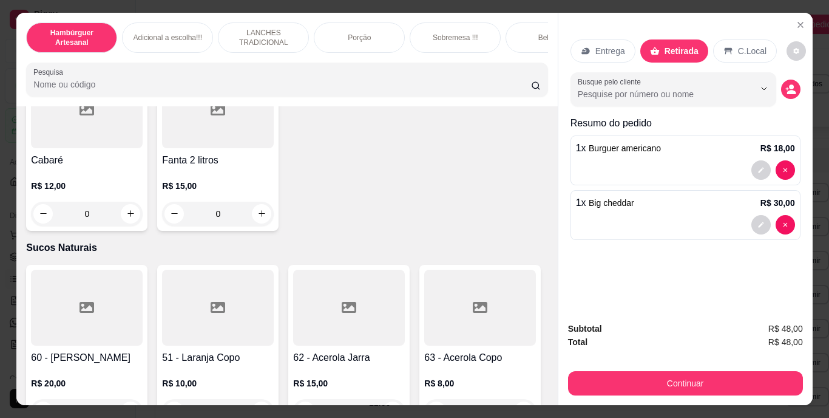
type input "1"
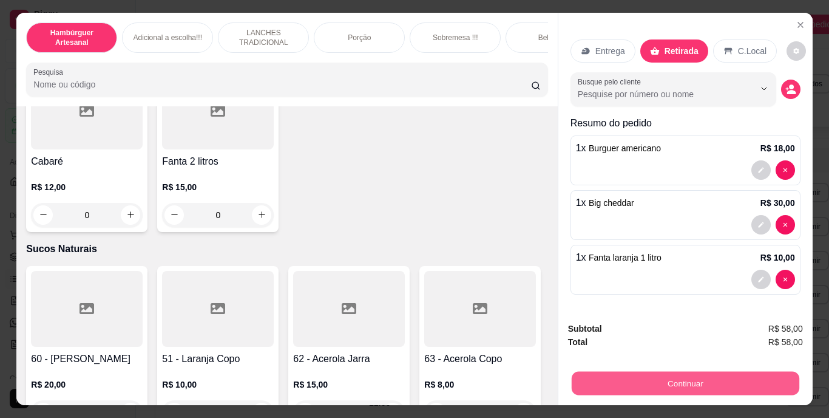
click at [709, 377] on button "Continuar" at bounding box center [685, 384] width 228 height 24
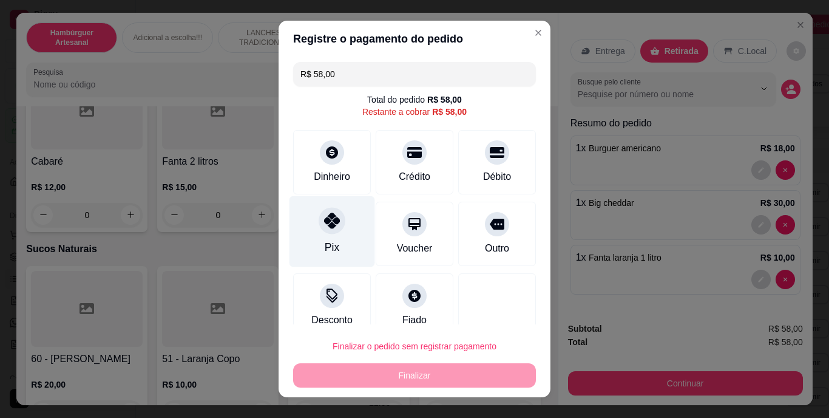
click at [331, 242] on div "Pix" at bounding box center [332, 248] width 15 height 16
type input "R$ 0,00"
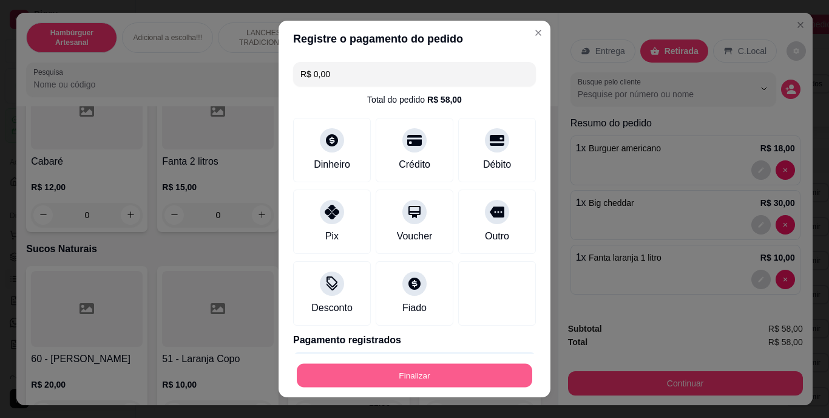
click at [382, 384] on button "Finalizar" at bounding box center [415, 375] width 236 height 24
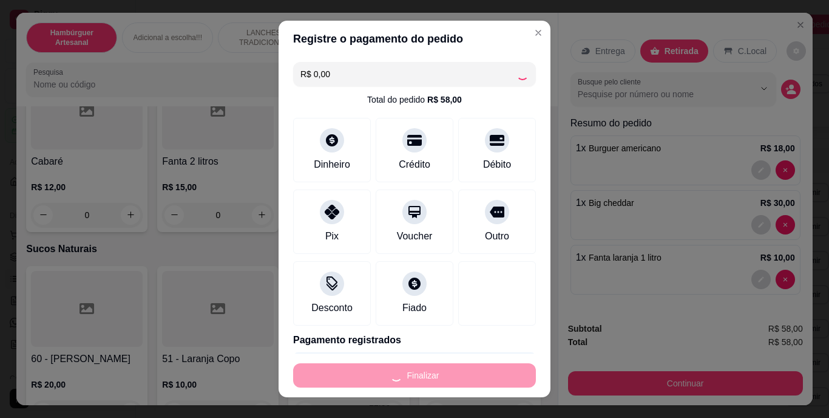
type input "0"
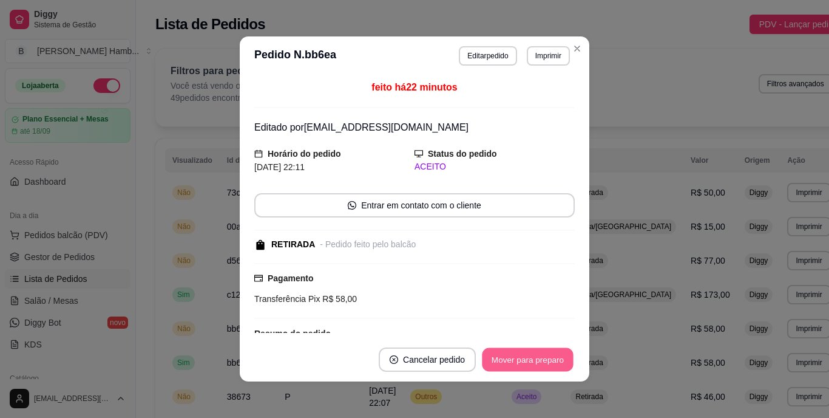
click at [497, 359] on button "Mover para preparo" at bounding box center [527, 360] width 91 height 24
click at [497, 359] on button "Mover para retirada disponível" at bounding box center [508, 360] width 130 height 24
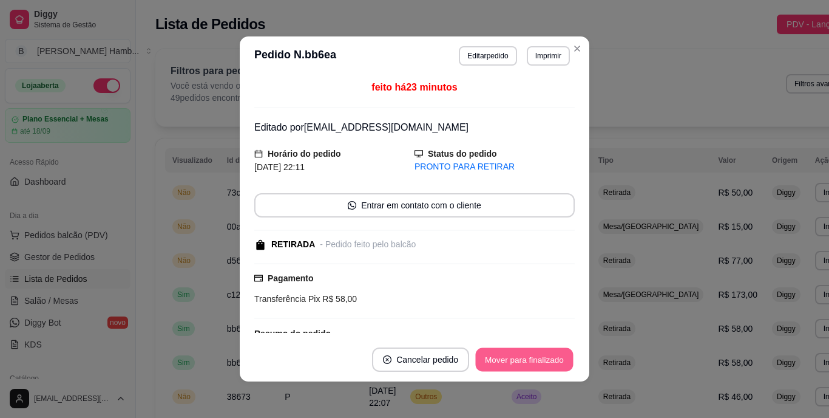
click at [497, 359] on button "Mover para finalizado" at bounding box center [525, 360] width 98 height 24
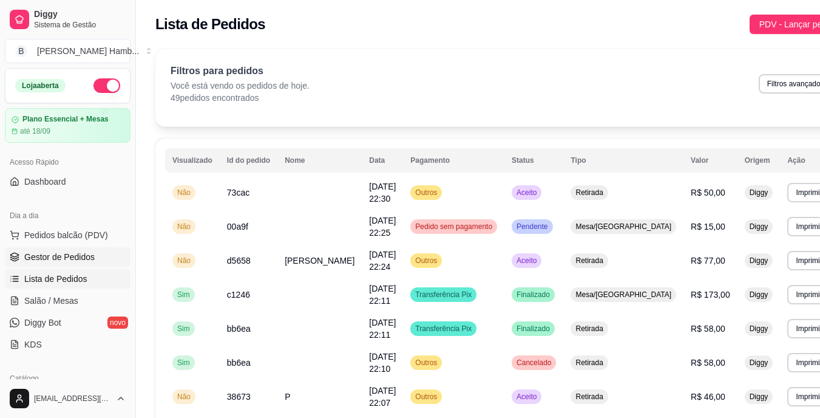
click at [80, 264] on link "Gestor de Pedidos" at bounding box center [68, 256] width 126 height 19
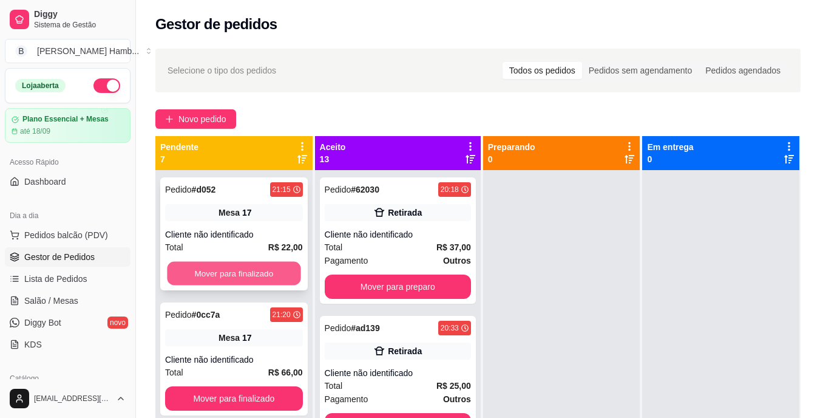
click at [236, 266] on button "Mover para finalizado" at bounding box center [234, 274] width 134 height 24
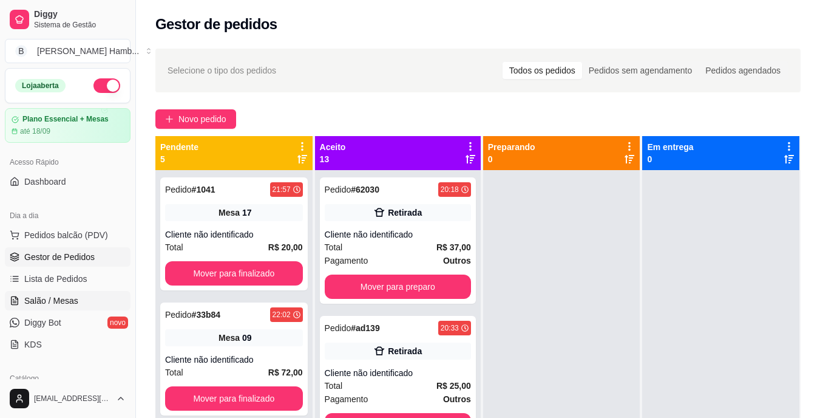
click at [74, 301] on span "Salão / Mesas" at bounding box center [51, 301] width 54 height 12
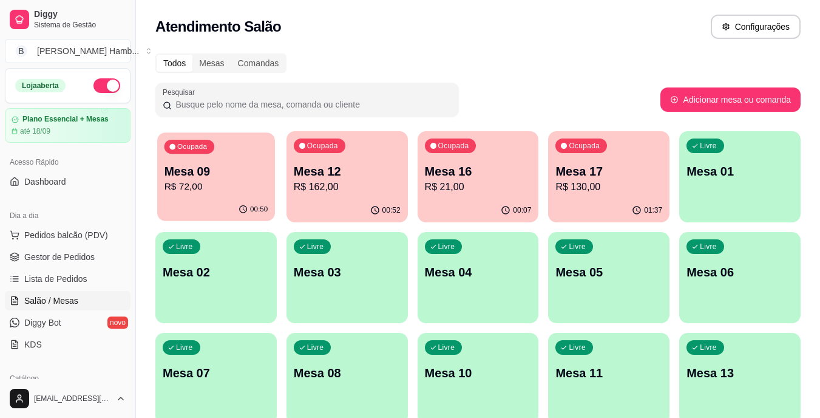
click at [209, 194] on div "Ocupada Mesa 09 R$ 72,00" at bounding box center [216, 165] width 118 height 66
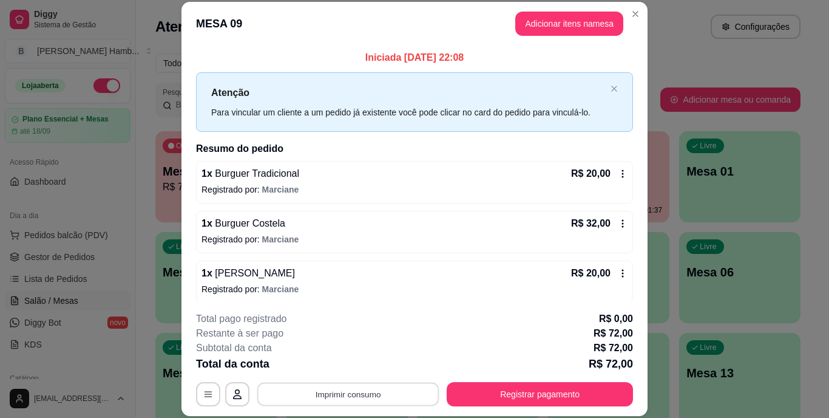
click at [335, 389] on button "Imprimir consumo" at bounding box center [348, 394] width 182 height 24
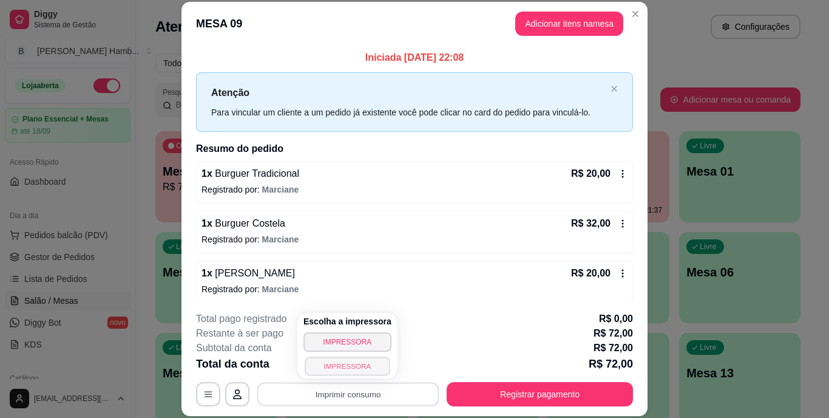
click at [341, 363] on button "IMPRESSORA" at bounding box center [347, 365] width 85 height 19
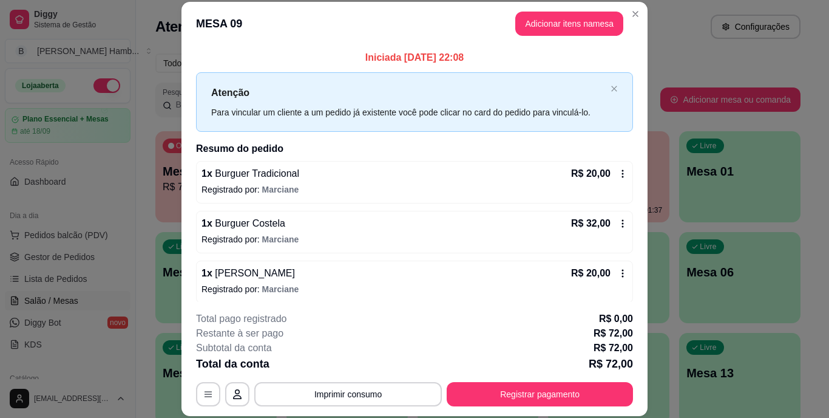
click at [341, 363] on div "Total da conta R$ 72,00" at bounding box center [414, 363] width 437 height 17
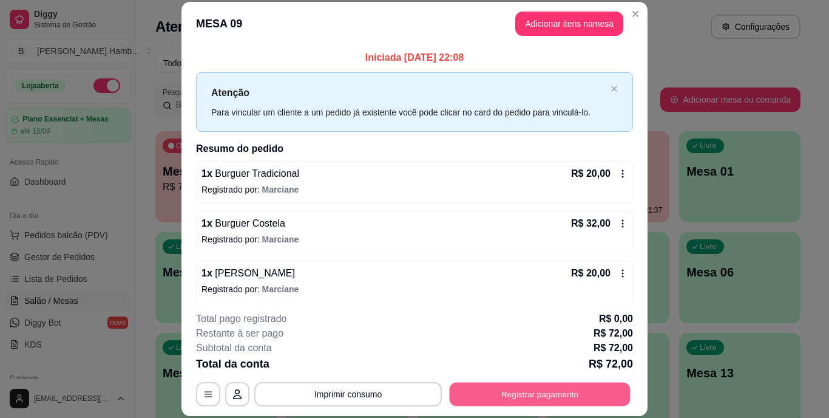
click at [486, 404] on button "Registrar pagamento" at bounding box center [540, 394] width 181 height 24
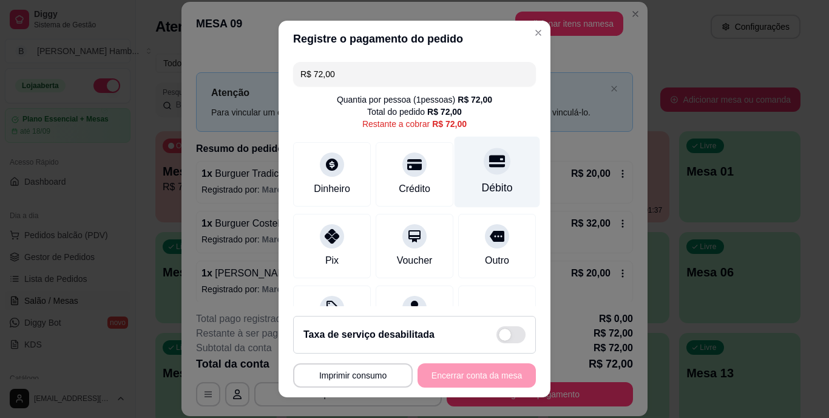
click at [470, 179] on div "Débito" at bounding box center [498, 172] width 86 height 71
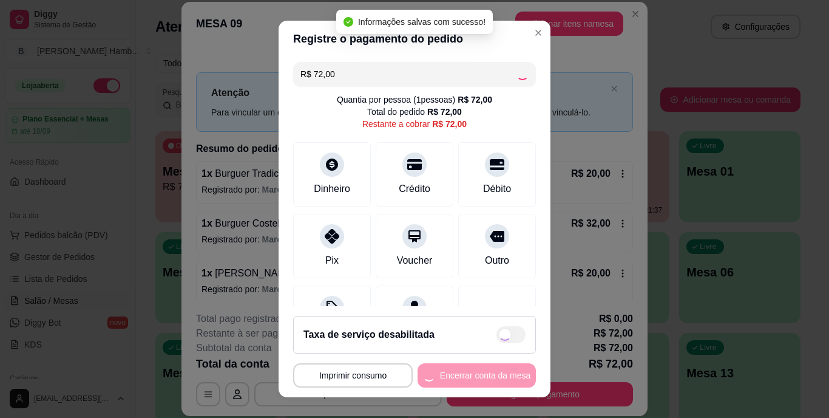
type input "R$ 0,00"
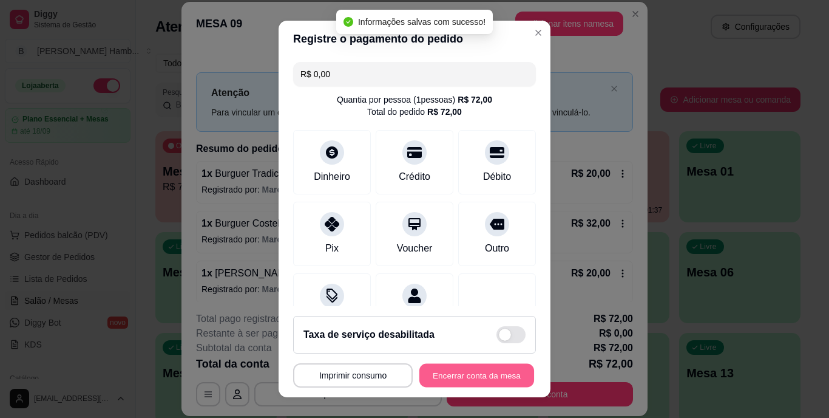
click at [449, 370] on button "Encerrar conta da mesa" at bounding box center [477, 375] width 115 height 24
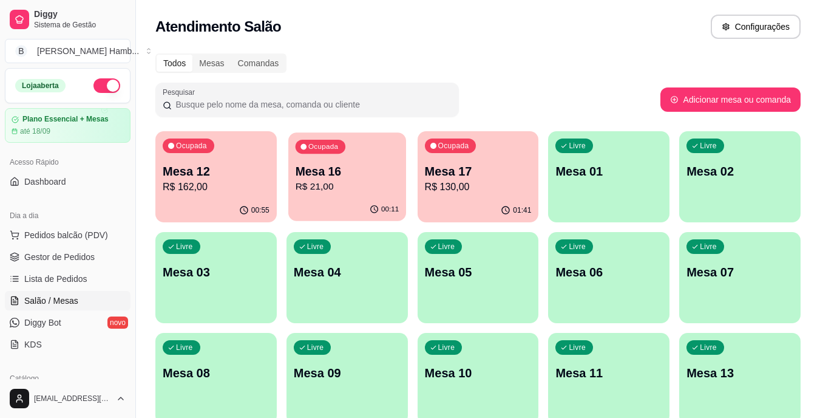
click at [357, 185] on p "R$ 21,00" at bounding box center [347, 187] width 104 height 14
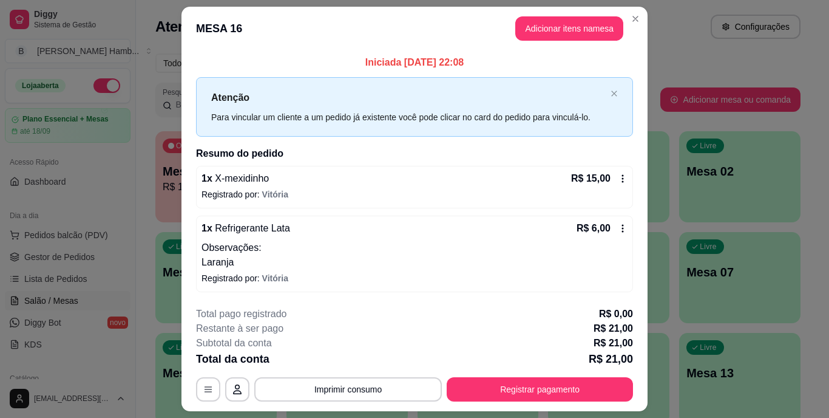
click at [621, 226] on icon at bounding box center [623, 228] width 10 height 10
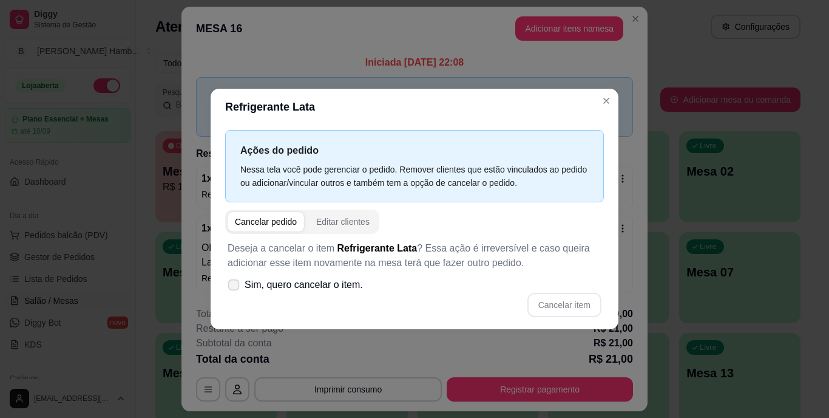
click at [230, 286] on icon at bounding box center [233, 284] width 9 height 7
click at [230, 287] on input "Sim, quero cancelar o item." at bounding box center [231, 291] width 8 height 8
checkbox input "true"
click at [562, 308] on button "Cancelar item" at bounding box center [564, 305] width 72 height 24
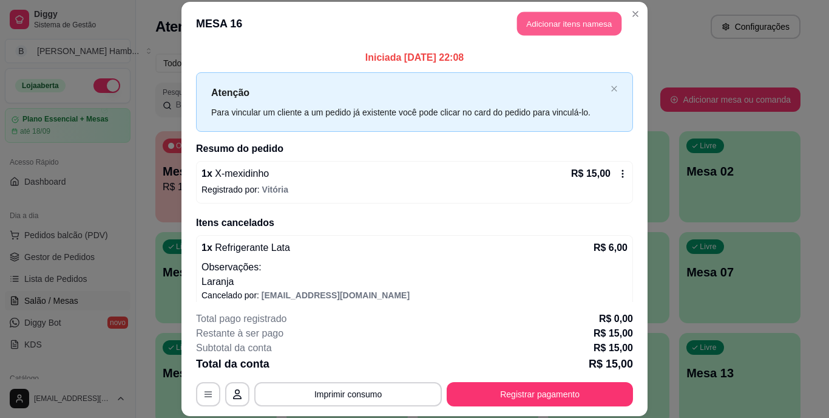
click at [585, 21] on button "Adicionar itens na mesa" at bounding box center [569, 24] width 104 height 24
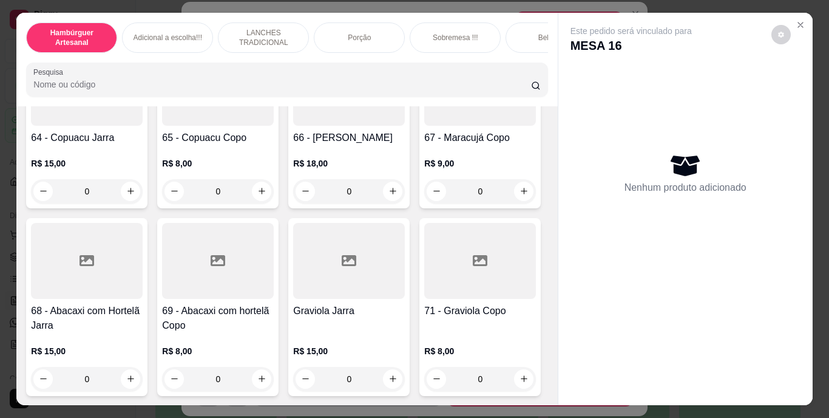
scroll to position [4663, 0]
type input "1"
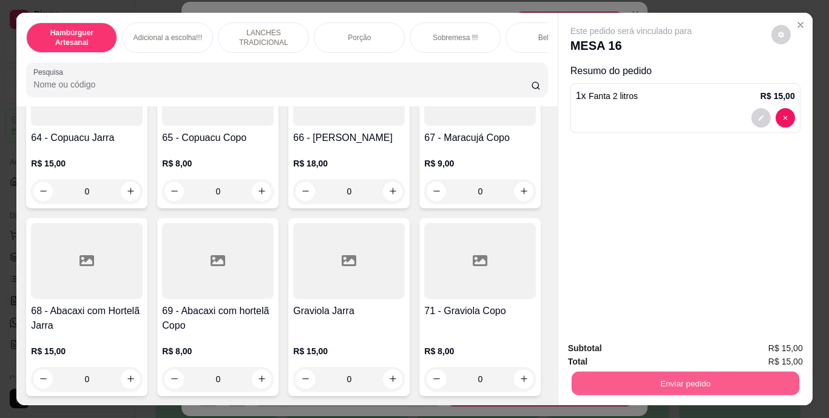
click at [635, 375] on button "Enviar pedido" at bounding box center [685, 384] width 228 height 24
click at [635, 340] on button "Não registrar e enviar pedido" at bounding box center [645, 349] width 123 height 22
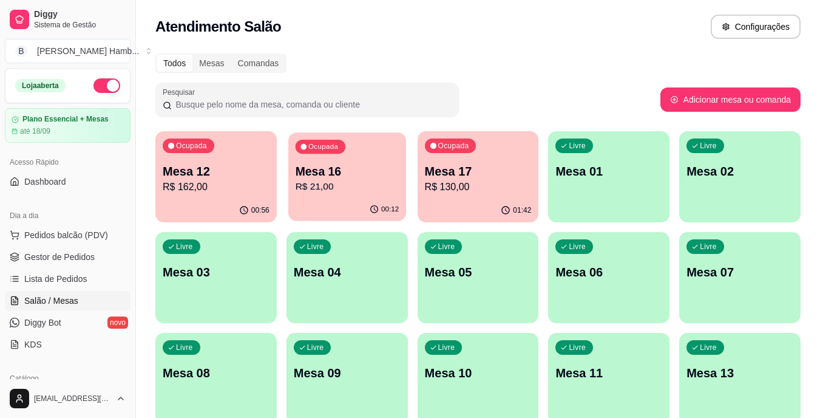
click at [382, 169] on p "Mesa 16" at bounding box center [347, 171] width 104 height 16
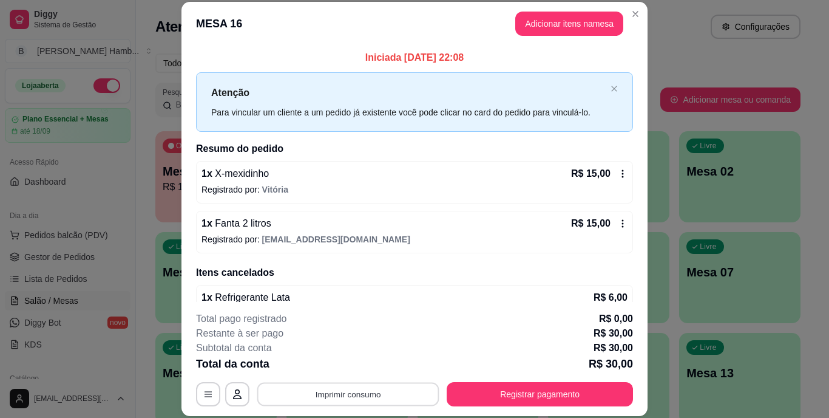
click at [357, 391] on button "Imprimir consumo" at bounding box center [348, 394] width 182 height 24
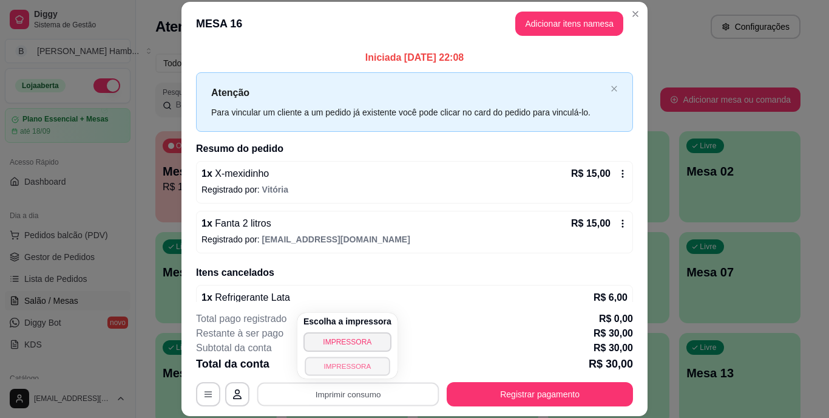
click at [351, 357] on button "IMPRESSORA" at bounding box center [347, 365] width 85 height 19
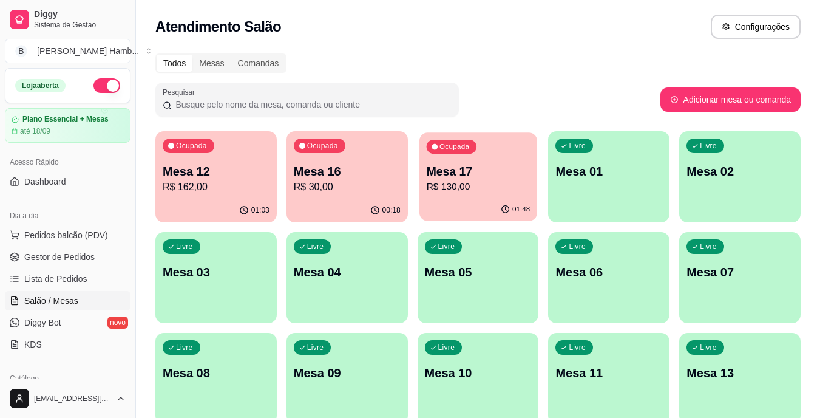
click at [492, 150] on div "Ocupada Mesa 17 R$ 130,00" at bounding box center [479, 165] width 118 height 66
click at [213, 172] on p "Mesa 12" at bounding box center [217, 171] width 104 height 16
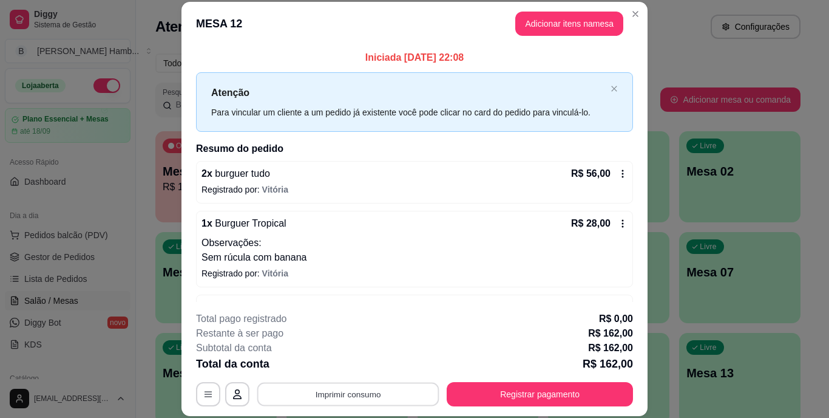
click at [398, 382] on div "**********" at bounding box center [414, 394] width 437 height 24
click at [369, 401] on button "Imprimir consumo" at bounding box center [348, 394] width 182 height 24
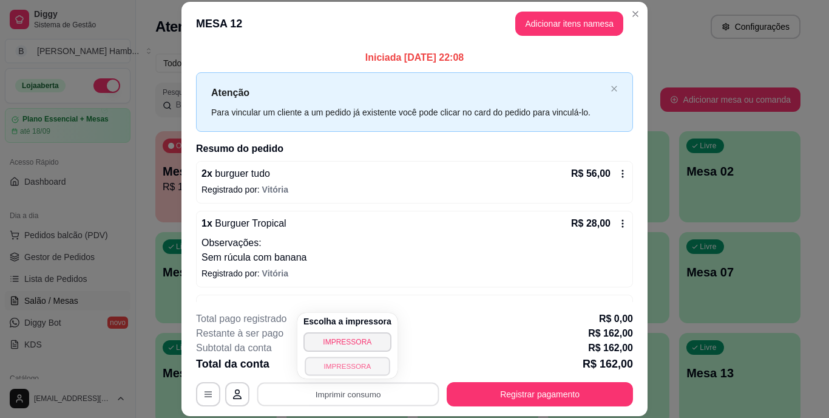
click at [359, 370] on button "IMPRESSORA" at bounding box center [347, 365] width 85 height 19
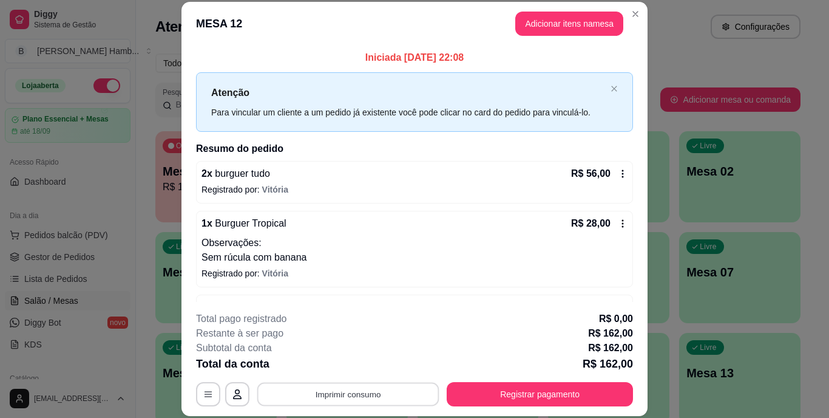
click at [356, 387] on button "Imprimir consumo" at bounding box center [348, 394] width 182 height 24
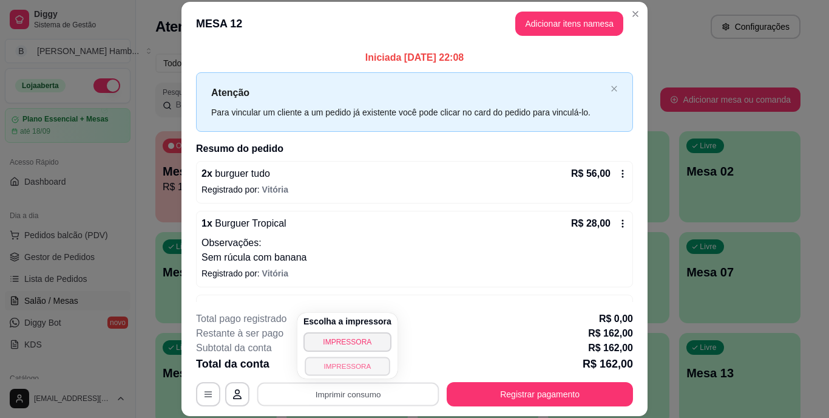
click at [349, 367] on button "IMPRESSORA" at bounding box center [347, 365] width 85 height 19
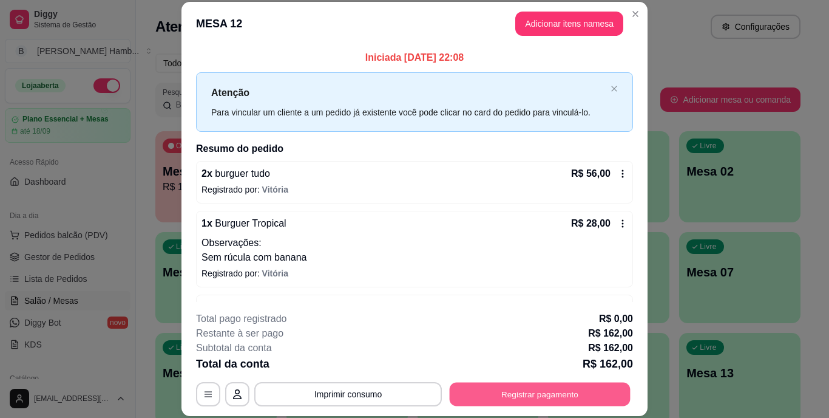
click at [459, 384] on button "Registrar pagamento" at bounding box center [540, 394] width 181 height 24
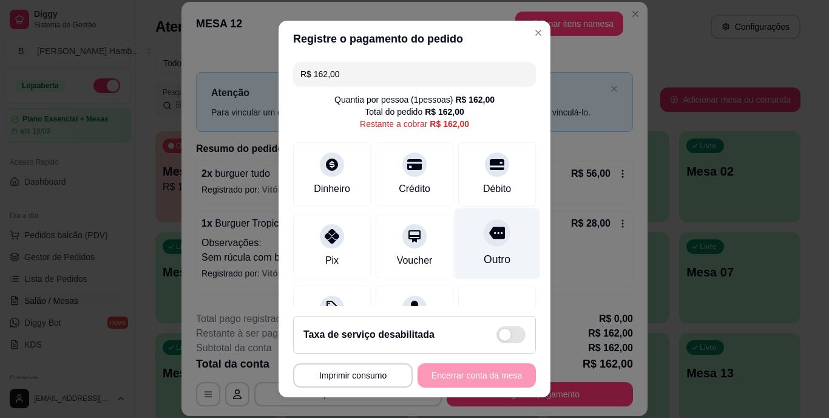
click at [484, 252] on div "Outro" at bounding box center [497, 260] width 27 height 16
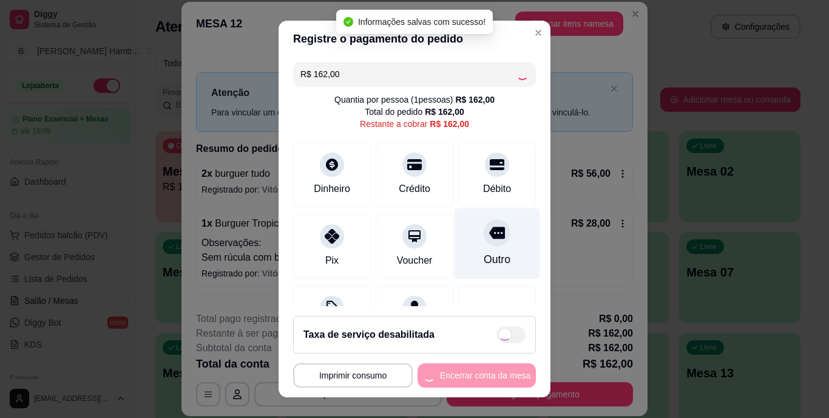
type input "R$ 0,00"
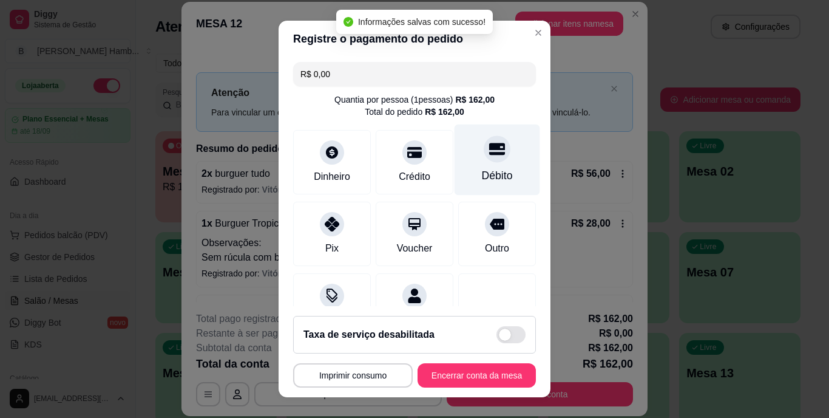
click at [480, 189] on div "Débito" at bounding box center [498, 159] width 86 height 71
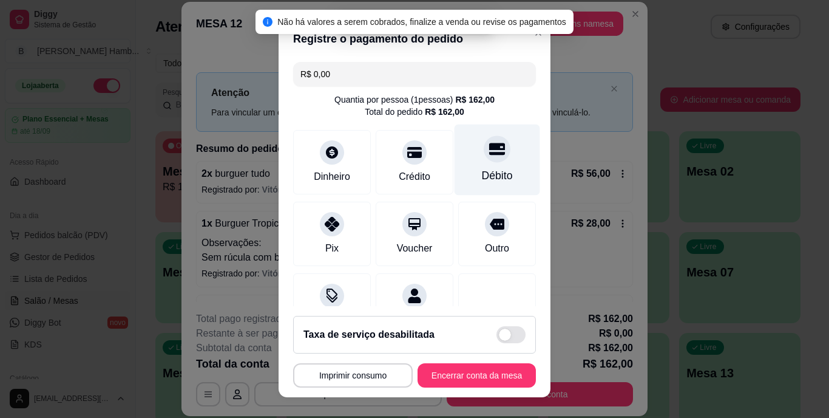
click at [480, 189] on div "Débito" at bounding box center [498, 159] width 86 height 71
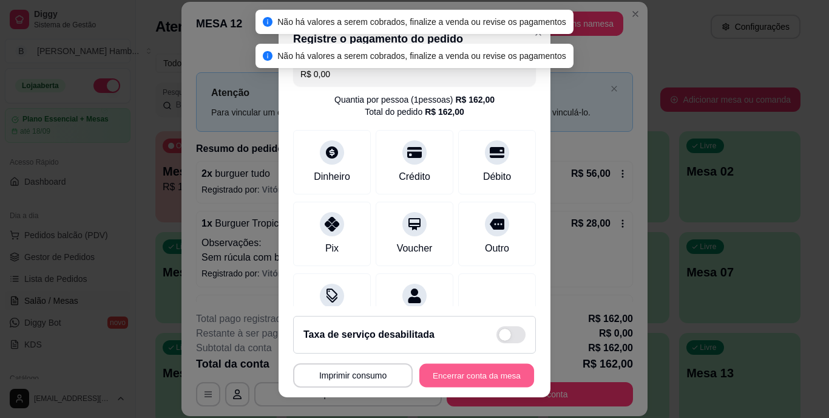
click at [449, 372] on button "Encerrar conta da mesa" at bounding box center [477, 375] width 115 height 24
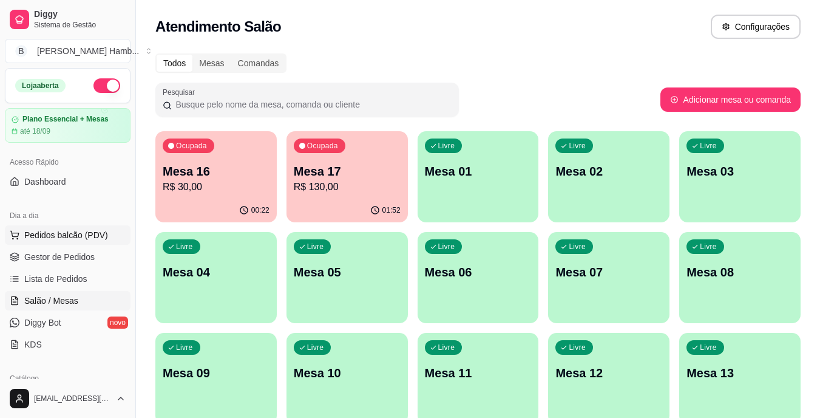
click at [106, 227] on button "Pedidos balcão (PDV)" at bounding box center [68, 234] width 126 height 19
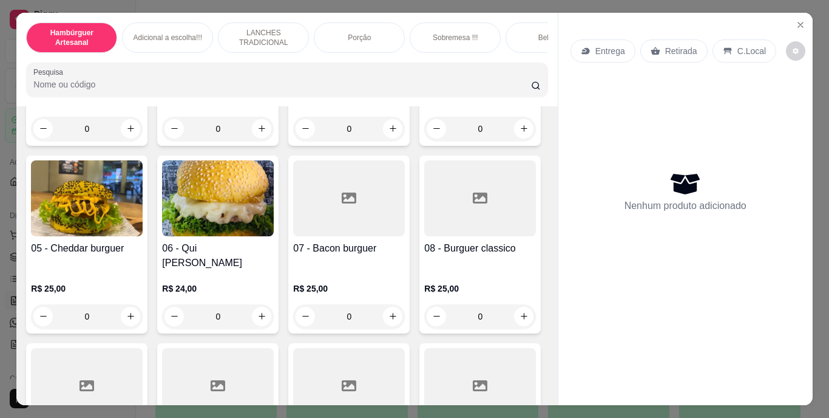
scroll to position [216, 0]
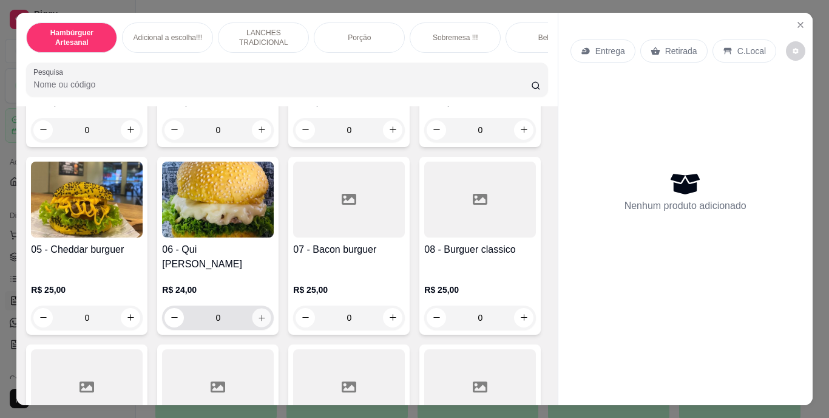
click at [267, 313] on icon "increase-product-quantity" at bounding box center [261, 317] width 9 height 9
type input "1"
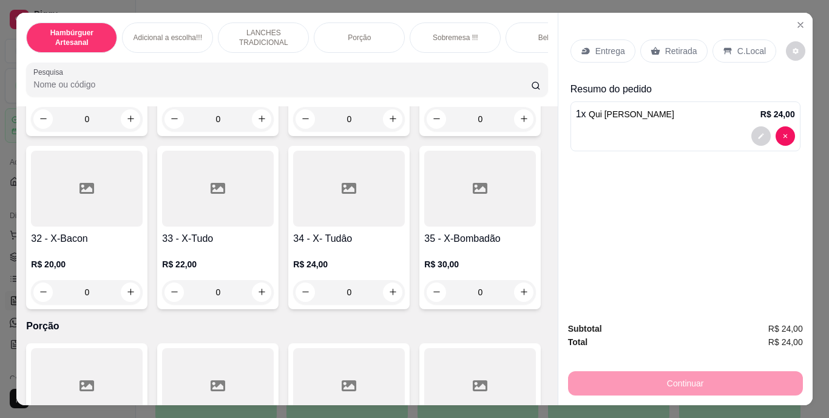
scroll to position [2055, 0]
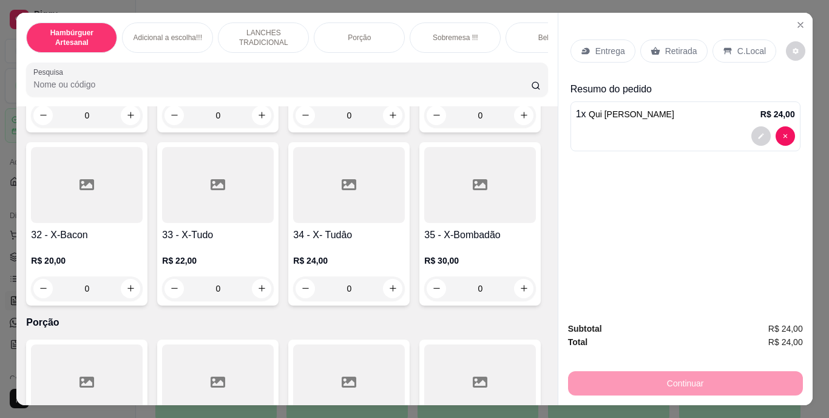
type input "1"
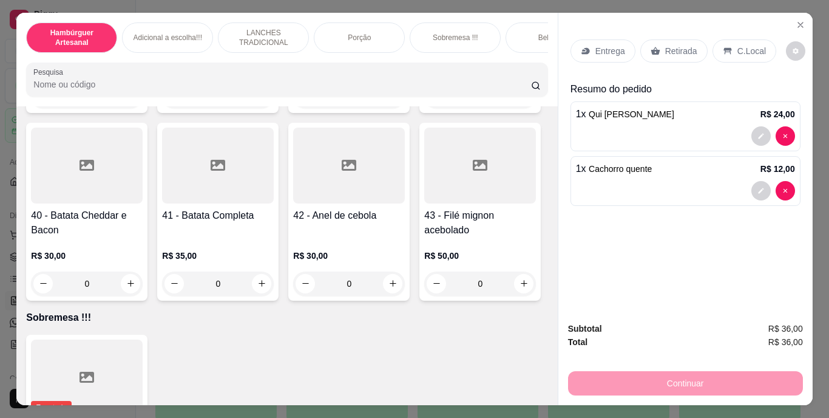
scroll to position [2446, 0]
type input "2"
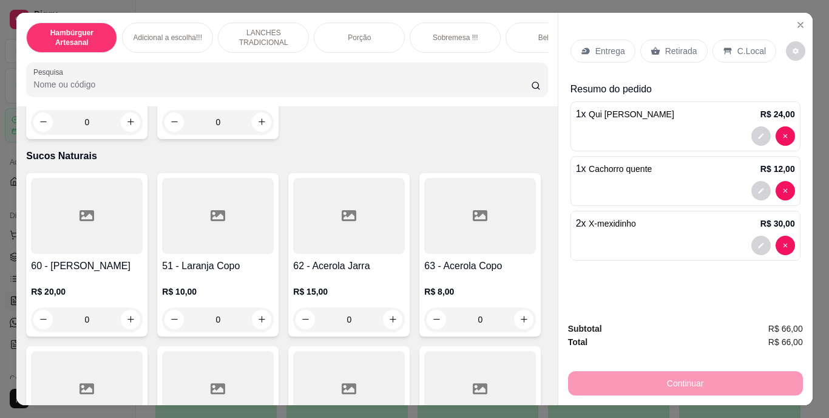
scroll to position [3880, 0]
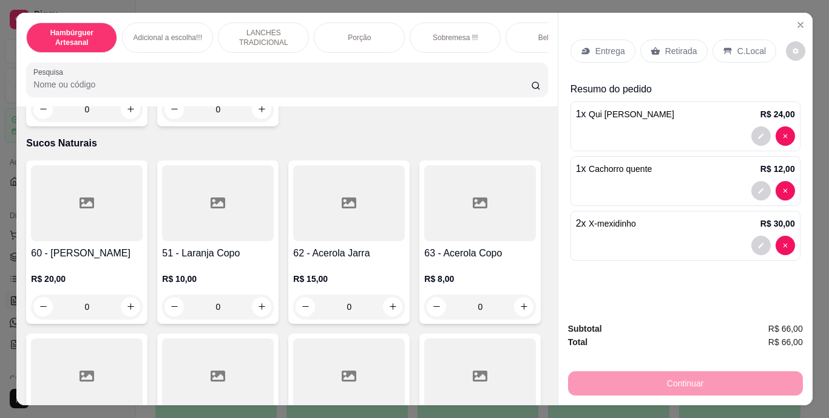
type input "1"
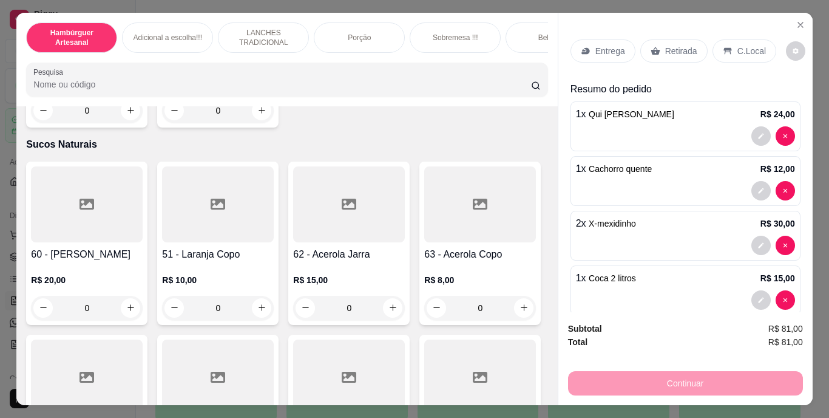
click at [584, 49] on icon at bounding box center [586, 51] width 10 height 10
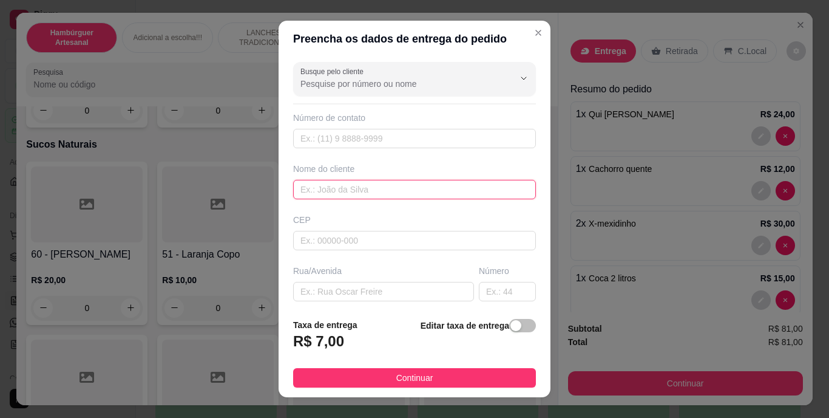
click at [387, 186] on input "text" at bounding box center [414, 189] width 243 height 19
type input "ANDRESSA"
click at [337, 366] on footer "Taxa de entrega R$ 7,00 Editar taxa de entrega Continuar" at bounding box center [415, 352] width 272 height 89
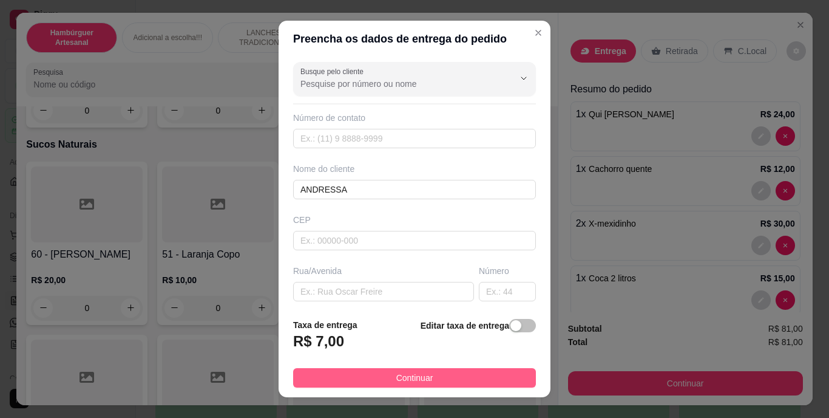
click at [336, 375] on button "Continuar" at bounding box center [414, 377] width 243 height 19
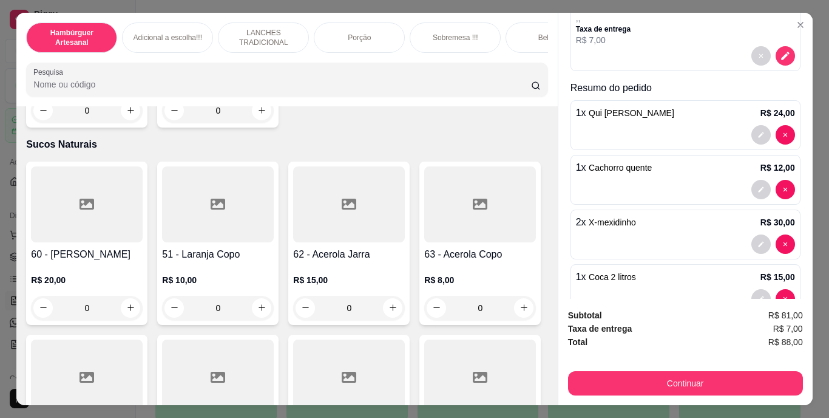
scroll to position [164, 0]
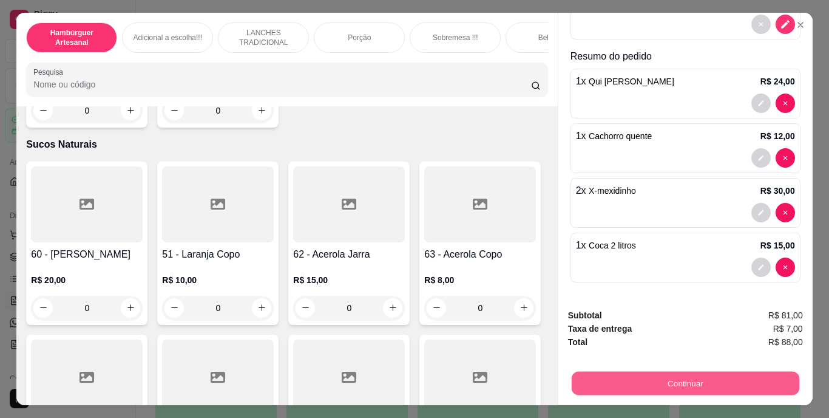
click at [639, 381] on button "Continuar" at bounding box center [685, 384] width 228 height 24
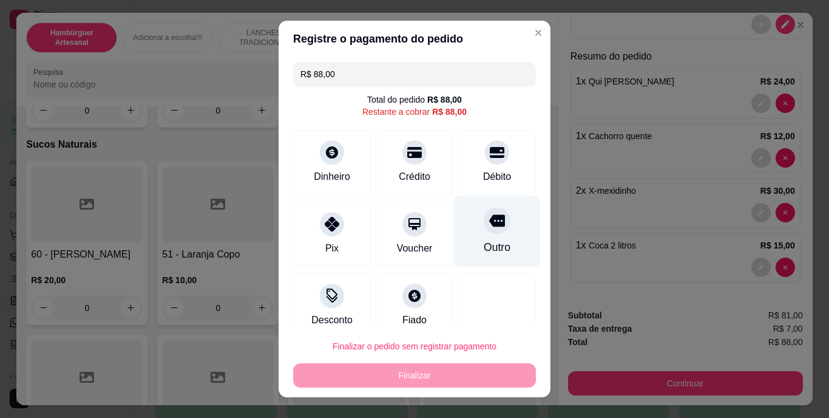
click at [484, 231] on div at bounding box center [497, 221] width 27 height 27
type input "R$ 0,00"
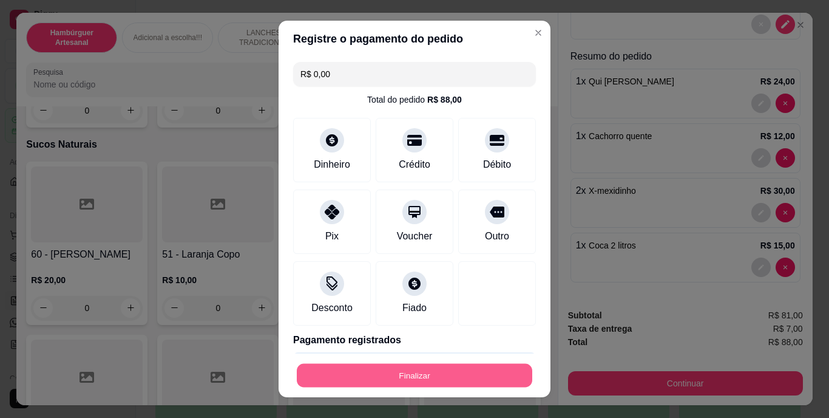
click at [449, 371] on button "Finalizar" at bounding box center [415, 375] width 236 height 24
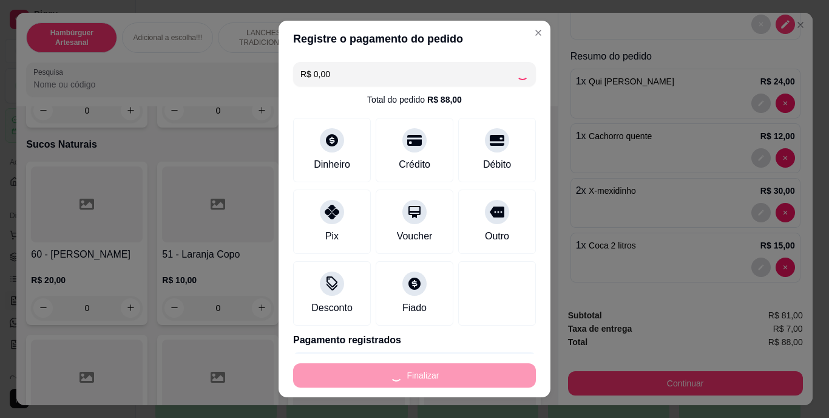
type input "0"
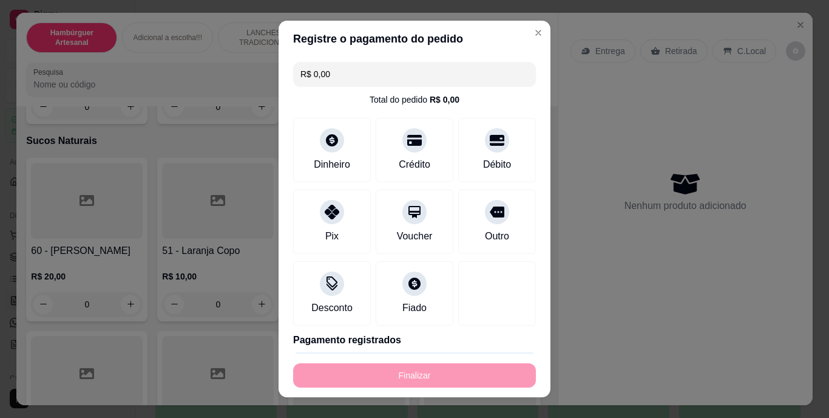
type input "-R$ 88,00"
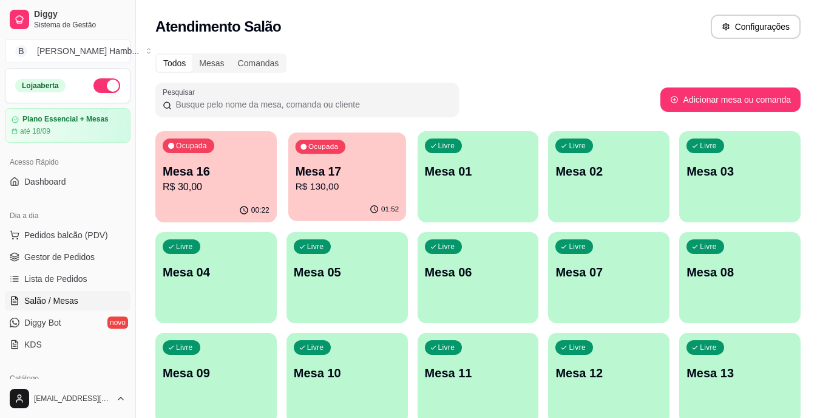
click at [335, 180] on p "R$ 130,00" at bounding box center [347, 187] width 104 height 14
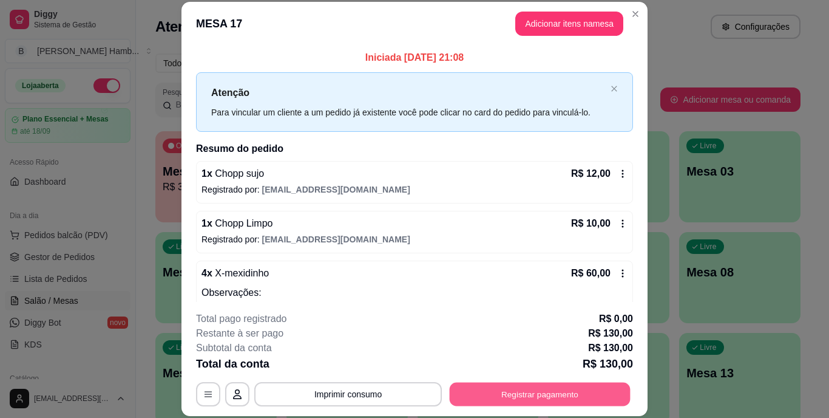
click at [527, 389] on button "Registrar pagamento" at bounding box center [540, 394] width 181 height 24
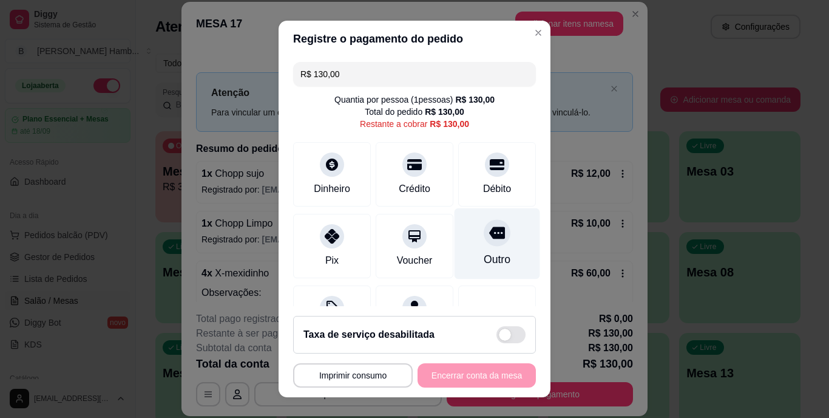
click at [489, 236] on icon at bounding box center [497, 233] width 16 height 12
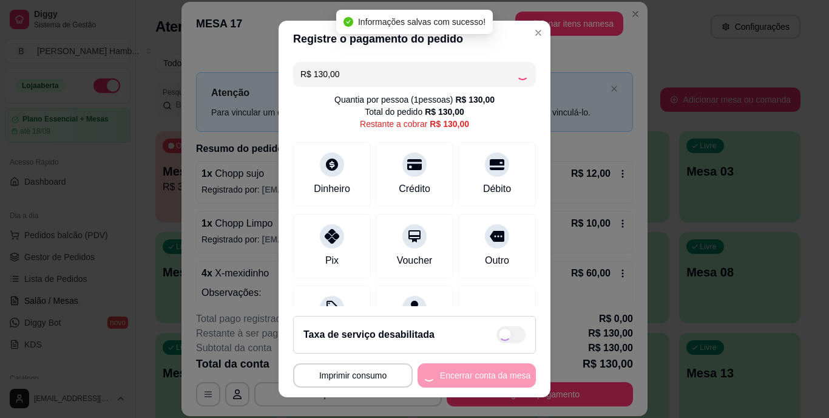
type input "R$ 0,00"
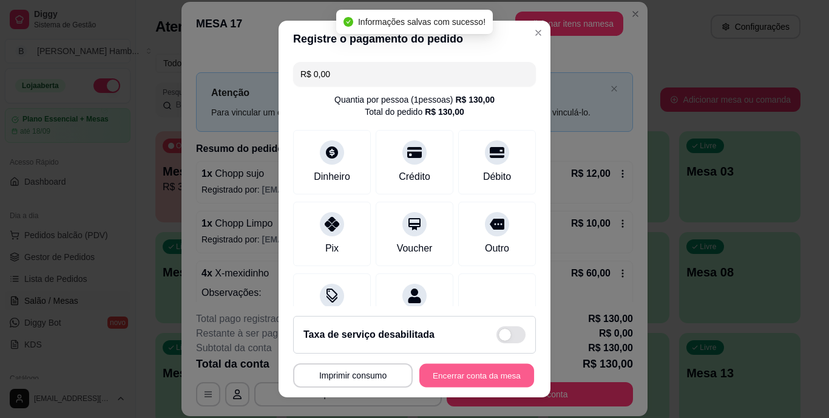
click at [449, 375] on button "Encerrar conta da mesa" at bounding box center [477, 375] width 115 height 24
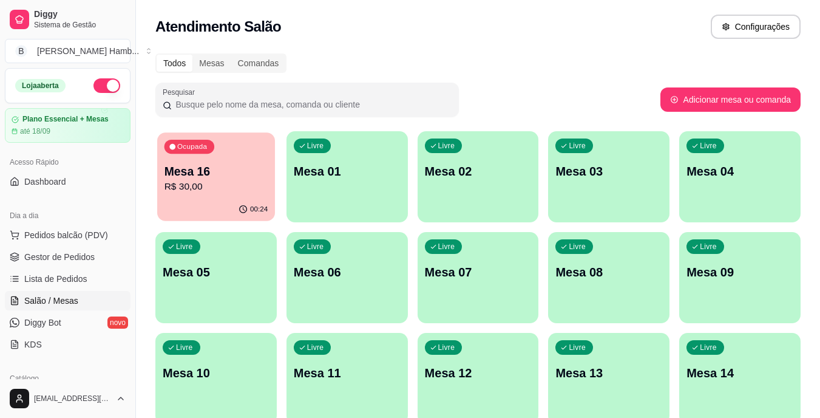
click at [177, 167] on p "Mesa 16" at bounding box center [217, 171] width 104 height 16
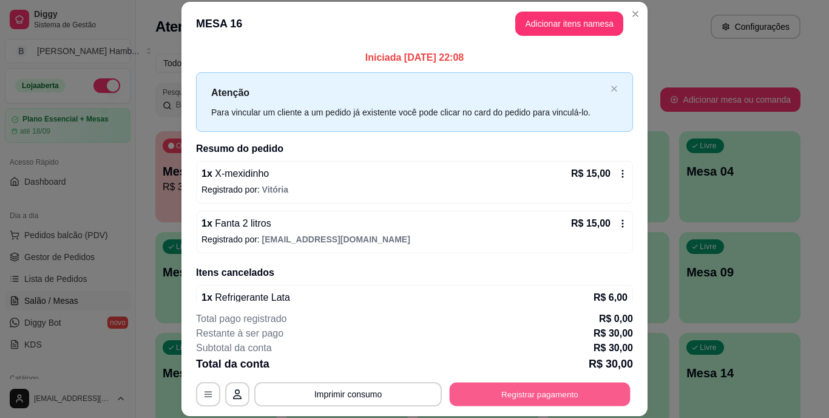
click at [458, 402] on button "Registrar pagamento" at bounding box center [540, 394] width 181 height 24
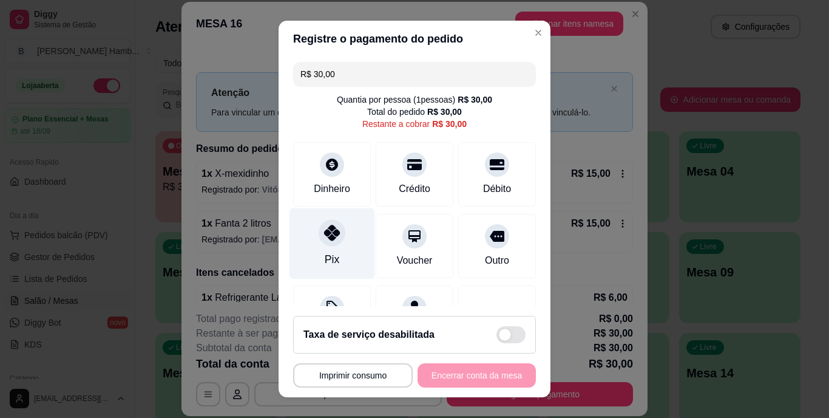
click at [328, 254] on div "Pix" at bounding box center [332, 260] width 15 height 16
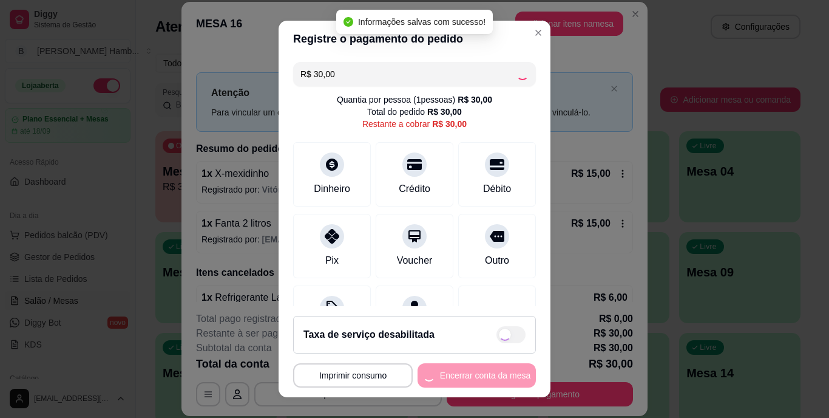
type input "R$ 0,00"
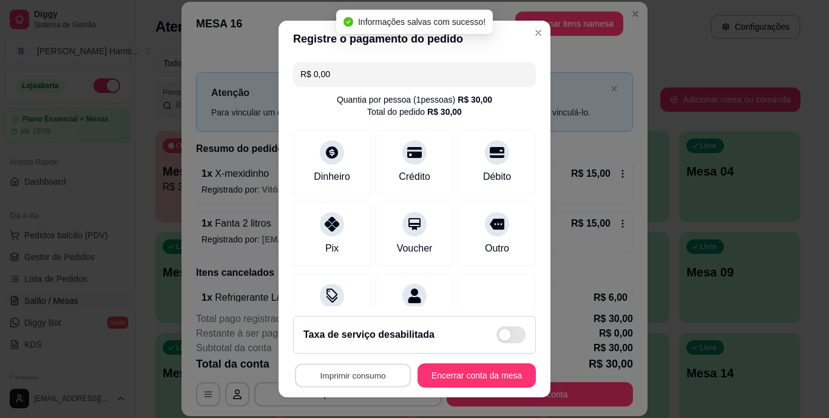
click at [318, 372] on button "Imprimir consumo" at bounding box center [353, 375] width 116 height 24
click at [344, 348] on button "IMPRESSORA" at bounding box center [349, 347] width 85 height 19
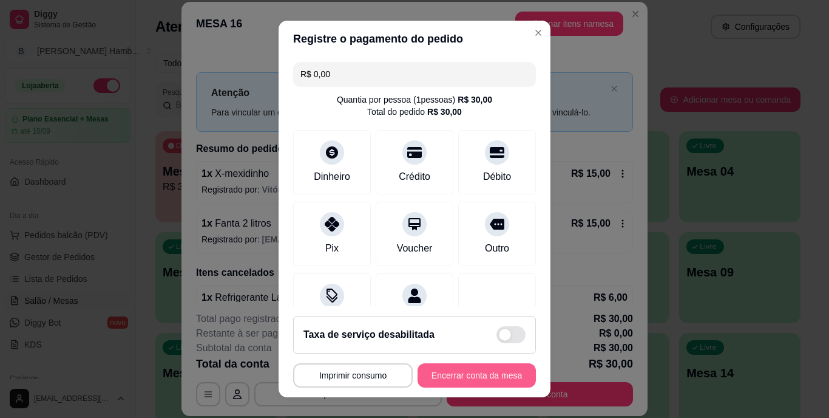
click at [455, 370] on button "Encerrar conta da mesa" at bounding box center [477, 375] width 118 height 24
